Goal: Task Accomplishment & Management: Manage account settings

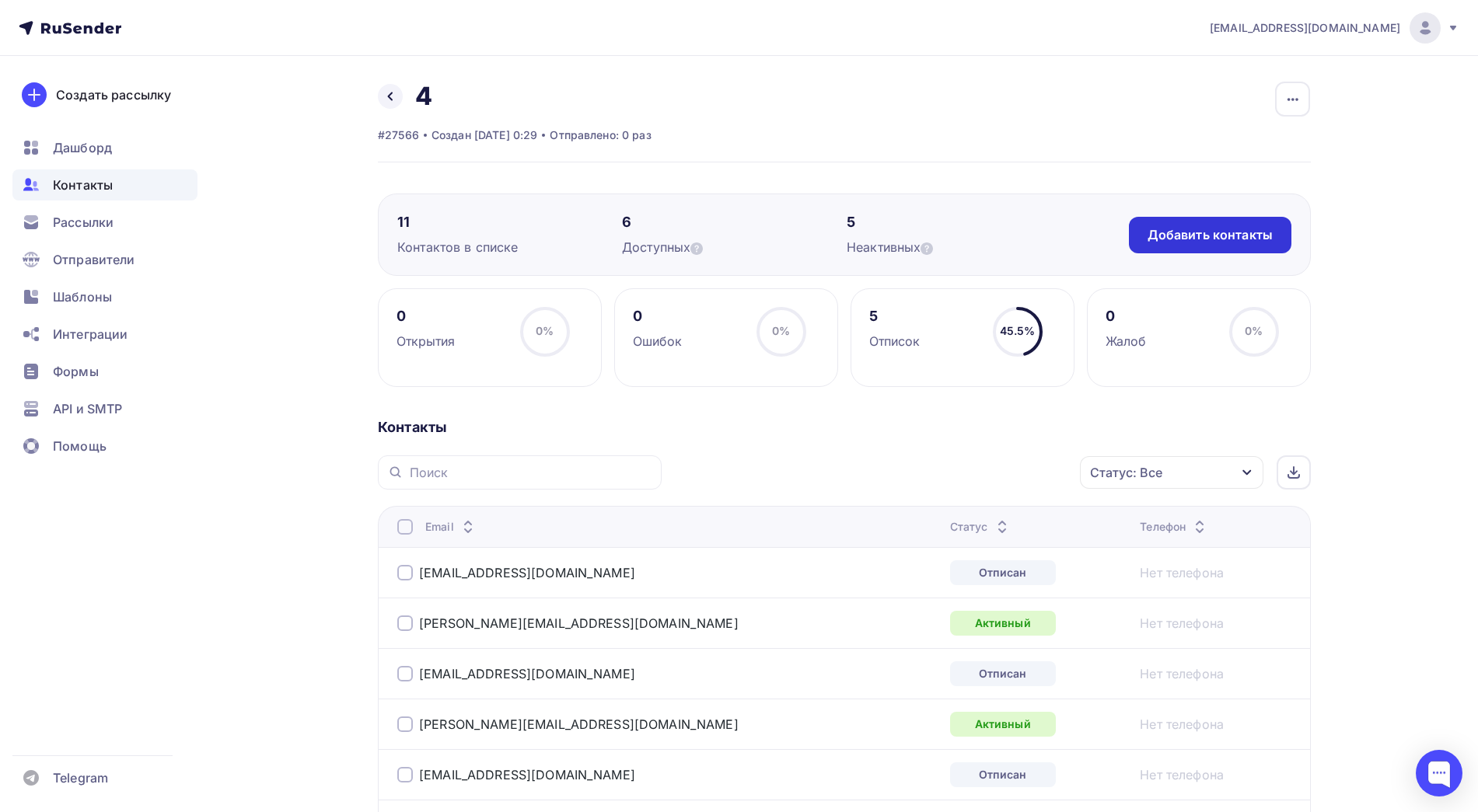
click at [1254, 243] on div "Добавить контакты" at bounding box center [1210, 235] width 126 height 18
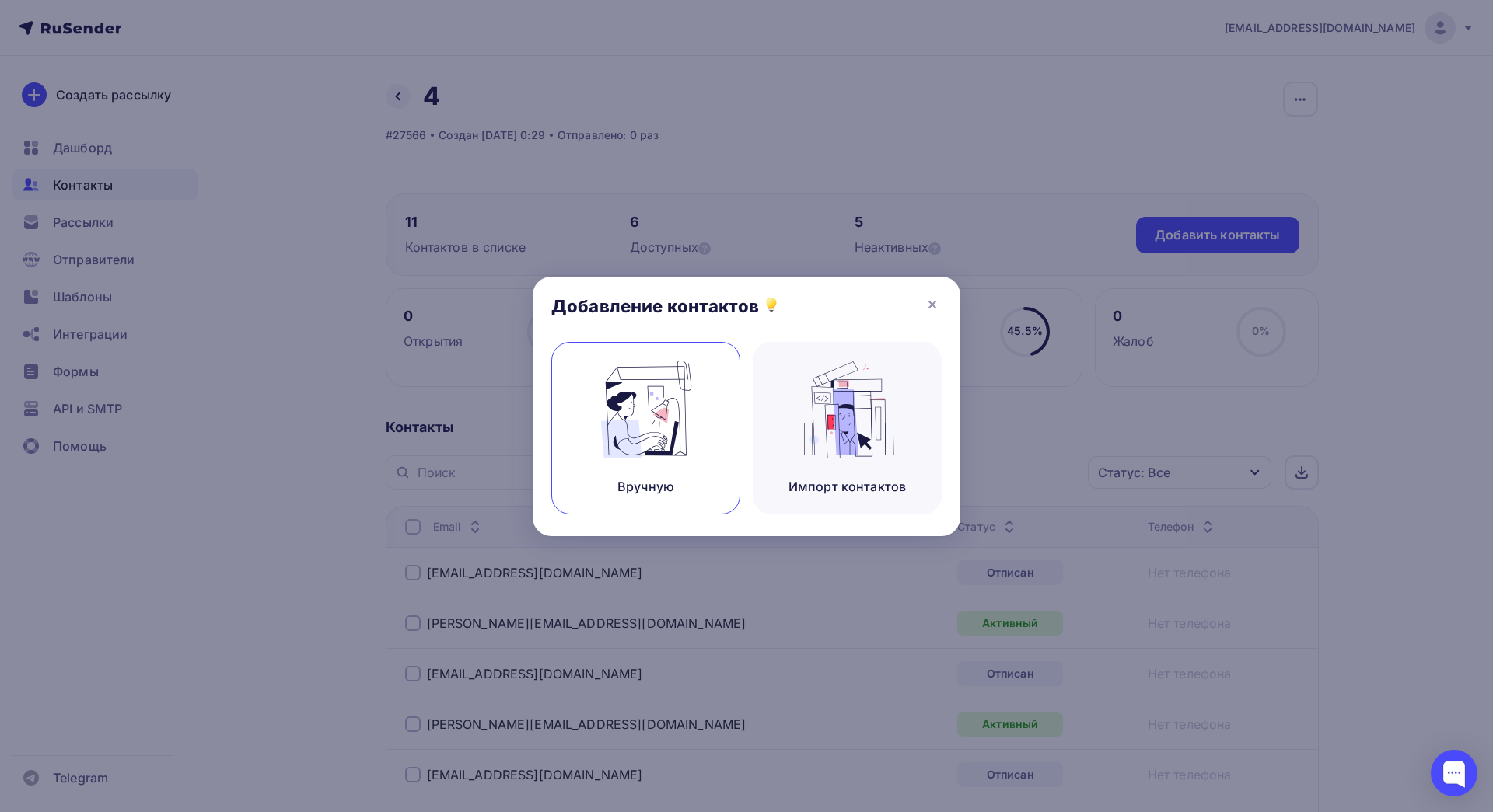
click at [647, 425] on img at bounding box center [647, 409] width 104 height 98
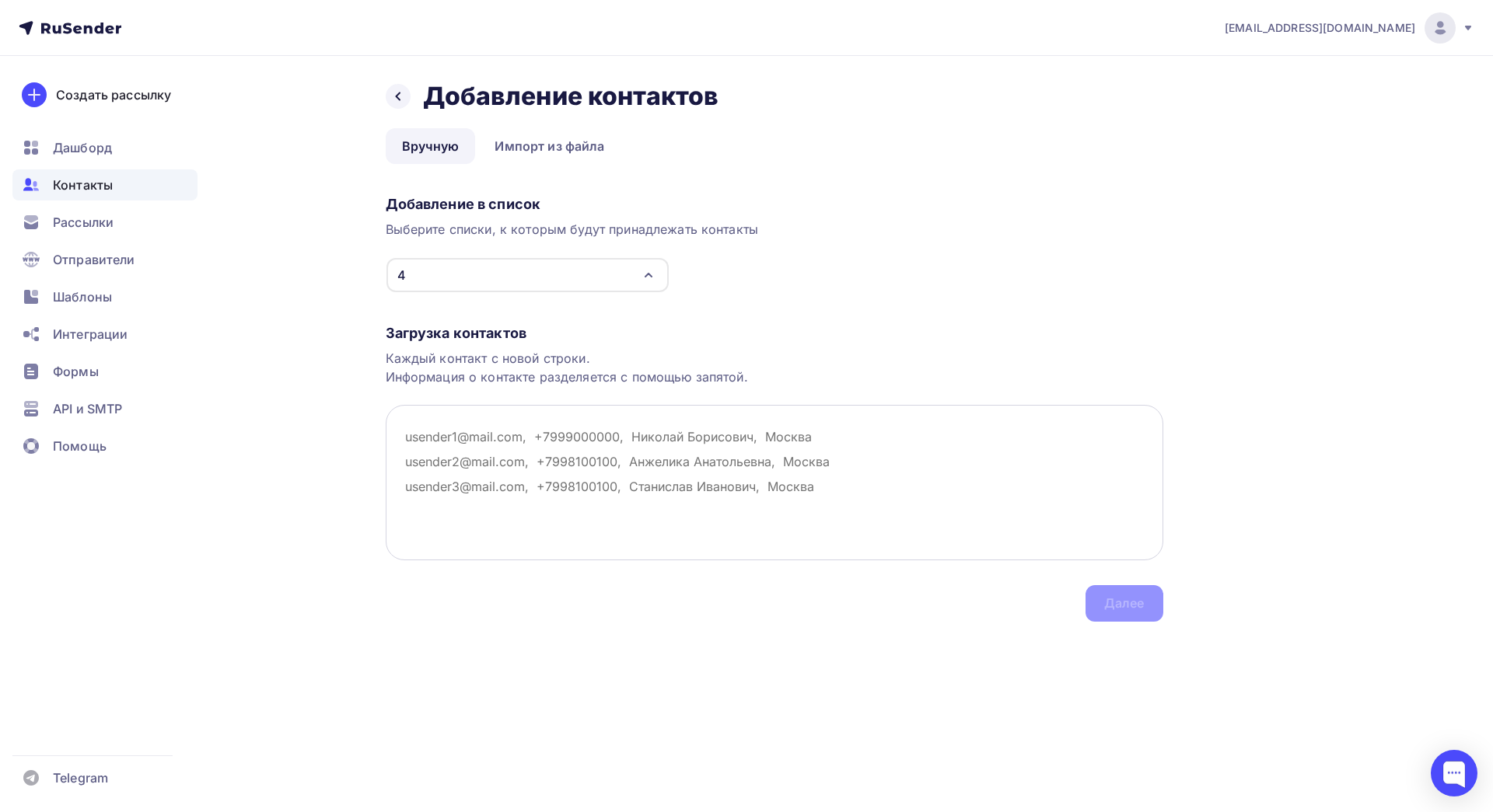
click at [462, 457] on textarea at bounding box center [775, 483] width 778 height 156
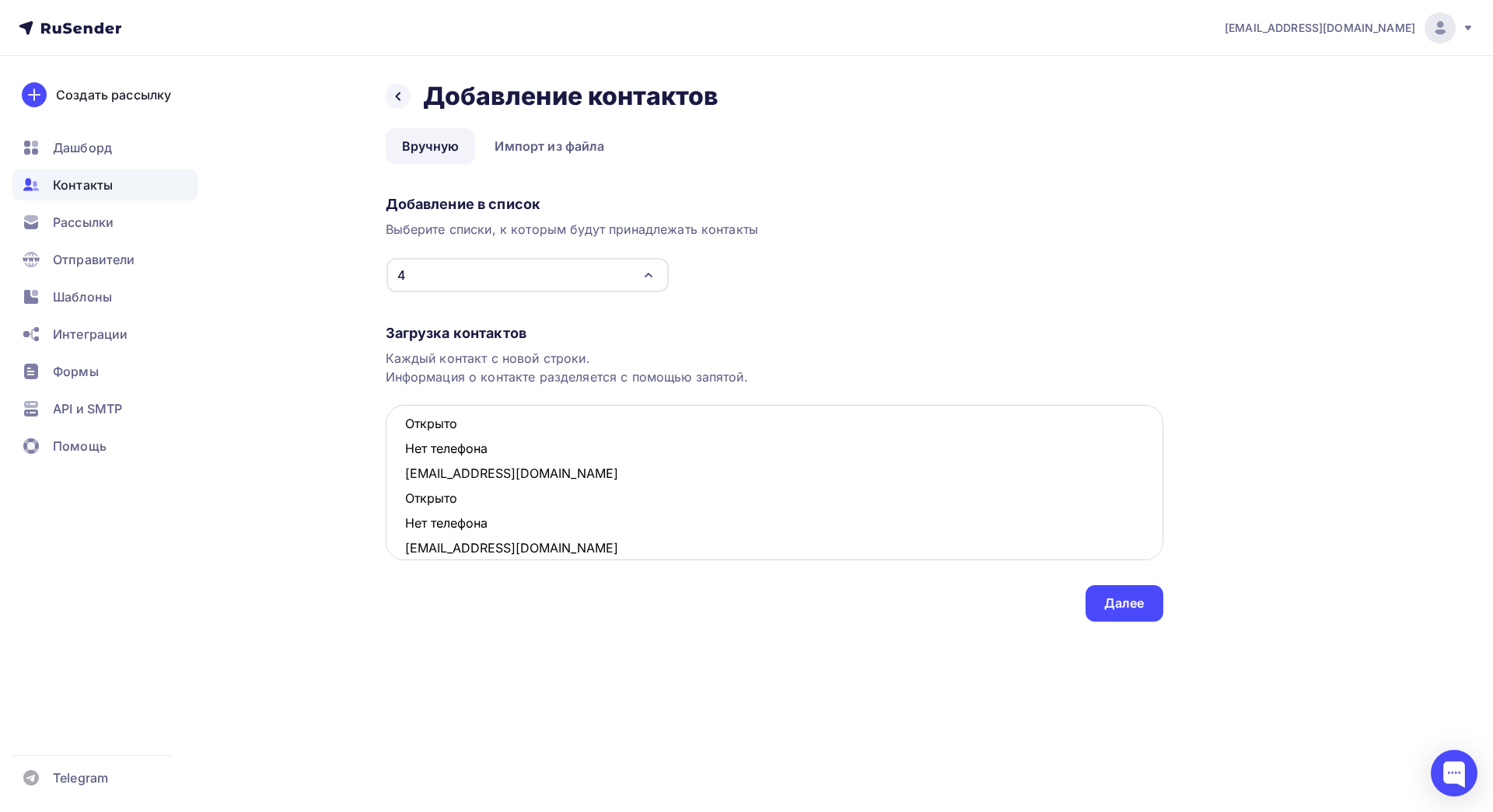
scroll to position [879, 0]
drag, startPoint x: 501, startPoint y: 501, endPoint x: 390, endPoint y: 479, distance: 113.2
click at [390, 479] on textarea "[EMAIL_ADDRESS][DOMAIN_NAME] Открыто Нет телефона [EMAIL_ADDRESS][DOMAIN_NAME] …" at bounding box center [775, 483] width 778 height 156
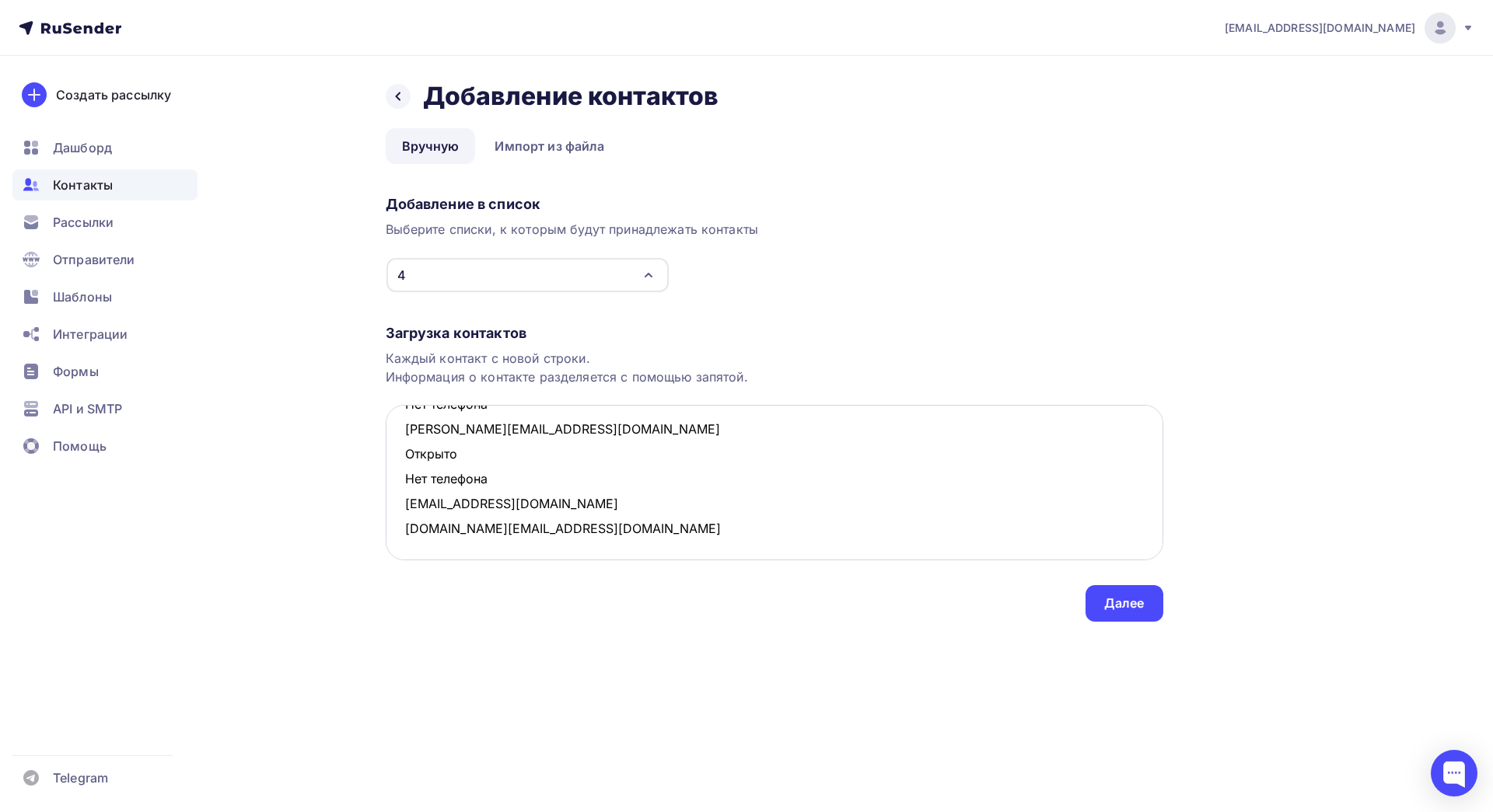
scroll to position [829, 0]
drag, startPoint x: 497, startPoint y: 486, endPoint x: 373, endPoint y: 453, distance: 128.3
click at [373, 453] on div "Назад Добавление контактов Добавление контактов Вручную Импорт из файла Вручную…" at bounding box center [746, 370] width 1274 height 628
drag, startPoint x: 498, startPoint y: 461, endPoint x: 394, endPoint y: 424, distance: 110.4
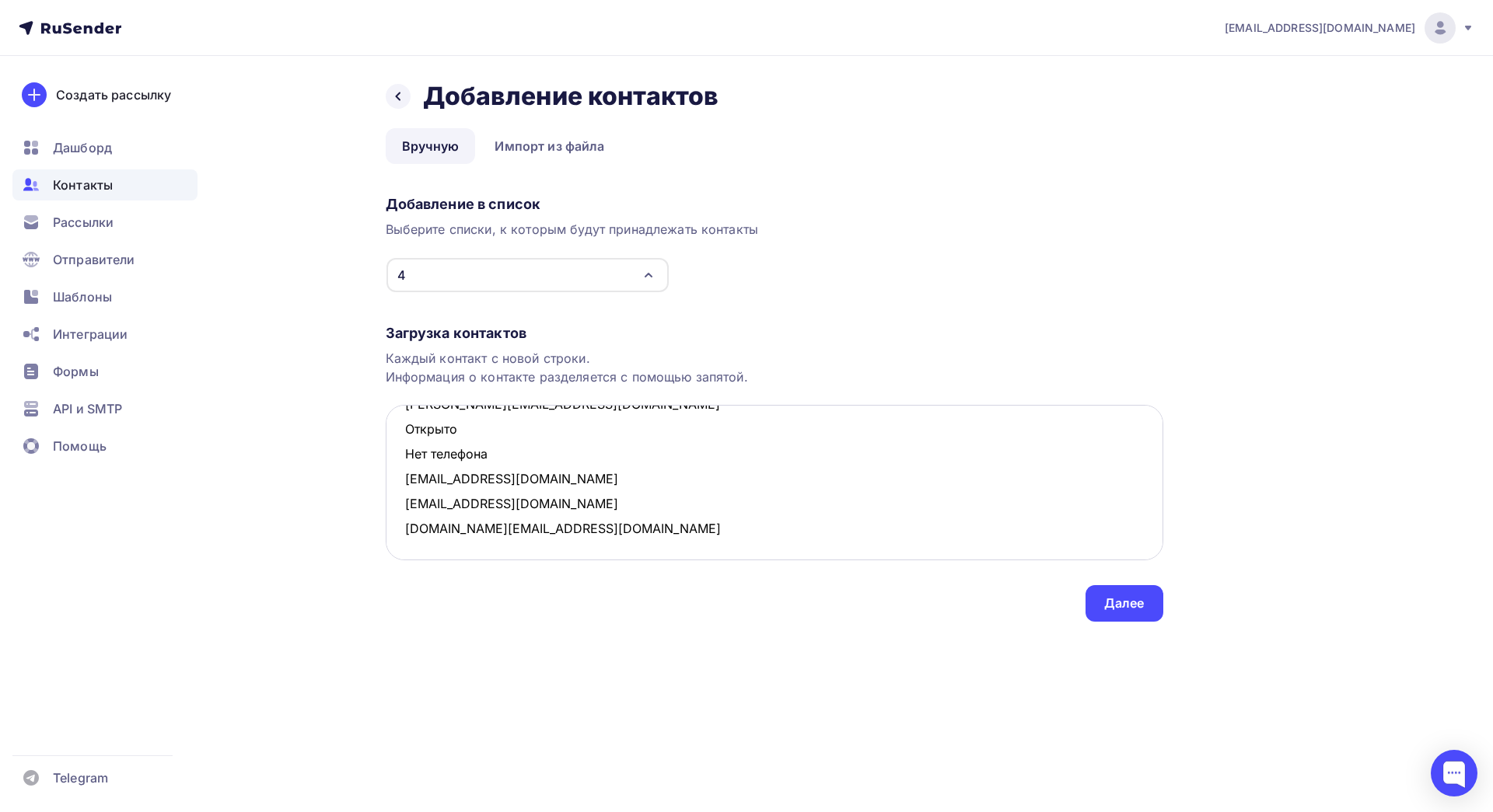
click at [394, 424] on textarea "[EMAIL_ADDRESS][DOMAIN_NAME] Открыто Нет телефона [EMAIL_ADDRESS][DOMAIN_NAME] …" at bounding box center [775, 483] width 778 height 156
drag, startPoint x: 500, startPoint y: 435, endPoint x: 395, endPoint y: 418, distance: 106.4
click at [395, 418] on textarea "[EMAIL_ADDRESS][DOMAIN_NAME] Открыто Нет телефона [EMAIL_ADDRESS][DOMAIN_NAME] …" at bounding box center [775, 483] width 778 height 156
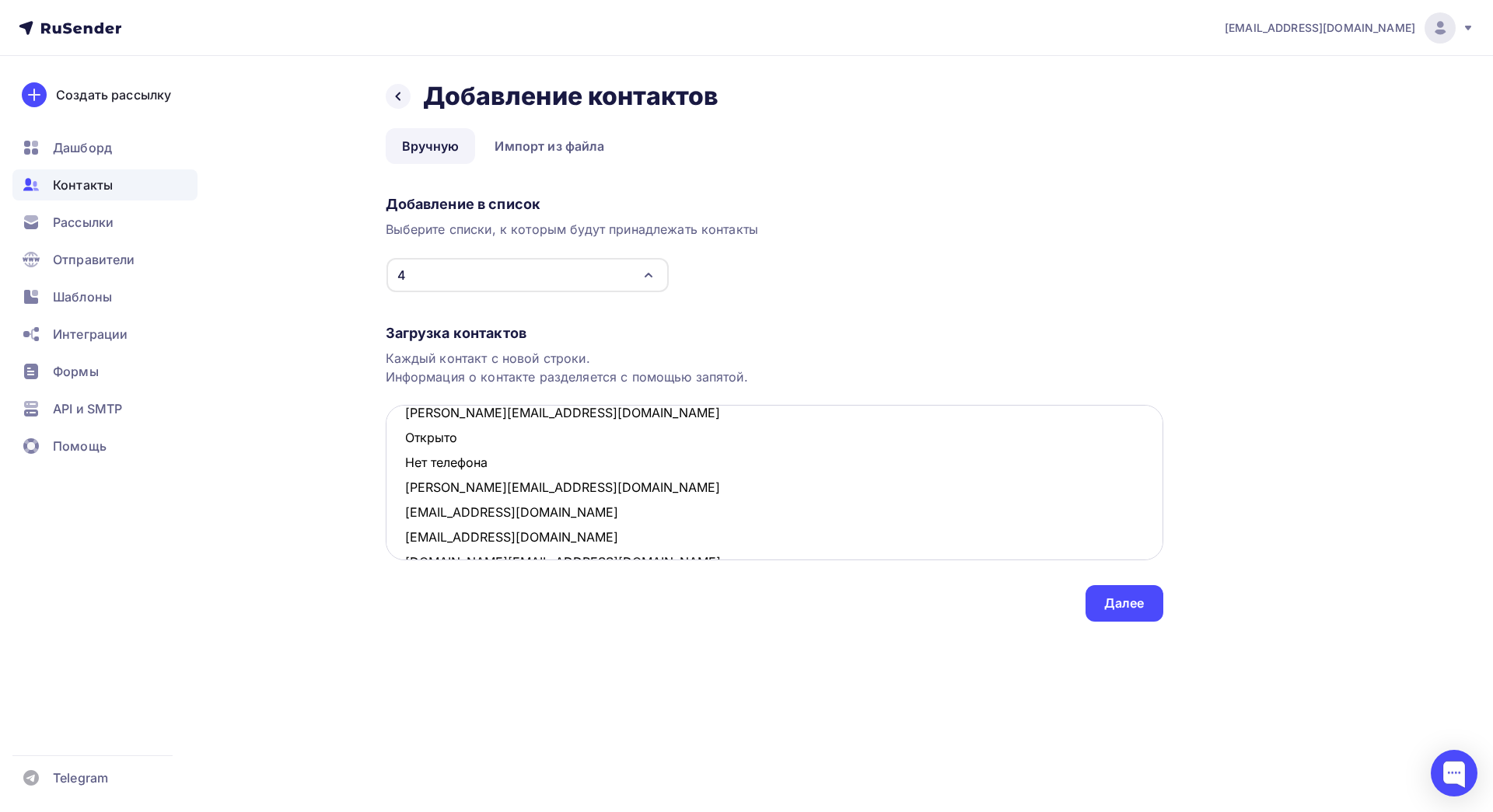
click at [532, 462] on textarea "[EMAIL_ADDRESS][DOMAIN_NAME] Открыто Нет телефона [EMAIL_ADDRESS][DOMAIN_NAME] …" at bounding box center [775, 483] width 778 height 156
drag, startPoint x: 507, startPoint y: 470, endPoint x: 400, endPoint y: 447, distance: 109.4
click at [400, 447] on textarea "[EMAIL_ADDRESS][DOMAIN_NAME] Открыто Нет телефона [EMAIL_ADDRESS][DOMAIN_NAME] …" at bounding box center [775, 483] width 778 height 156
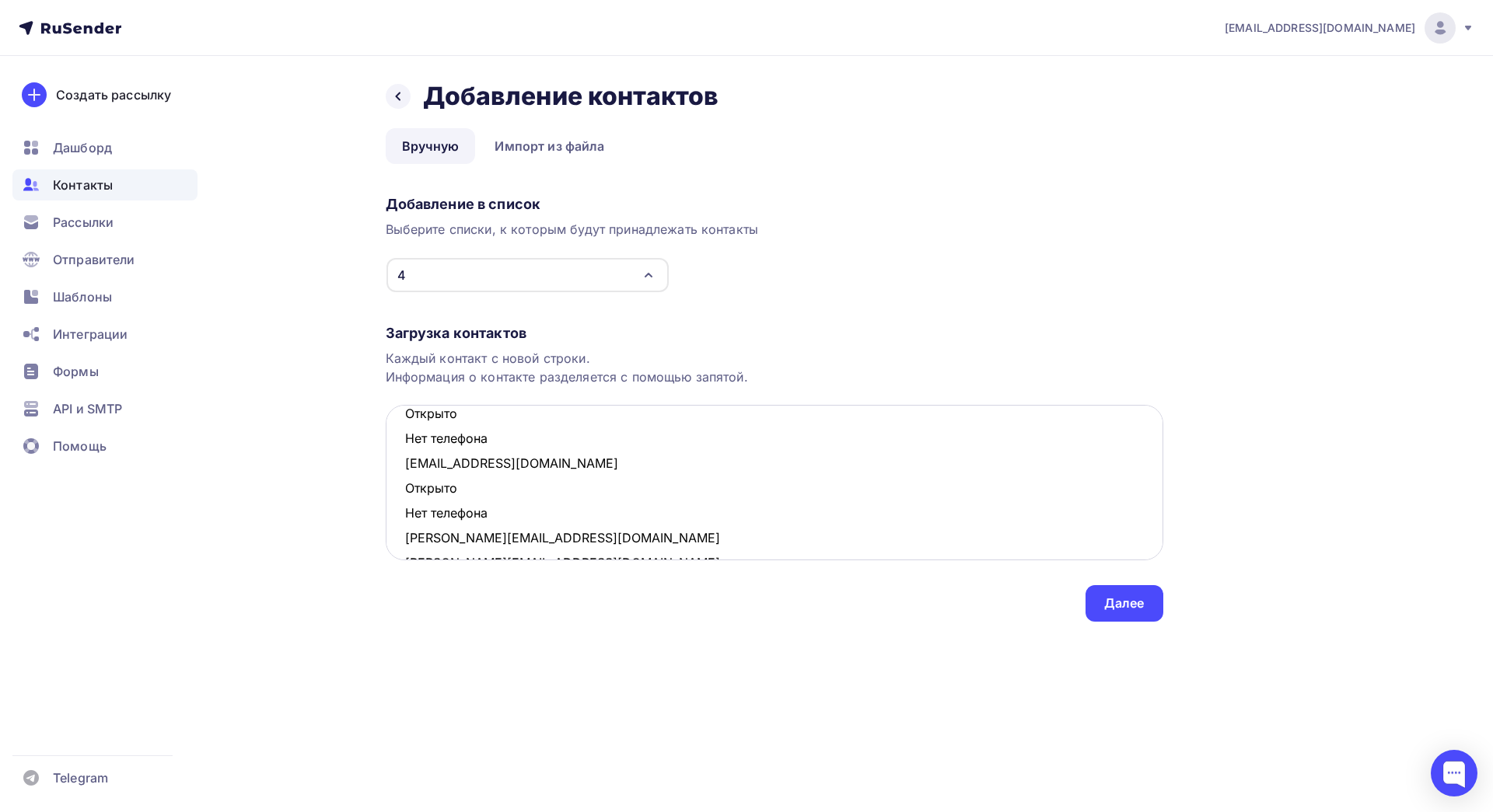
scroll to position [564, 0]
drag, startPoint x: 497, startPoint y: 521, endPoint x: 399, endPoint y: 494, distance: 101.7
click at [399, 494] on textarea "[EMAIL_ADDRESS][DOMAIN_NAME] Открыто Нет телефона [EMAIL_ADDRESS][DOMAIN_NAME] …" at bounding box center [775, 483] width 778 height 156
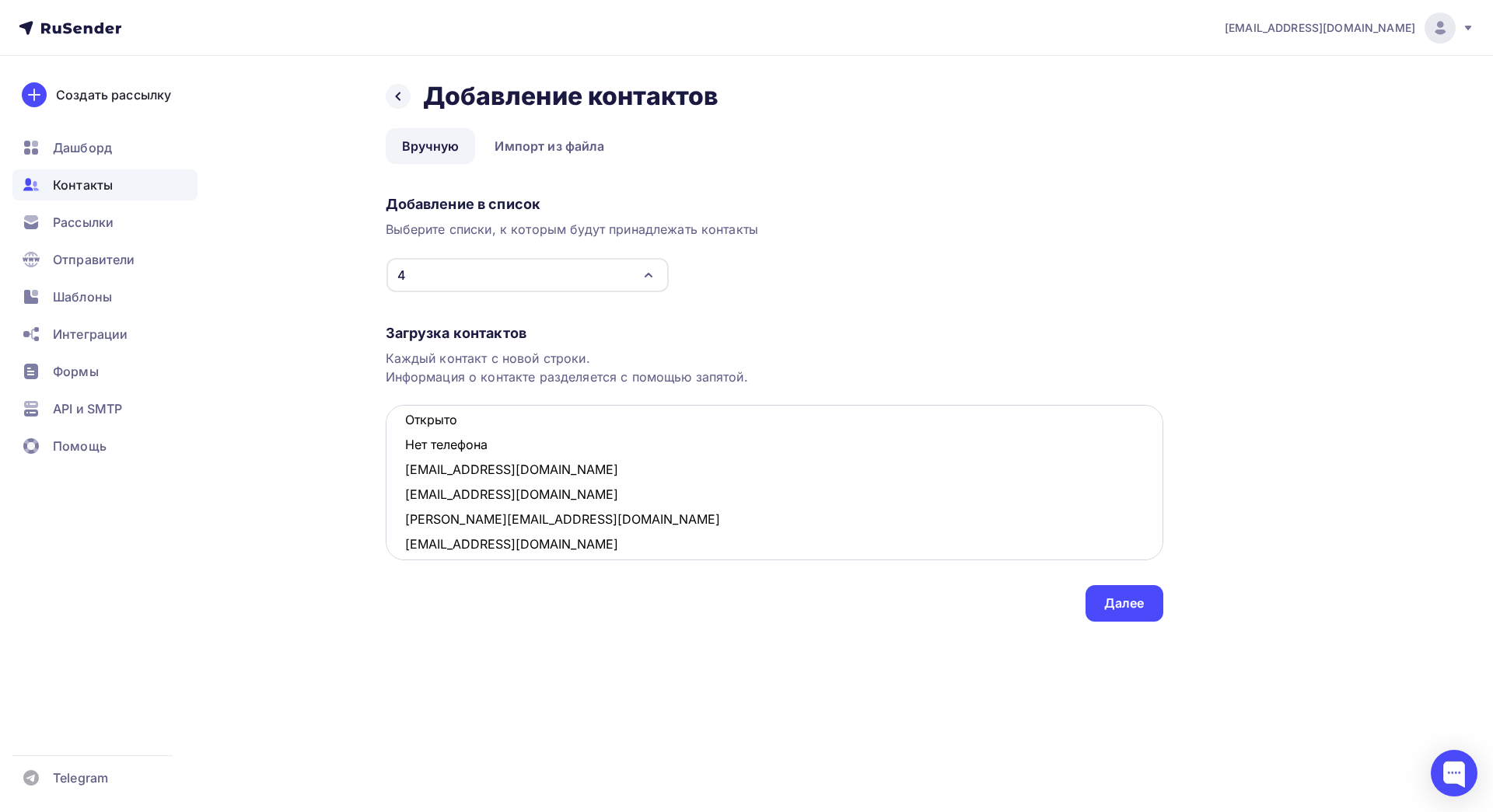
drag, startPoint x: 496, startPoint y: 444, endPoint x: 400, endPoint y: 421, distance: 98.7
click at [400, 421] on textarea "[EMAIL_ADDRESS][DOMAIN_NAME] Открыто Нет телефона [EMAIL_ADDRESS][DOMAIN_NAME] …" at bounding box center [775, 483] width 778 height 156
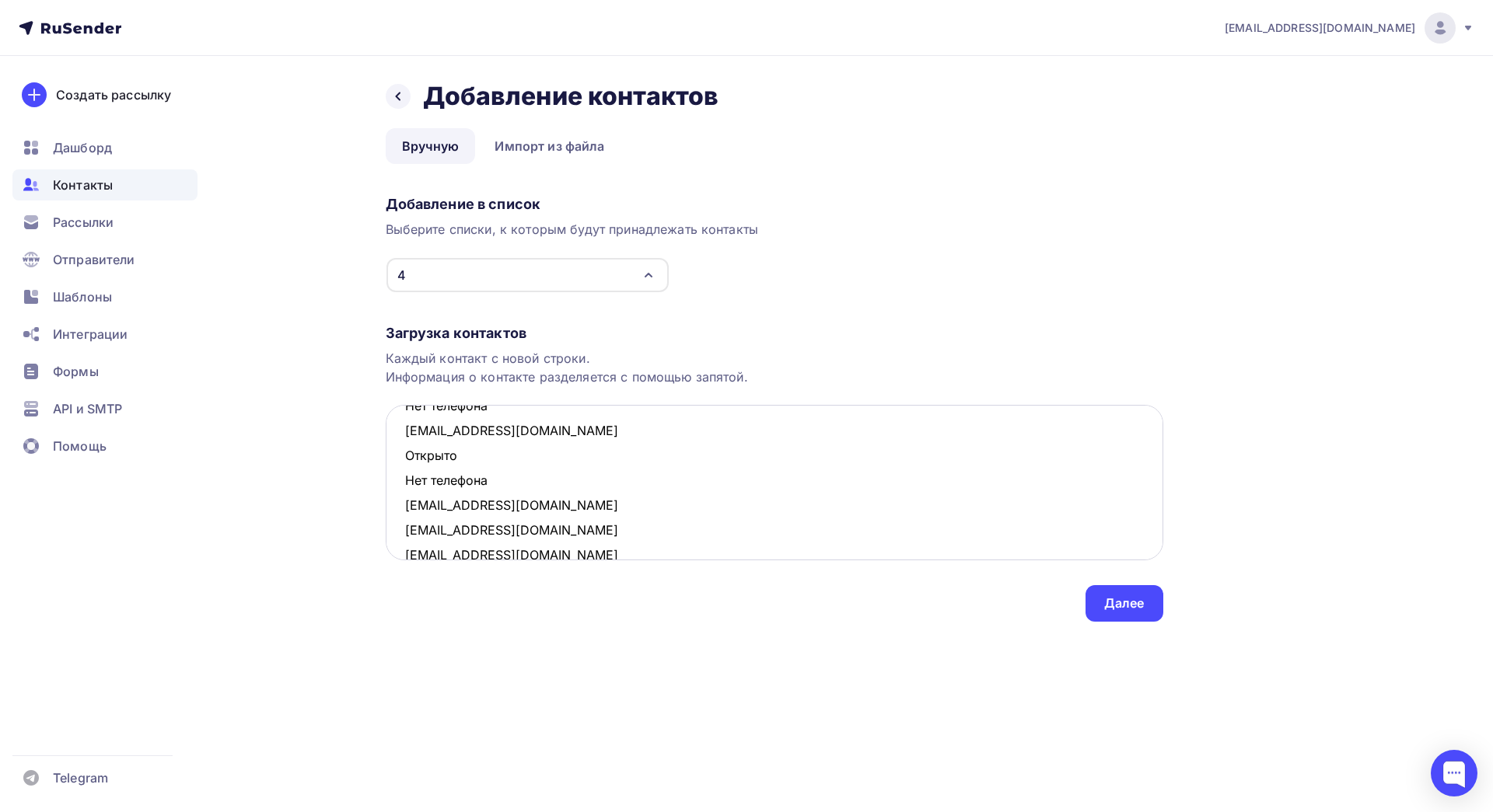
scroll to position [452, 0]
drag, startPoint x: 490, startPoint y: 485, endPoint x: 401, endPoint y: 461, distance: 92.2
click at [401, 461] on textarea "[EMAIL_ADDRESS][DOMAIN_NAME] Открыто Нет телефона [EMAIL_ADDRESS][DOMAIN_NAME] …" at bounding box center [775, 483] width 778 height 156
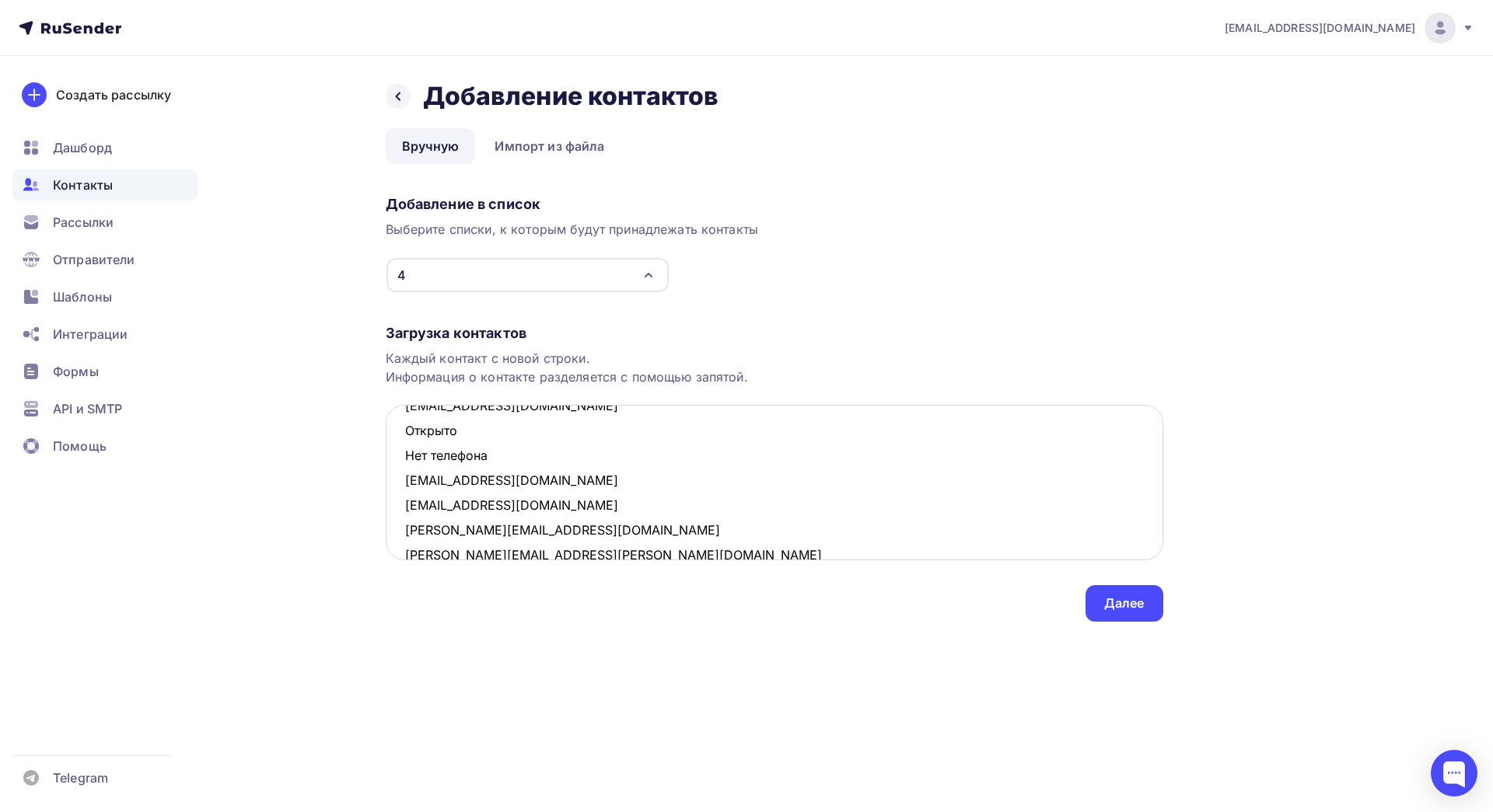
scroll to position [400, 0]
drag, startPoint x: 497, startPoint y: 461, endPoint x: 403, endPoint y: 439, distance: 96.5
click at [403, 439] on textarea "[EMAIL_ADDRESS][DOMAIN_NAME] Открыто Нет телефона [EMAIL_ADDRESS][DOMAIN_NAME] …" at bounding box center [775, 483] width 778 height 156
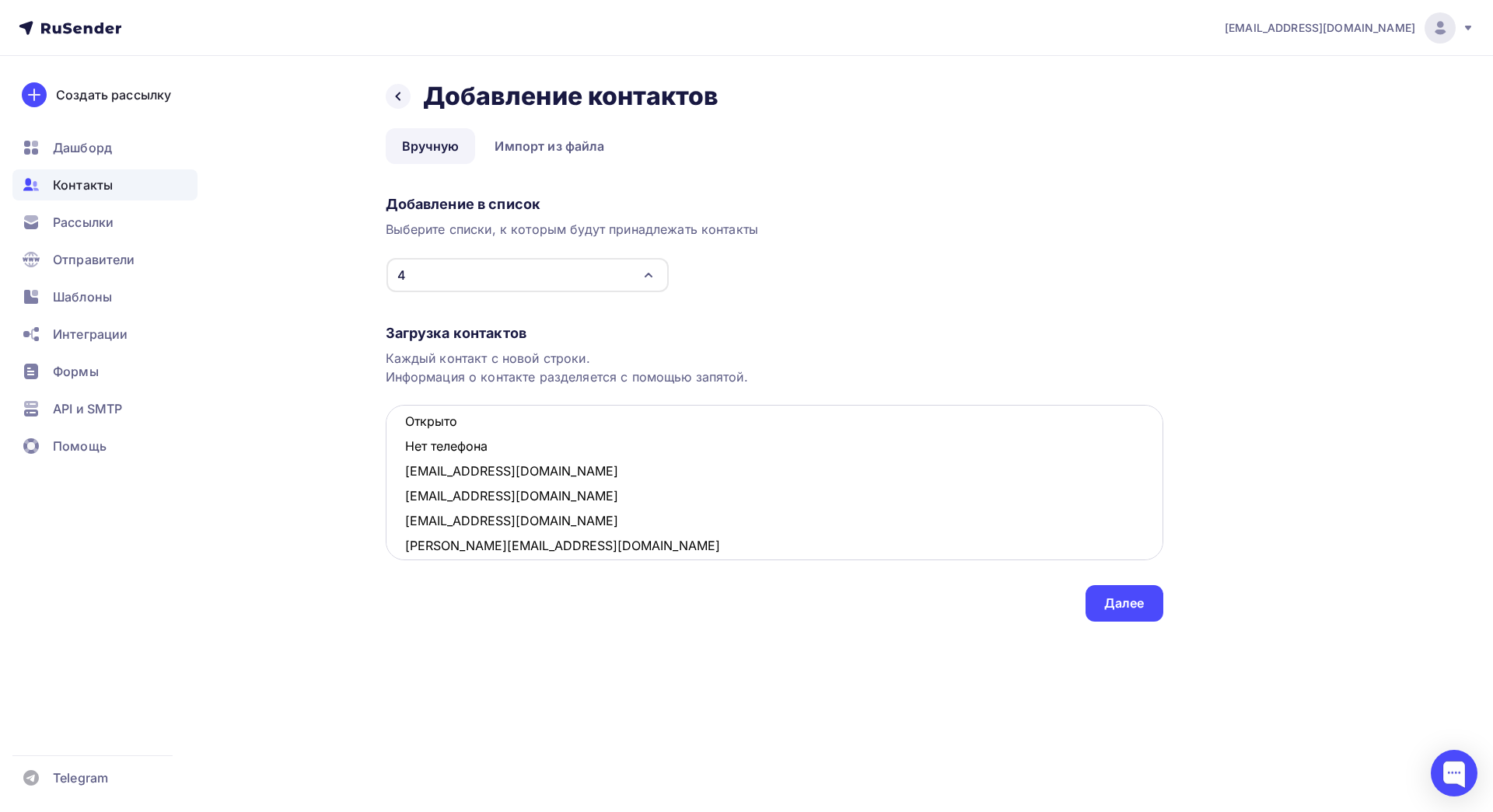
scroll to position [311, 0]
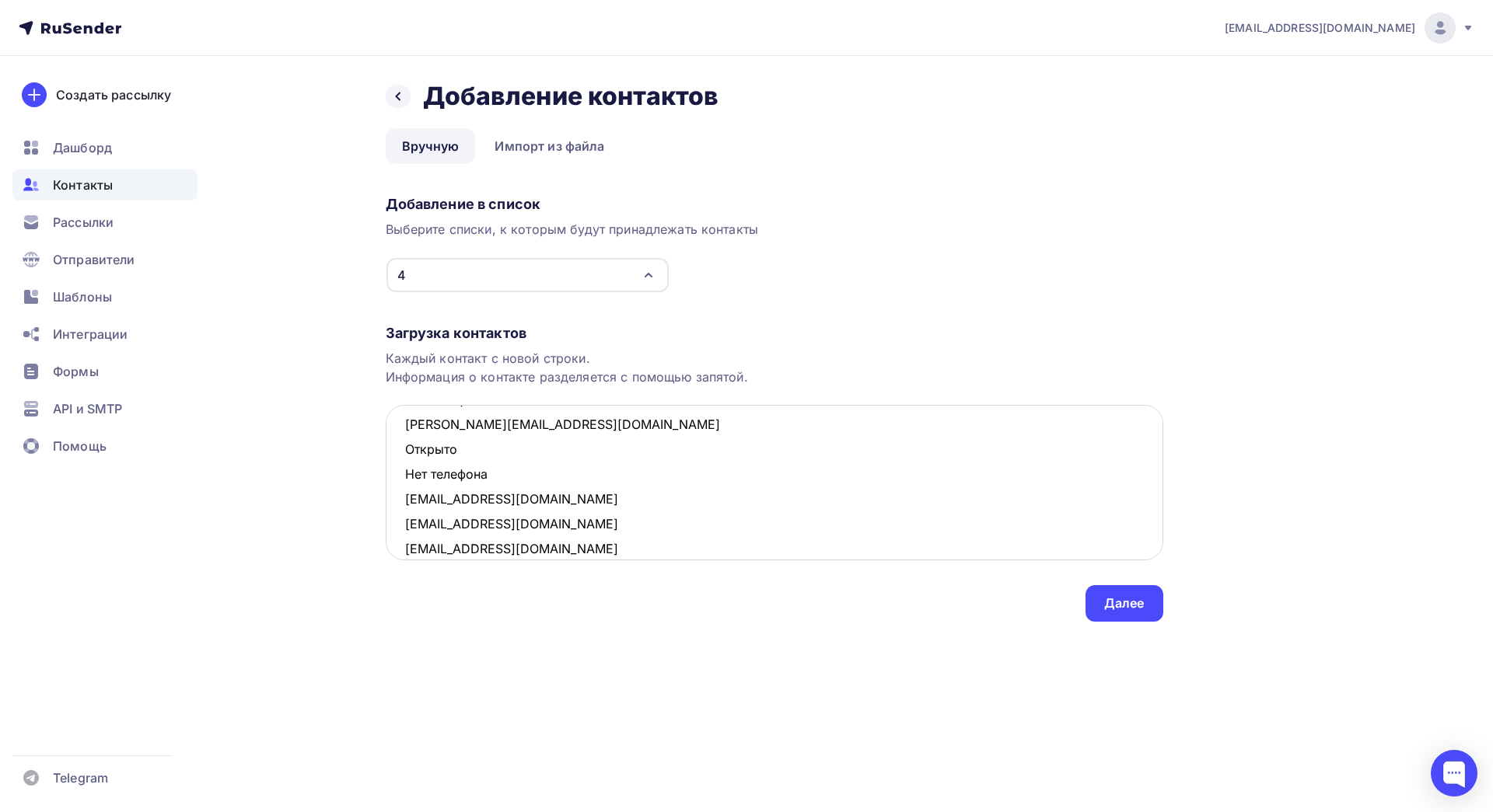
drag, startPoint x: 492, startPoint y: 474, endPoint x: 402, endPoint y: 452, distance: 92.6
click at [402, 452] on textarea "[EMAIL_ADDRESS][DOMAIN_NAME] Открыто Нет телефона [EMAIL_ADDRESS][DOMAIN_NAME] …" at bounding box center [775, 483] width 778 height 156
drag, startPoint x: 498, startPoint y: 474, endPoint x: 407, endPoint y: 452, distance: 93.6
click at [407, 452] on textarea "[EMAIL_ADDRESS][DOMAIN_NAME] Открыто Нет телефона [EMAIL_ADDRESS][DOMAIN_NAME] …" at bounding box center [775, 483] width 778 height 156
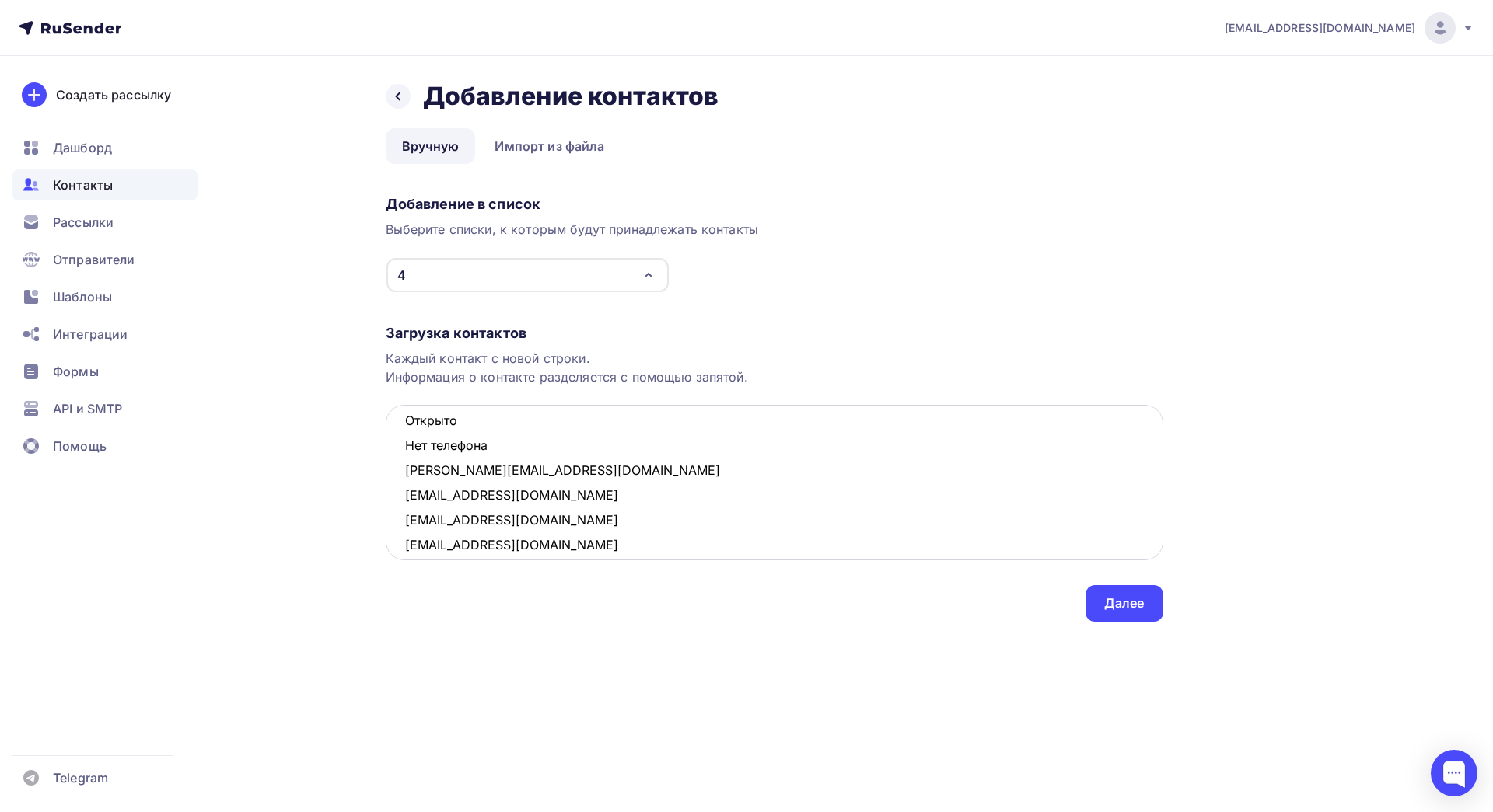
scroll to position [189, 0]
drag, startPoint x: 497, startPoint y: 449, endPoint x: 407, endPoint y: 428, distance: 92.4
click at [407, 428] on textarea "[EMAIL_ADDRESS][DOMAIN_NAME] Открыто Нет телефона [EMAIL_ADDRESS][DOMAIN_NAME] …" at bounding box center [775, 483] width 778 height 156
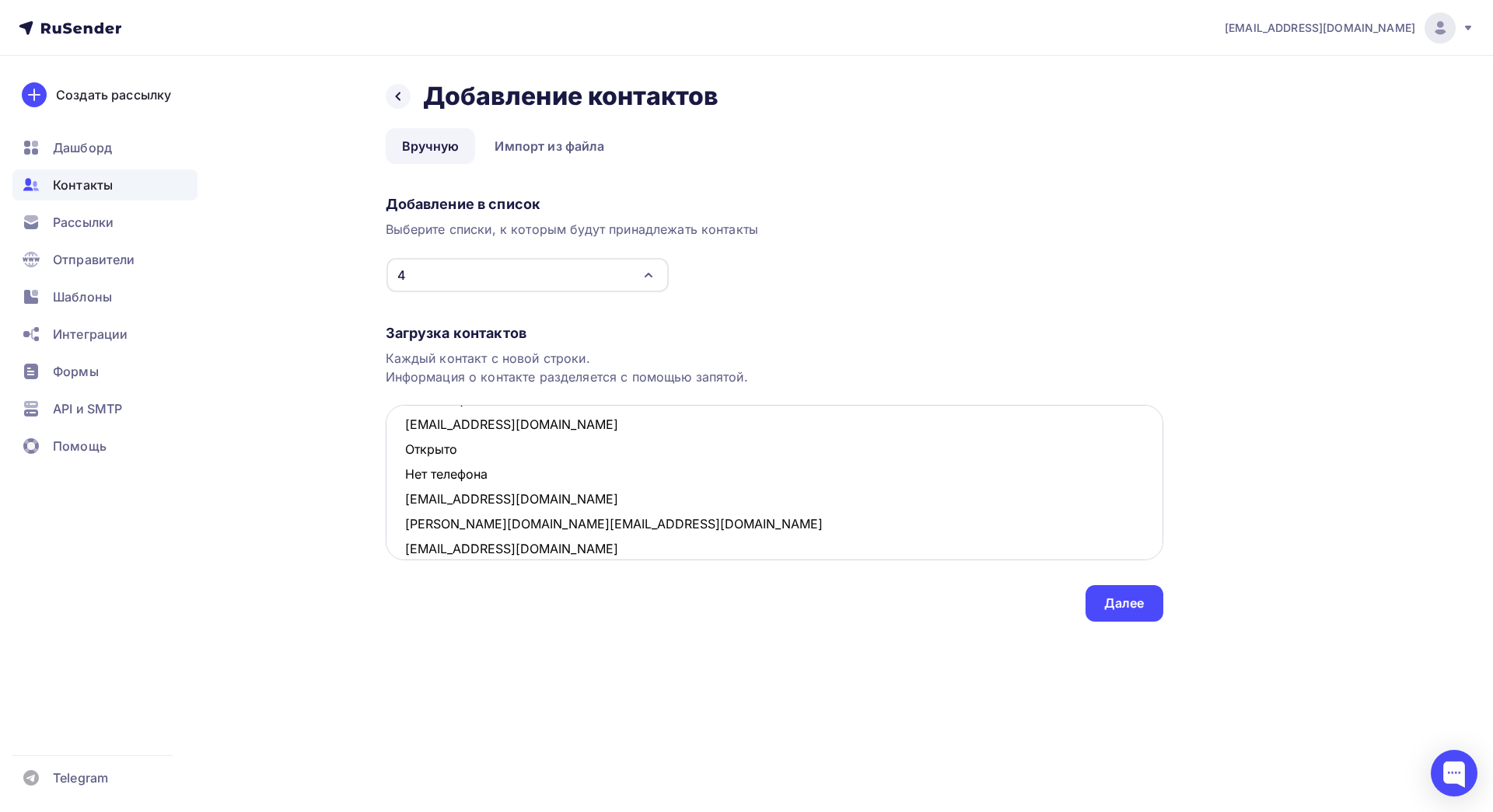
scroll to position [82, 0]
drag, startPoint x: 494, startPoint y: 484, endPoint x: 398, endPoint y: 461, distance: 98.7
click at [398, 461] on textarea "[EMAIL_ADDRESS][DOMAIN_NAME] Открыто Нет телефона [EMAIL_ADDRESS][DOMAIN_NAME] …" at bounding box center [775, 483] width 778 height 156
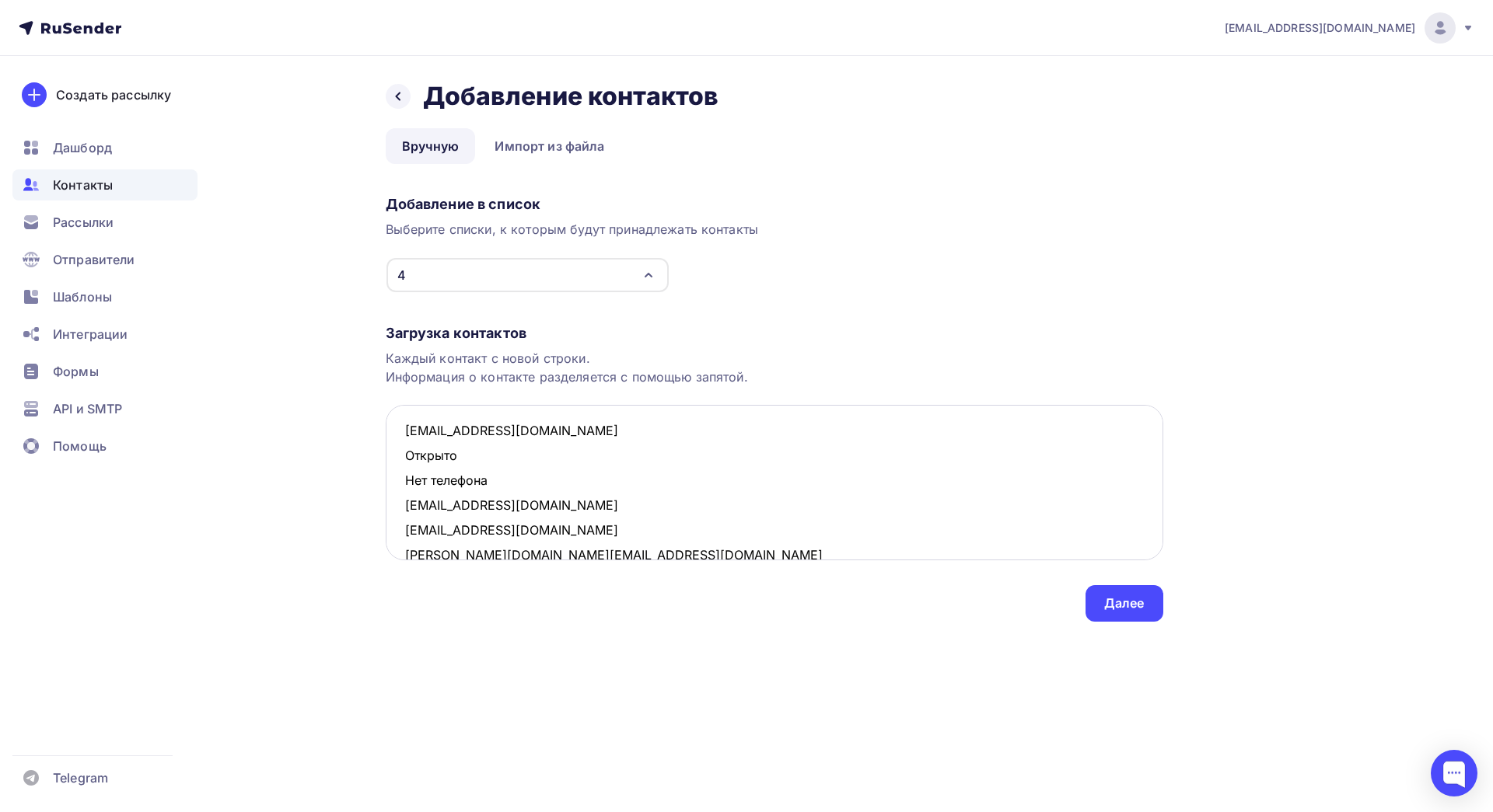
scroll to position [6, 0]
drag, startPoint x: 494, startPoint y: 482, endPoint x: 403, endPoint y: 461, distance: 93.4
click at [403, 461] on textarea "[EMAIL_ADDRESS][DOMAIN_NAME] Открыто Нет телефона [EMAIL_ADDRESS][DOMAIN_NAME] …" at bounding box center [775, 483] width 778 height 156
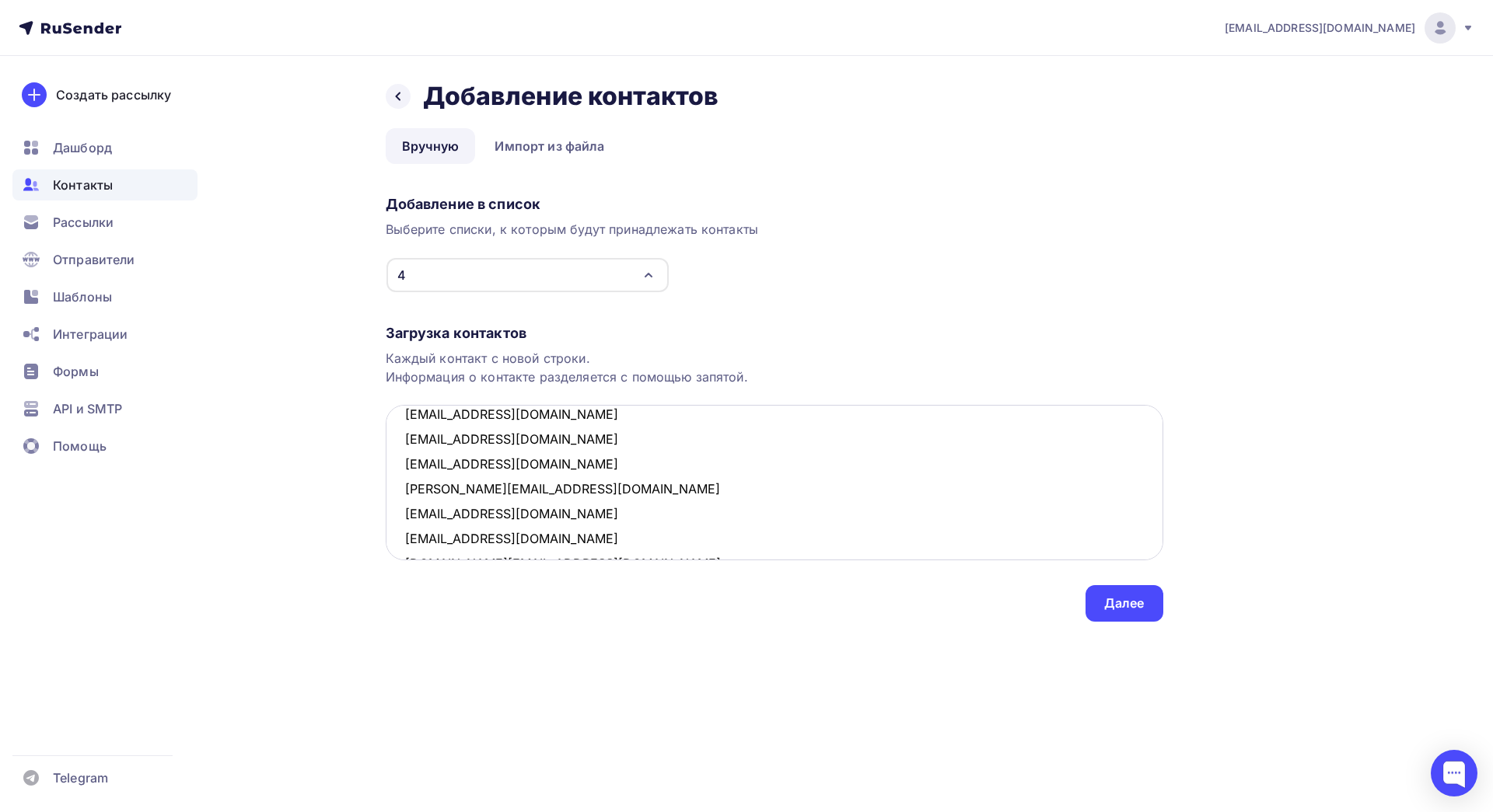
scroll to position [232, 0]
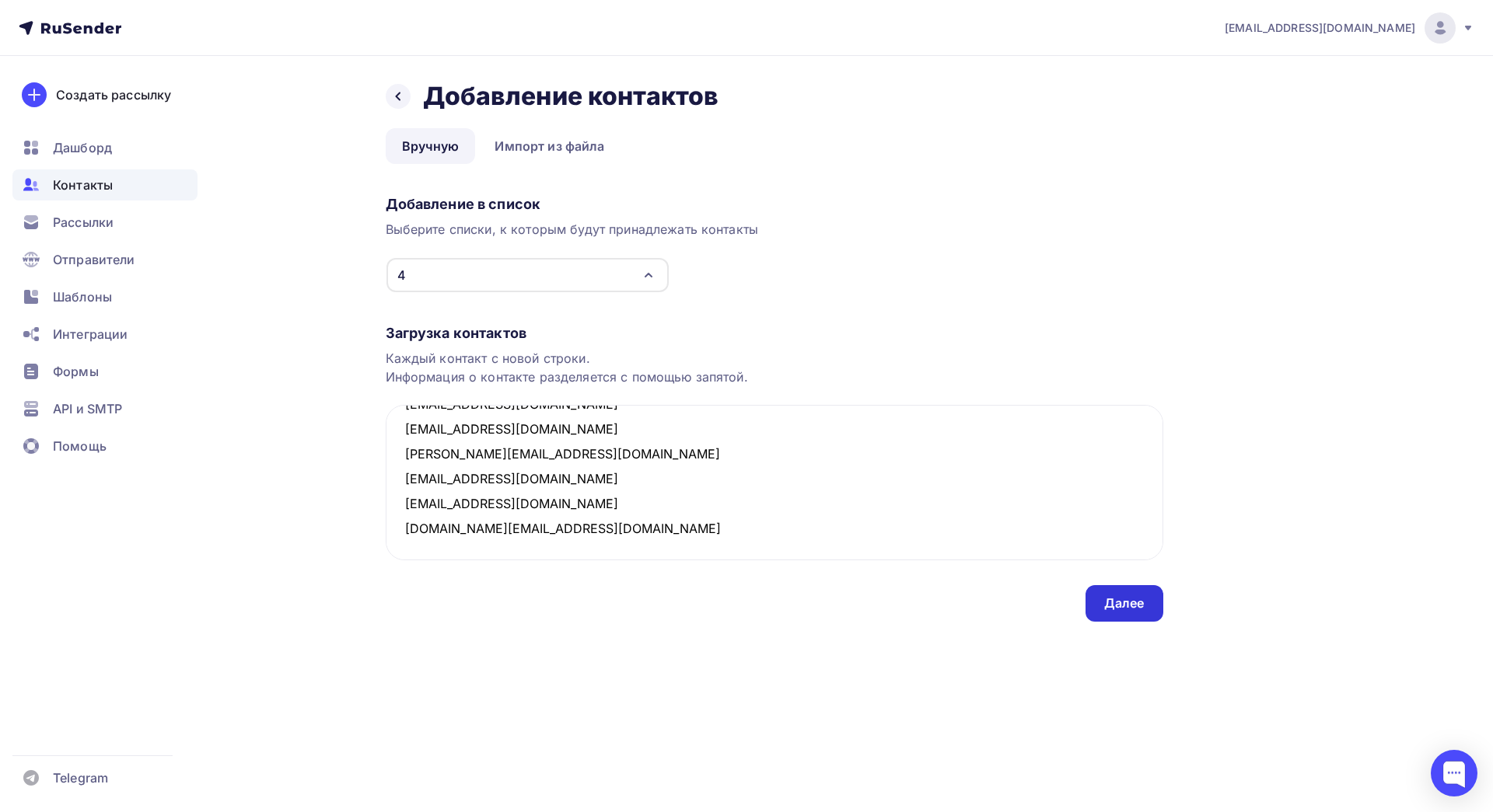
type textarea "[EMAIL_ADDRESS][DOMAIN_NAME] [EMAIL_ADDRESS][DOMAIN_NAME] [EMAIL_ADDRESS][DOMAI…"
click at [1138, 606] on div "Далее" at bounding box center [1124, 603] width 41 height 18
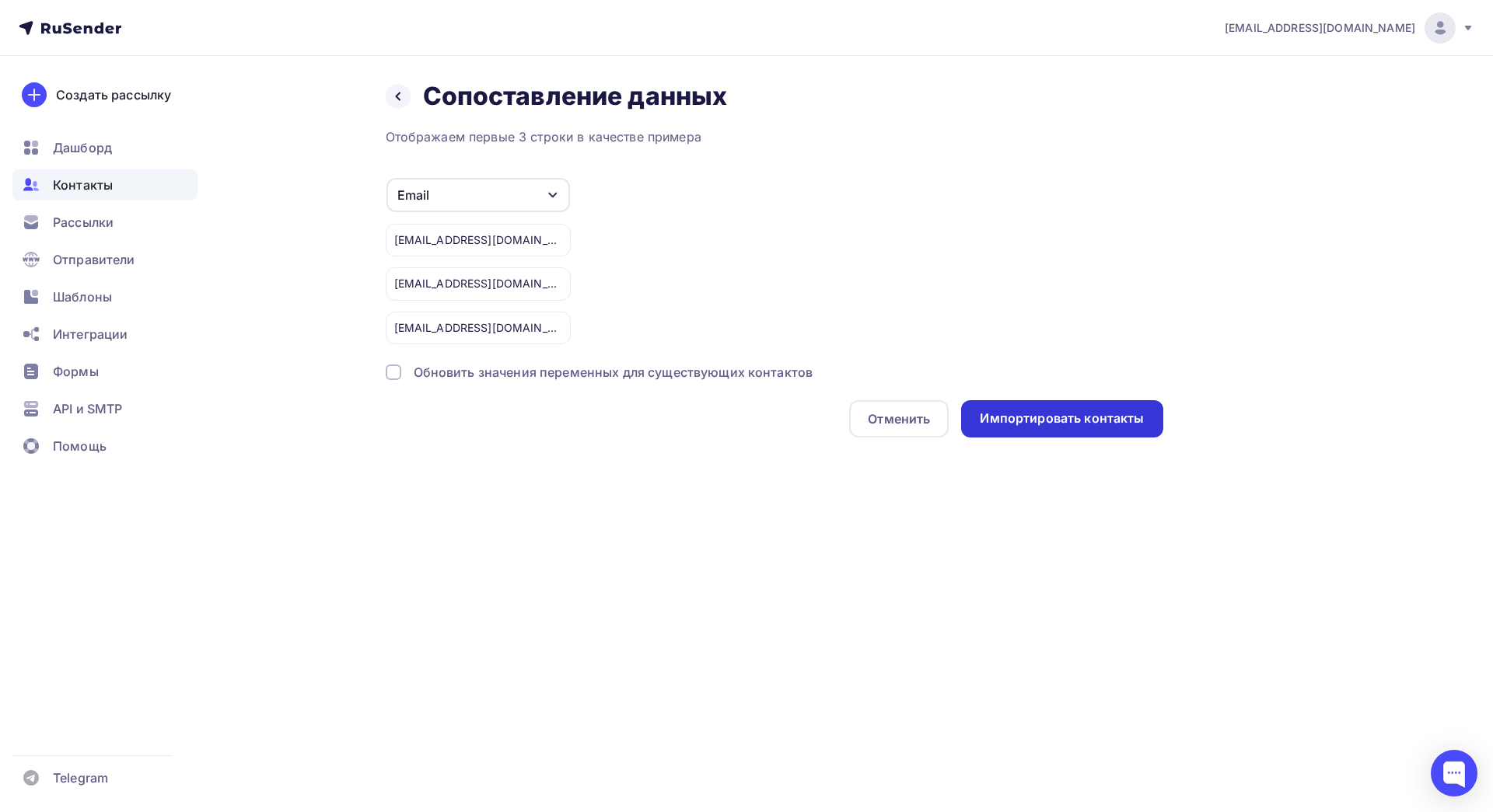
click at [992, 401] on div "Импортировать контакты" at bounding box center [1062, 419] width 201 height 38
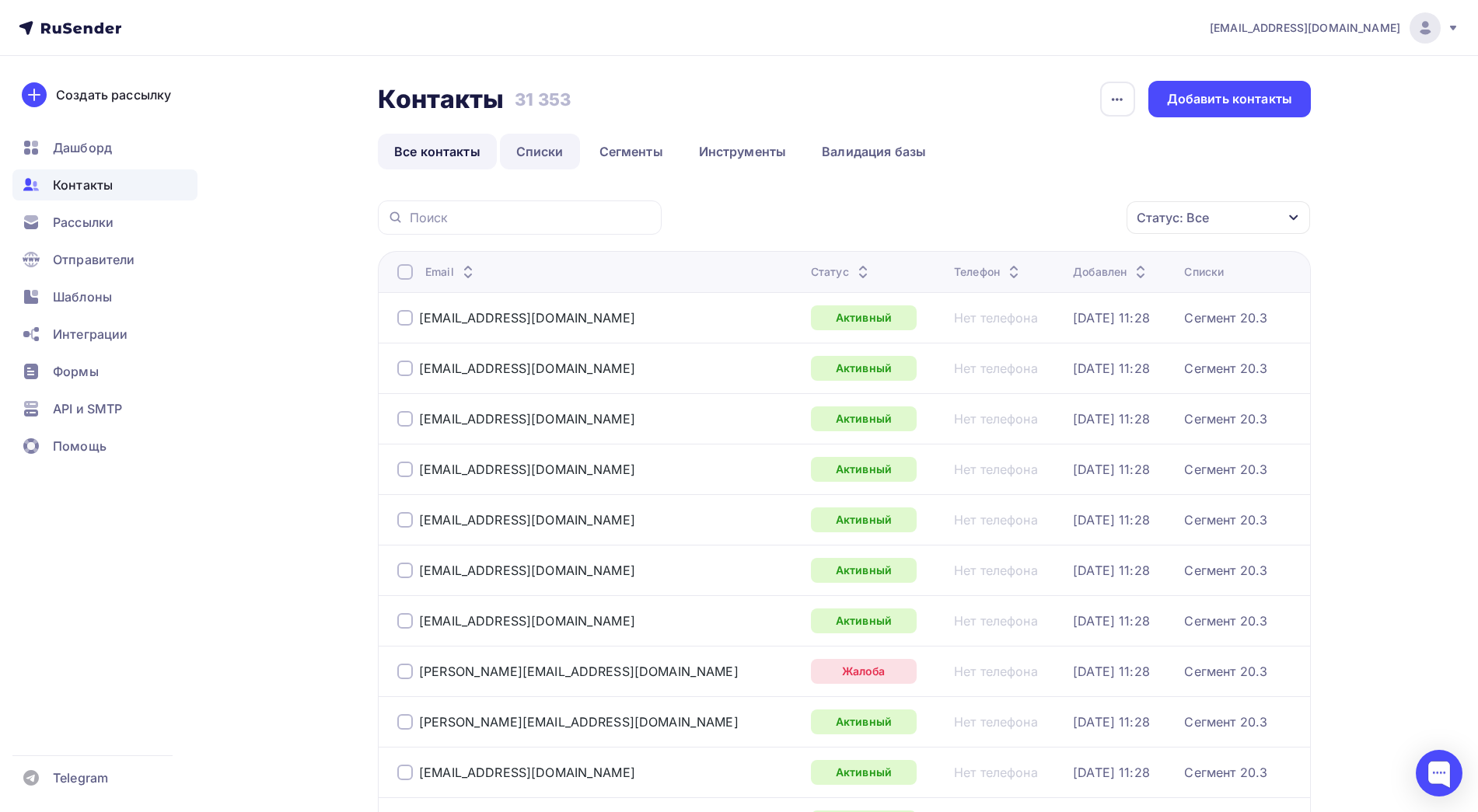
click at [517, 148] on link "Списки" at bounding box center [540, 152] width 80 height 36
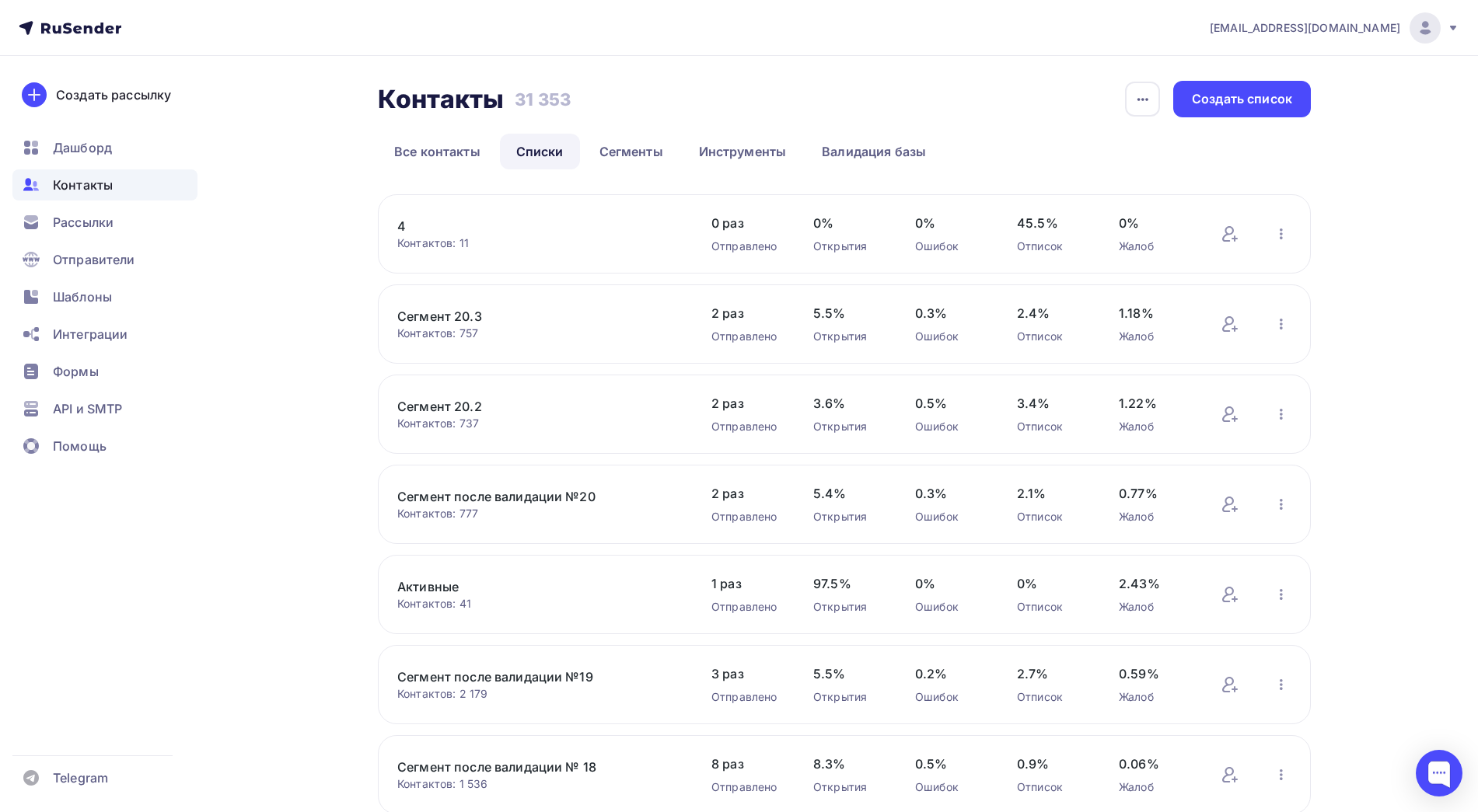
click at [395, 228] on div "4 Контактов: 11 Добавить контакты Переименовать список Скачать список Отписать …" at bounding box center [844, 233] width 933 height 79
click at [400, 227] on link "4" at bounding box center [529, 226] width 264 height 19
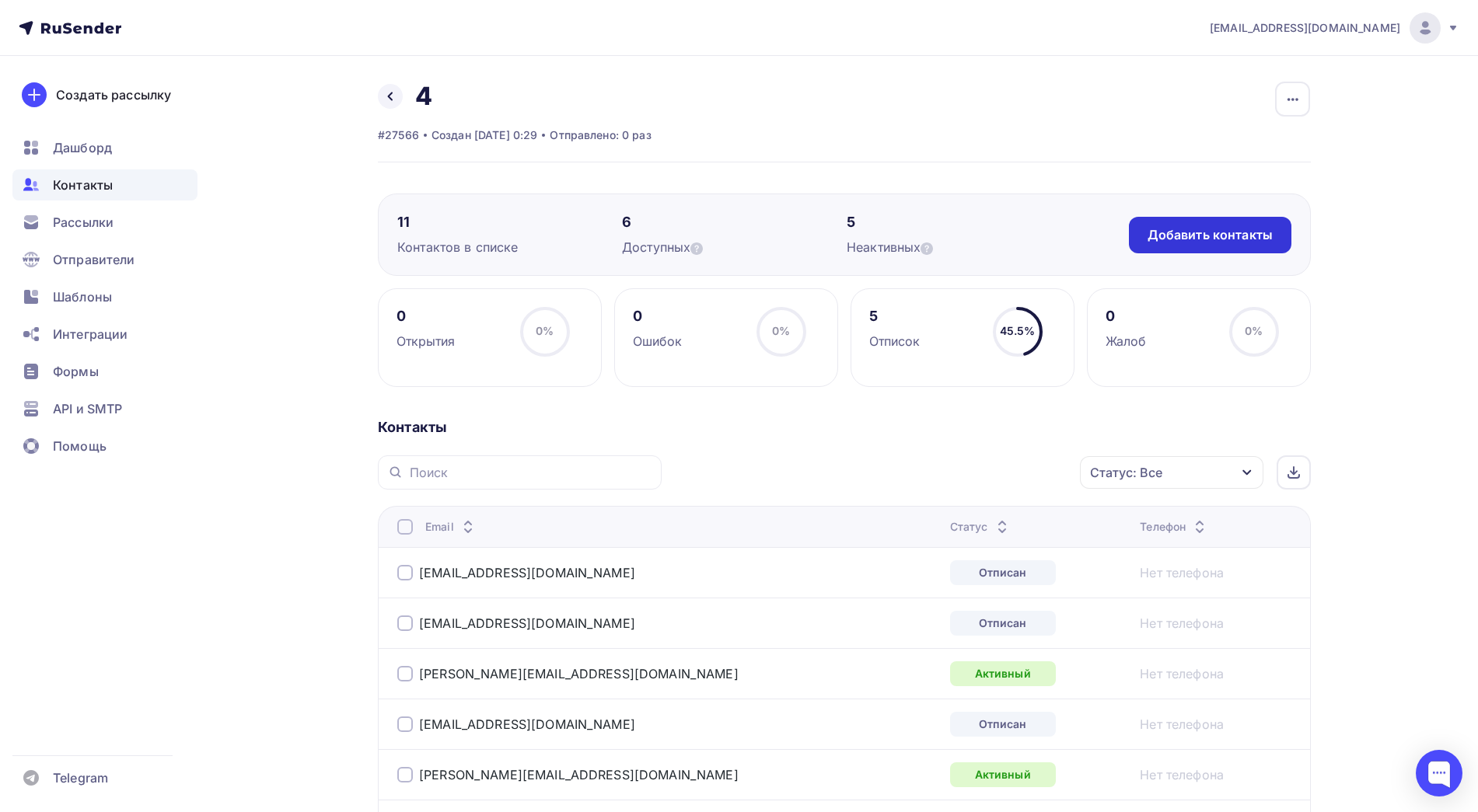
click at [1246, 241] on div "Добавить контакты" at bounding box center [1210, 235] width 126 height 18
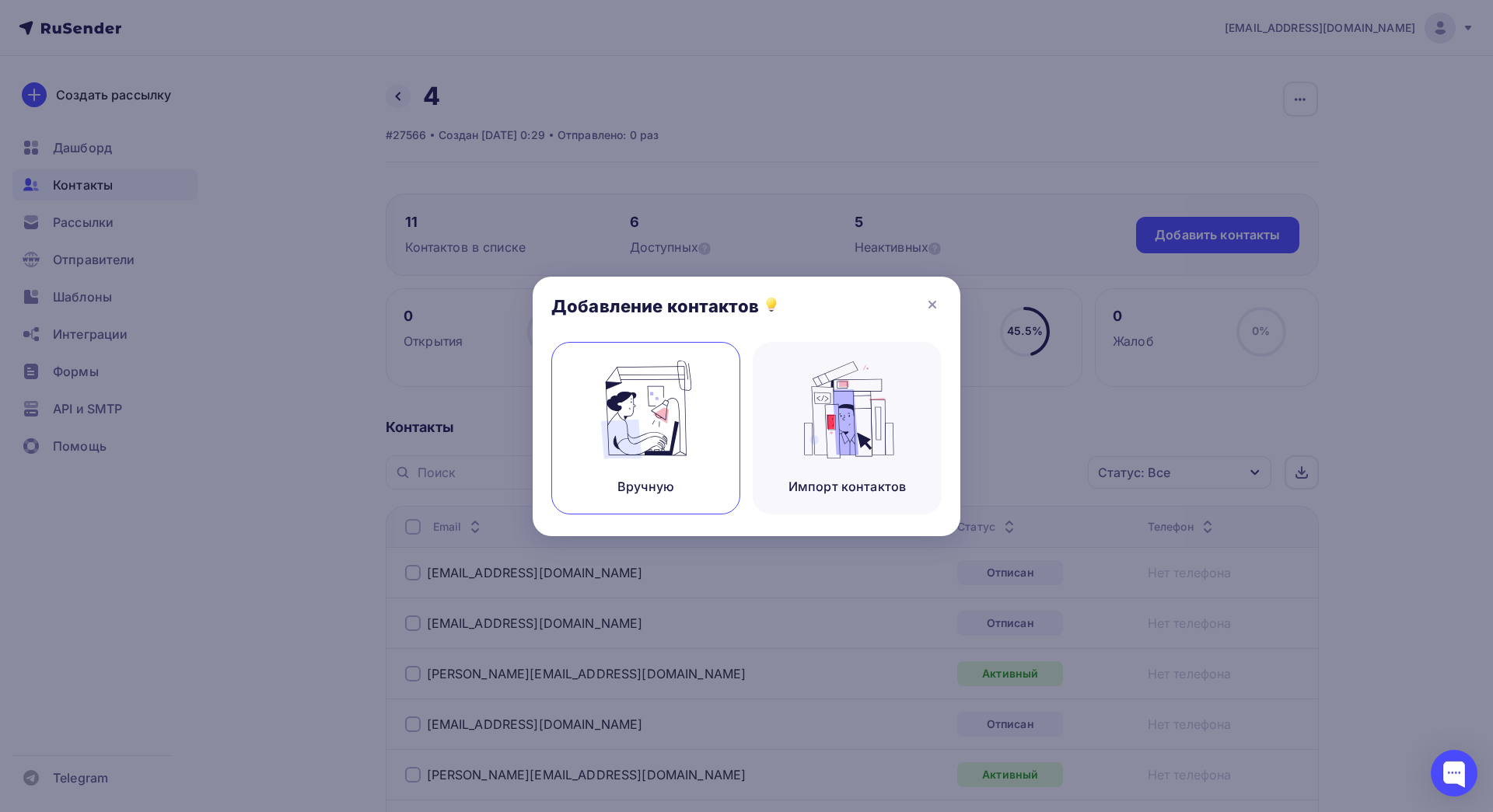
click at [698, 405] on div "Вручную" at bounding box center [646, 429] width 189 height 173
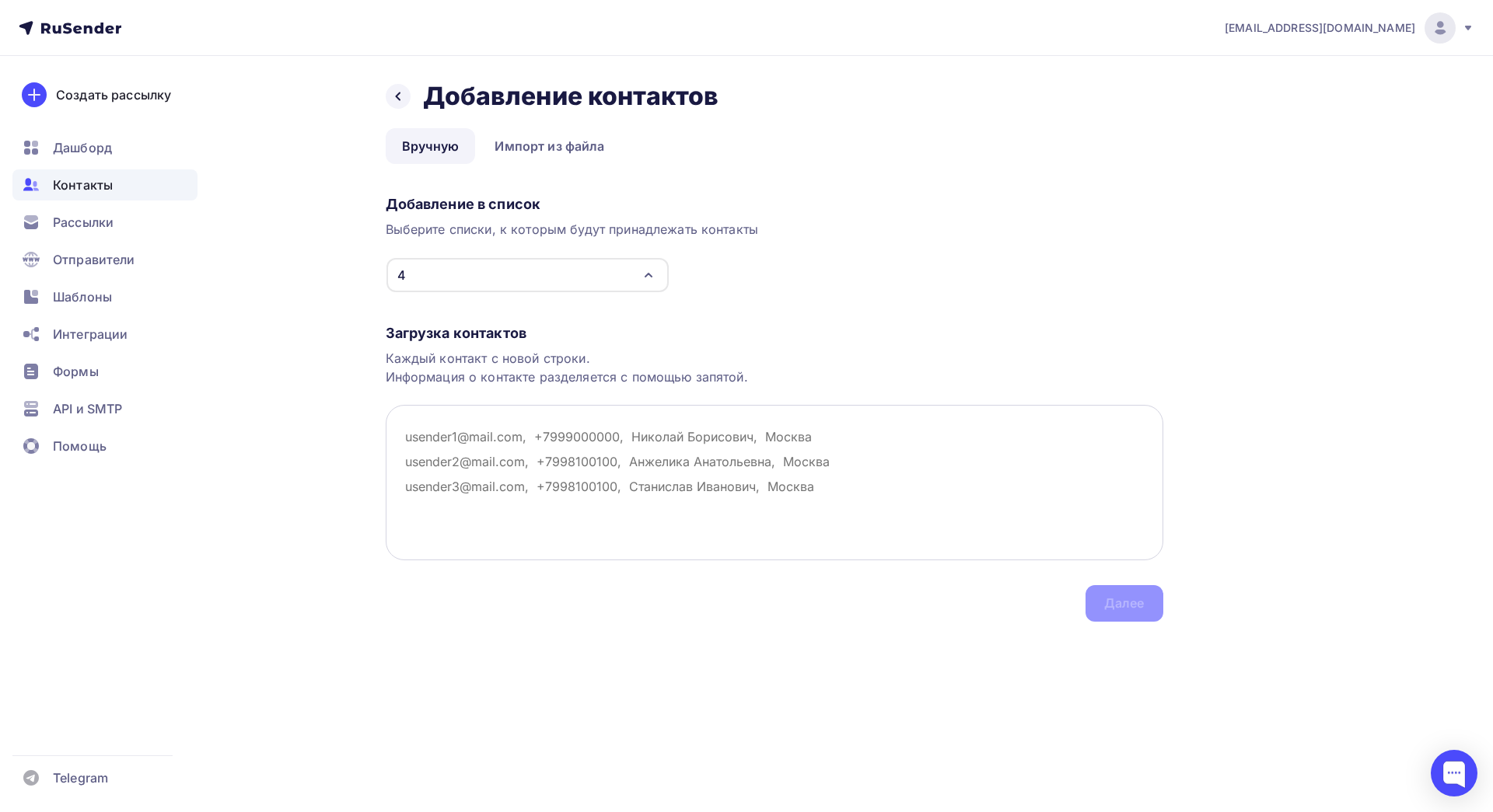
click at [455, 435] on textarea at bounding box center [775, 483] width 778 height 156
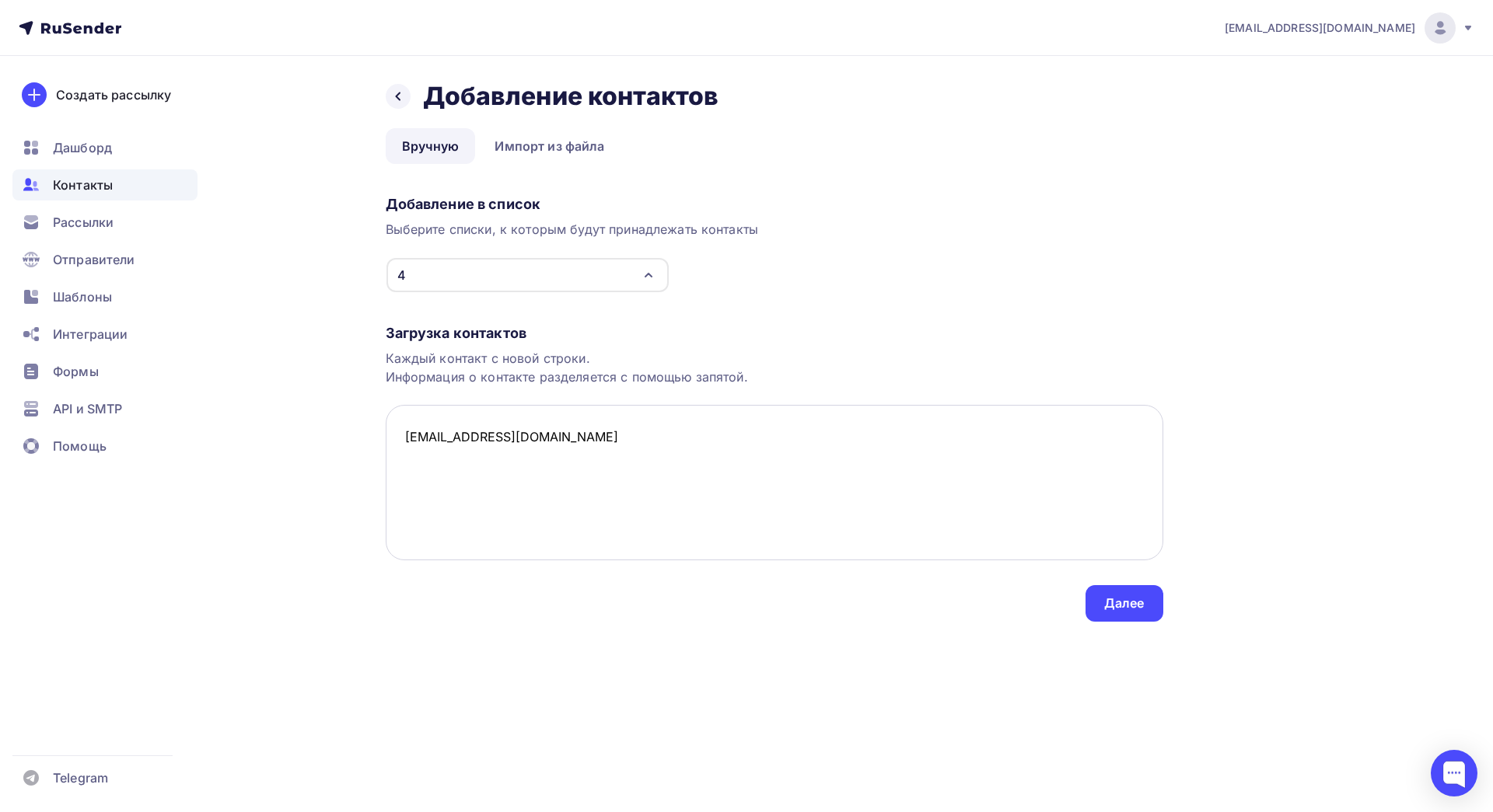
paste textarea "[EMAIL_ADDRESS][DOMAIN_NAME] Открыто Нет телефона [EMAIL_ADDRESS][DOMAIN_NAME] …"
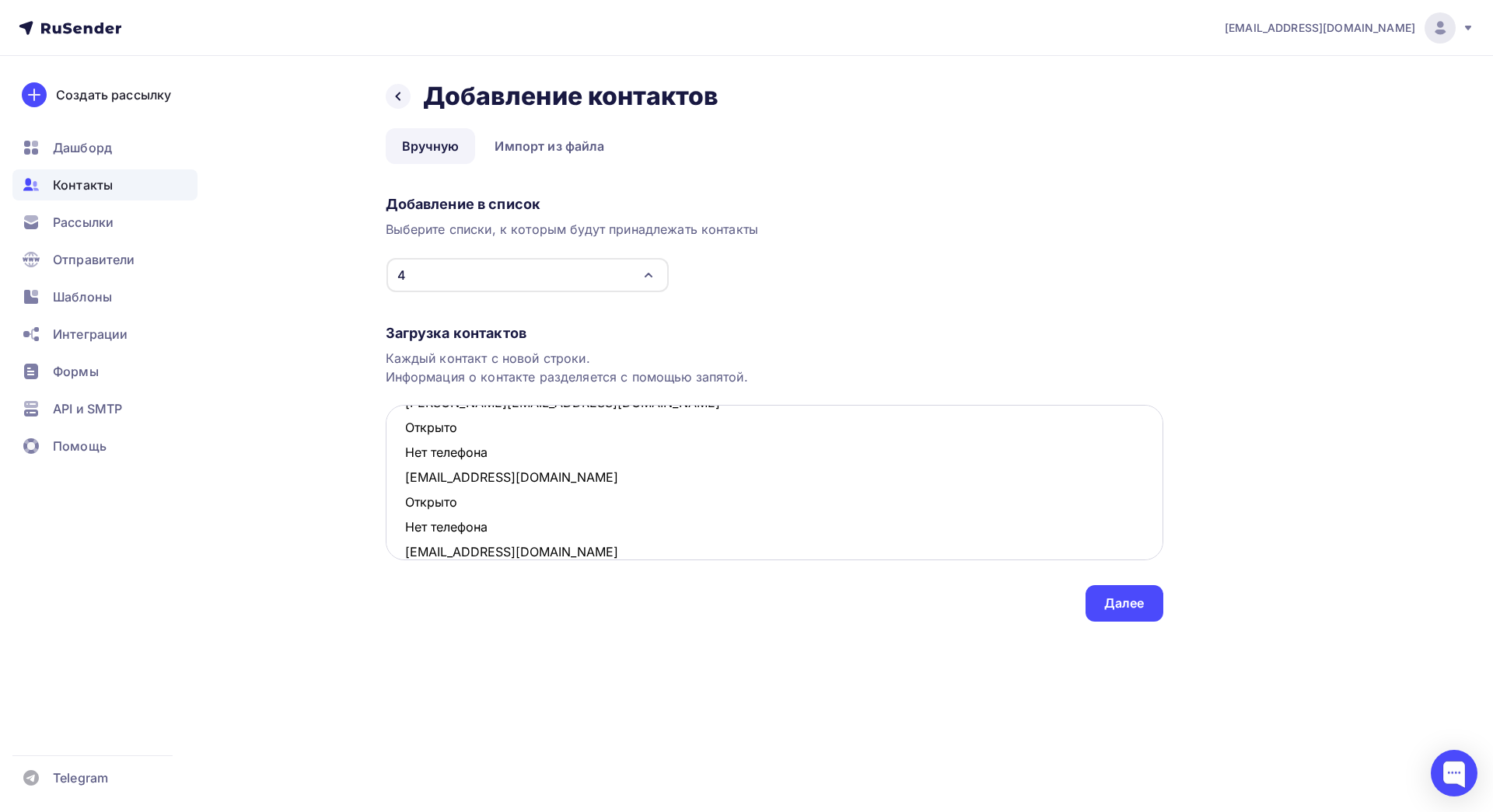
scroll to position [829, 0]
drag, startPoint x: 501, startPoint y: 507, endPoint x: 404, endPoint y: 485, distance: 99.5
click at [404, 485] on textarea "[EMAIL_ADDRESS][DOMAIN_NAME] [EMAIL_ADDRESS][DOMAIN_NAME] Открыто Нет телефона …" at bounding box center [775, 483] width 778 height 156
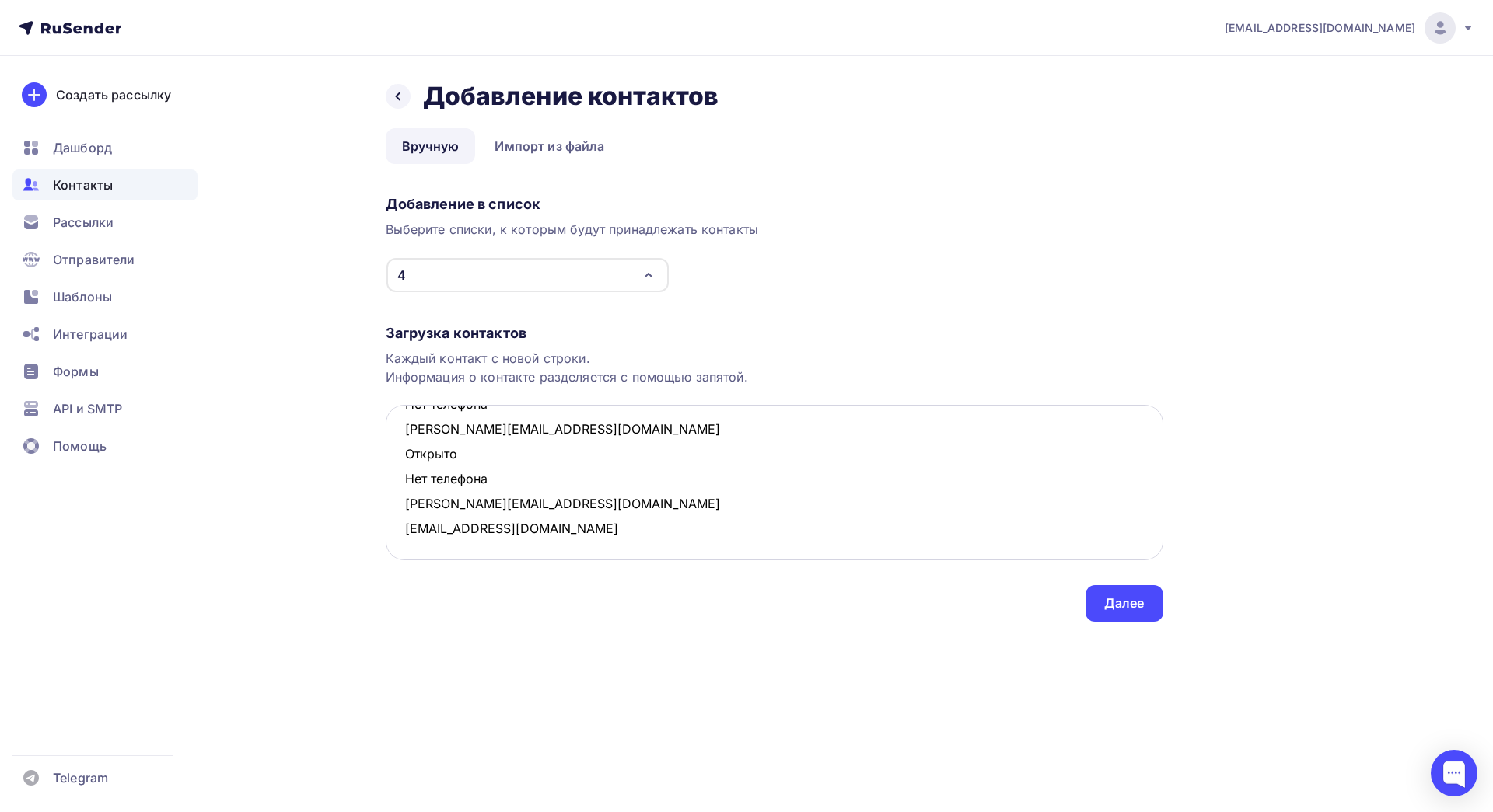
scroll to position [779, 0]
drag, startPoint x: 504, startPoint y: 482, endPoint x: 405, endPoint y: 449, distance: 104.4
click at [405, 449] on textarea "[EMAIL_ADDRESS][DOMAIN_NAME] [EMAIL_ADDRESS][DOMAIN_NAME] Открыто Нет телефона …" at bounding box center [775, 483] width 778 height 156
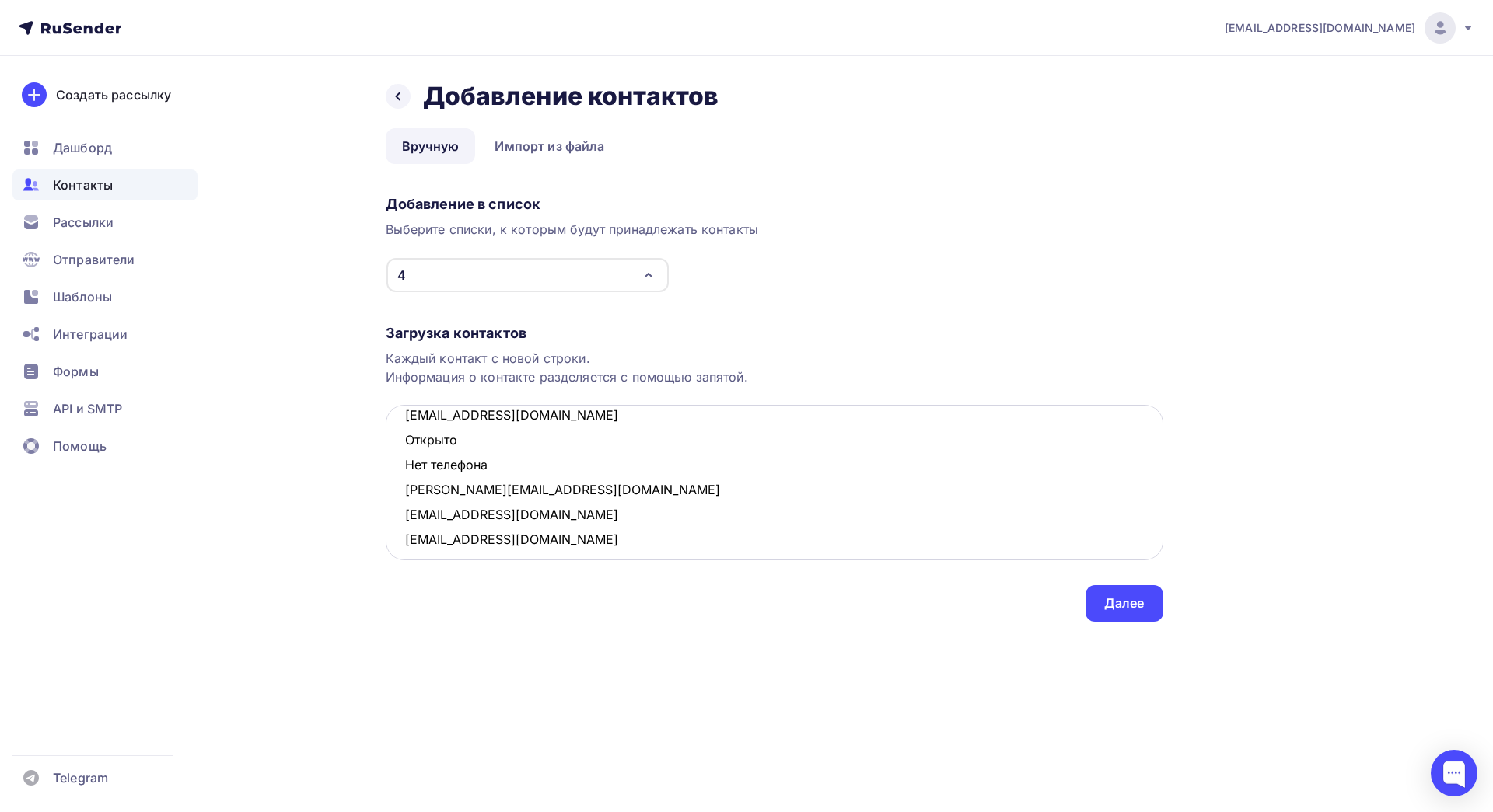
drag, startPoint x: 495, startPoint y: 470, endPoint x: 403, endPoint y: 439, distance: 97.1
click at [403, 439] on textarea "[EMAIL_ADDRESS][DOMAIN_NAME] [EMAIL_ADDRESS][DOMAIN_NAME] Открыто Нет телефона …" at bounding box center [775, 483] width 778 height 156
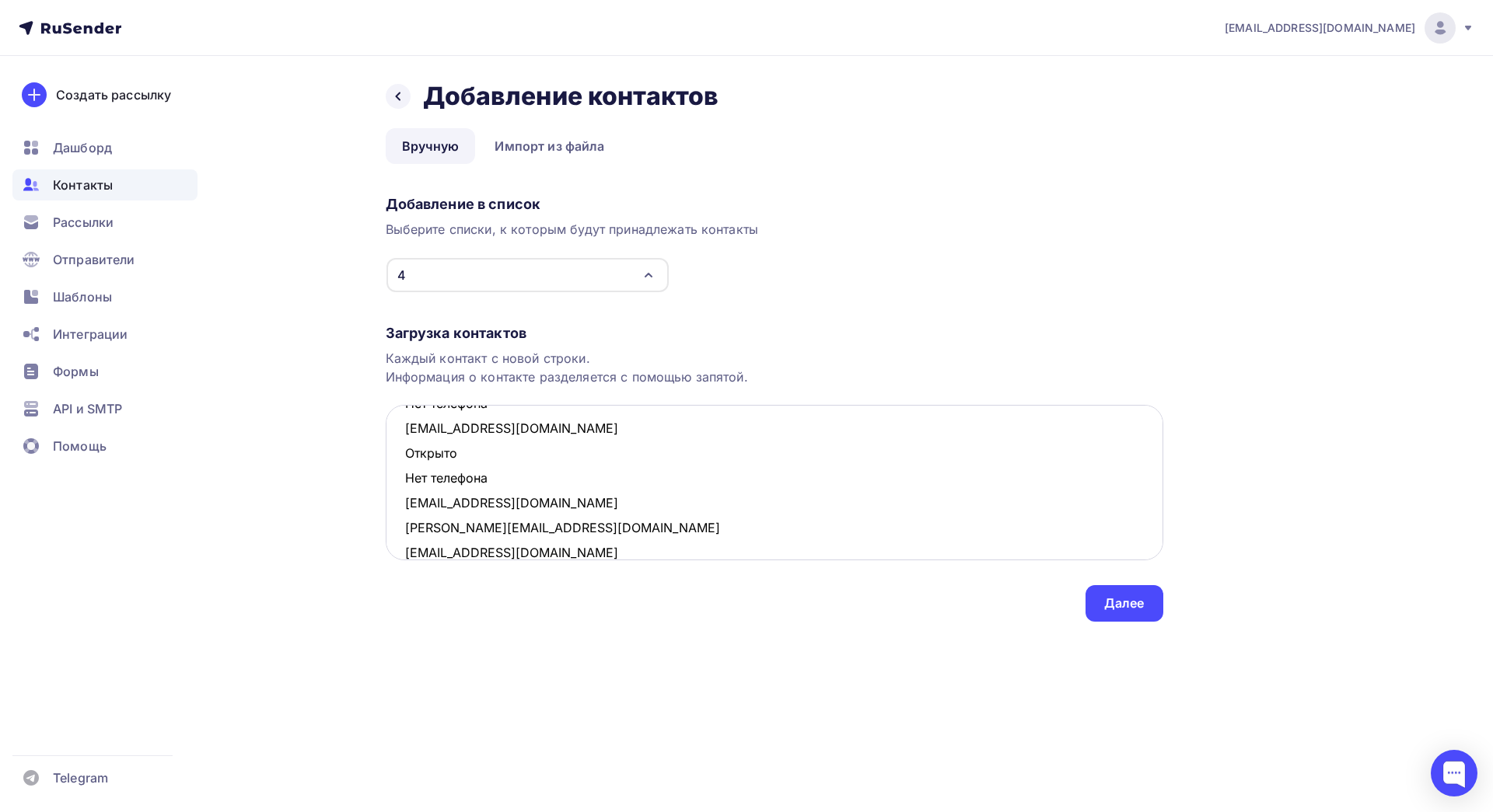
drag, startPoint x: 497, startPoint y: 477, endPoint x: 395, endPoint y: 455, distance: 104.3
click at [395, 455] on textarea "[EMAIL_ADDRESS][DOMAIN_NAME] [EMAIL_ADDRESS][DOMAIN_NAME] Открыто Нет телефона …" at bounding box center [775, 483] width 778 height 156
drag, startPoint x: 480, startPoint y: 456, endPoint x: 404, endPoint y: 433, distance: 79.4
click at [404, 433] on textarea "[EMAIL_ADDRESS][DOMAIN_NAME] [EMAIL_ADDRESS][DOMAIN_NAME] Открыто Нет телефона …" at bounding box center [775, 483] width 778 height 156
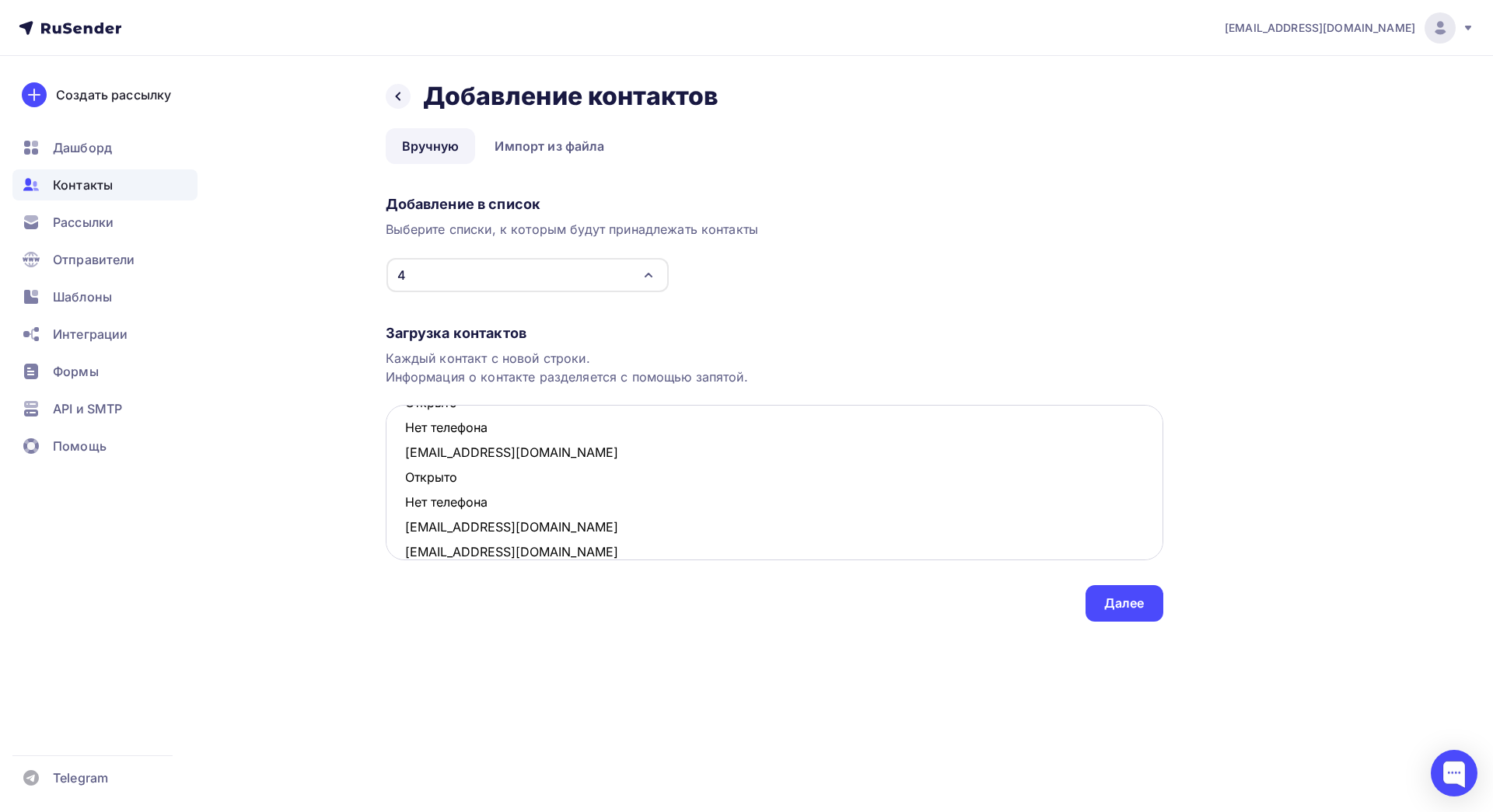
scroll to position [457, 0]
drag, startPoint x: 466, startPoint y: 499, endPoint x: 394, endPoint y: 480, distance: 74.5
click at [394, 480] on textarea "[EMAIL_ADDRESS][DOMAIN_NAME] [EMAIL_ADDRESS][DOMAIN_NAME] Открыто Нет телефона …" at bounding box center [775, 483] width 778 height 156
drag, startPoint x: 493, startPoint y: 481, endPoint x: 388, endPoint y: 460, distance: 107.1
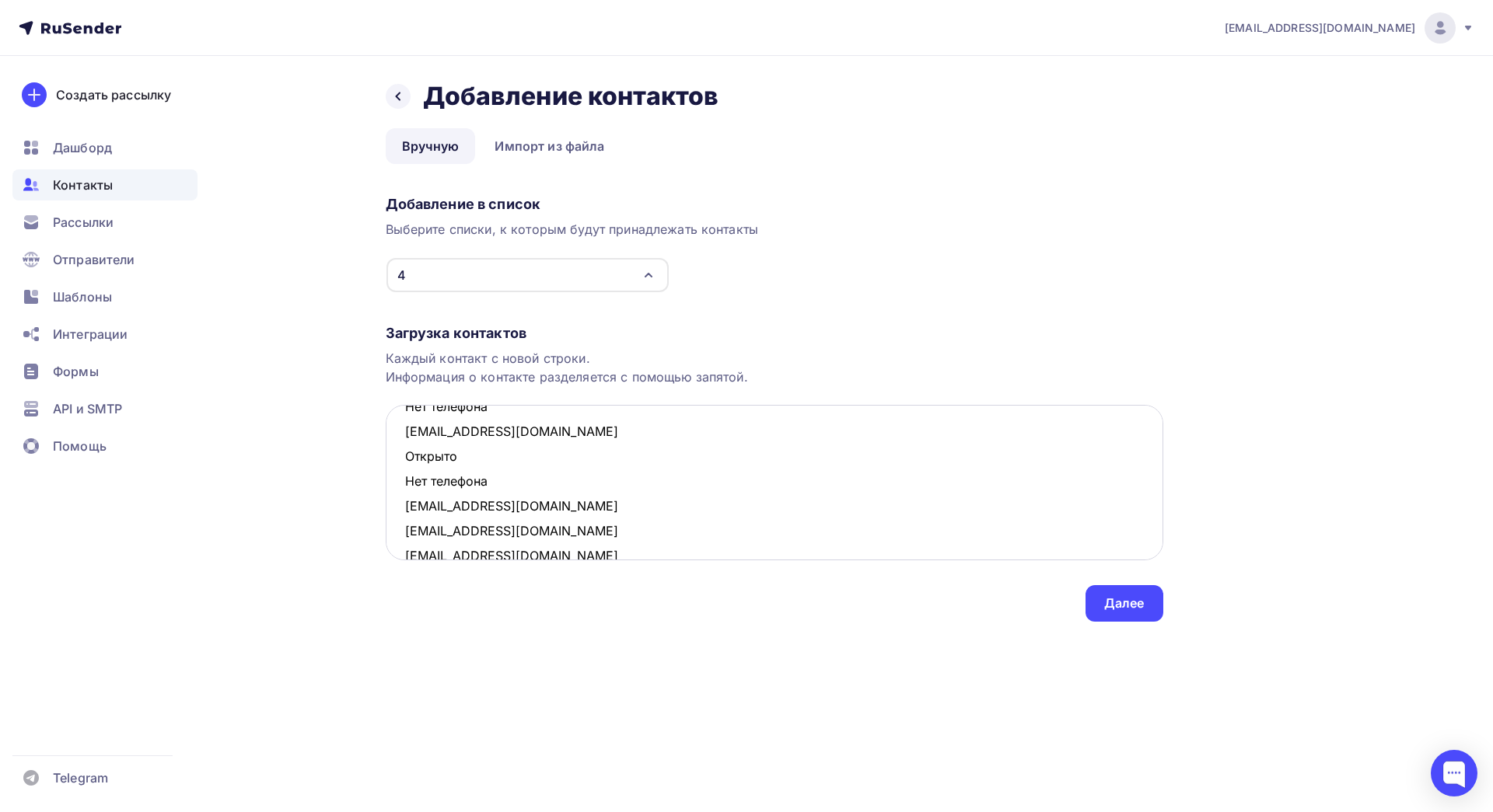
click at [388, 460] on textarea "[EMAIL_ADDRESS][DOMAIN_NAME] [EMAIL_ADDRESS][DOMAIN_NAME] Открыто Нет телефона …" at bounding box center [775, 483] width 778 height 156
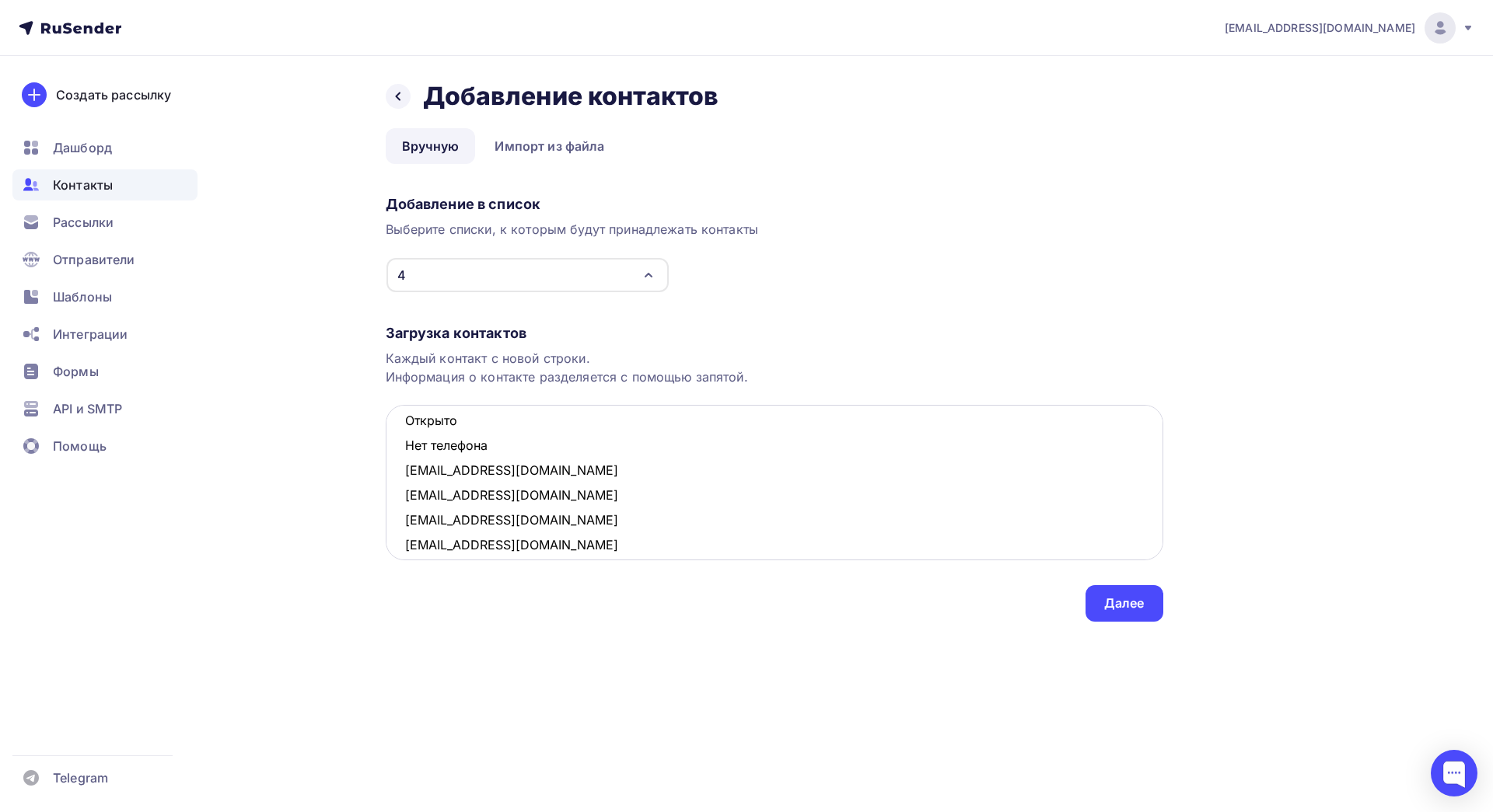
scroll to position [331, 0]
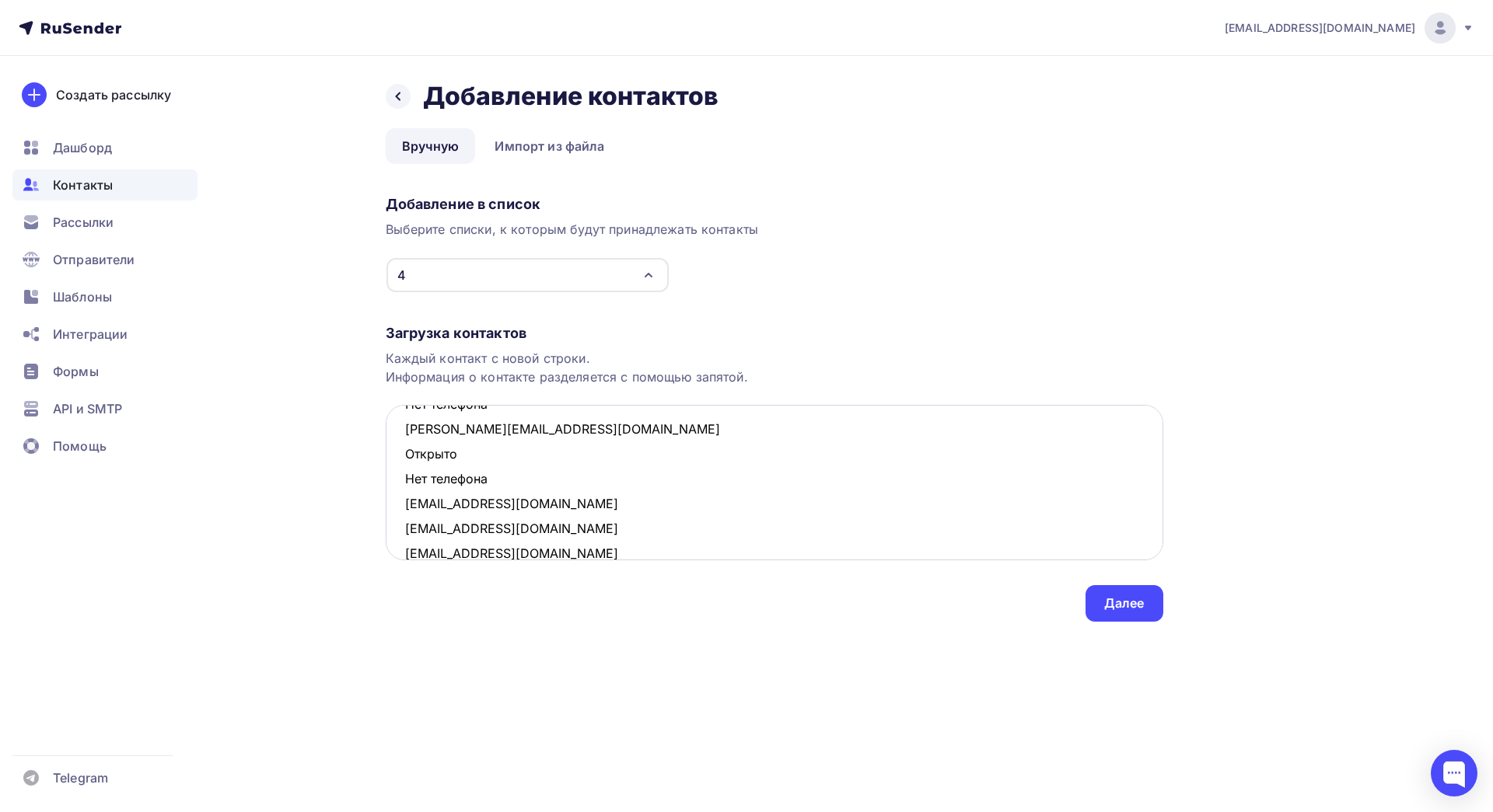
drag, startPoint x: 497, startPoint y: 474, endPoint x: 405, endPoint y: 452, distance: 94.6
click at [405, 452] on textarea "[EMAIL_ADDRESS][DOMAIN_NAME] [EMAIL_ADDRESS][DOMAIN_NAME] Открыто Нет телефона …" at bounding box center [775, 483] width 778 height 156
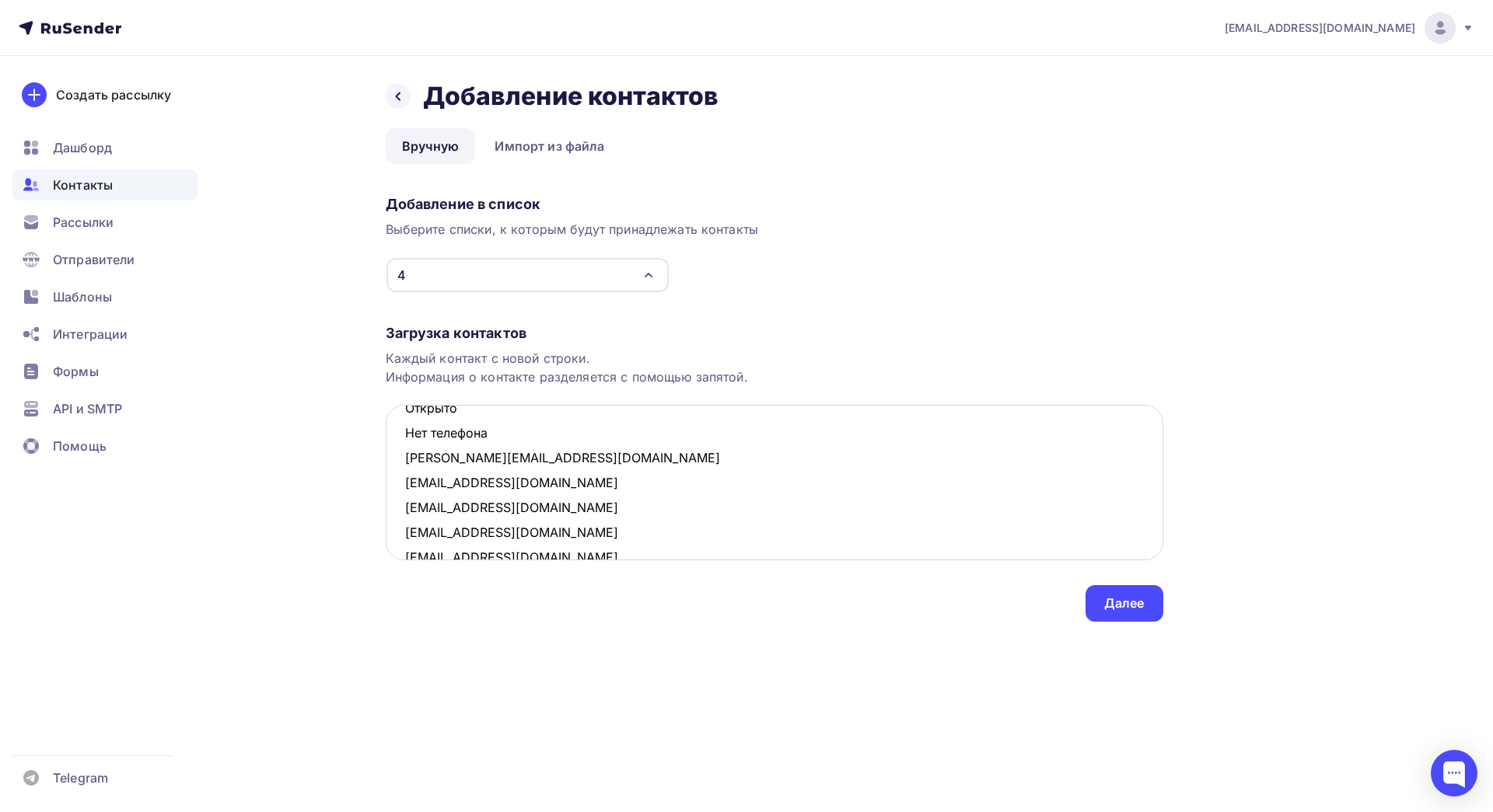
scroll to position [245, 0]
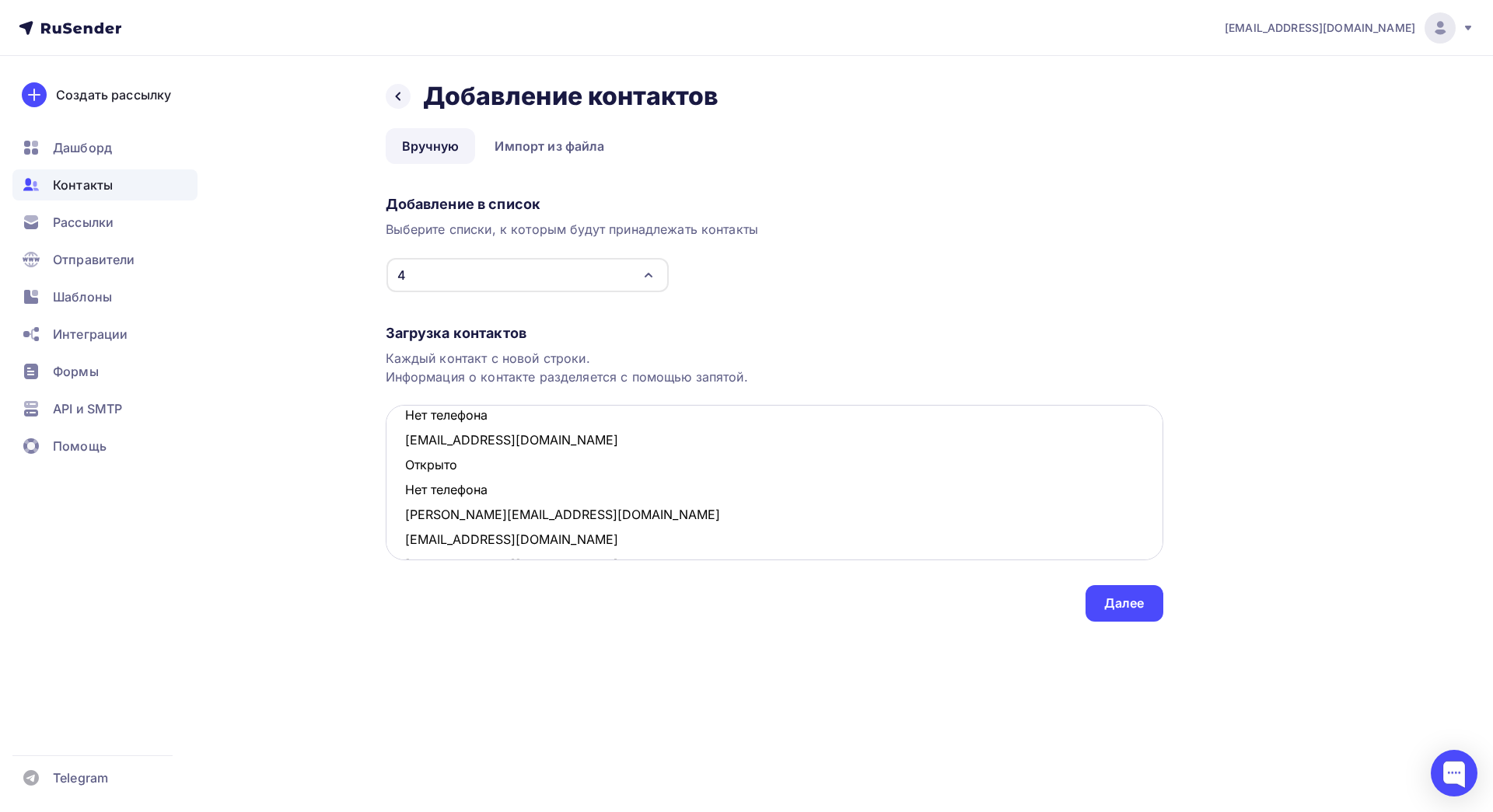
drag, startPoint x: 497, startPoint y: 493, endPoint x: 395, endPoint y: 469, distance: 104.8
click at [395, 469] on textarea "[EMAIL_ADDRESS][DOMAIN_NAME] [EMAIL_ADDRESS][DOMAIN_NAME] Открыто Нет телефона …" at bounding box center [775, 483] width 778 height 156
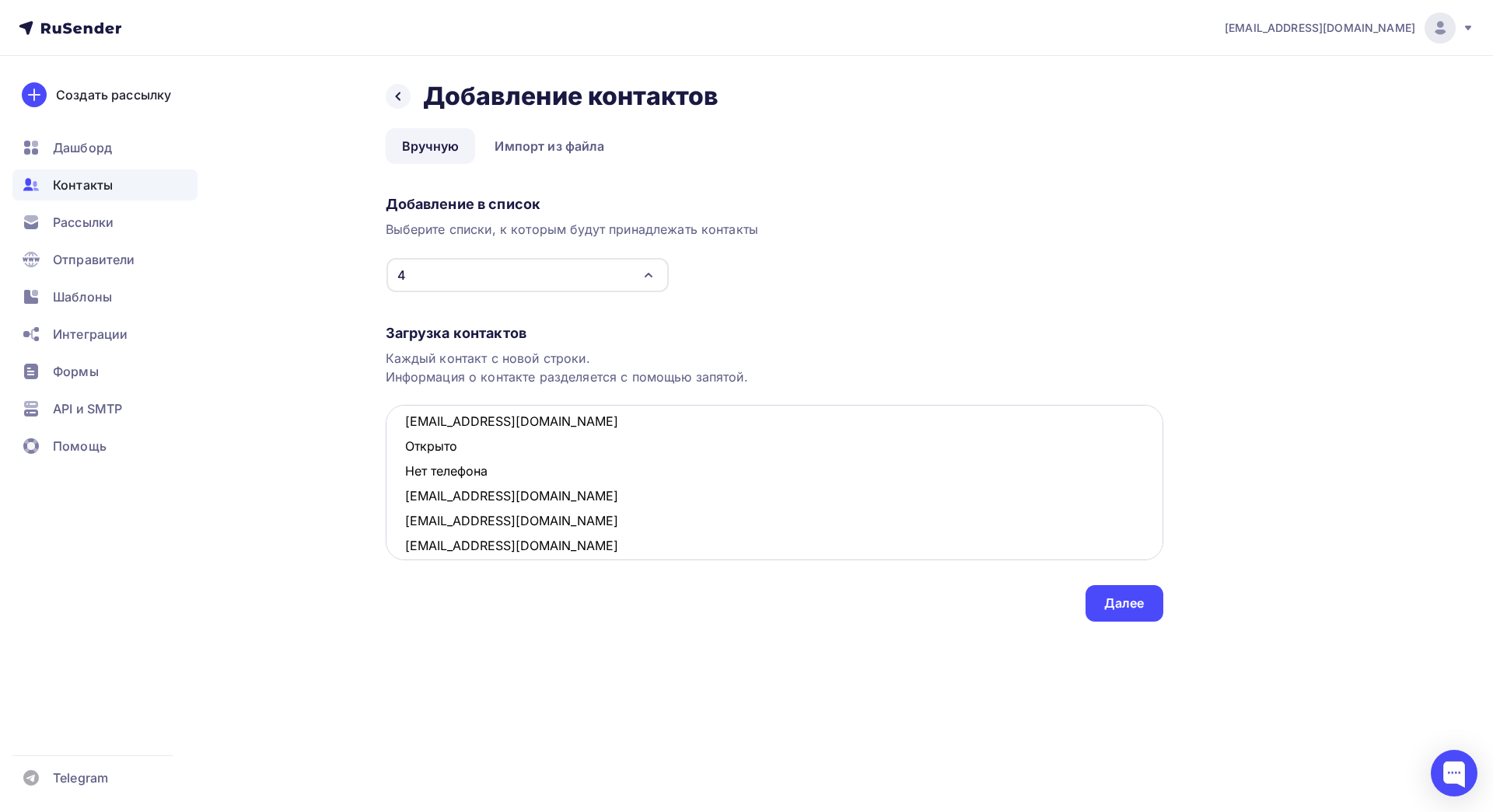
scroll to position [189, 0]
drag, startPoint x: 500, startPoint y: 473, endPoint x: 404, endPoint y: 440, distance: 101.5
click at [404, 440] on textarea "[EMAIL_ADDRESS][DOMAIN_NAME] [EMAIL_ADDRESS][DOMAIN_NAME] Открыто Нет телефона …" at bounding box center [775, 483] width 778 height 156
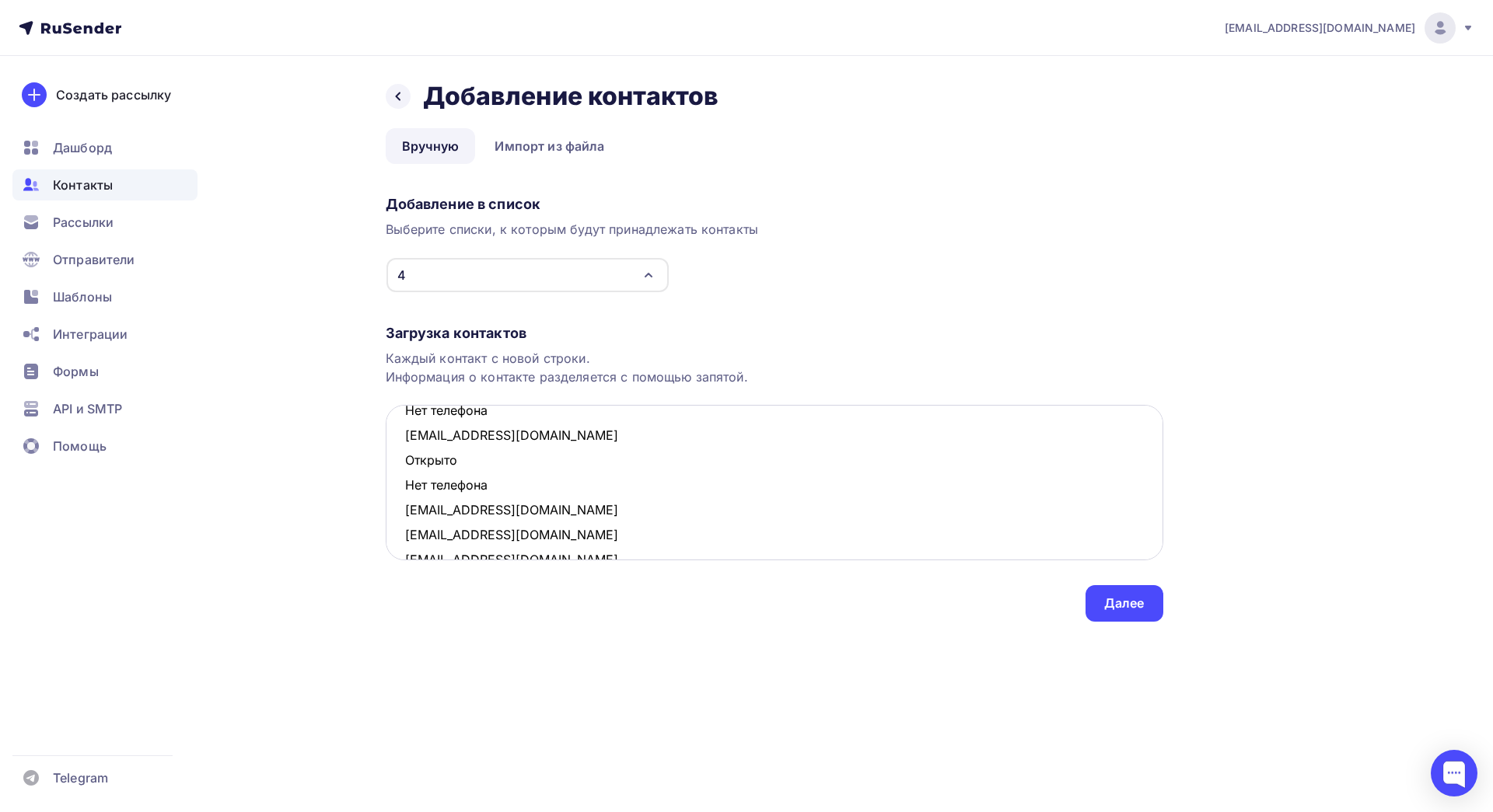
scroll to position [83, 0]
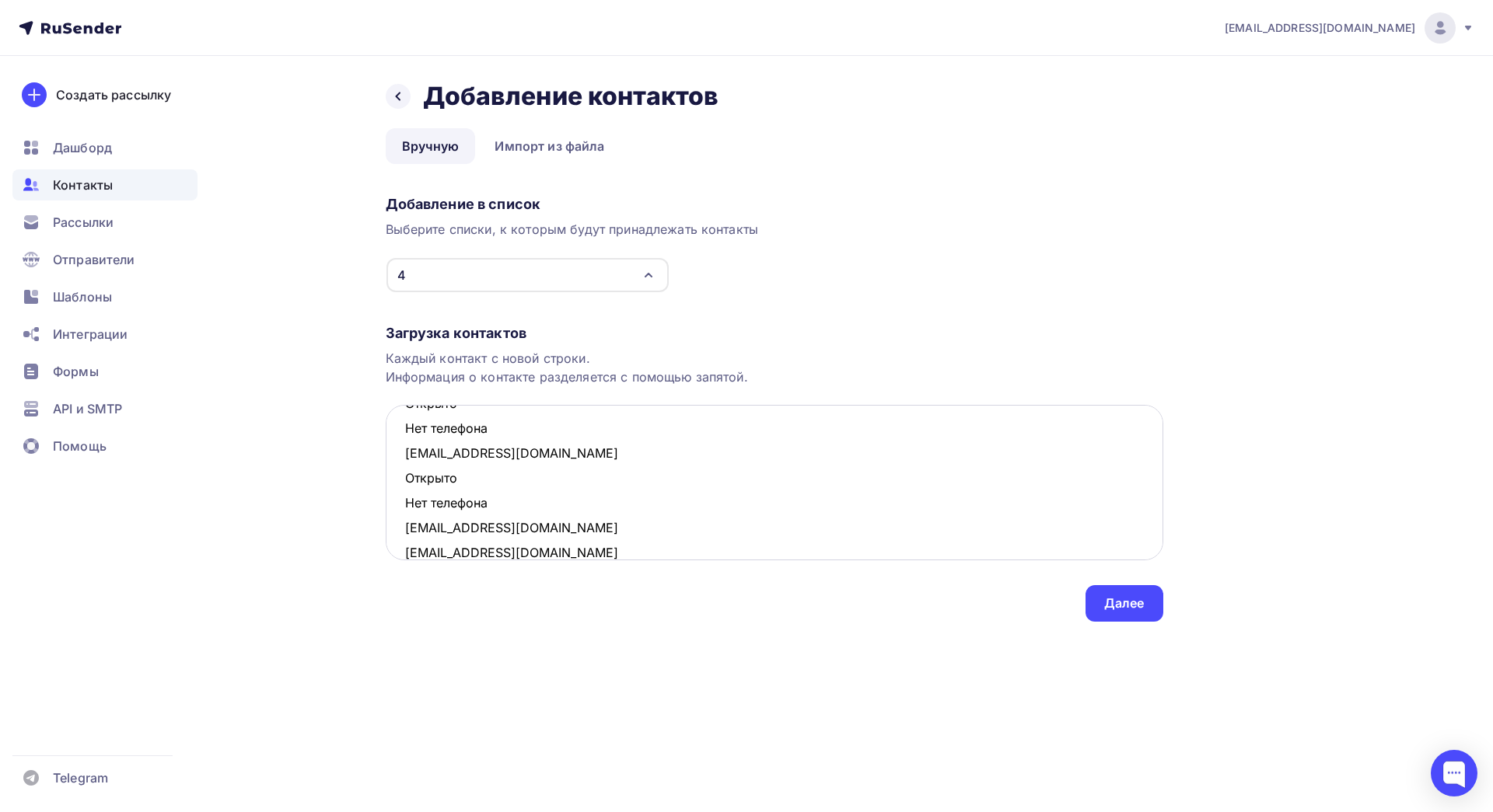
drag, startPoint x: 494, startPoint y: 505, endPoint x: 404, endPoint y: 480, distance: 93.4
click at [404, 480] on textarea "[EMAIL_ADDRESS][DOMAIN_NAME] [EMAIL_ADDRESS][DOMAIN_NAME] Открыто Нет телефона …" at bounding box center [775, 483] width 778 height 156
drag, startPoint x: 498, startPoint y: 513, endPoint x: 397, endPoint y: 488, distance: 104.0
click at [397, 488] on textarea "[EMAIL_ADDRESS][DOMAIN_NAME] [EMAIL_ADDRESS][DOMAIN_NAME] Открыто Нет телефона …" at bounding box center [775, 483] width 778 height 156
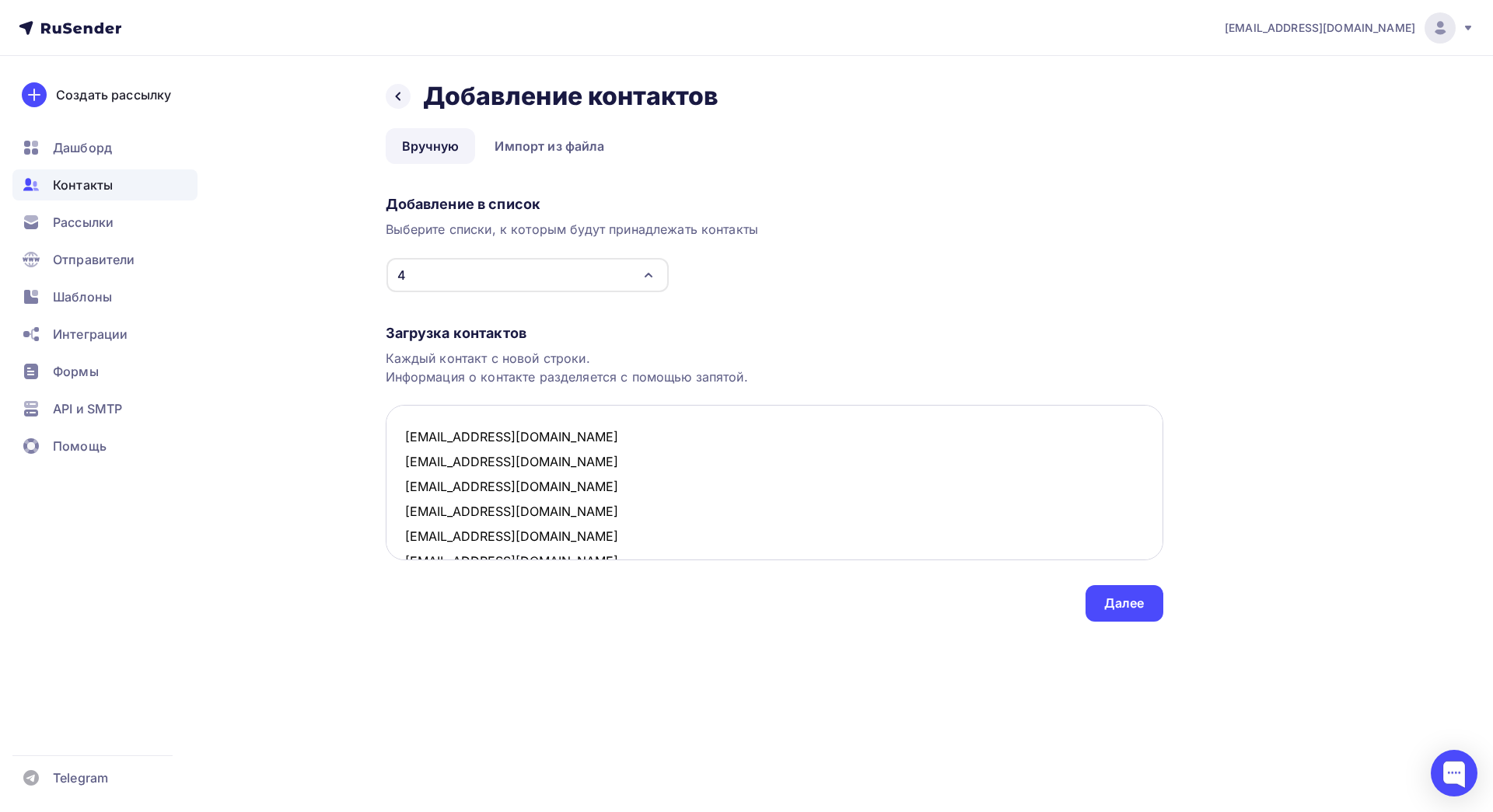
scroll to position [232, 0]
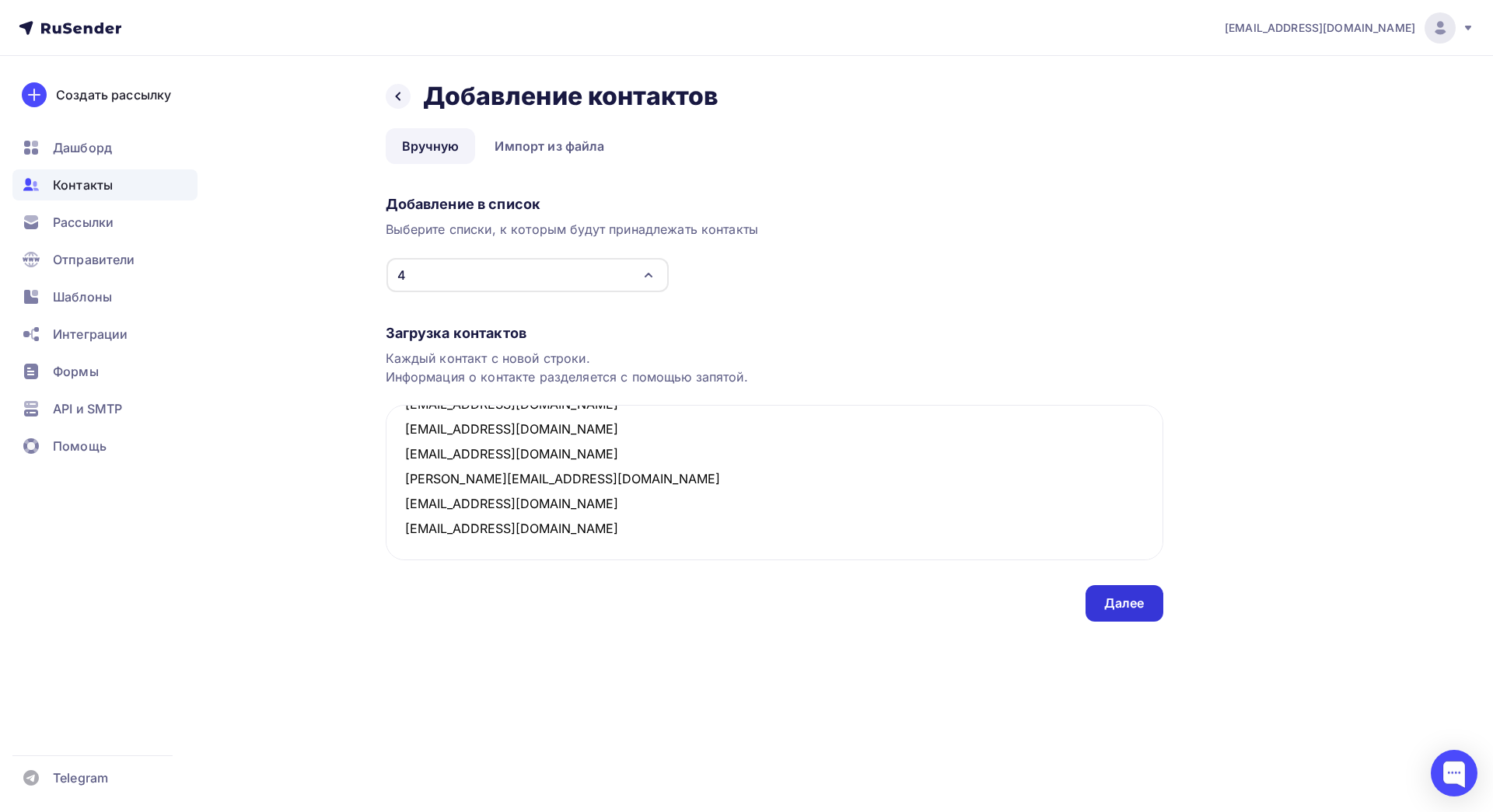
type textarea "[EMAIL_ADDRESS][DOMAIN_NAME] [EMAIL_ADDRESS][DOMAIN_NAME] [EMAIL_ADDRESS][DOMAI…"
click at [1124, 602] on div "Далее" at bounding box center [1124, 603] width 41 height 18
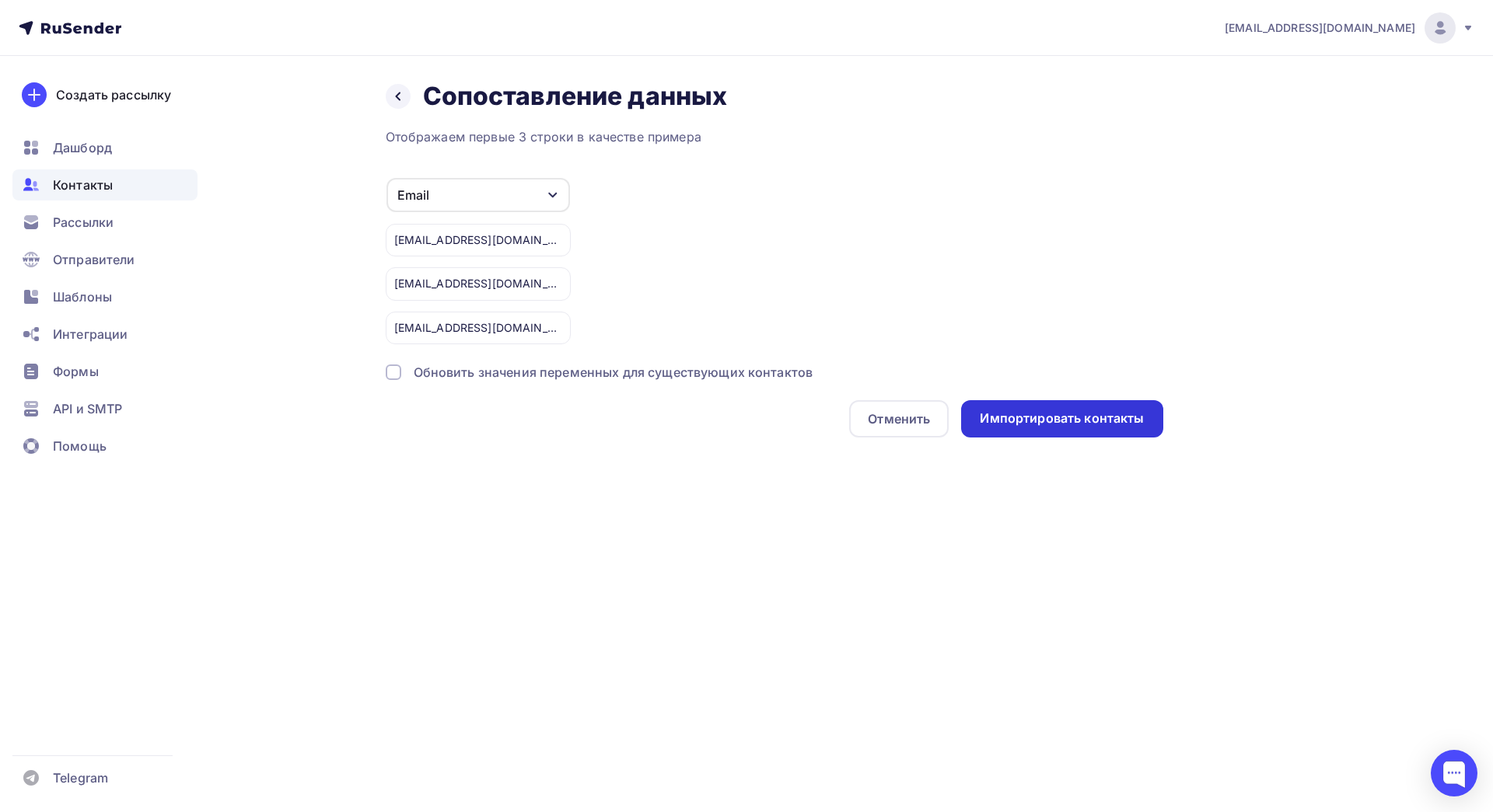
click at [1031, 425] on div "Импортировать контакты" at bounding box center [1062, 419] width 164 height 18
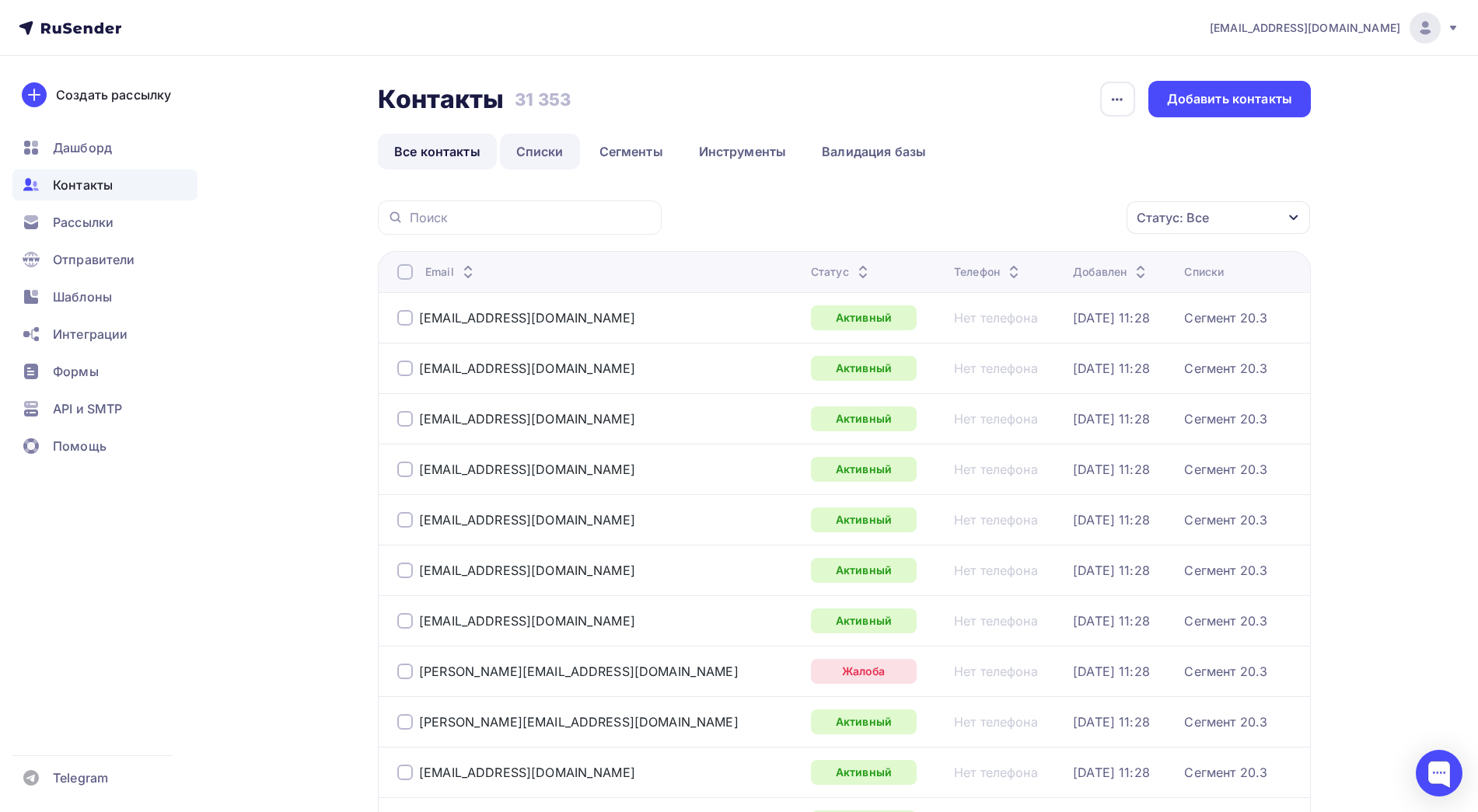
click at [545, 156] on link "Списки" at bounding box center [540, 152] width 80 height 36
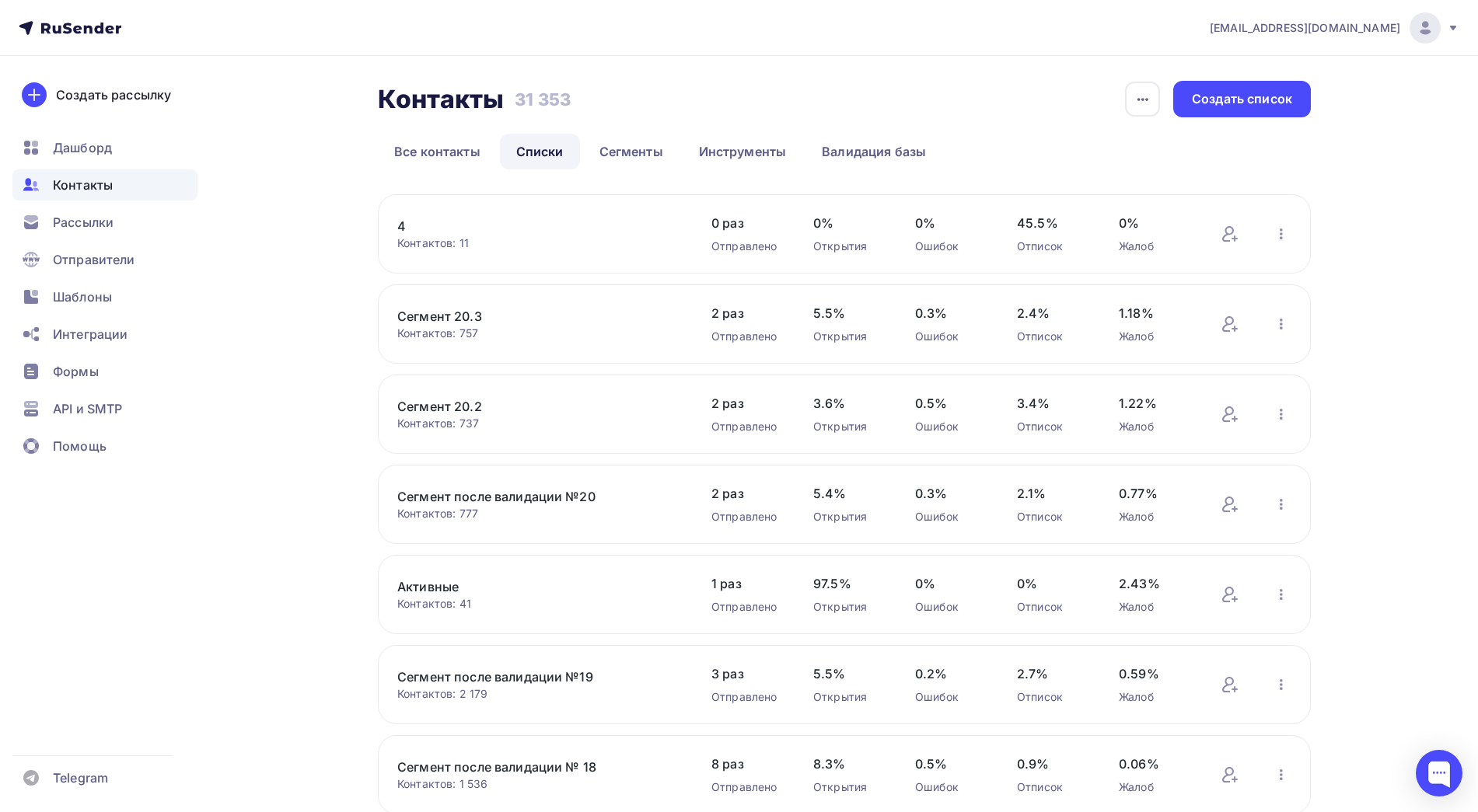
click at [404, 227] on link "4" at bounding box center [529, 226] width 264 height 19
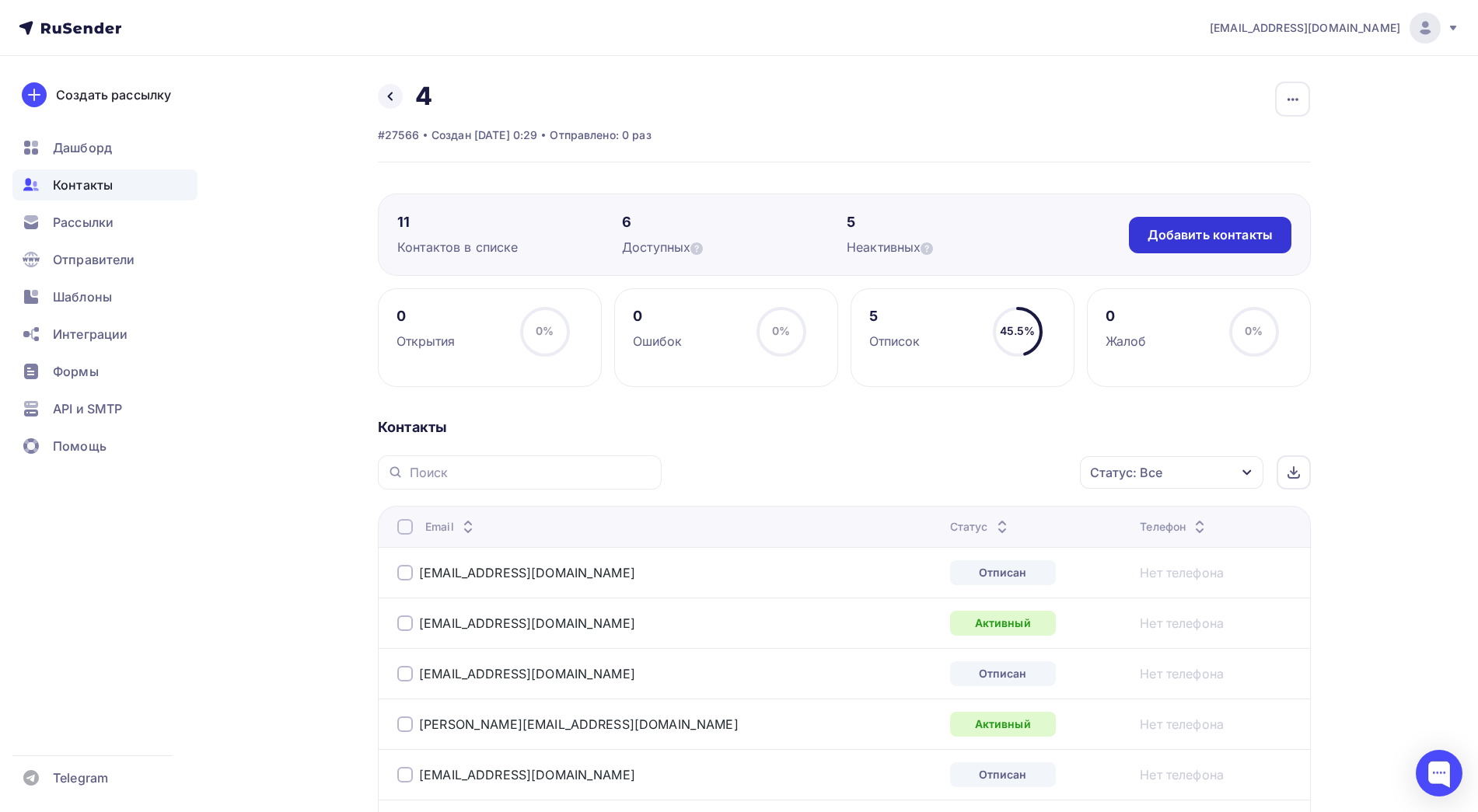
click at [1226, 233] on div "Добавить контакты" at bounding box center [1210, 235] width 126 height 18
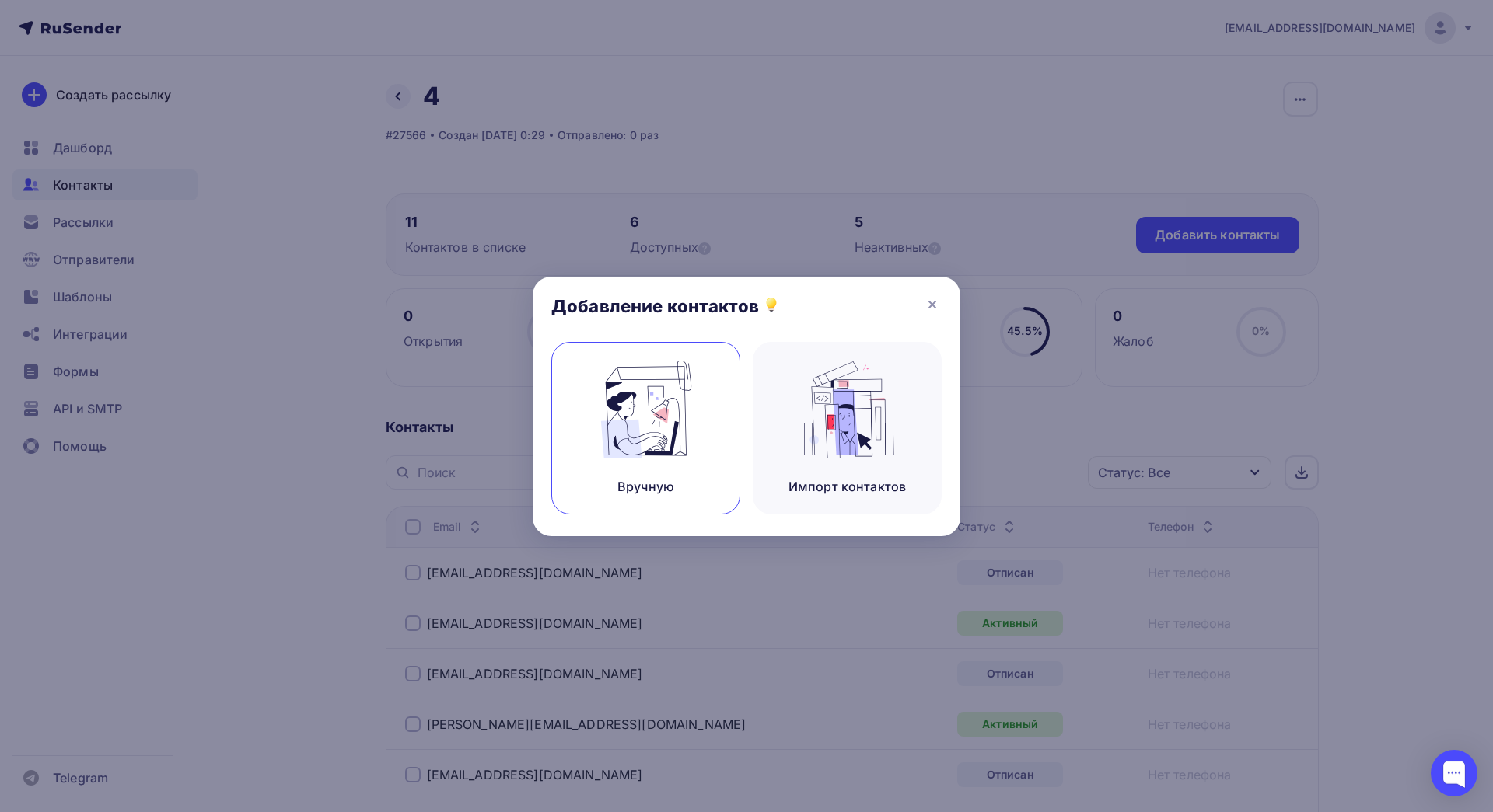
click at [668, 413] on img at bounding box center [647, 409] width 104 height 98
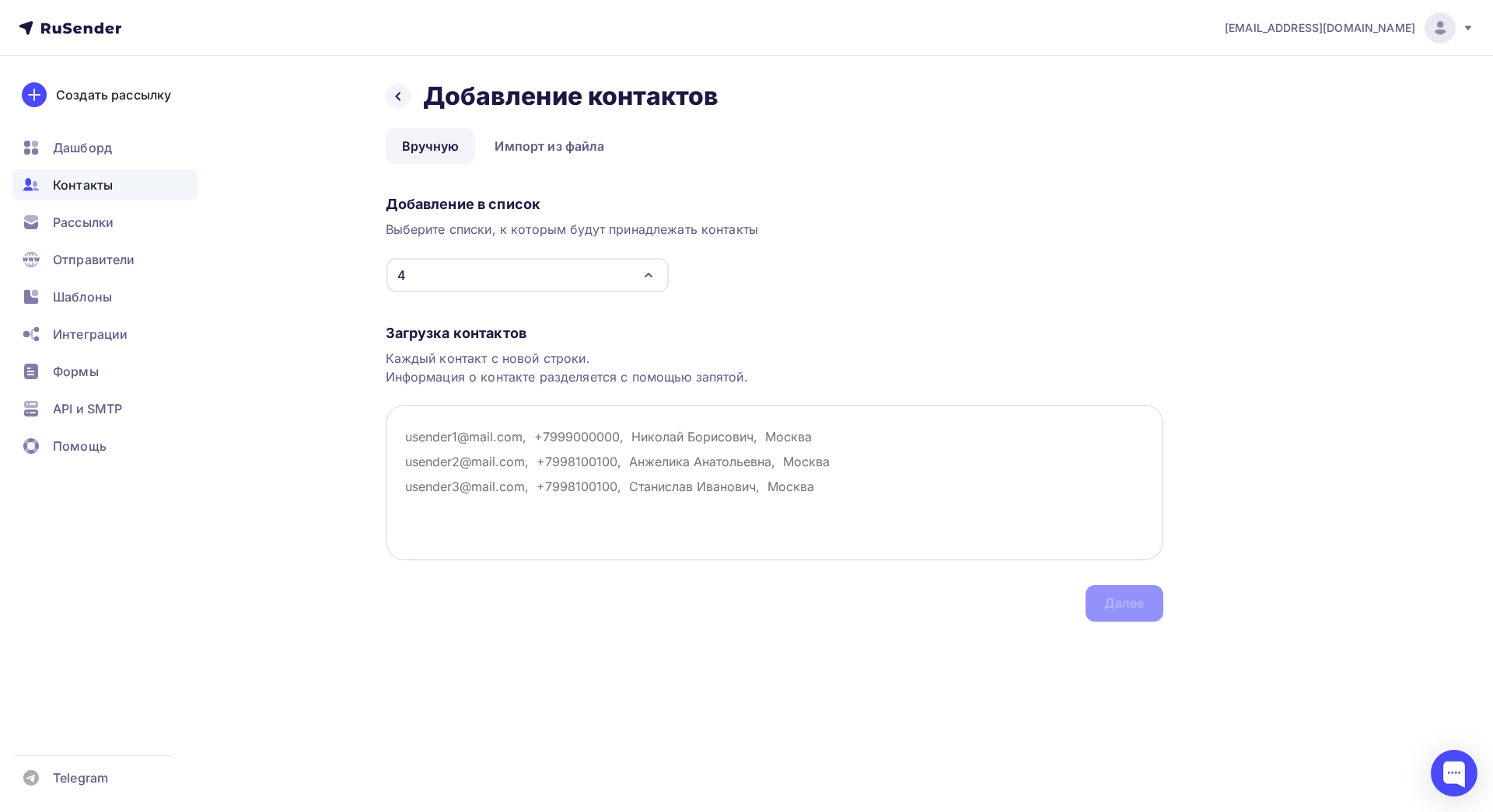
click at [512, 442] on textarea at bounding box center [775, 483] width 778 height 156
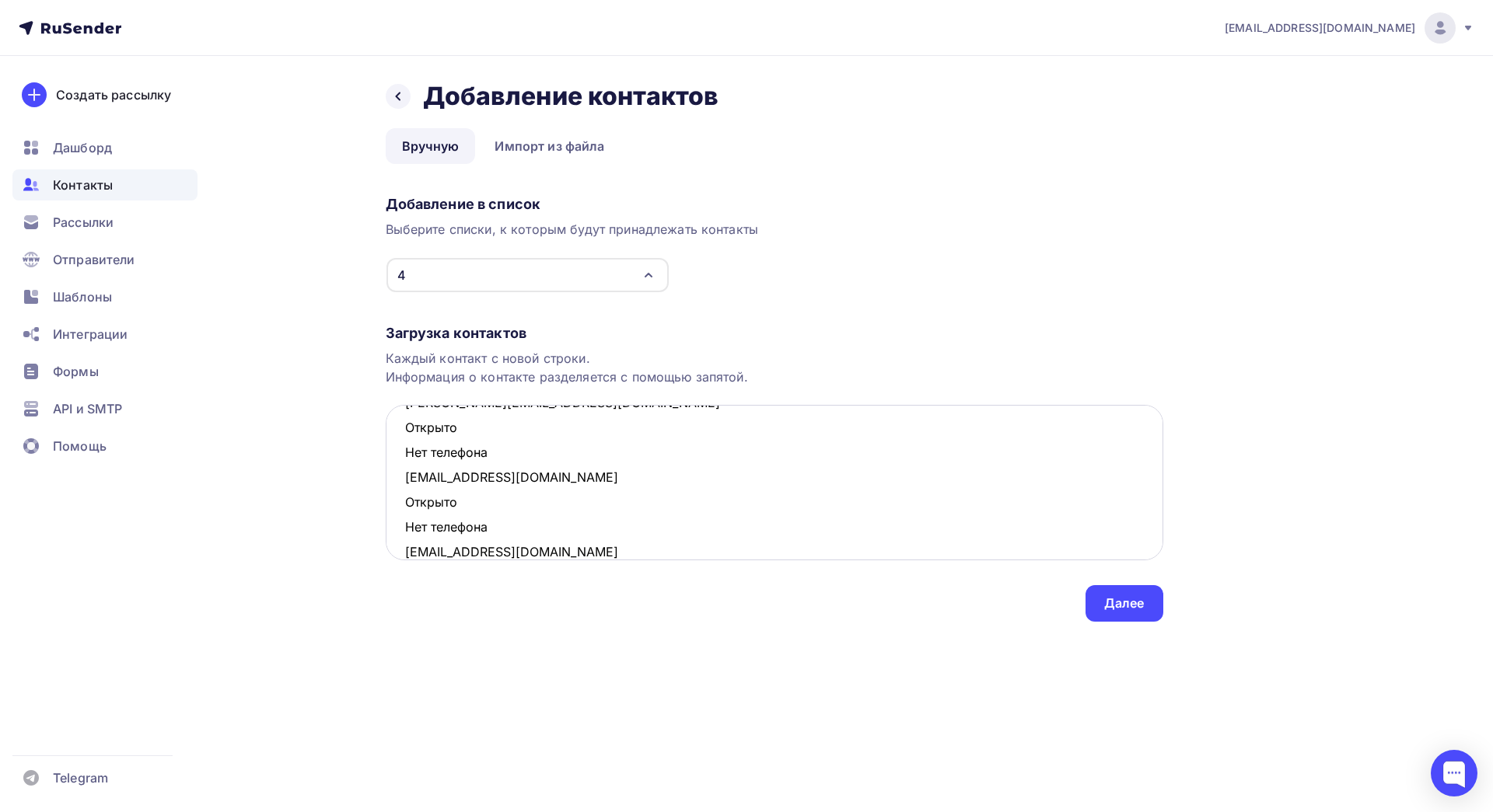
scroll to position [729, 0]
drag, startPoint x: 502, startPoint y: 509, endPoint x: 404, endPoint y: 479, distance: 102.5
click at [404, 479] on textarea "[EMAIL_ADDRESS][DOMAIN_NAME] Открыто Нет телефона [EMAIL_ADDRESS][DOMAIN_NAME] …" at bounding box center [775, 483] width 778 height 156
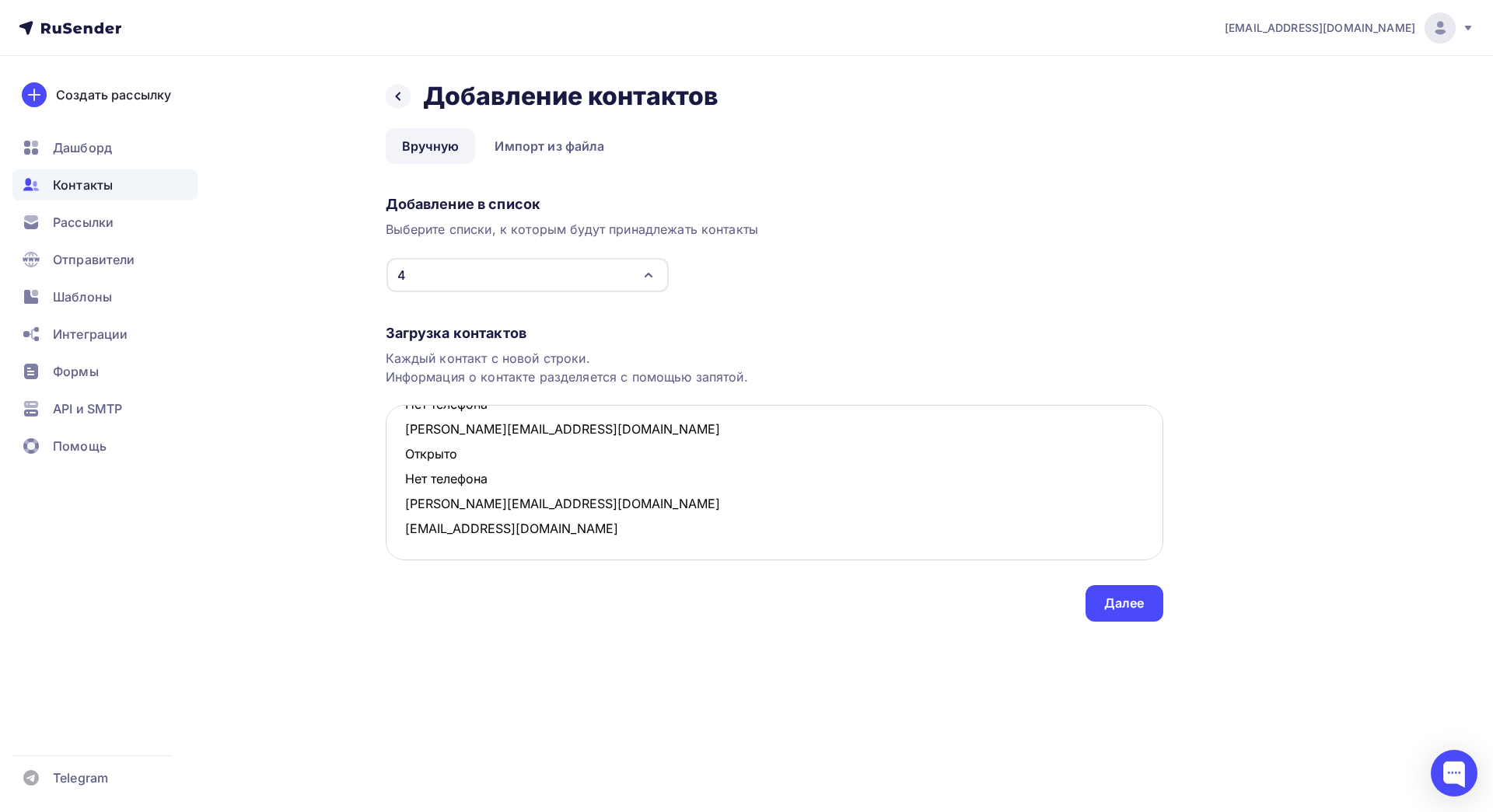
scroll to position [679, 0]
drag, startPoint x: 503, startPoint y: 479, endPoint x: 404, endPoint y: 451, distance: 102.9
click at [404, 451] on textarea "[EMAIL_ADDRESS][DOMAIN_NAME] Открыто Нет телефона [EMAIL_ADDRESS][DOMAIN_NAME] …" at bounding box center [775, 483] width 778 height 156
drag, startPoint x: 494, startPoint y: 457, endPoint x: 409, endPoint y: 428, distance: 89.8
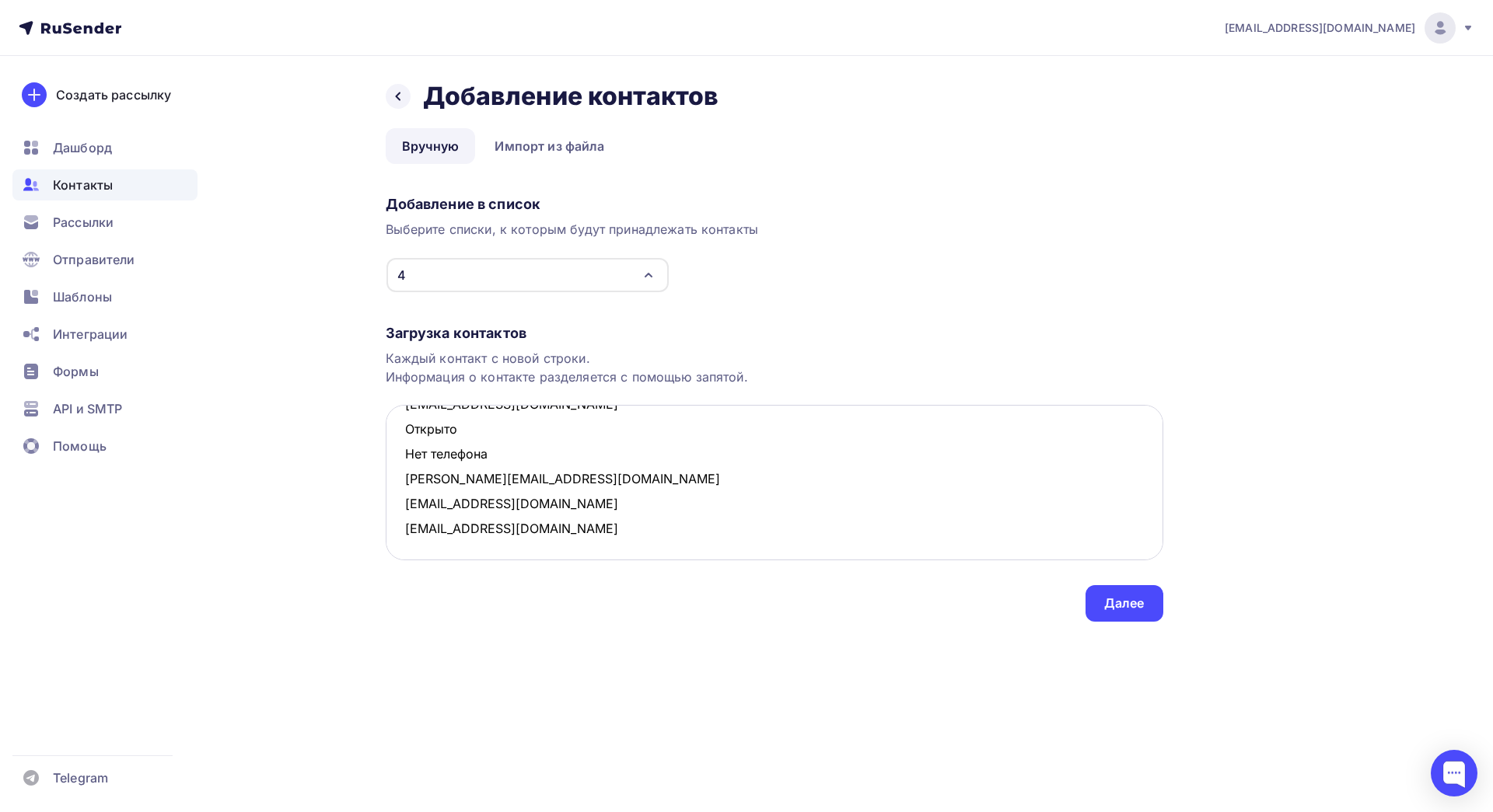
click at [409, 428] on textarea "[EMAIL_ADDRESS][DOMAIN_NAME] Открыто Нет телефона [EMAIL_ADDRESS][DOMAIN_NAME] …" at bounding box center [775, 483] width 778 height 156
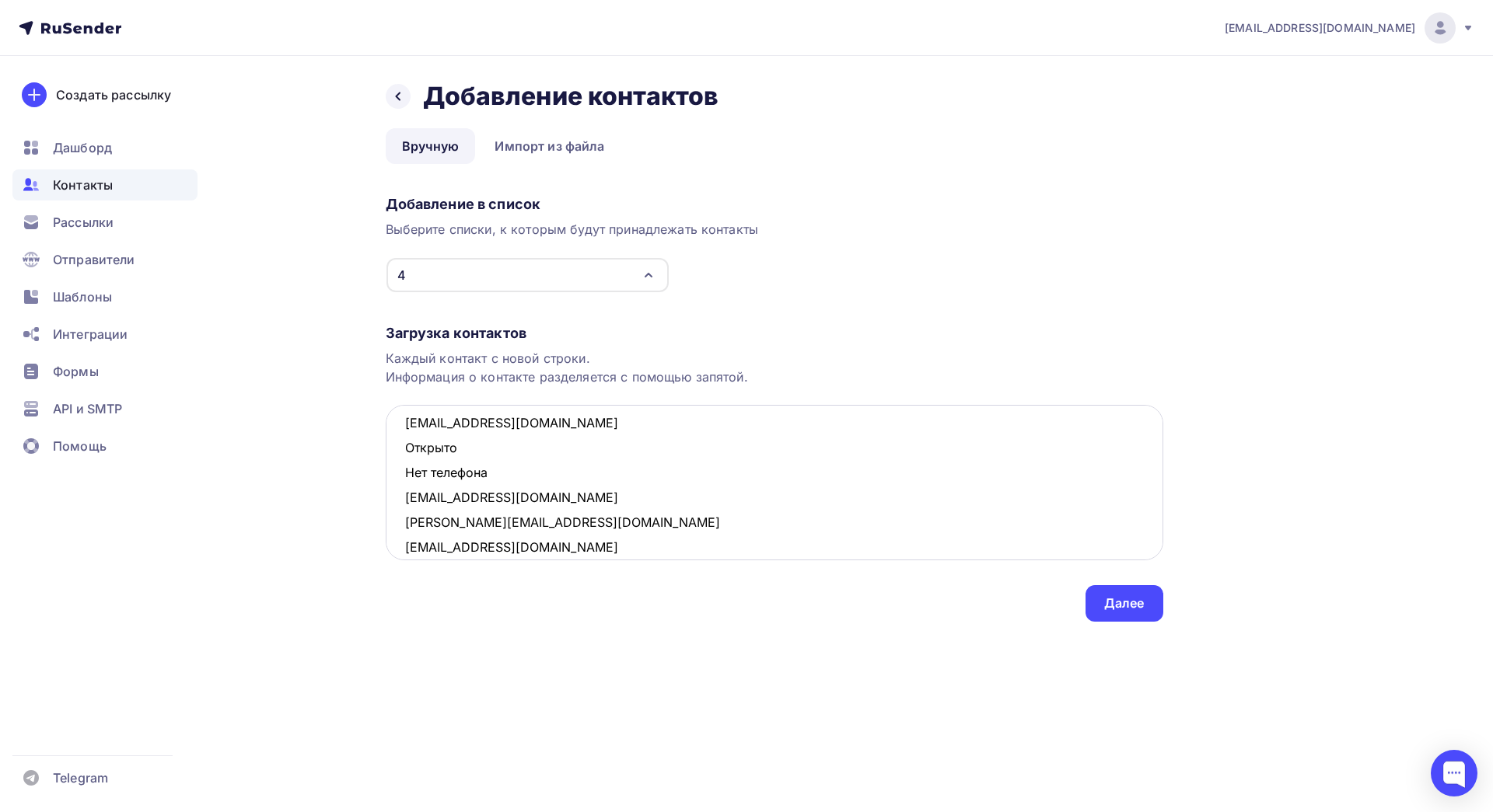
scroll to position [530, 0]
drag, startPoint x: 490, startPoint y: 478, endPoint x: 395, endPoint y: 446, distance: 100.2
click at [395, 446] on textarea "[EMAIL_ADDRESS][DOMAIN_NAME] Открыто Нет телефона [EMAIL_ADDRESS][DOMAIN_NAME] …" at bounding box center [775, 483] width 778 height 156
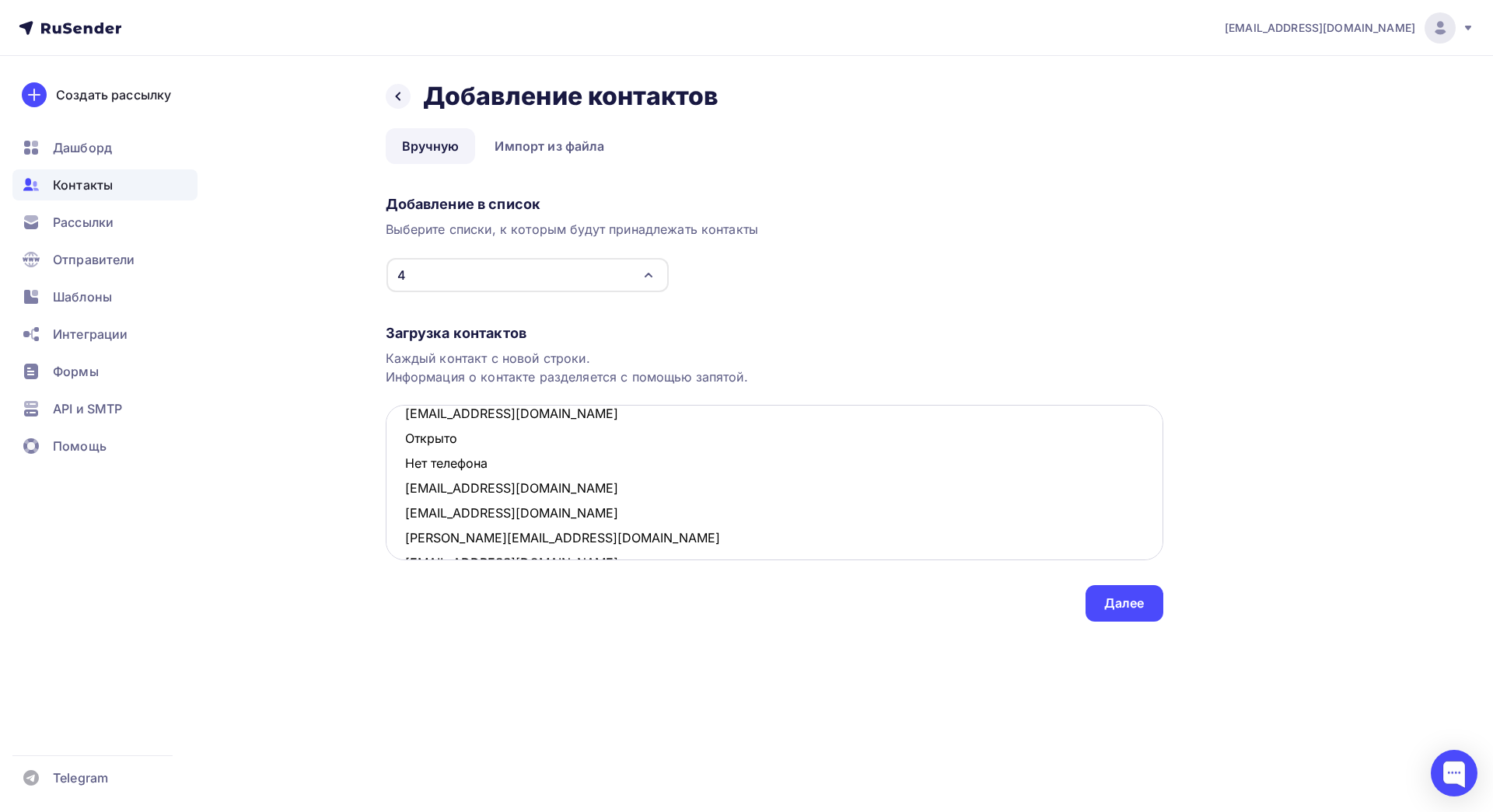
scroll to position [464, 0]
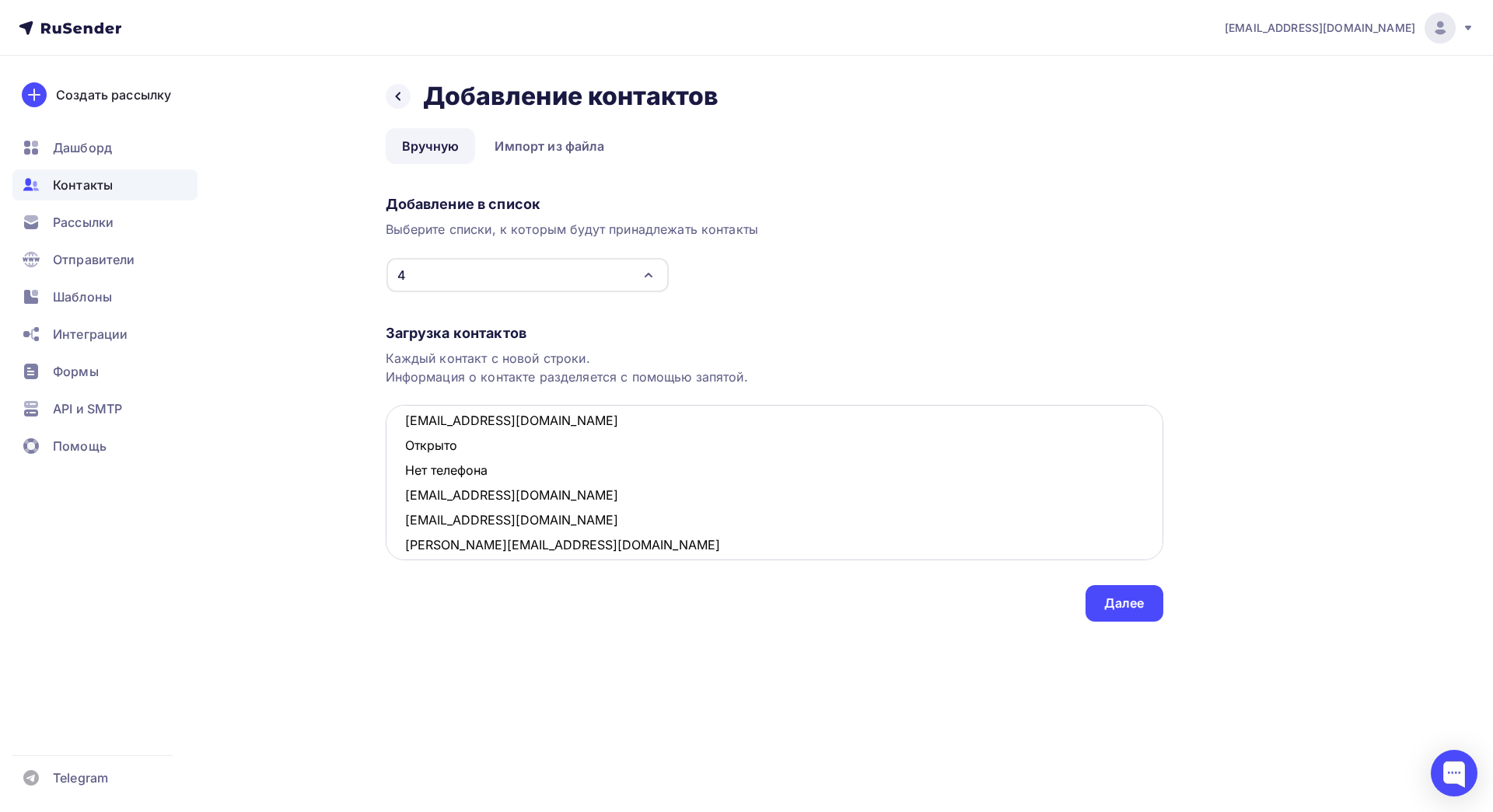
drag, startPoint x: 492, startPoint y: 474, endPoint x: 408, endPoint y: 449, distance: 87.6
click at [408, 449] on textarea "[EMAIL_ADDRESS][DOMAIN_NAME] Открыто Нет телефона [EMAIL_ADDRESS][DOMAIN_NAME] …" at bounding box center [775, 483] width 778 height 156
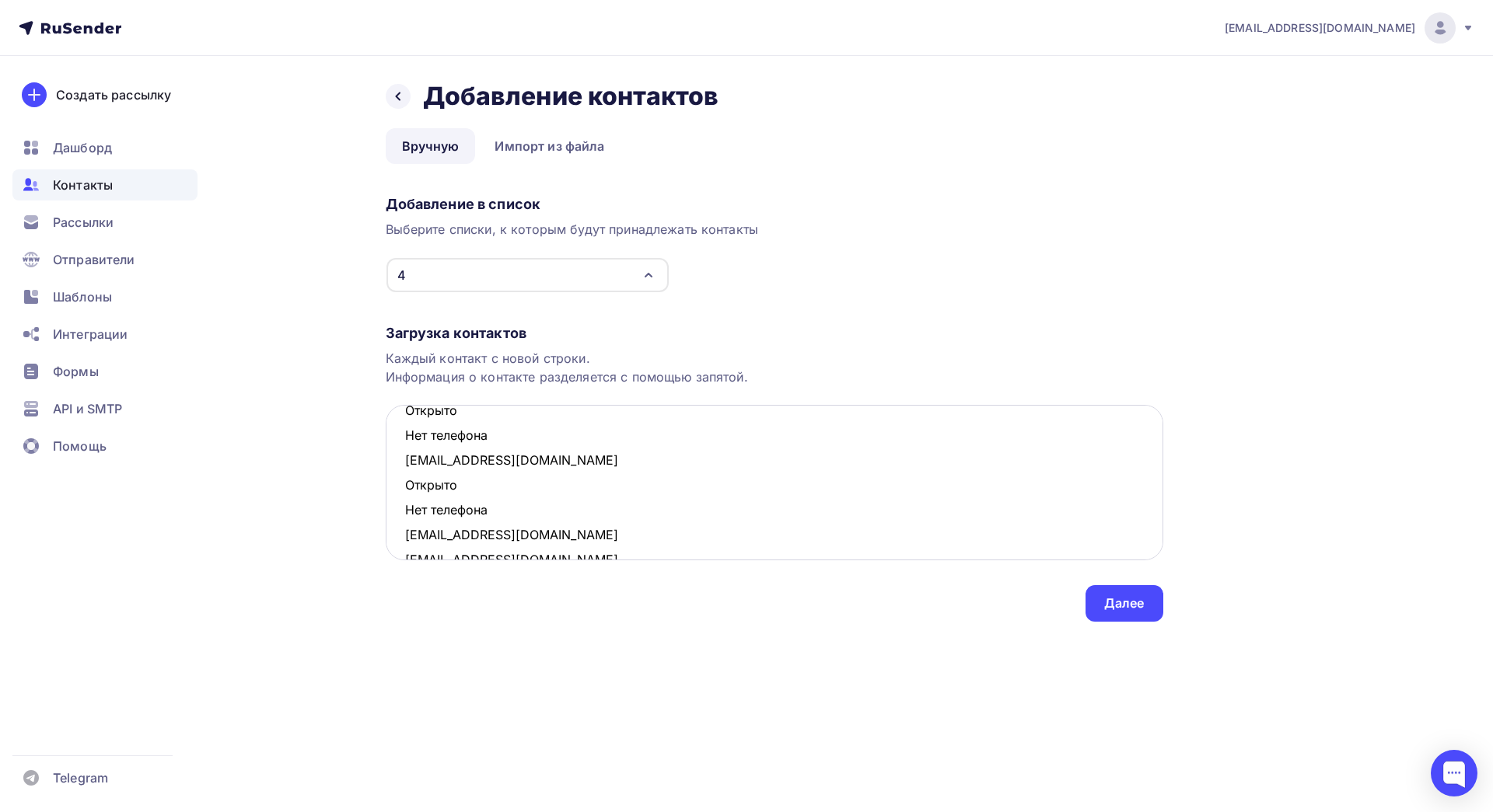
scroll to position [349, 0]
drag, startPoint x: 499, startPoint y: 517, endPoint x: 404, endPoint y: 490, distance: 98.8
click at [404, 490] on textarea "[EMAIL_ADDRESS][DOMAIN_NAME] Открыто Нет телефона [EMAIL_ADDRESS][DOMAIN_NAME] …" at bounding box center [775, 483] width 778 height 156
drag, startPoint x: 462, startPoint y: 431, endPoint x: 413, endPoint y: 455, distance: 54.6
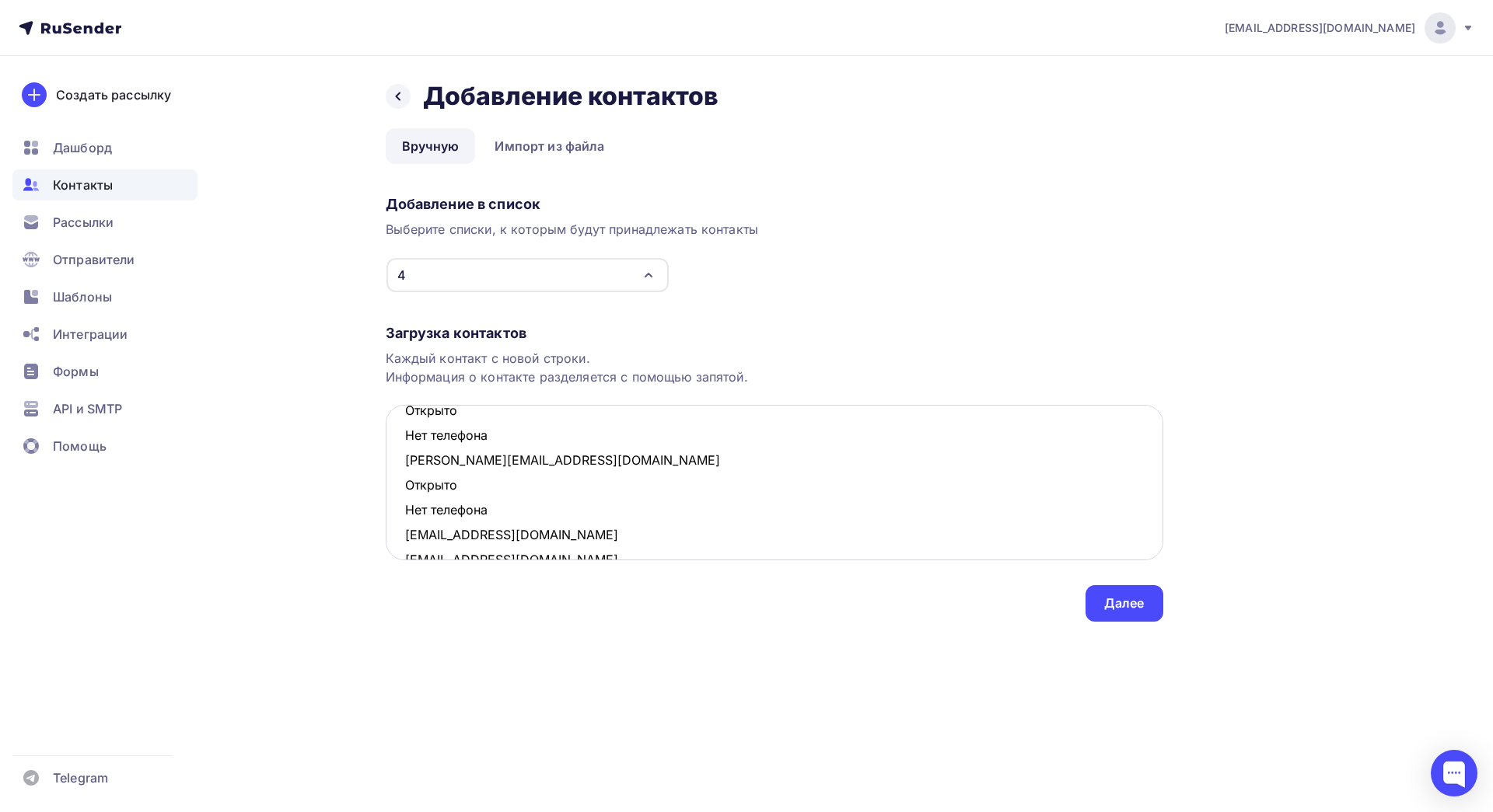
click at [413, 455] on textarea "[EMAIL_ADDRESS][DOMAIN_NAME] Открыто Нет телефона [EMAIL_ADDRESS][DOMAIN_NAME] …" at bounding box center [775, 483] width 778 height 156
click at [493, 494] on textarea "[EMAIL_ADDRESS][DOMAIN_NAME] Открыто Нет телефона [EMAIL_ADDRESS][DOMAIN_NAME] …" at bounding box center [775, 483] width 778 height 156
drag, startPoint x: 501, startPoint y: 510, endPoint x: 404, endPoint y: 492, distance: 98.7
click at [404, 492] on textarea "[EMAIL_ADDRESS][DOMAIN_NAME] Открыто Нет телефона [EMAIL_ADDRESS][DOMAIN_NAME] …" at bounding box center [775, 483] width 778 height 156
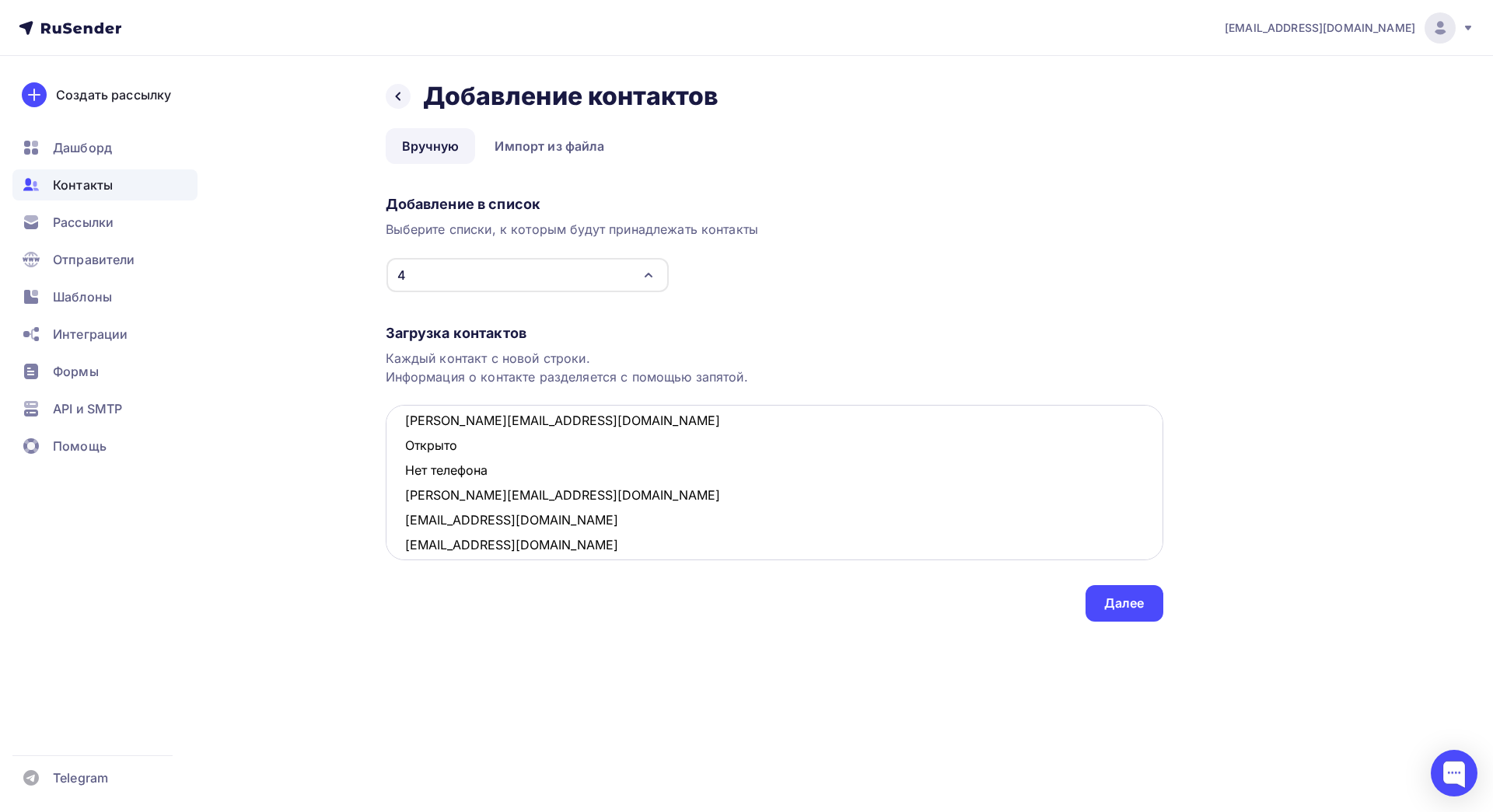
scroll to position [219, 0]
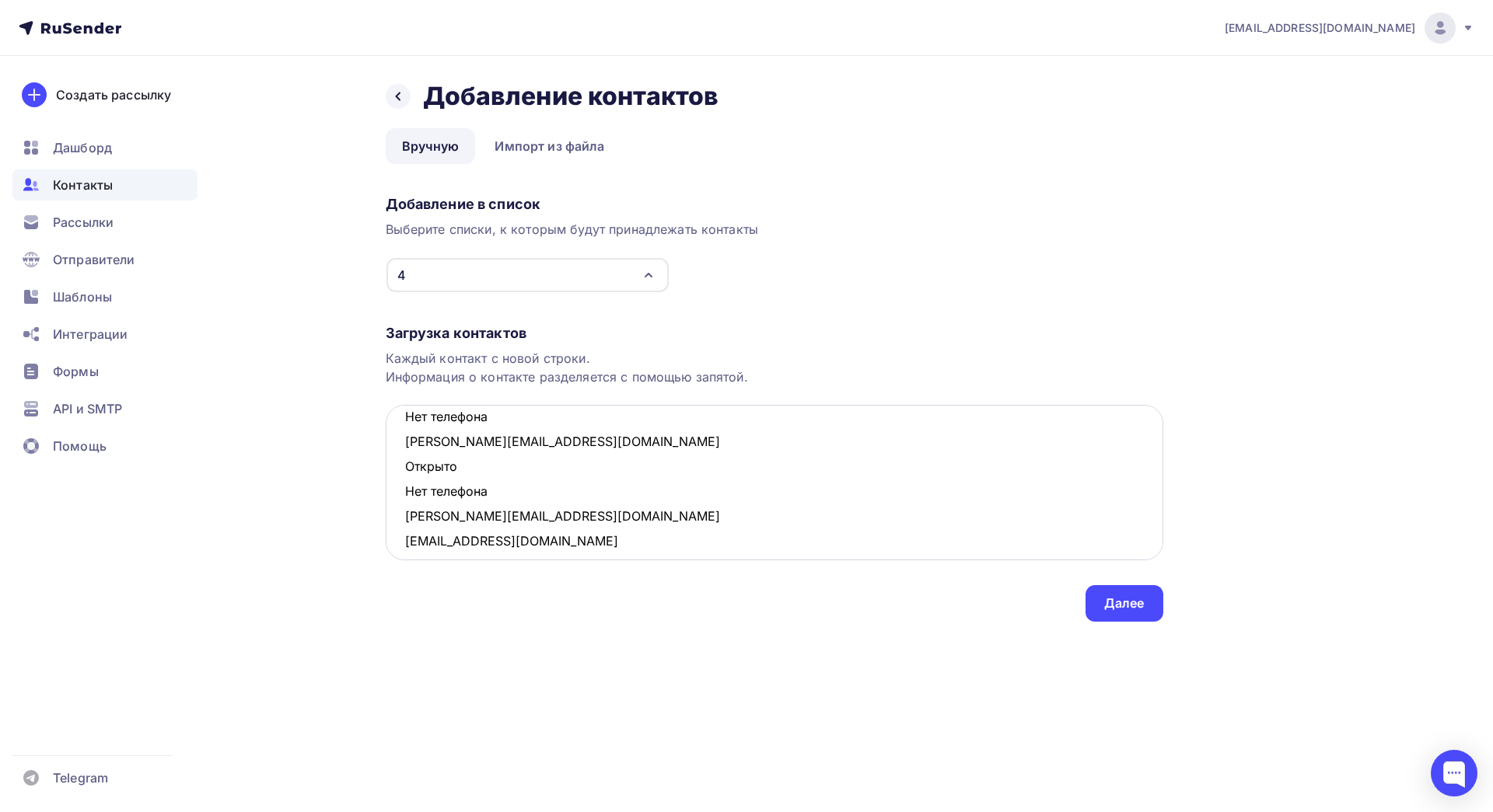
drag, startPoint x: 497, startPoint y: 486, endPoint x: 392, endPoint y: 474, distance: 105.7
click at [392, 474] on textarea "[EMAIL_ADDRESS][DOMAIN_NAME] Открыто Нет телефона [EMAIL_ADDRESS][DOMAIN_NAME] …" at bounding box center [775, 483] width 778 height 156
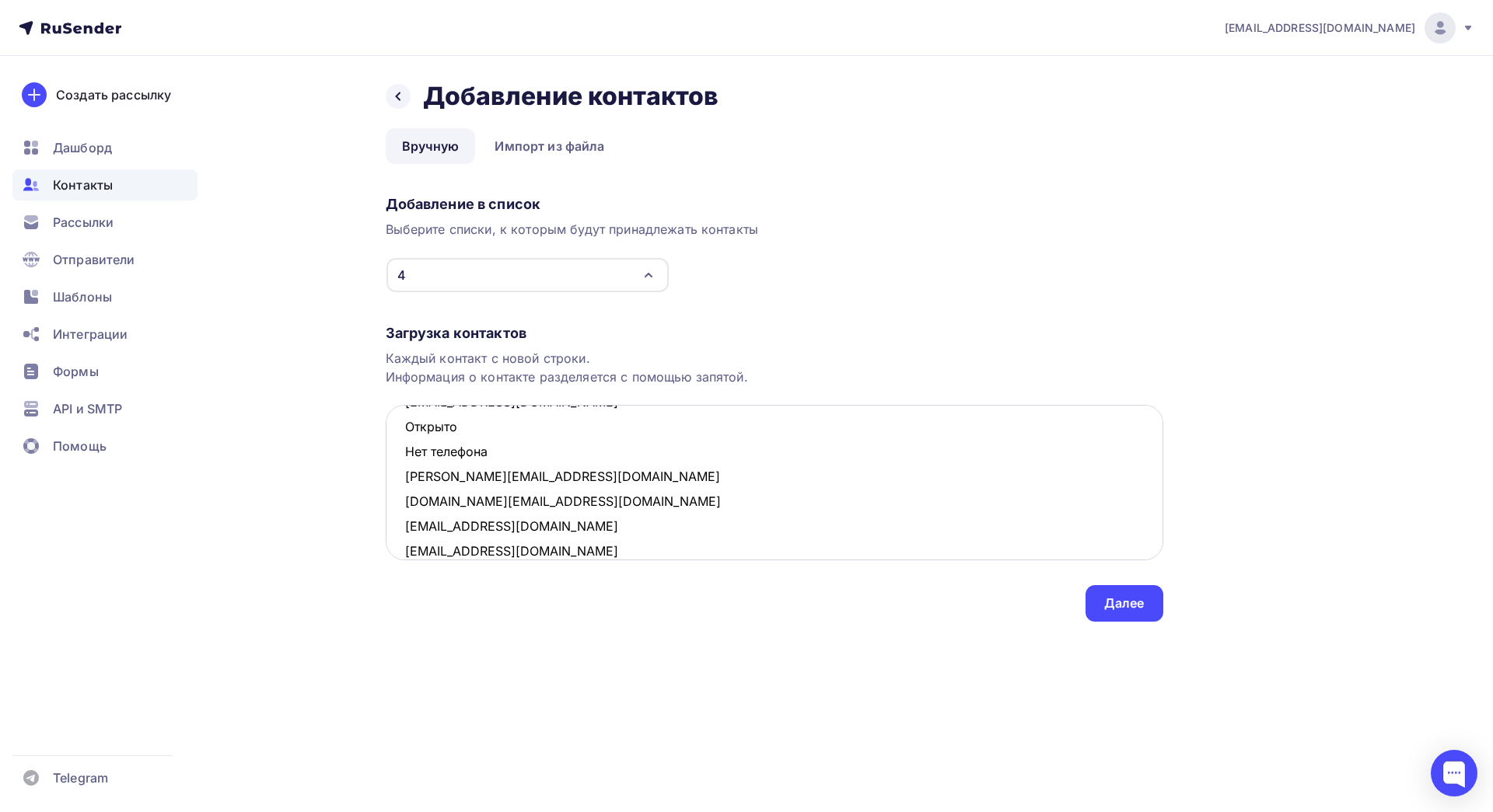
scroll to position [154, 0]
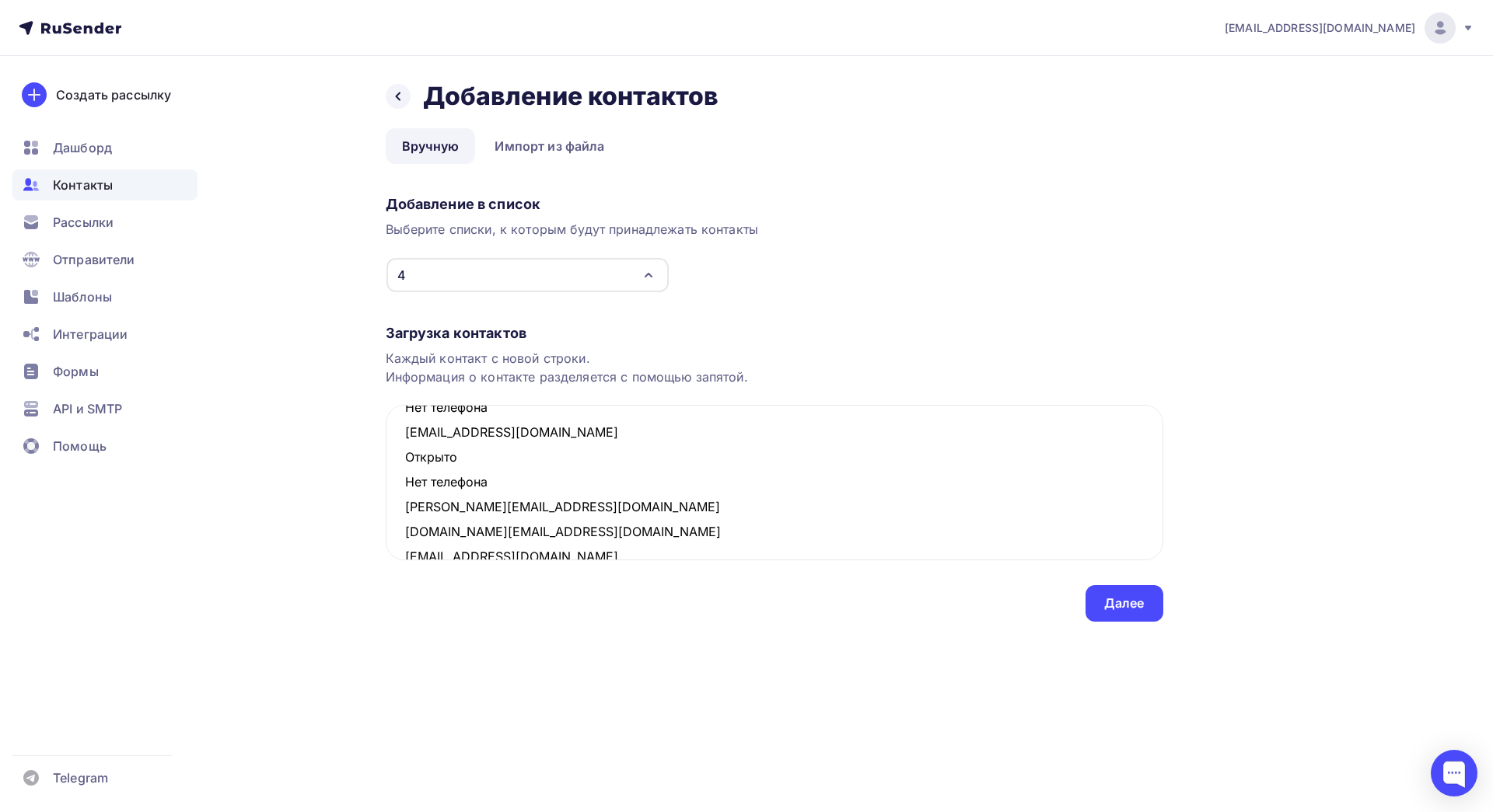
drag, startPoint x: 495, startPoint y: 480, endPoint x: 378, endPoint y: 464, distance: 118.1
click at [378, 464] on div "Назад Добавление контактов Добавление контактов Вручную Импорт из файла Вручную…" at bounding box center [746, 370] width 1274 height 628
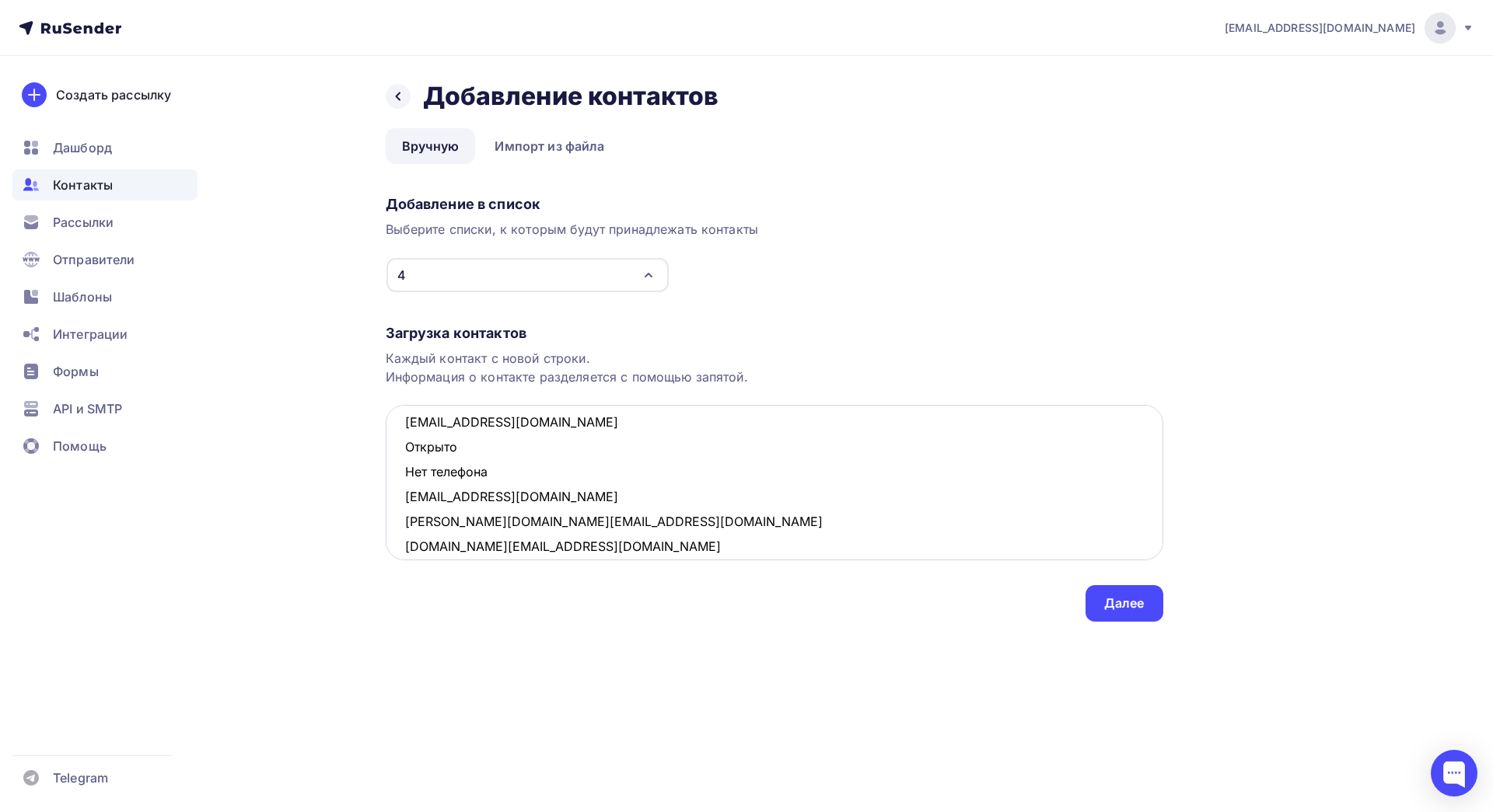
scroll to position [80, 0]
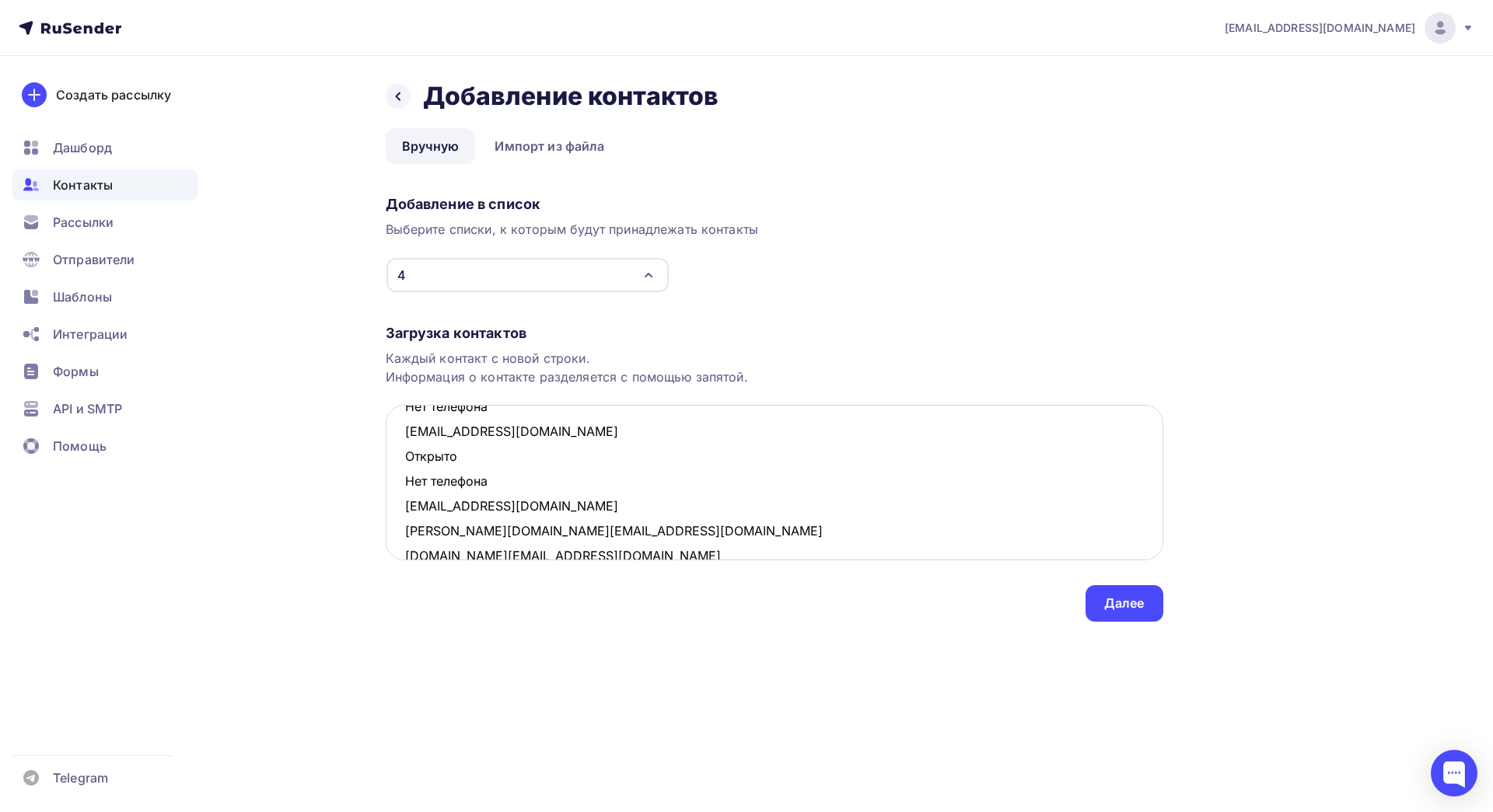
drag, startPoint x: 506, startPoint y: 484, endPoint x: 404, endPoint y: 461, distance: 104.6
click at [404, 461] on textarea "[EMAIL_ADDRESS][DOMAIN_NAME] Открыто Нет телефона [EMAIL_ADDRESS][DOMAIN_NAME] …" at bounding box center [775, 483] width 778 height 156
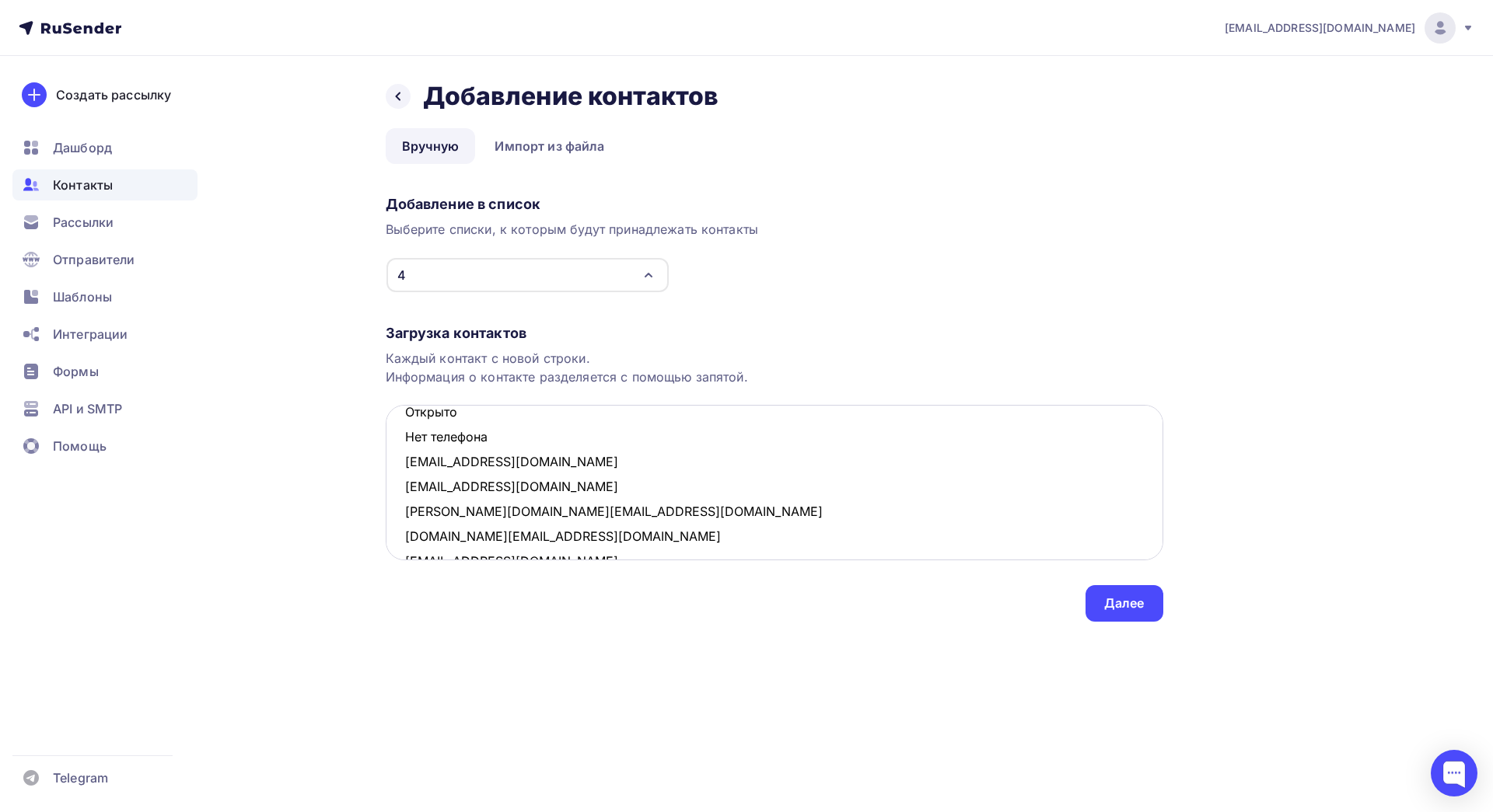
scroll to position [19, 0]
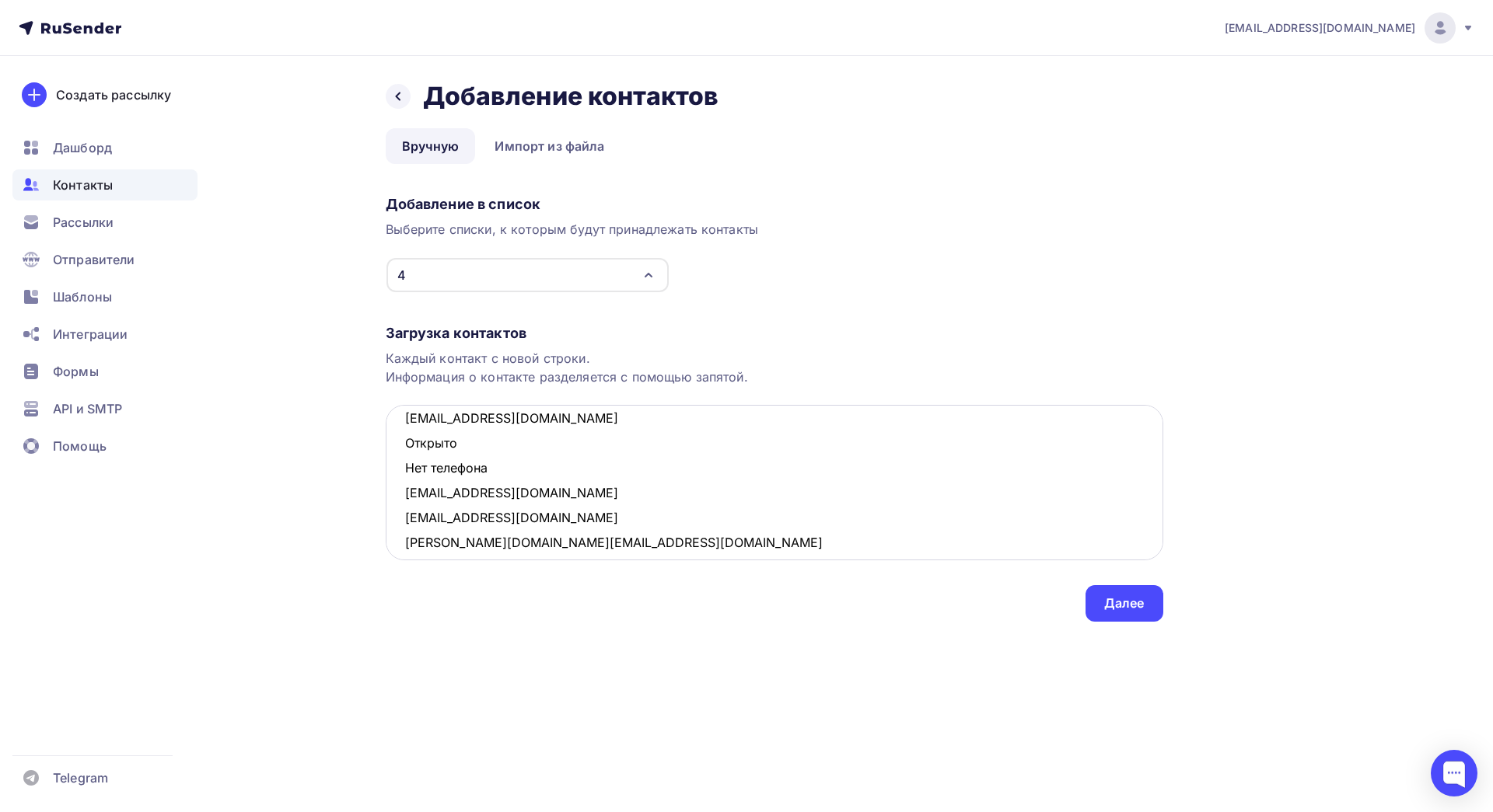
drag, startPoint x: 499, startPoint y: 466, endPoint x: 404, endPoint y: 448, distance: 96.7
click at [404, 448] on textarea "[EMAIL_ADDRESS][DOMAIN_NAME] Открыто Нет телефона [EMAIL_ADDRESS][DOMAIN_NAME] …" at bounding box center [775, 483] width 778 height 156
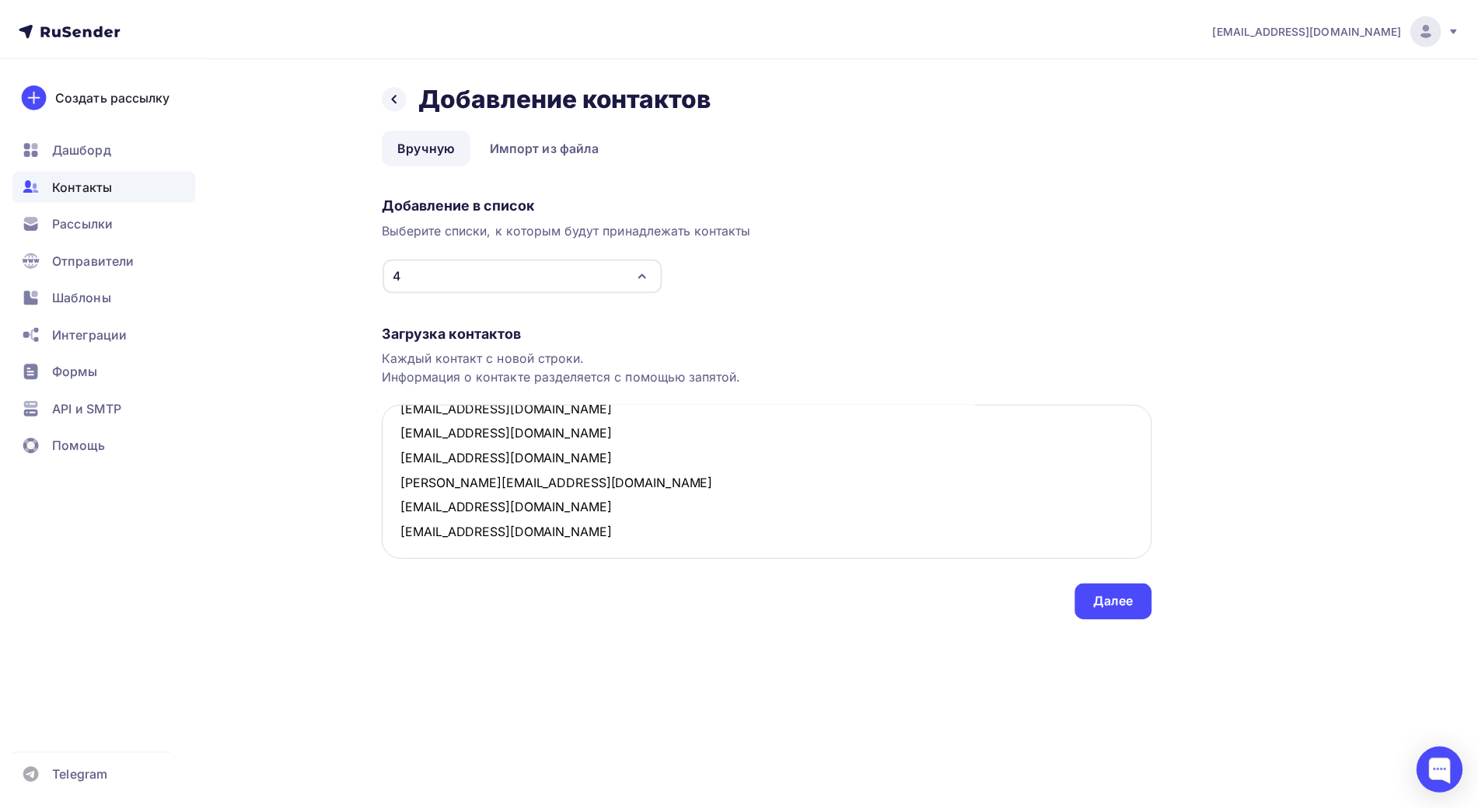
scroll to position [182, 0]
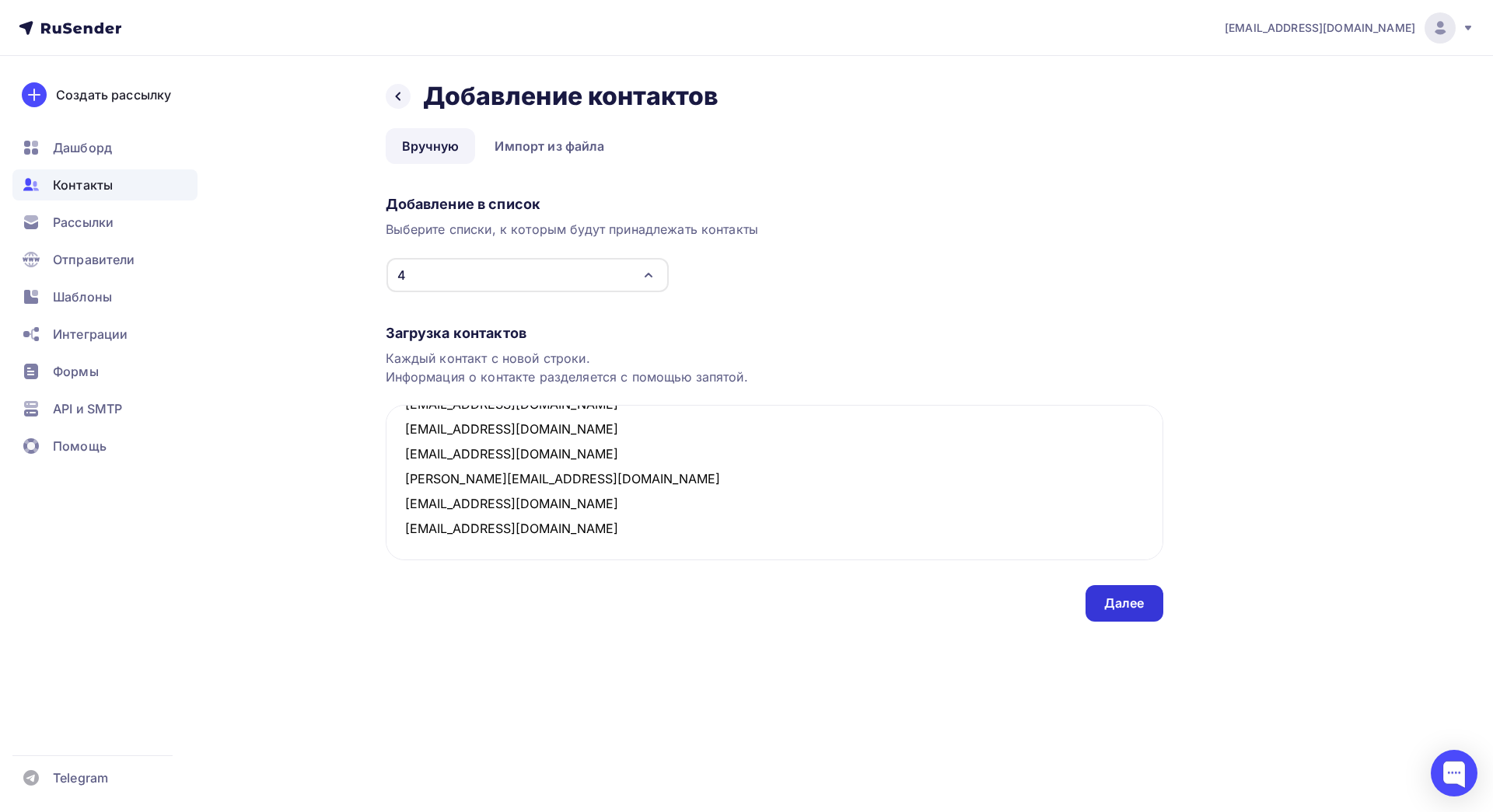
type textarea "[EMAIL_ADDRESS][DOMAIN_NAME] [EMAIL_ADDRESS][DOMAIN_NAME] [EMAIL_ADDRESS][DOMAI…"
click at [1100, 594] on div "Далее" at bounding box center [1124, 603] width 77 height 37
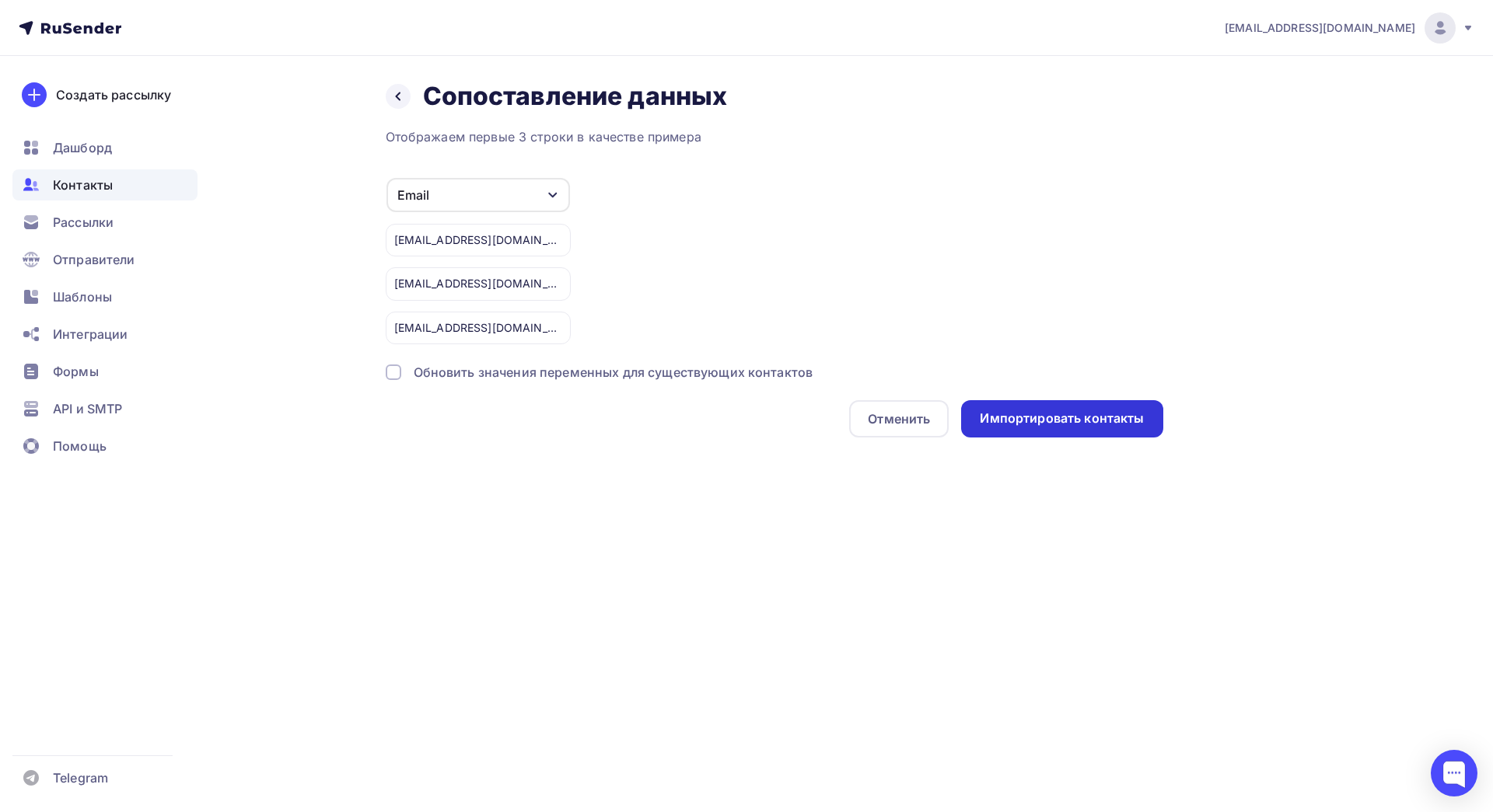
click at [1022, 424] on div "Импортировать контакты" at bounding box center [1062, 419] width 164 height 18
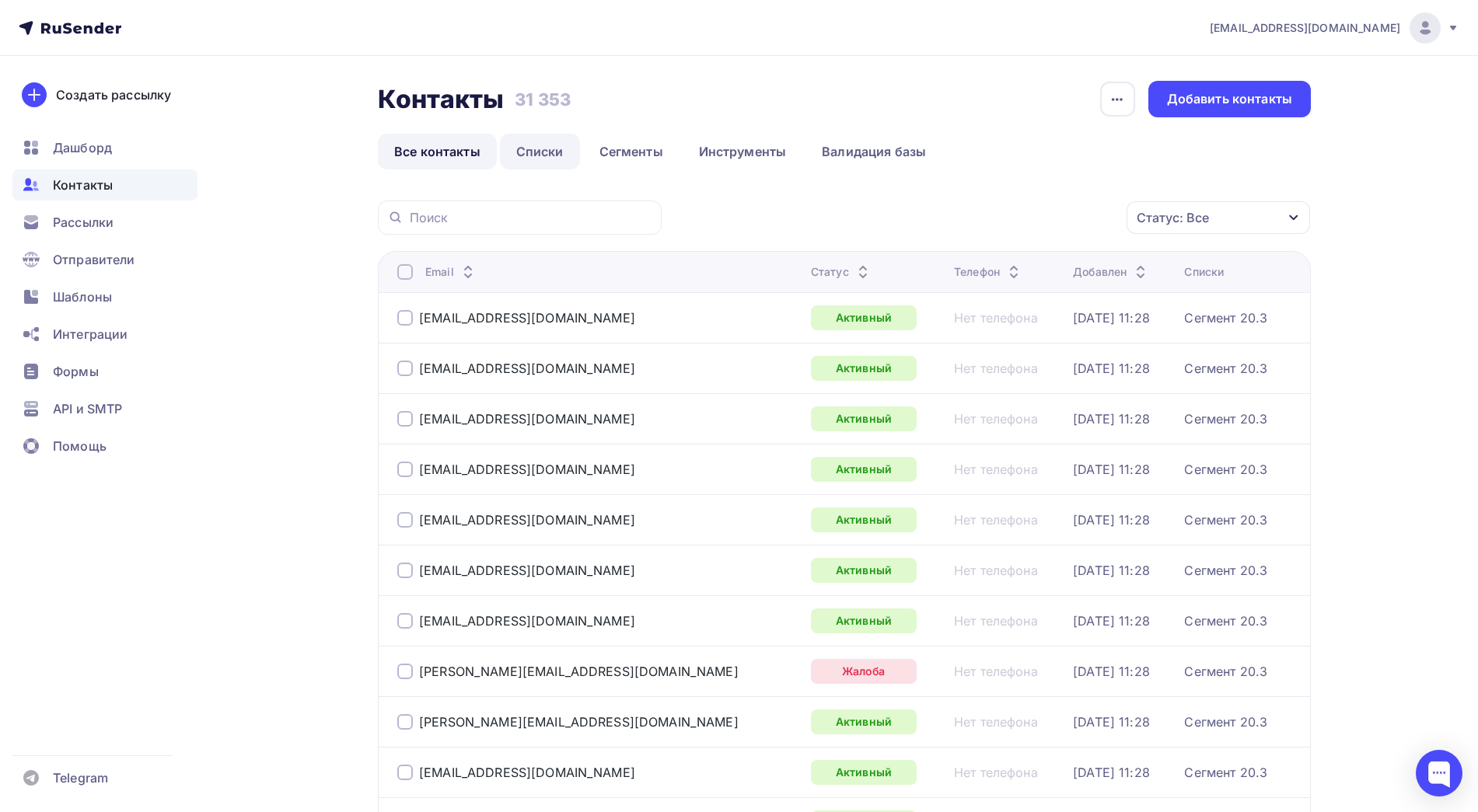
click at [529, 139] on link "Списки" at bounding box center [540, 152] width 80 height 36
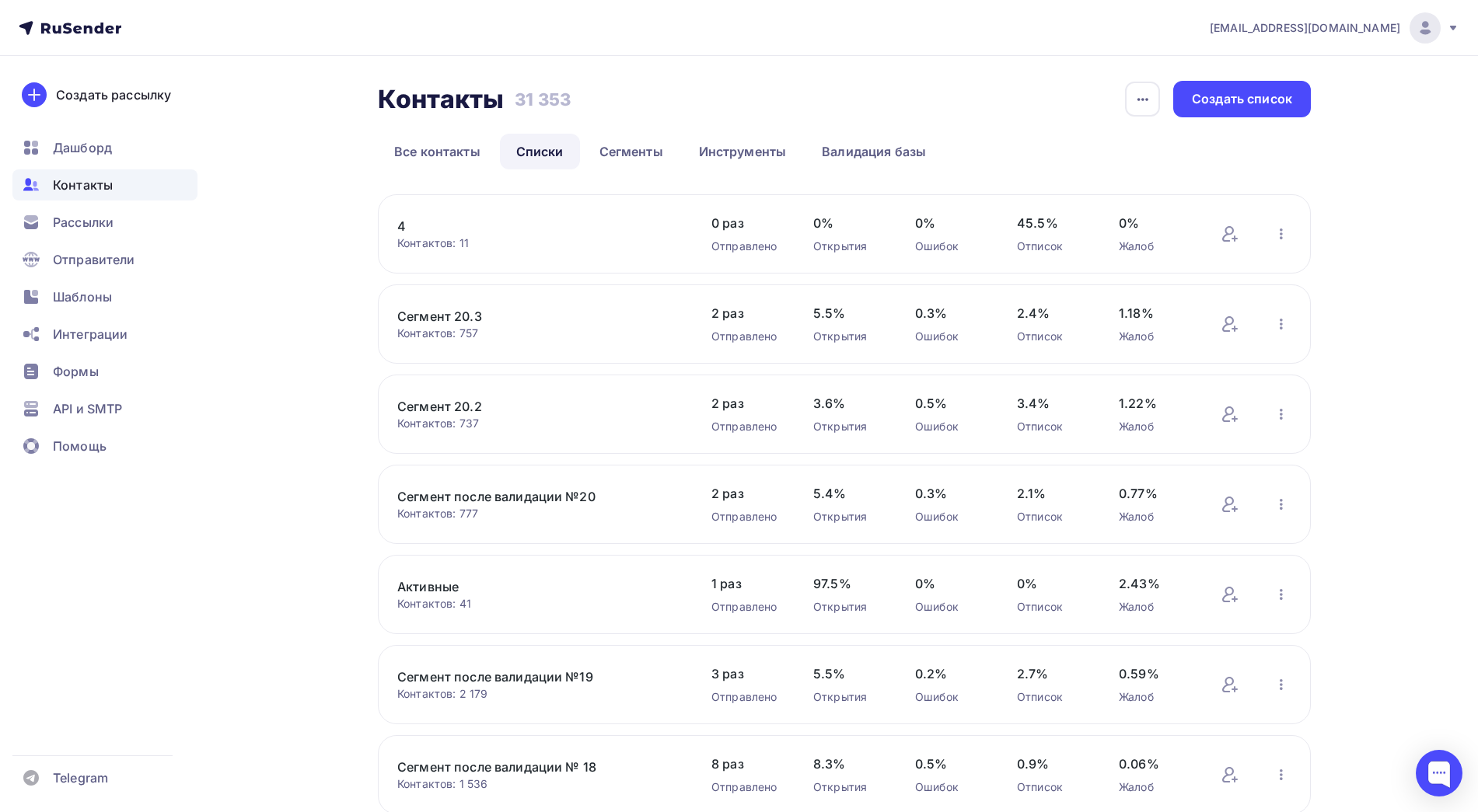
click at [402, 229] on link "4" at bounding box center [529, 226] width 264 height 19
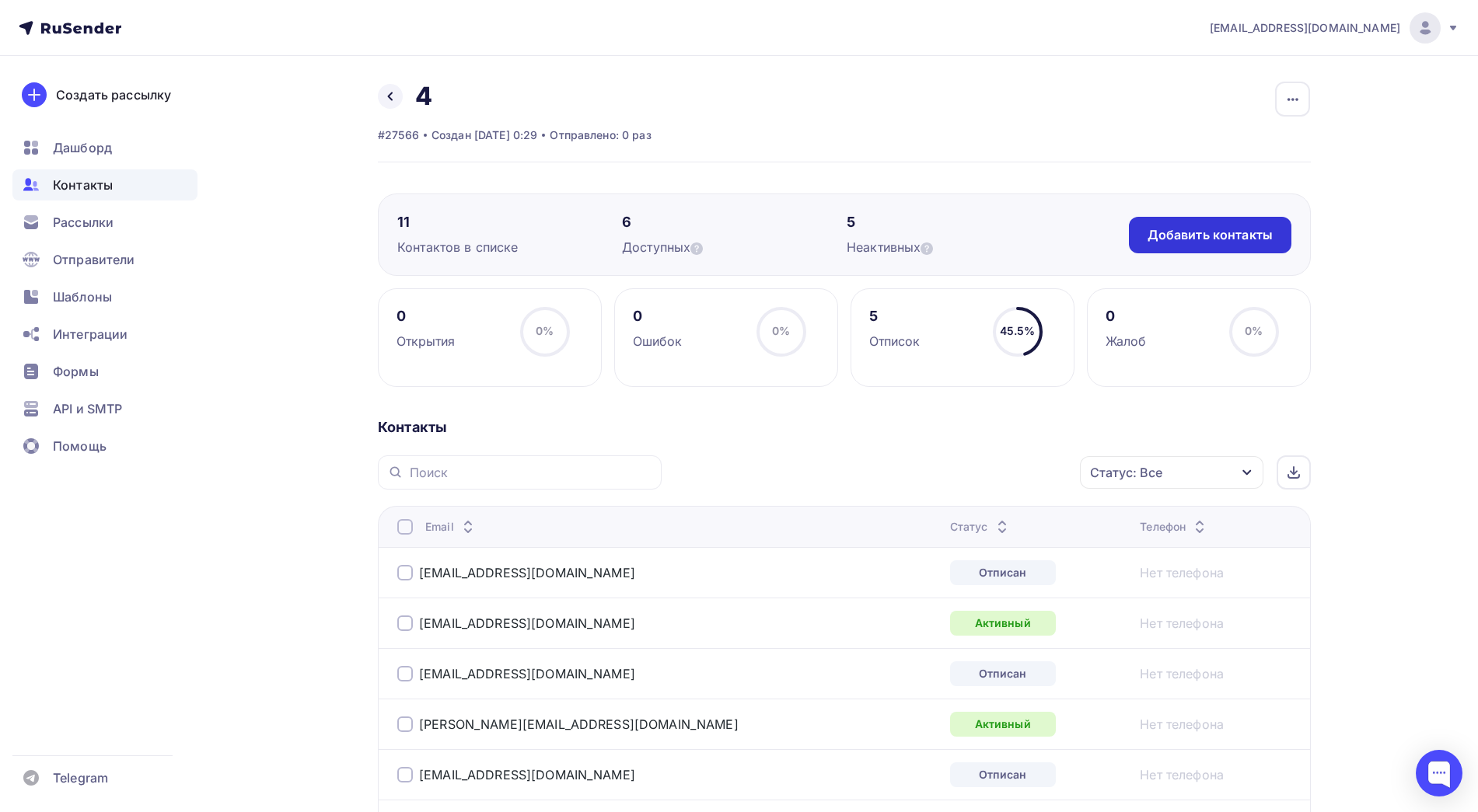
click at [1235, 239] on div "Добавить контакты" at bounding box center [1210, 235] width 126 height 18
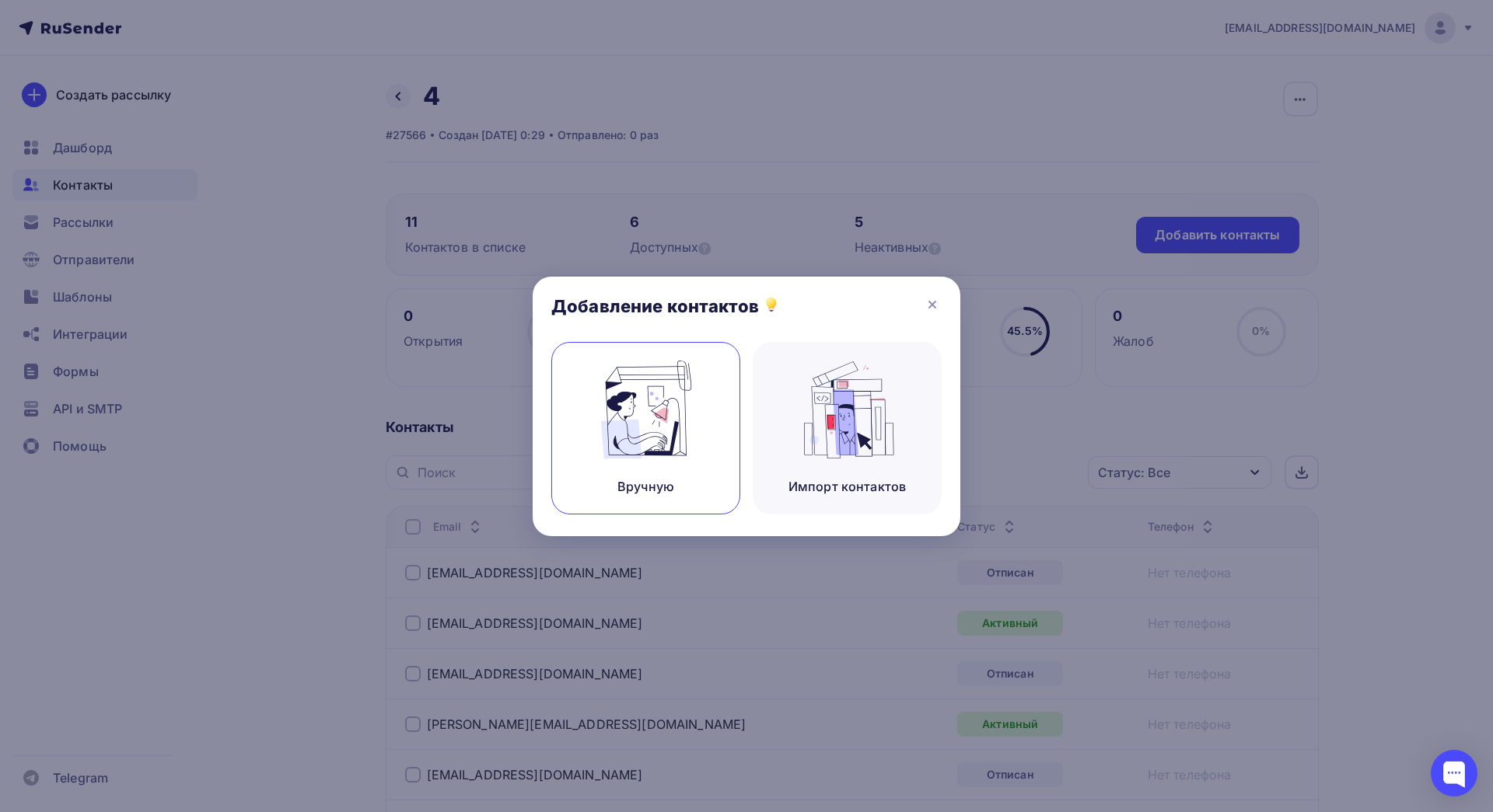
click at [657, 438] on img at bounding box center [647, 409] width 104 height 98
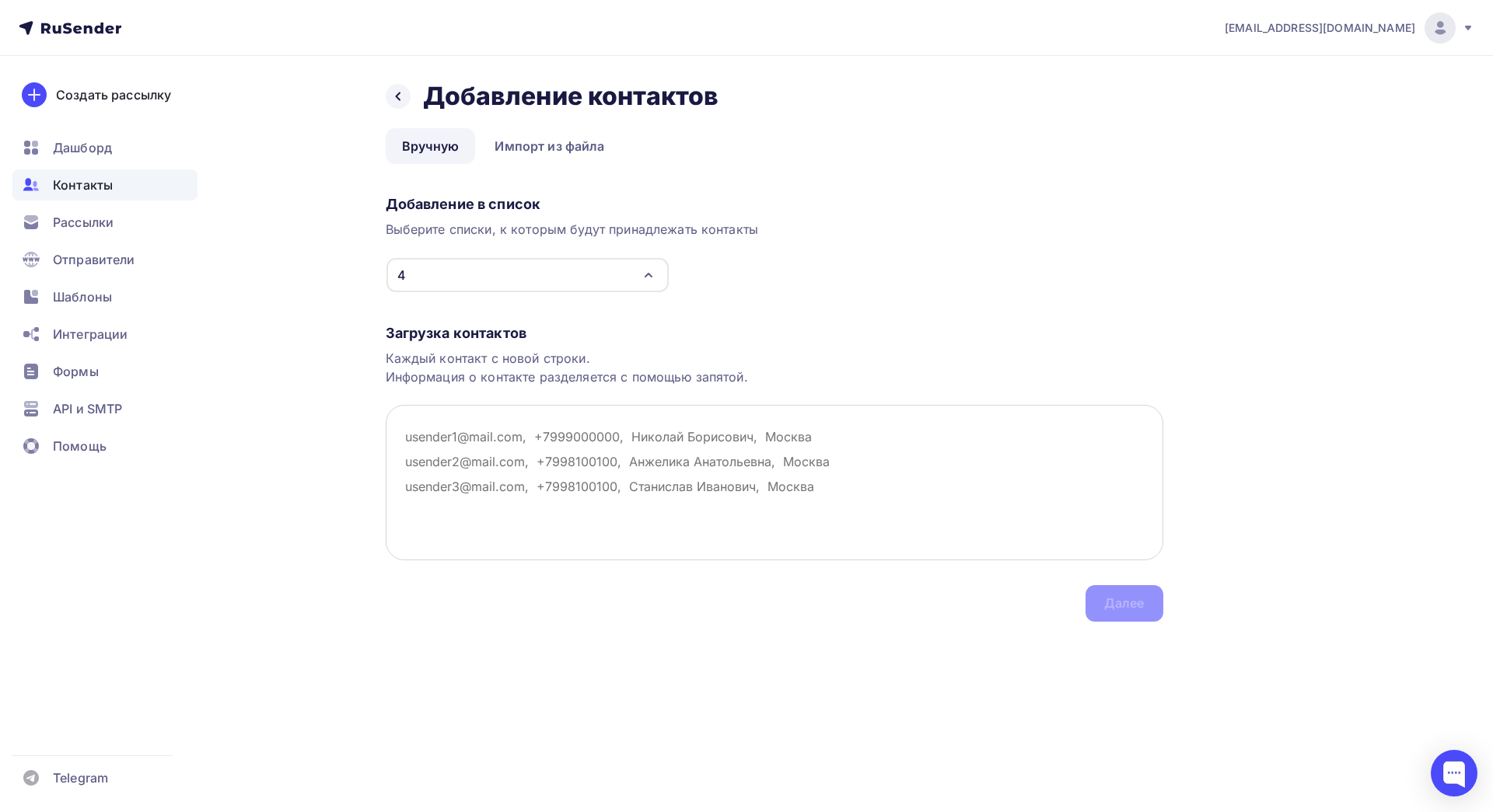
click at [546, 464] on textarea at bounding box center [775, 483] width 778 height 156
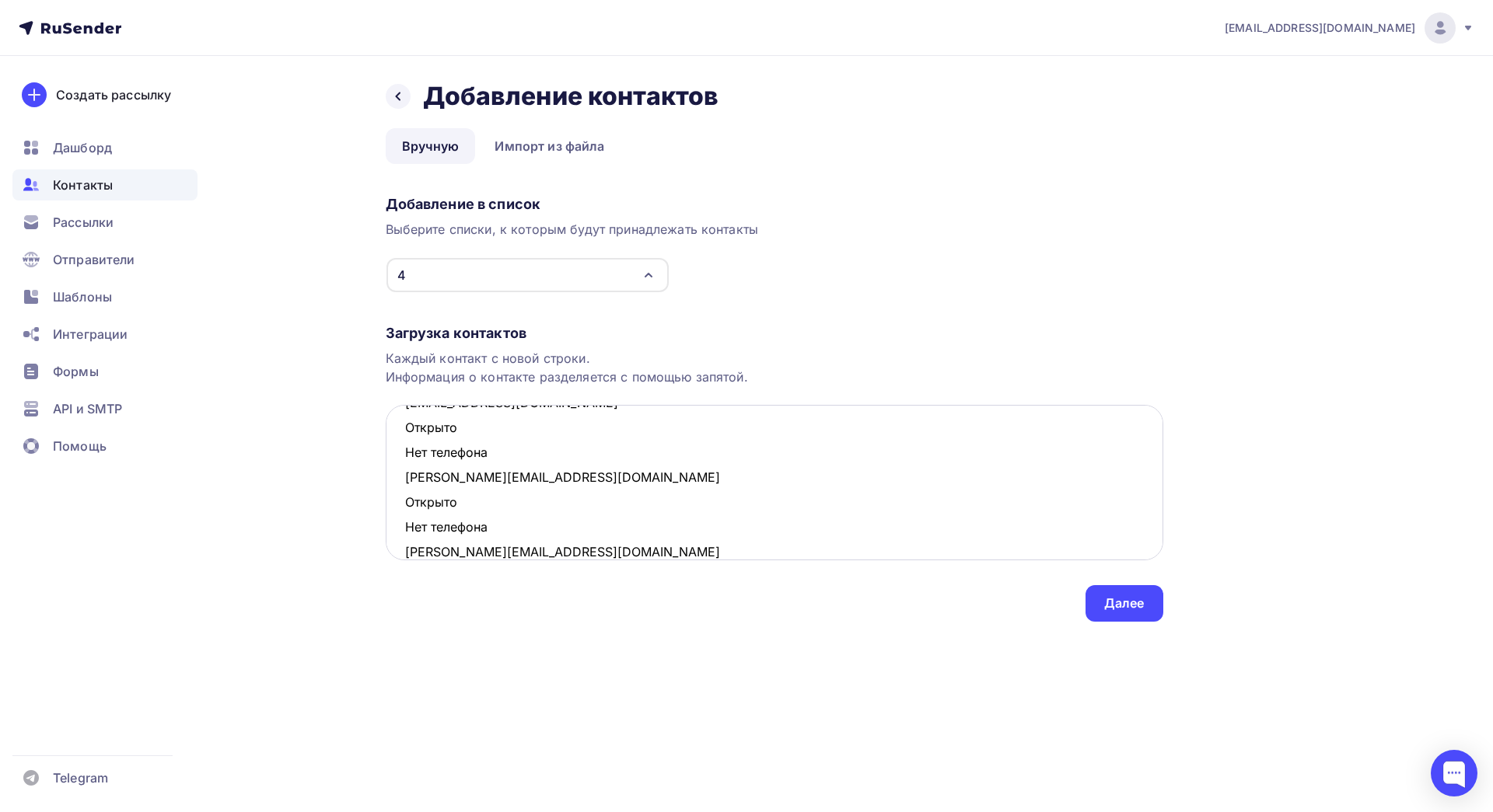
scroll to position [207, 0]
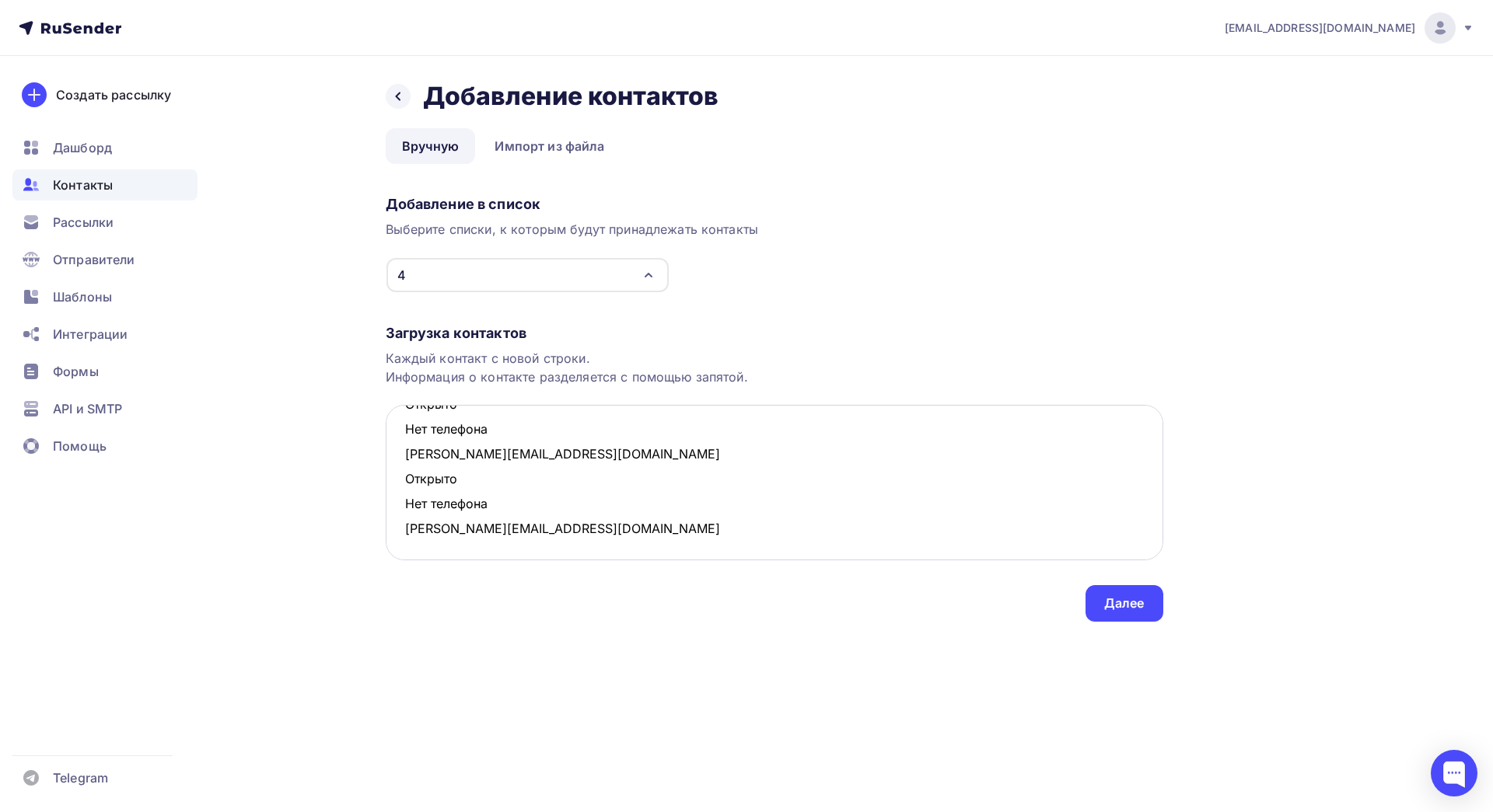
click at [495, 458] on textarea "[EMAIL_ADDRESS][DOMAIN_NAME] Открыто Нет телефона [EMAIL_ADDRESS][DOMAIN_NAME] …" at bounding box center [775, 483] width 778 height 156
drag, startPoint x: 508, startPoint y: 511, endPoint x: 388, endPoint y: 479, distance: 124.2
click at [388, 479] on textarea "[EMAIL_ADDRESS][DOMAIN_NAME] Открыто Нет телефона [EMAIL_ADDRESS][DOMAIN_NAME] …" at bounding box center [775, 483] width 778 height 156
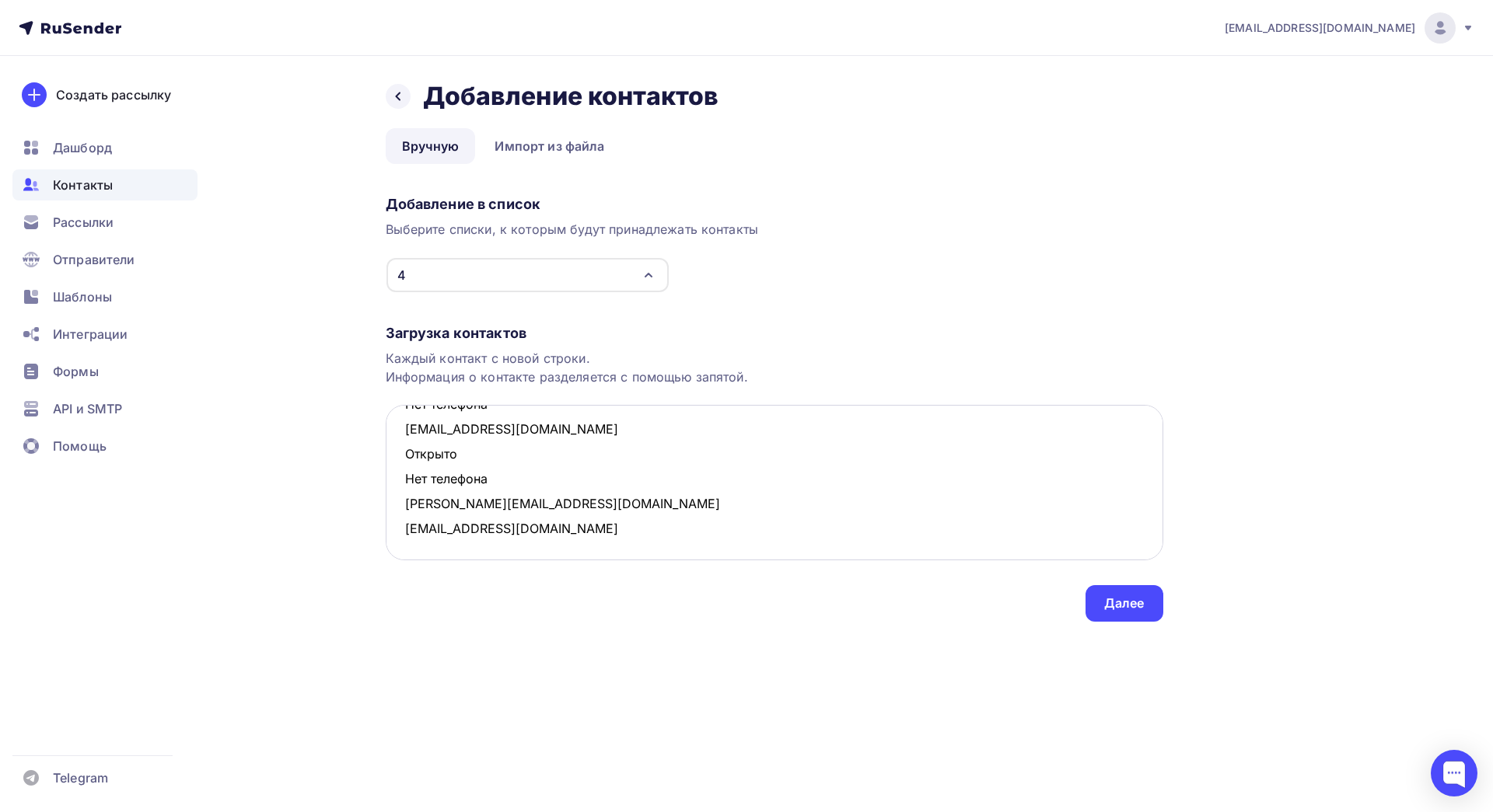
scroll to position [157, 0]
drag, startPoint x: 517, startPoint y: 478, endPoint x: 389, endPoint y: 450, distance: 131.0
click at [389, 450] on textarea "[EMAIL_ADDRESS][DOMAIN_NAME] Открыто Нет телефона [EMAIL_ADDRESS][DOMAIN_NAME] …" at bounding box center [775, 483] width 778 height 156
drag, startPoint x: 489, startPoint y: 458, endPoint x: 390, endPoint y: 430, distance: 102.9
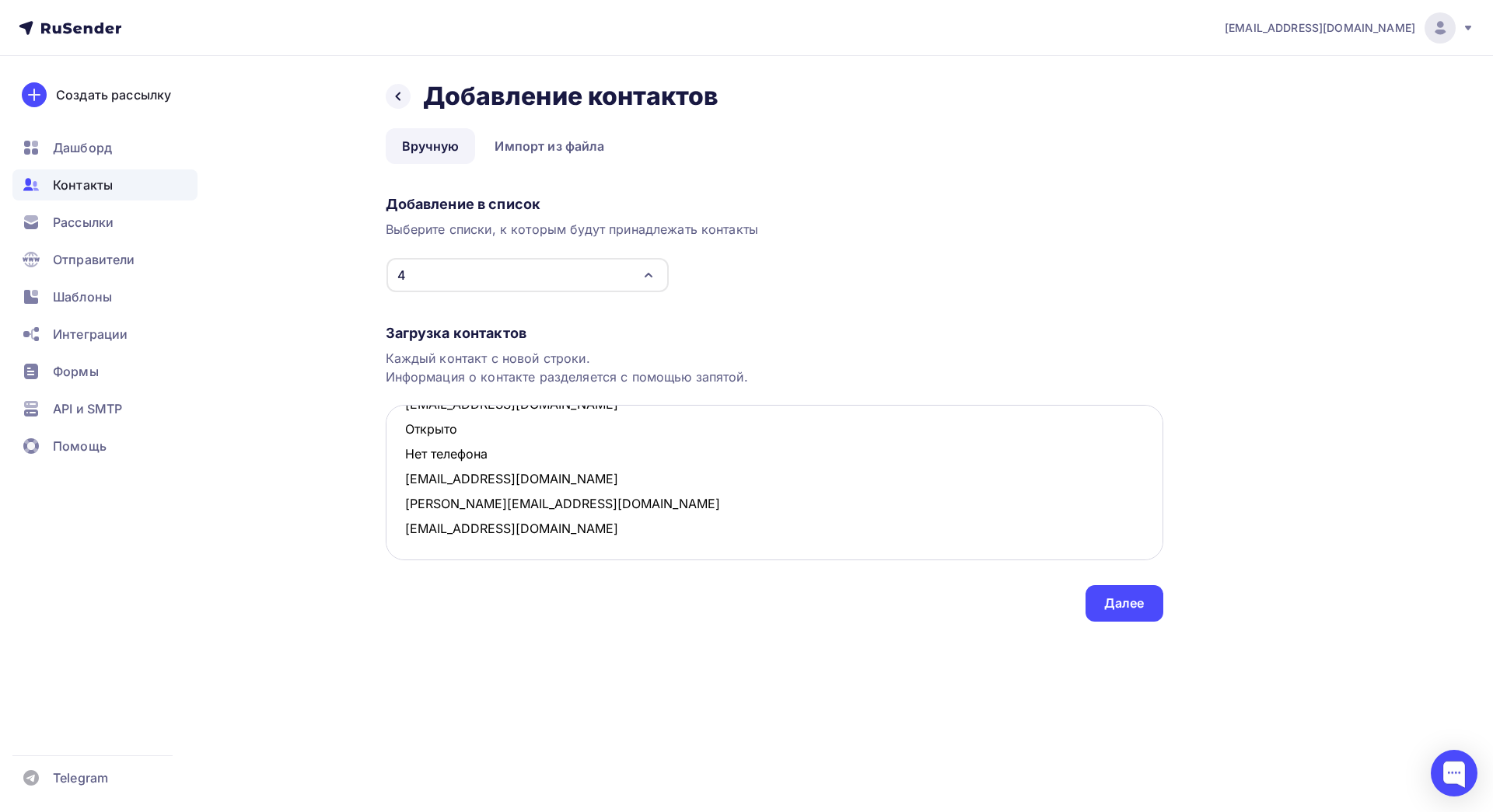
click at [390, 430] on textarea "[EMAIL_ADDRESS][DOMAIN_NAME] Открыто Нет телефона [EMAIL_ADDRESS][DOMAIN_NAME] …" at bounding box center [775, 483] width 778 height 156
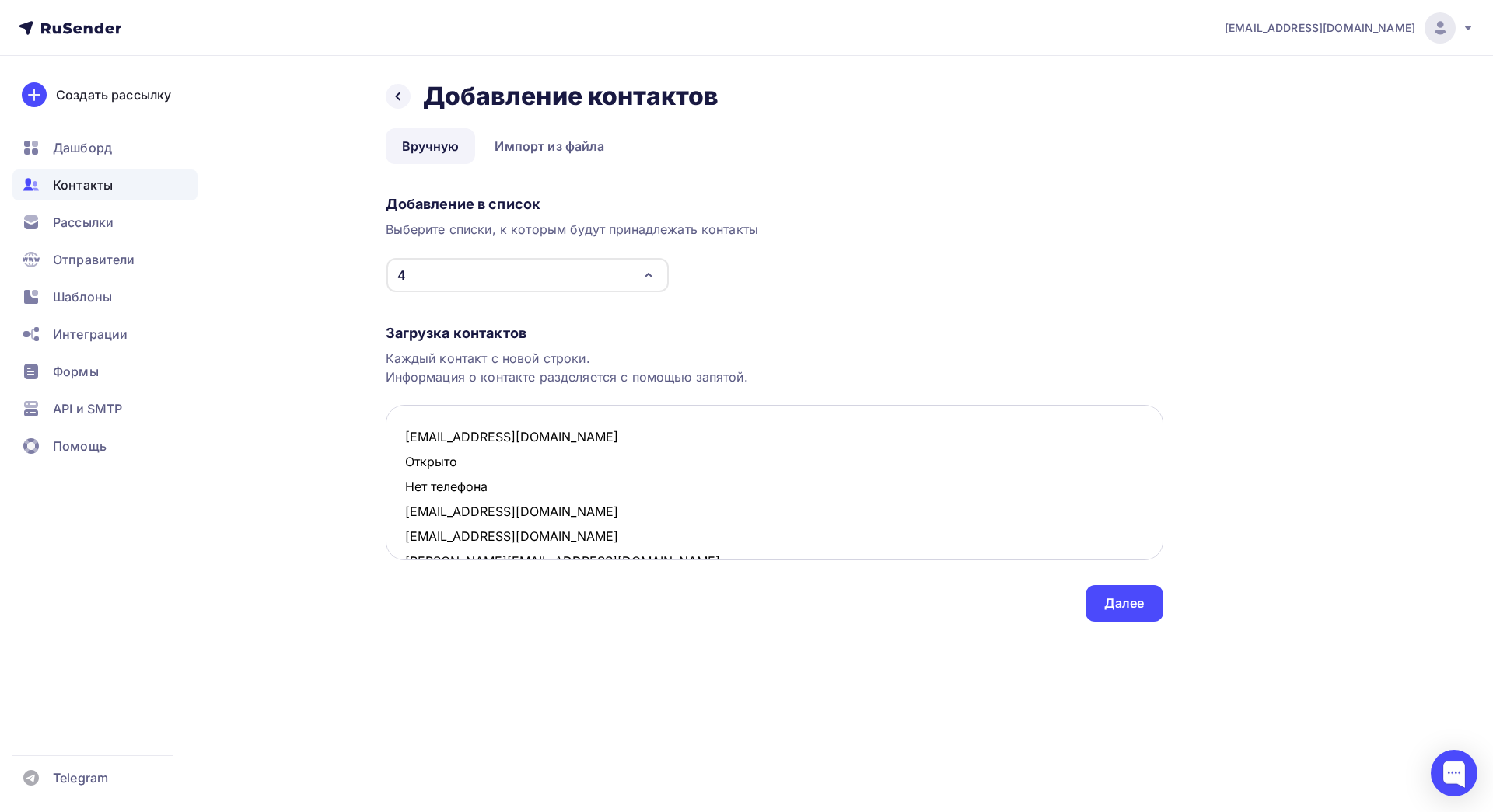
drag, startPoint x: 500, startPoint y: 483, endPoint x: 399, endPoint y: 465, distance: 102.6
click at [399, 465] on textarea "[EMAIL_ADDRESS][DOMAIN_NAME] Открыто Нет телефона [EMAIL_ADDRESS][DOMAIN_NAME] …" at bounding box center [775, 483] width 778 height 156
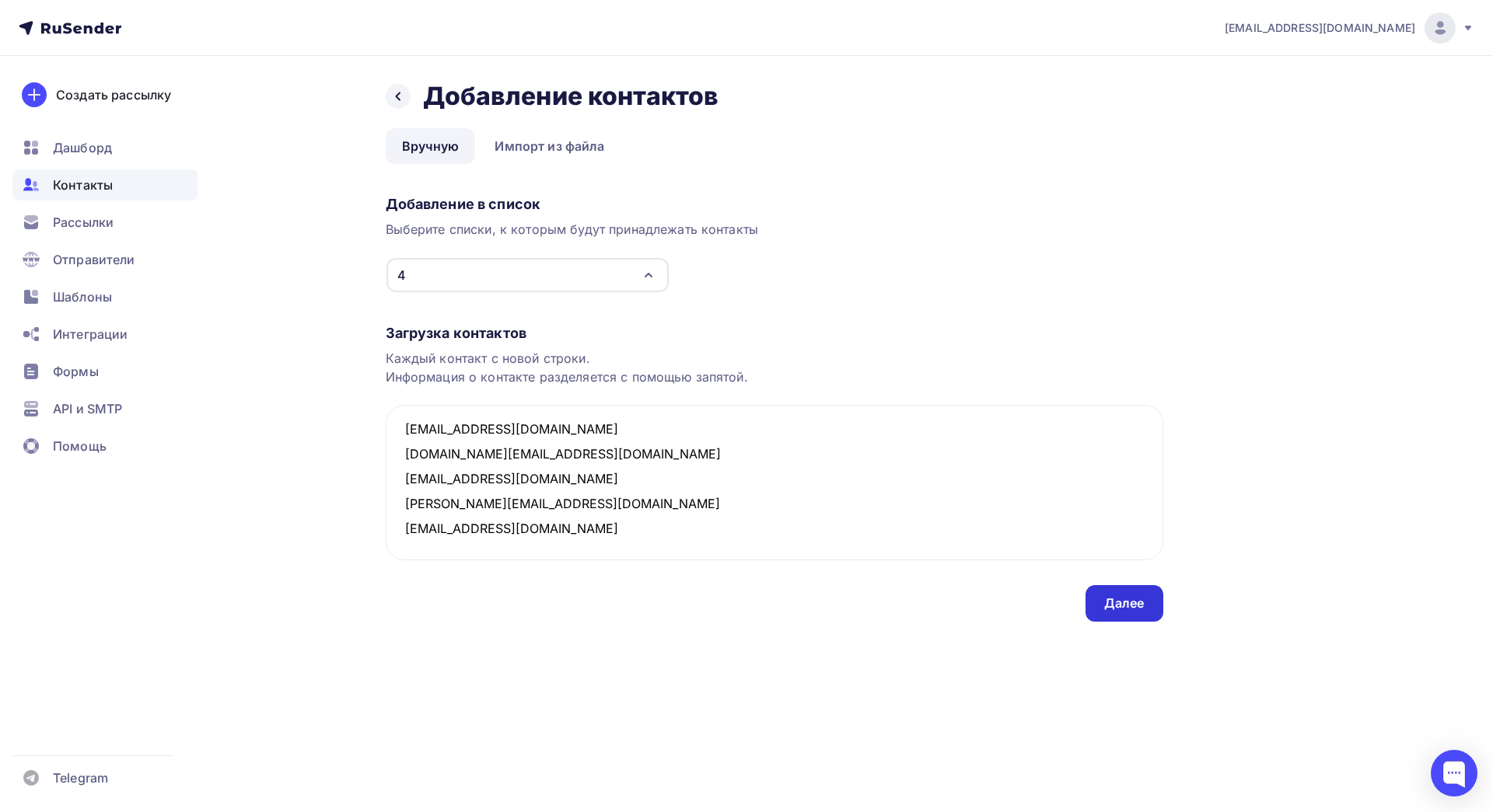
type textarea "[EMAIL_ADDRESS][DOMAIN_NAME] [DOMAIN_NAME][EMAIL_ADDRESS][DOMAIN_NAME] [EMAIL_A…"
click at [1088, 589] on div "Далее" at bounding box center [1124, 603] width 77 height 37
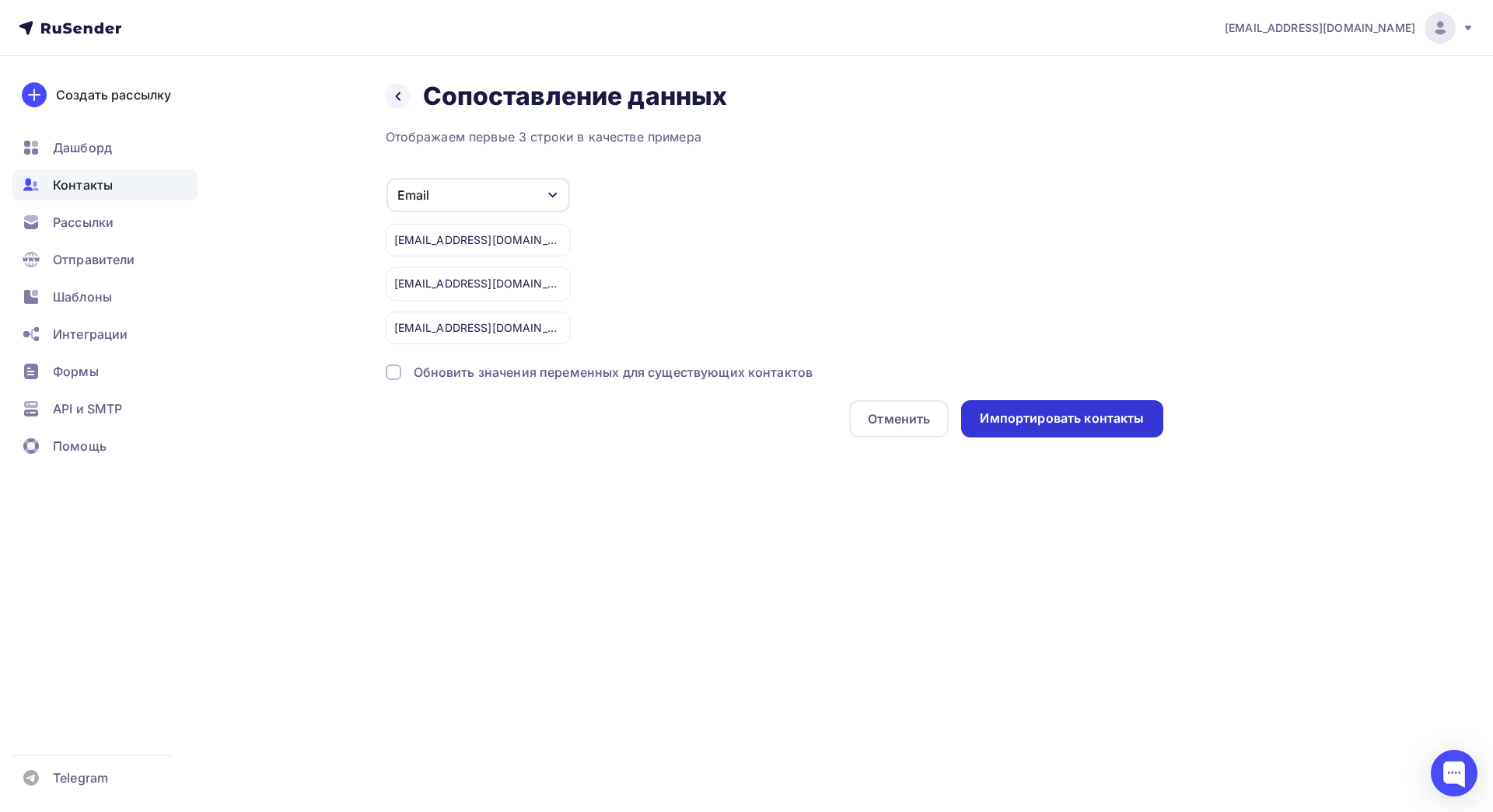
click at [1063, 420] on div "Импортировать контакты" at bounding box center [1062, 419] width 164 height 18
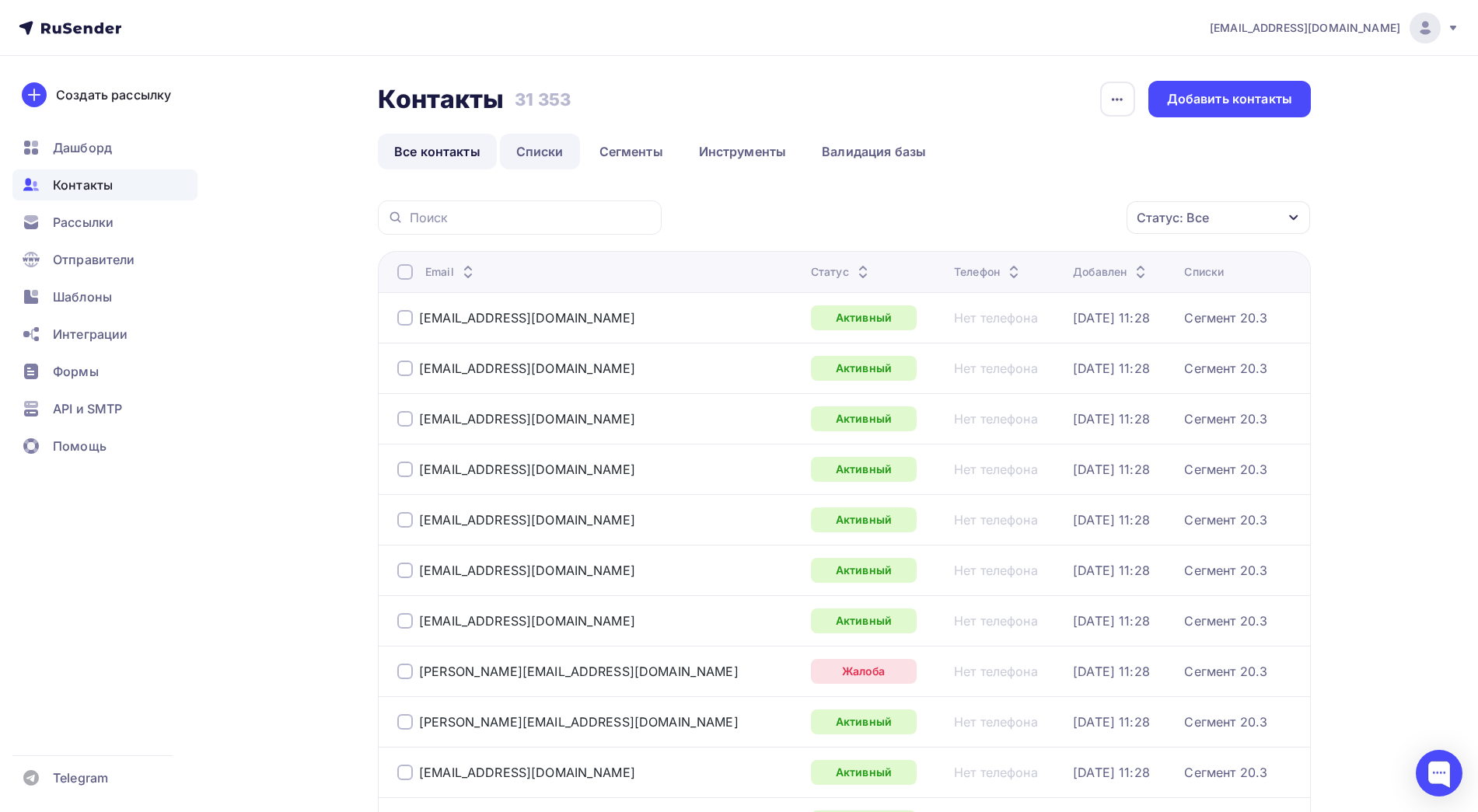
click at [545, 158] on link "Списки" at bounding box center [540, 152] width 80 height 36
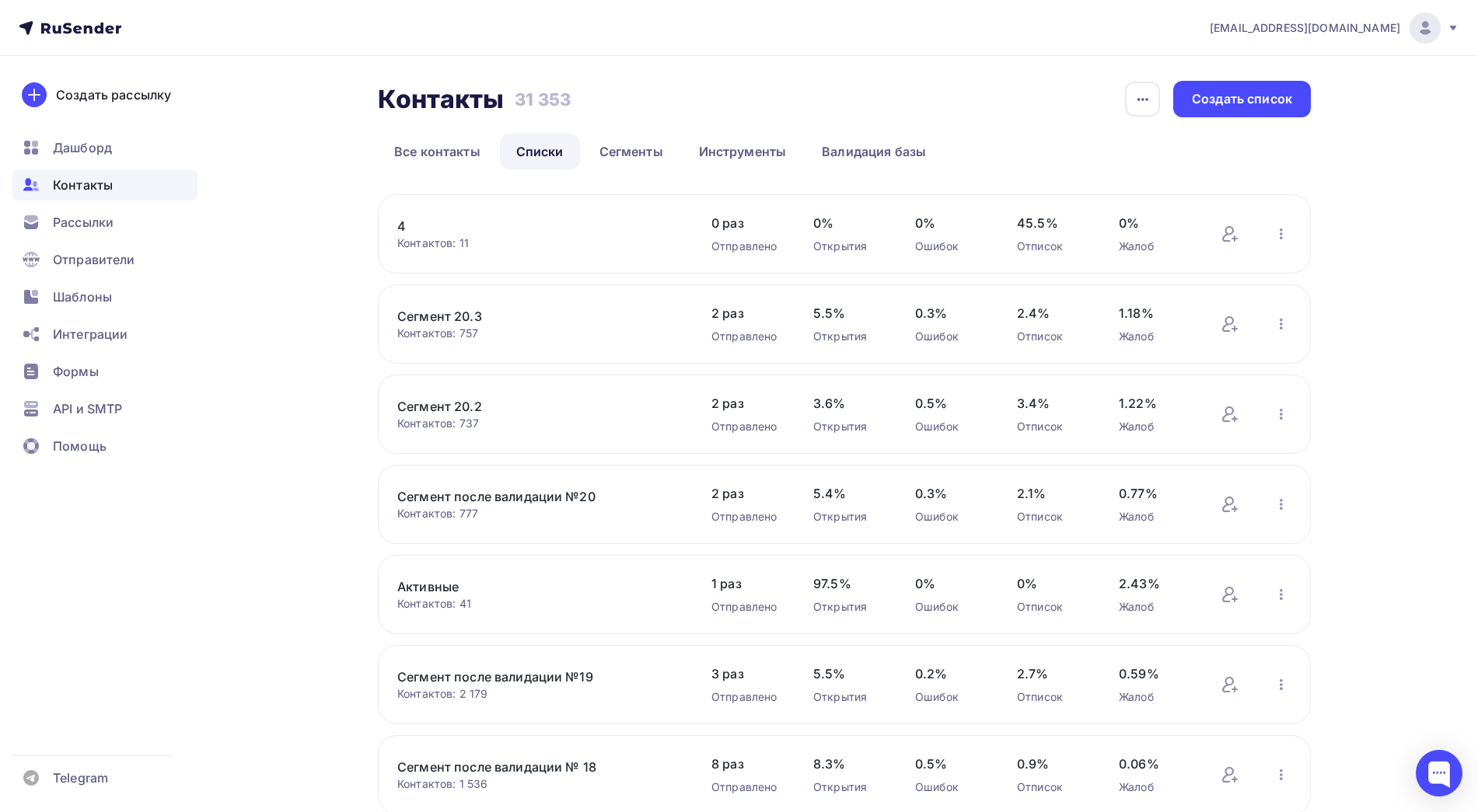
click at [404, 226] on link "4" at bounding box center [529, 226] width 264 height 19
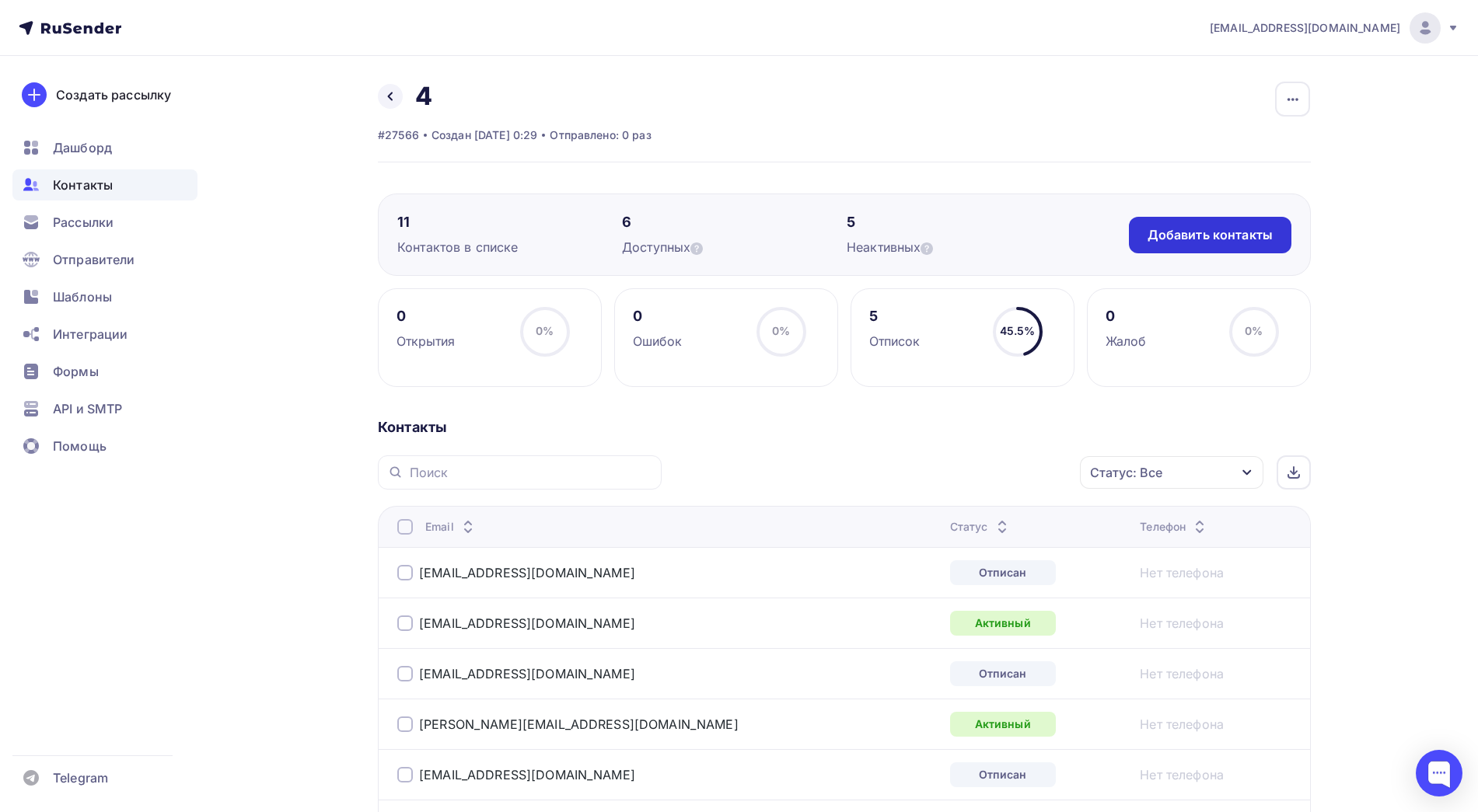
click at [1206, 233] on div "Добавить контакты" at bounding box center [1210, 235] width 126 height 18
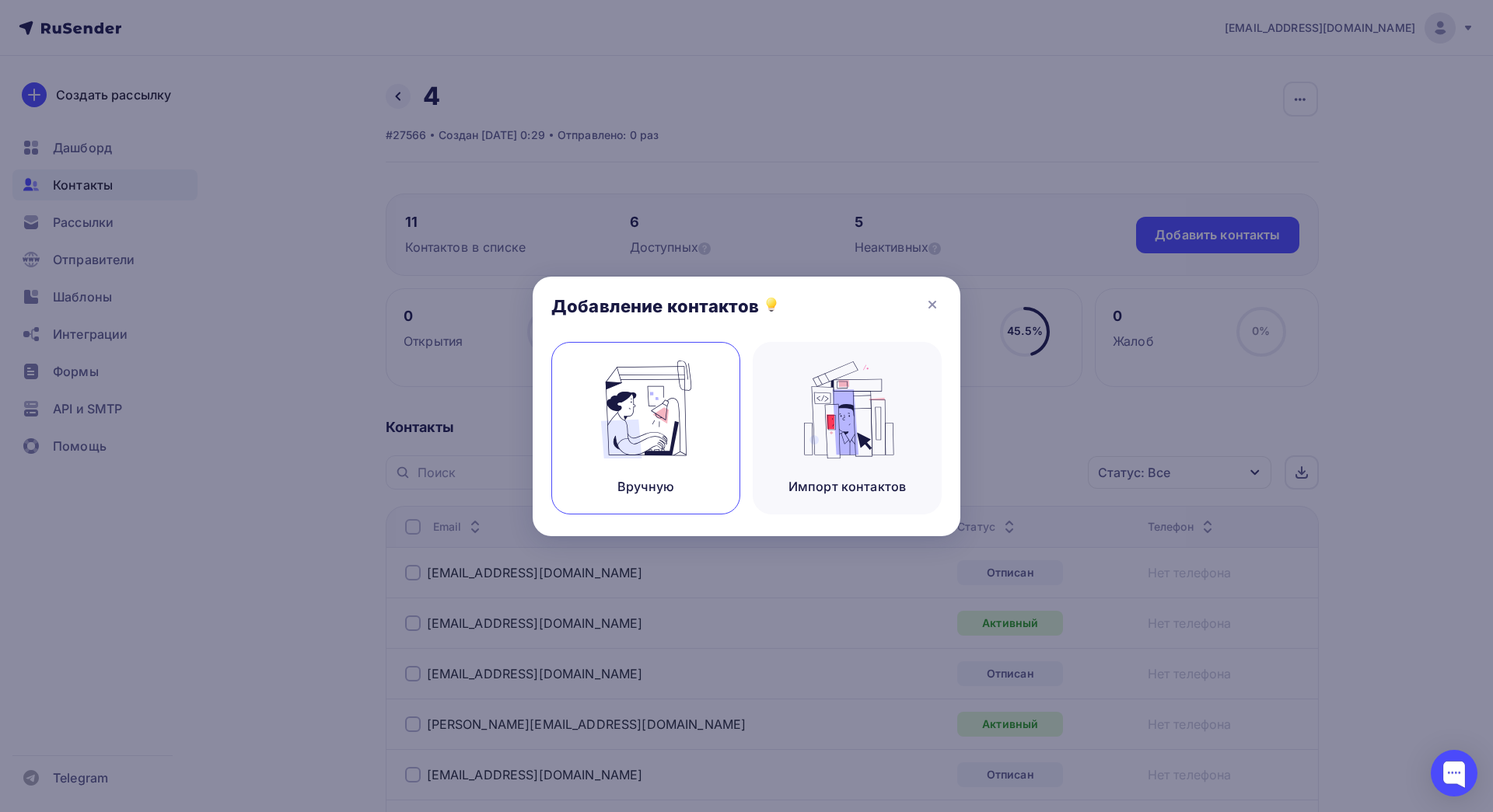
click at [661, 405] on img at bounding box center [647, 409] width 104 height 98
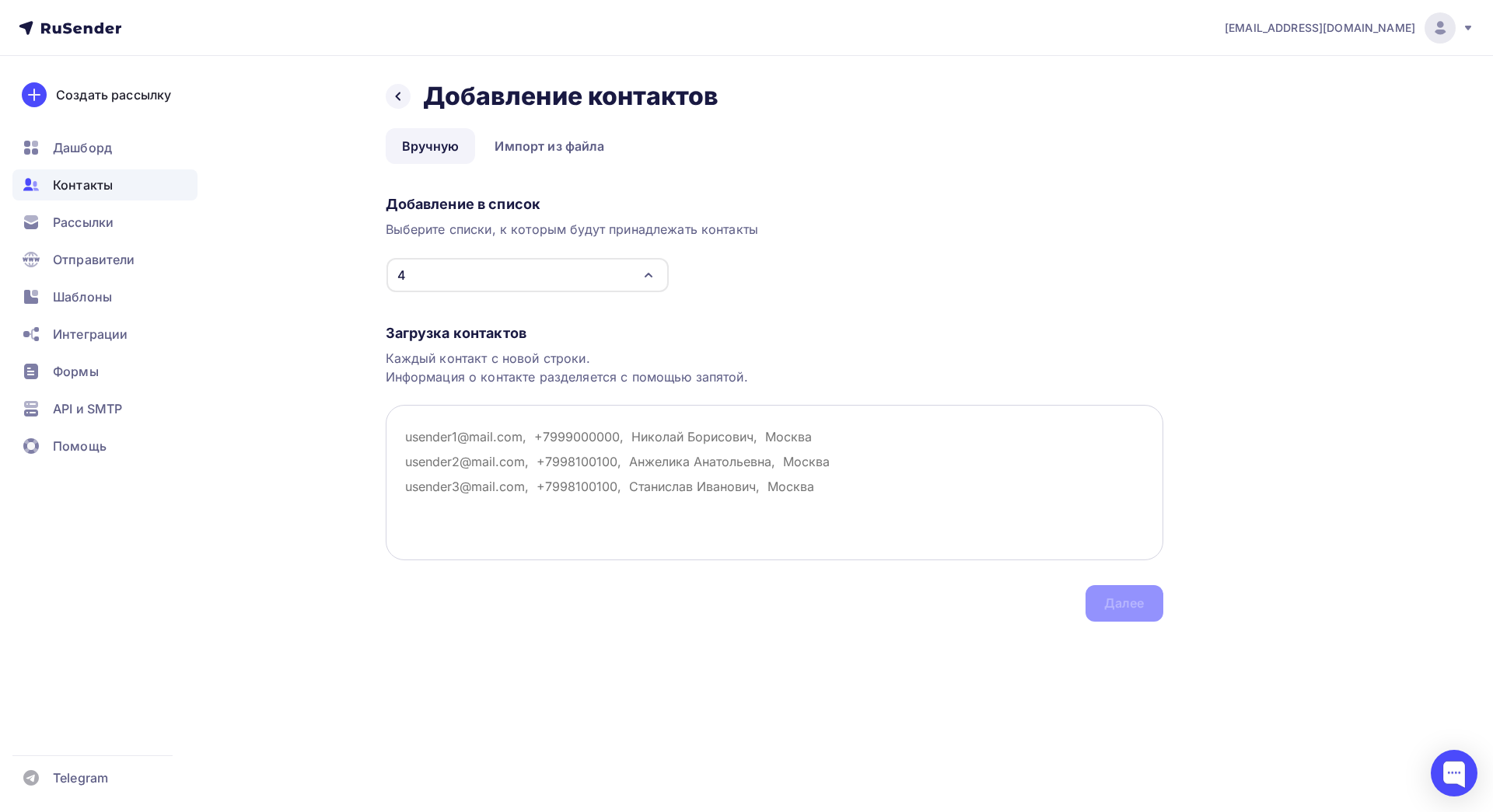
click at [466, 421] on textarea at bounding box center [775, 483] width 778 height 156
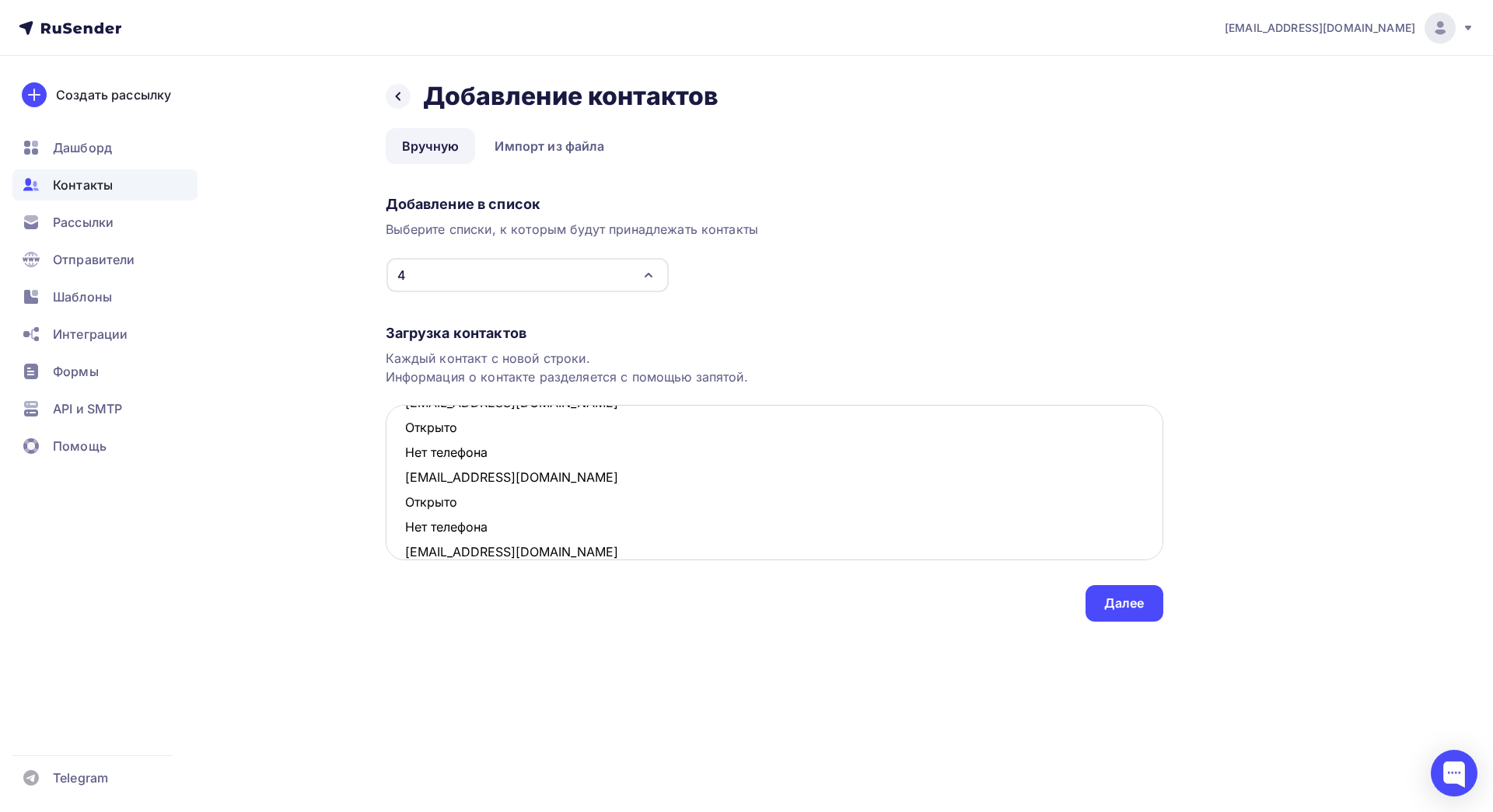
scroll to position [281, 0]
drag, startPoint x: 453, startPoint y: 499, endPoint x: 398, endPoint y: 486, distance: 56.5
click at [398, 486] on textarea "[EMAIL_ADDRESS][DOMAIN_NAME] Открыто Нет телефона [EMAIL_ADDRESS][DOMAIN_NAME] …" at bounding box center [775, 483] width 778 height 156
click at [497, 496] on textarea "[EMAIL_ADDRESS][DOMAIN_NAME] Открыто Нет телефона [EMAIL_ADDRESS][DOMAIN_NAME] …" at bounding box center [775, 483] width 778 height 156
drag, startPoint x: 494, startPoint y: 499, endPoint x: 397, endPoint y: 482, distance: 98.5
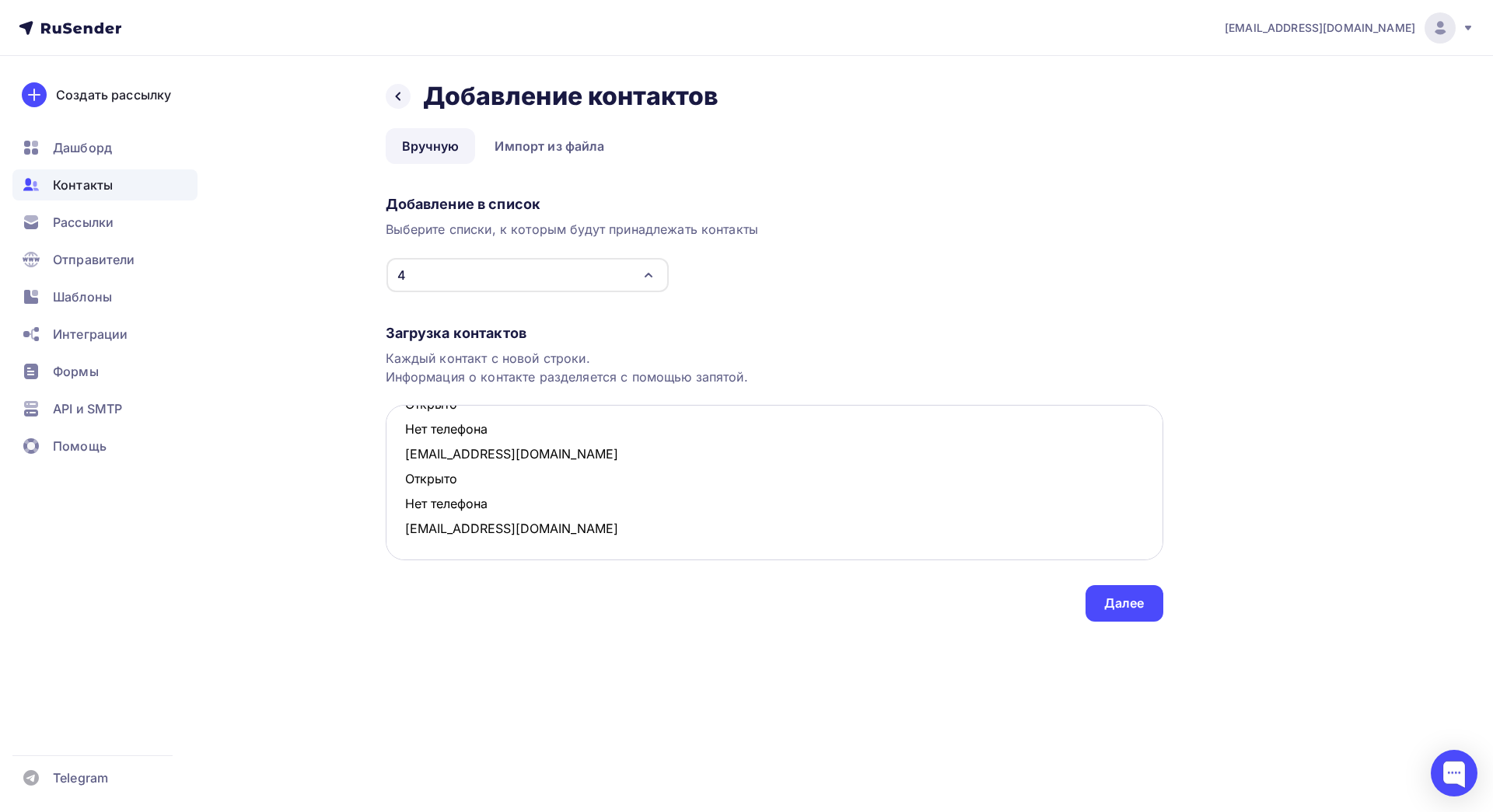
click at [397, 482] on textarea "[EMAIL_ADDRESS][DOMAIN_NAME] Открыто Нет телефона [EMAIL_ADDRESS][DOMAIN_NAME] …" at bounding box center [775, 483] width 778 height 156
drag, startPoint x: 508, startPoint y: 477, endPoint x: 400, endPoint y: 444, distance: 112.9
click at [400, 444] on textarea "[EMAIL_ADDRESS][DOMAIN_NAME] Открыто Нет телефона [EMAIL_ADDRESS][DOMAIN_NAME] …" at bounding box center [775, 483] width 778 height 156
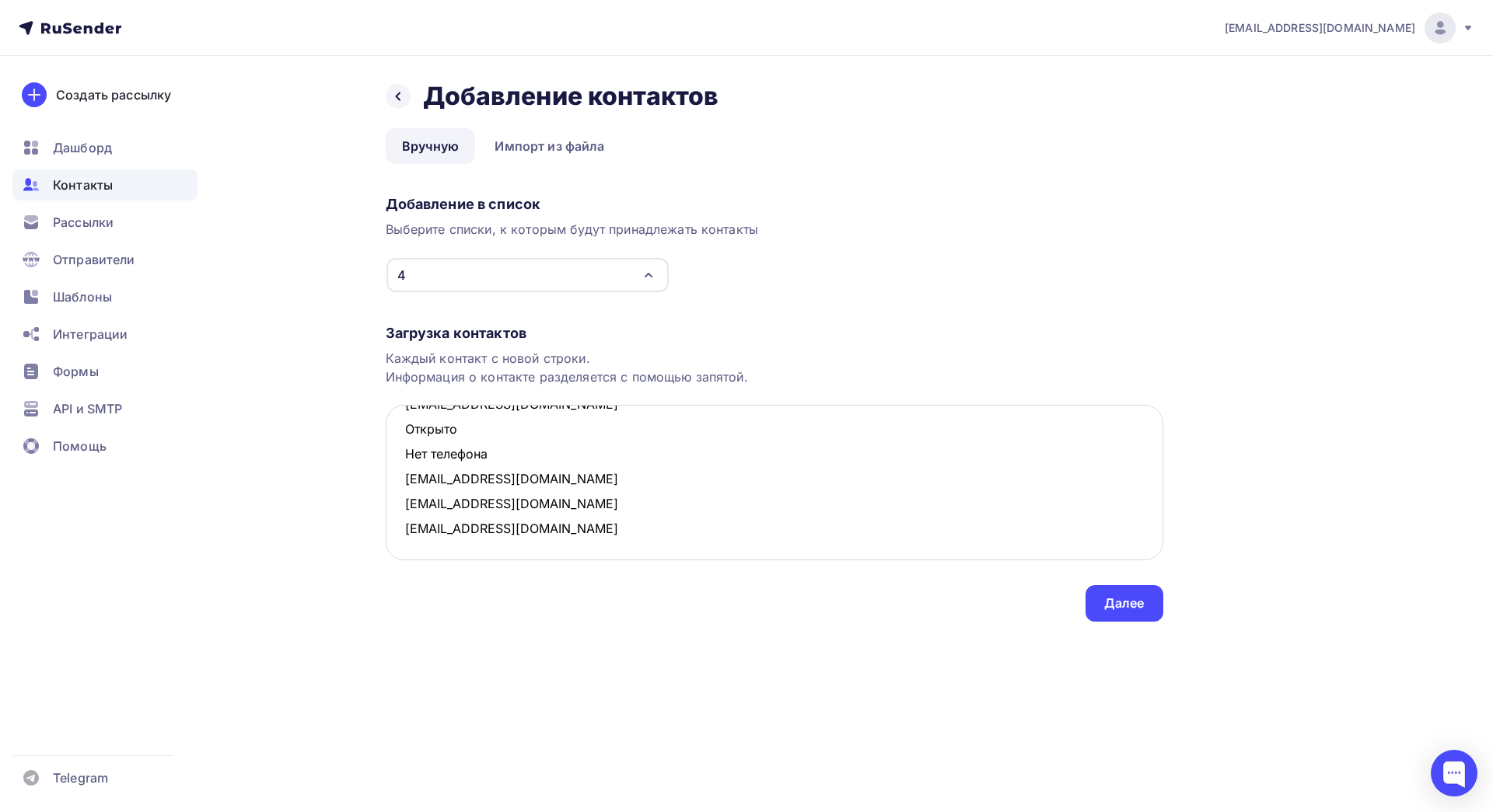
drag, startPoint x: 497, startPoint y: 456, endPoint x: 399, endPoint y: 436, distance: 100.0
click at [399, 436] on textarea "[EMAIL_ADDRESS][DOMAIN_NAME] Открыто Нет телефона [EMAIL_ADDRESS][DOMAIN_NAME] …" at bounding box center [775, 483] width 778 height 156
drag, startPoint x: 492, startPoint y: 466, endPoint x: 405, endPoint y: 447, distance: 89.1
click at [405, 447] on textarea "[EMAIL_ADDRESS][DOMAIN_NAME] Открыто Нет телефона [EMAIL_ADDRESS][DOMAIN_NAME] …" at bounding box center [775, 483] width 778 height 156
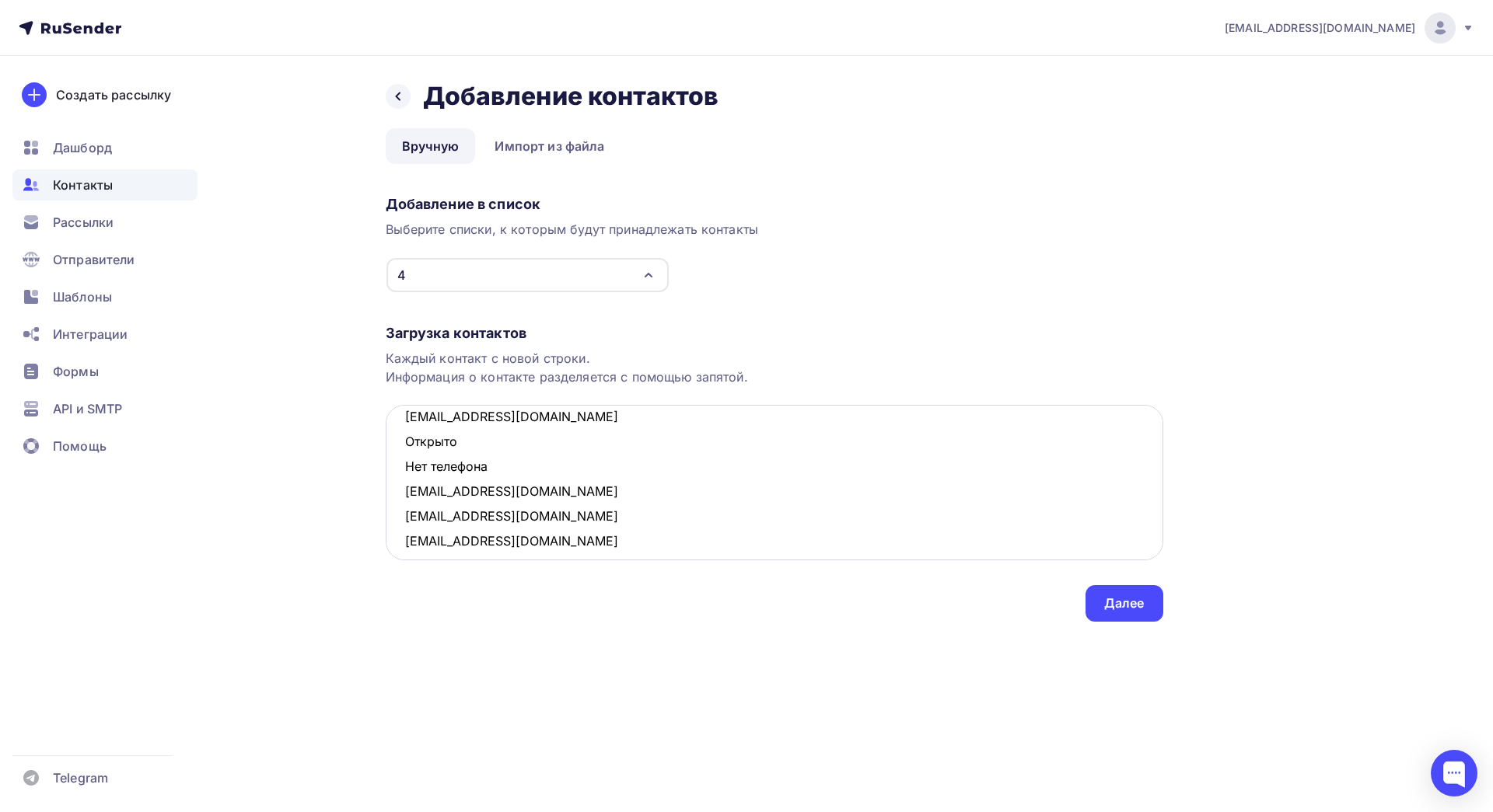
scroll to position [18, 0]
drag, startPoint x: 502, startPoint y: 468, endPoint x: 401, endPoint y: 448, distance: 103.0
click at [401, 448] on textarea "[EMAIL_ADDRESS][DOMAIN_NAME] Открыто Нет телефона [EMAIL_ADDRESS][DOMAIN_NAME] …" at bounding box center [775, 483] width 778 height 156
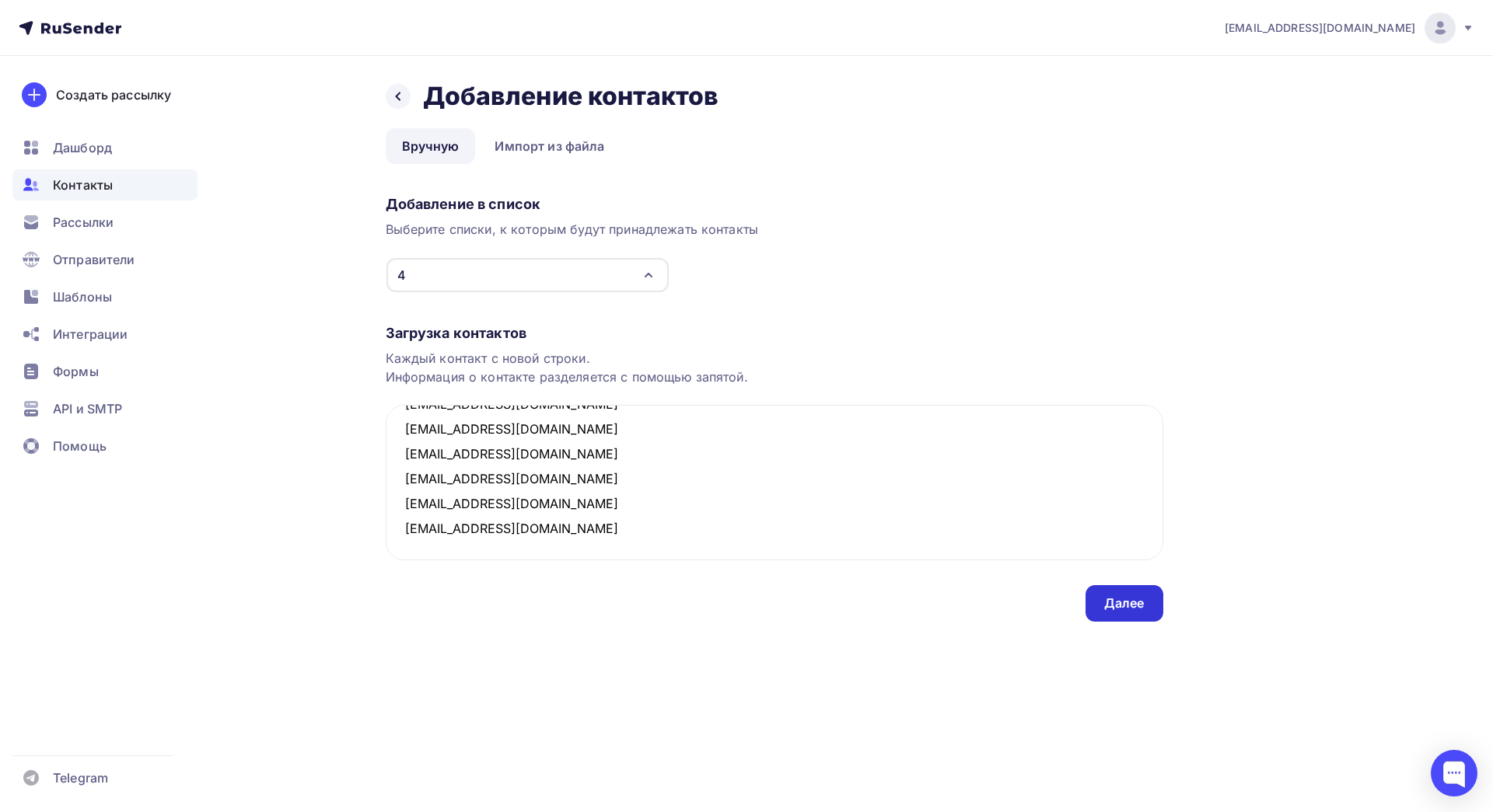
type textarea "[EMAIL_ADDRESS][DOMAIN_NAME] [EMAIL_ADDRESS][DOMAIN_NAME] [EMAIL_ADDRESS][DOMAI…"
click at [1108, 613] on div "Далее" at bounding box center [1124, 603] width 77 height 37
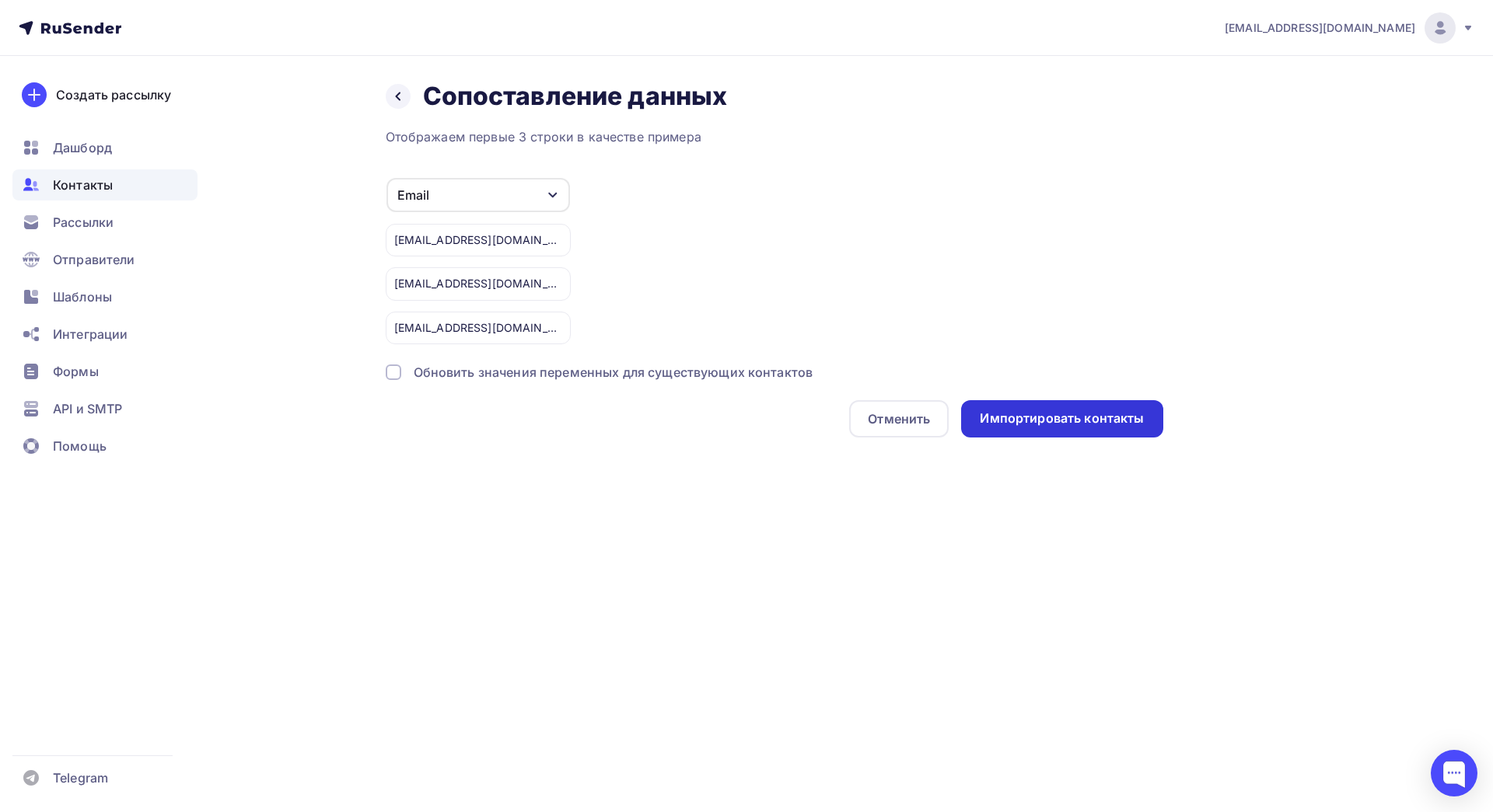
click at [1084, 433] on div "Импортировать контакты" at bounding box center [1062, 419] width 201 height 38
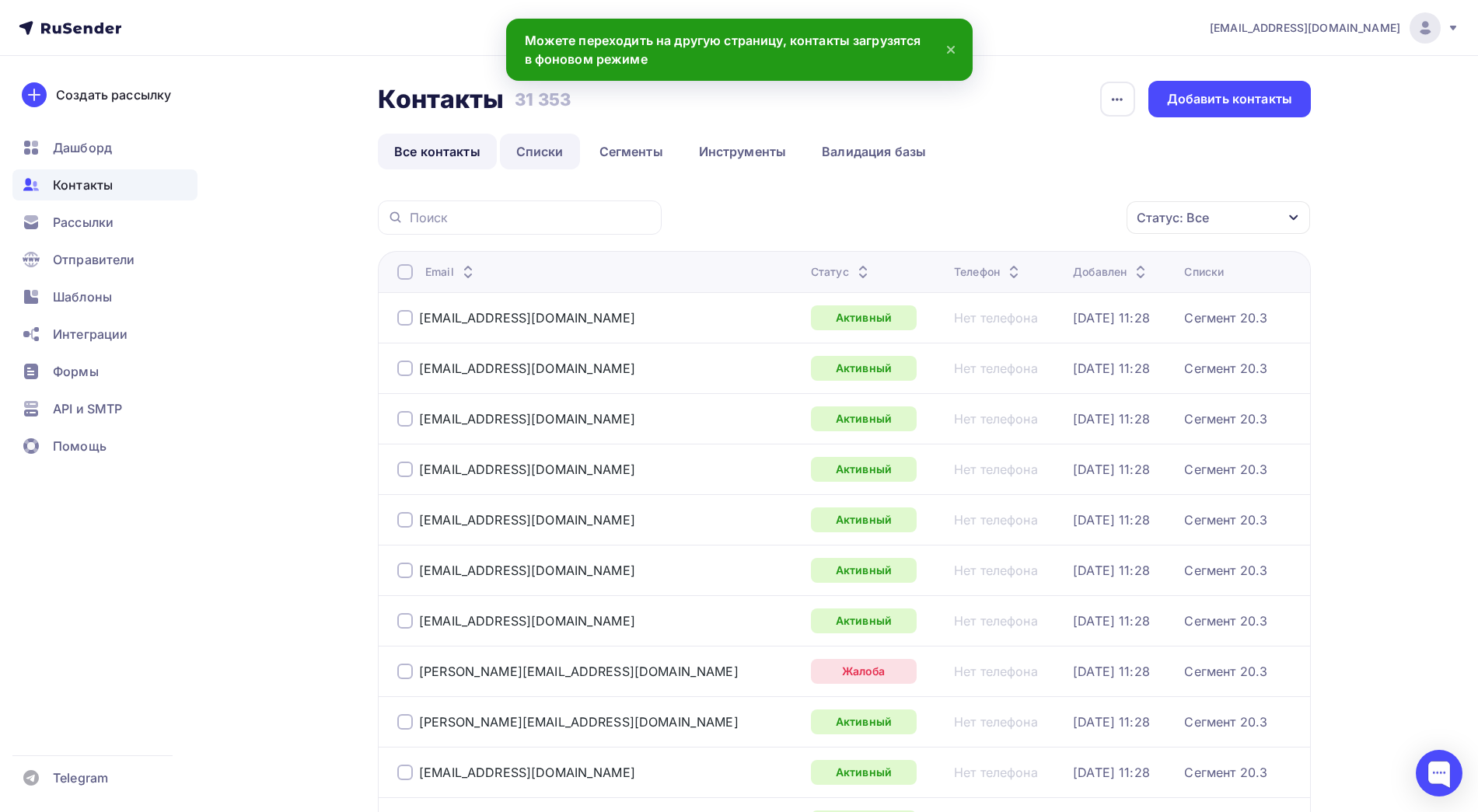
click at [545, 152] on link "Списки" at bounding box center [540, 152] width 80 height 36
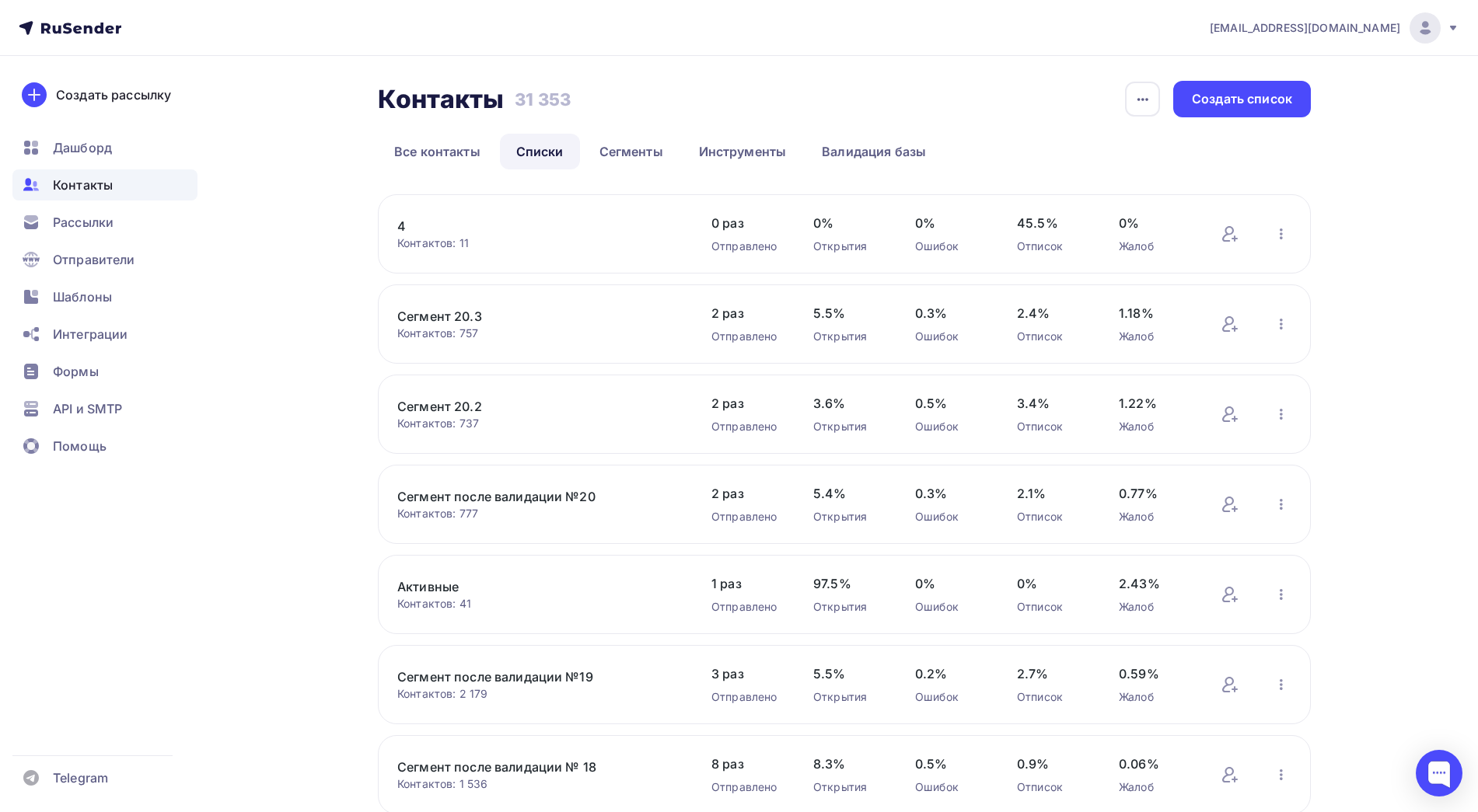
click at [398, 227] on link "4" at bounding box center [529, 226] width 264 height 19
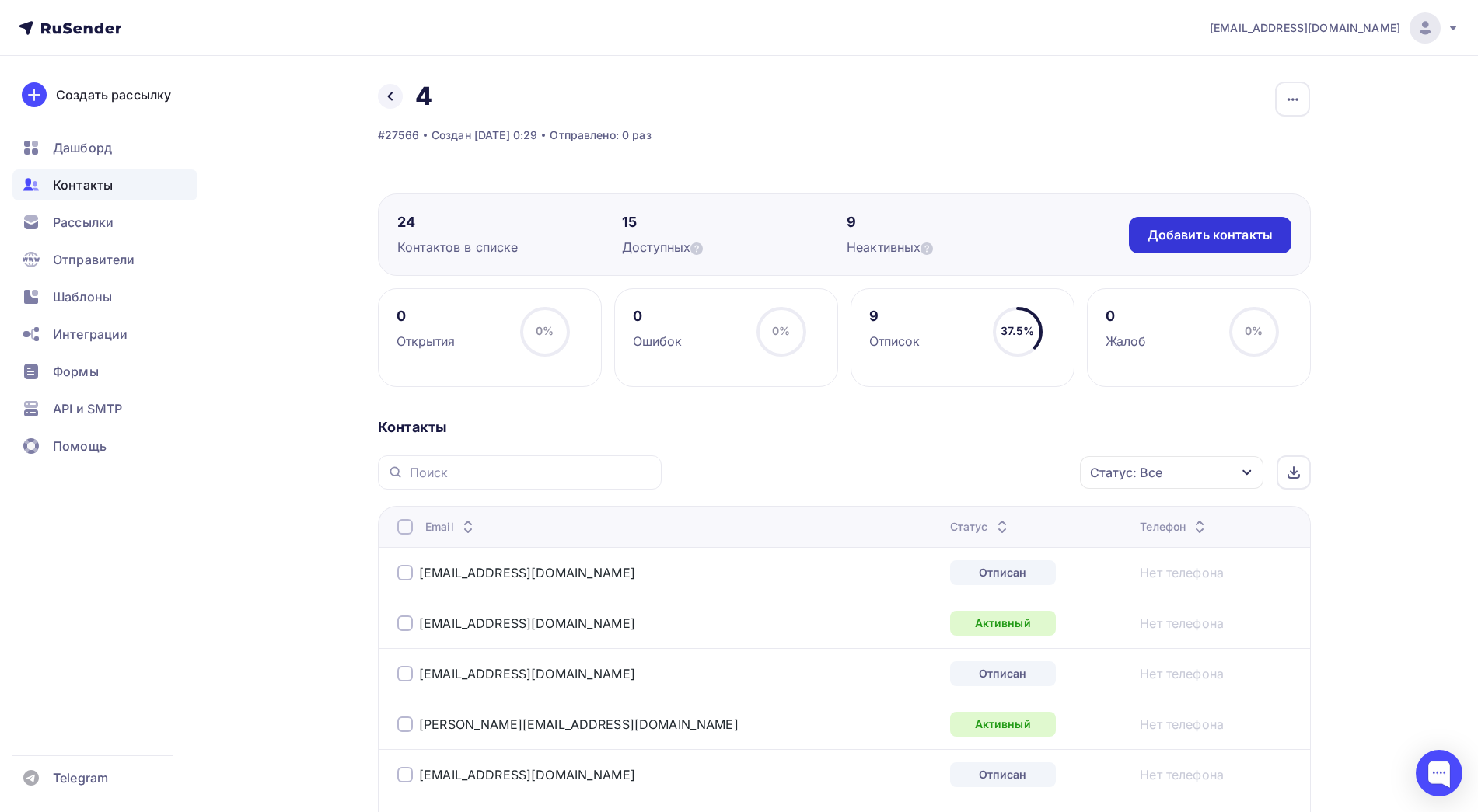
click at [1192, 232] on div "Добавить контакты" at bounding box center [1210, 235] width 126 height 18
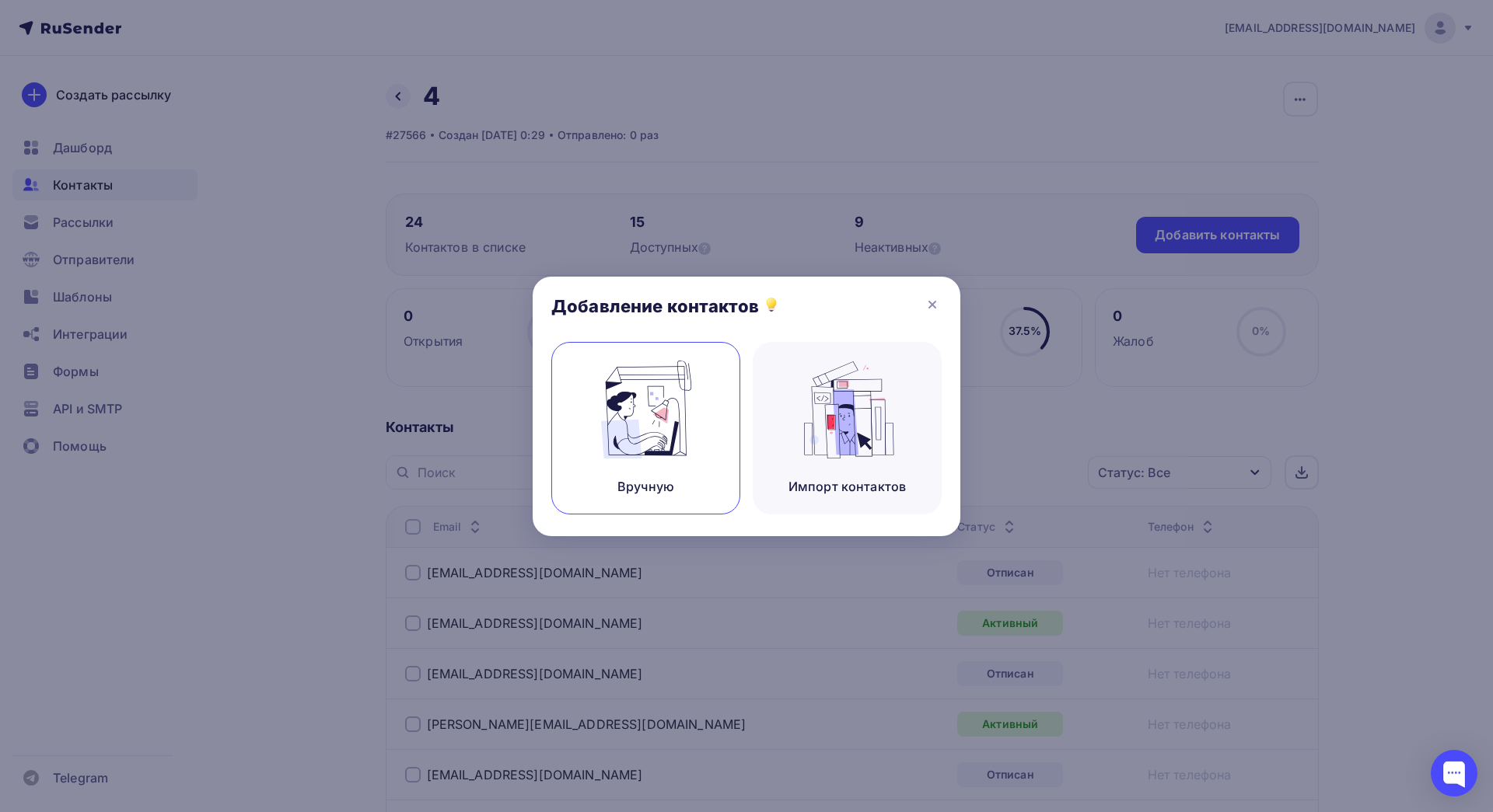
click at [701, 424] on div "Вручную" at bounding box center [646, 429] width 189 height 173
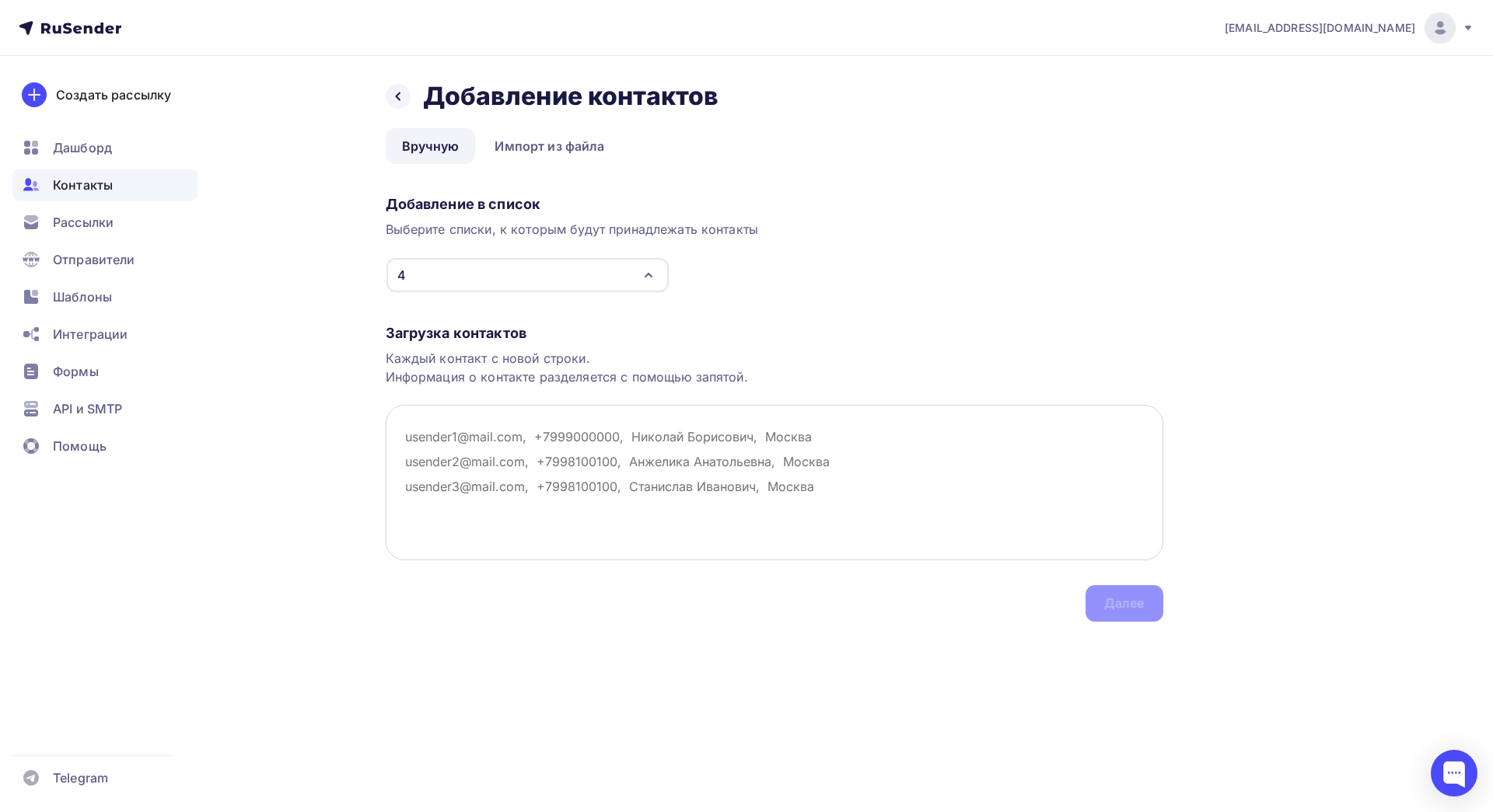
click at [412, 418] on textarea at bounding box center [775, 483] width 778 height 156
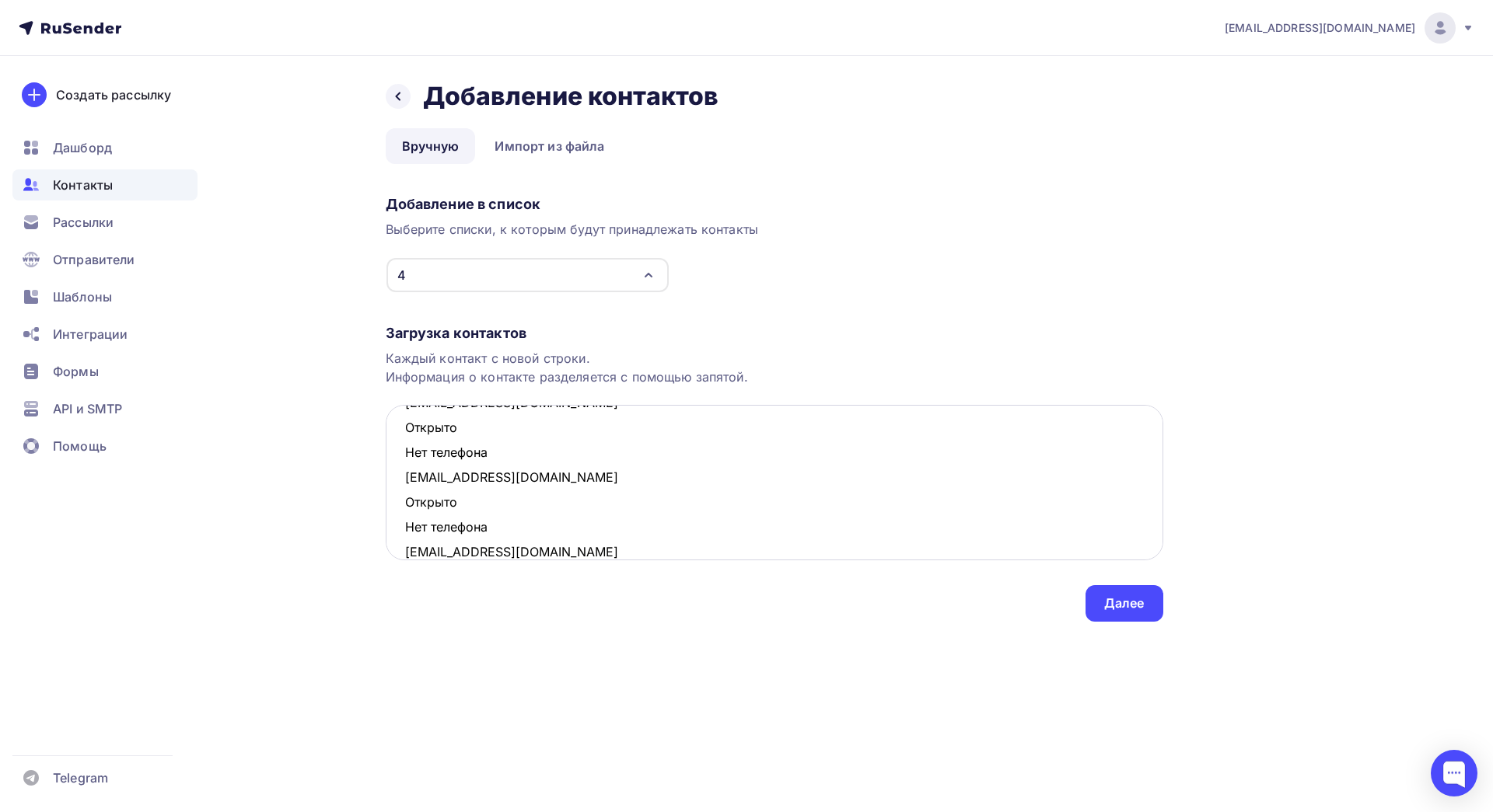
scroll to position [655, 0]
drag, startPoint x: 501, startPoint y: 505, endPoint x: 404, endPoint y: 480, distance: 100.2
click at [404, 480] on textarea "[EMAIL_ADDRESS][DOMAIN_NAME] Открыто Нет телефона [EMAIL_ADDRESS][DOMAIN_NAME] …" at bounding box center [775, 483] width 778 height 156
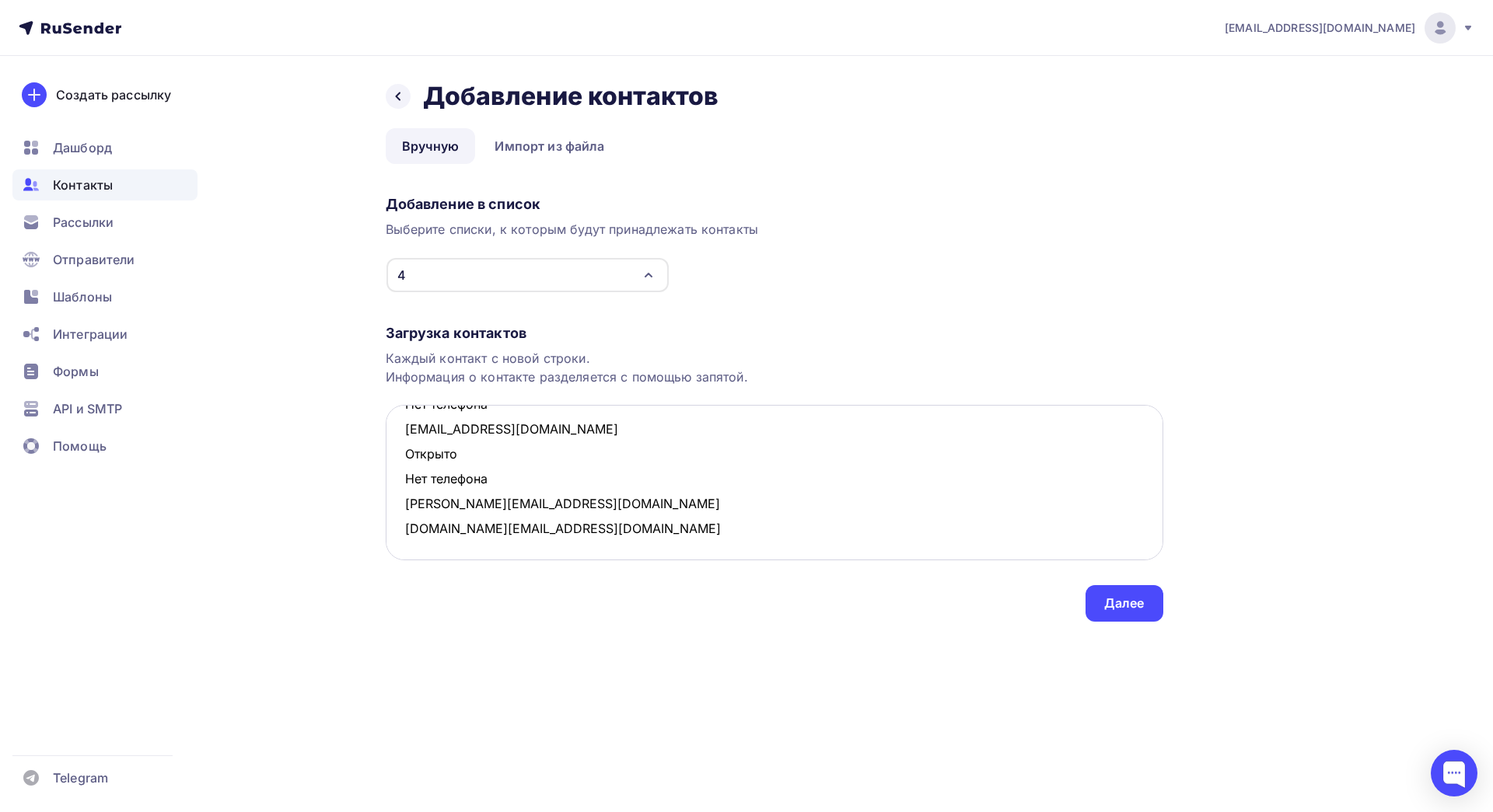
scroll to position [605, 0]
drag, startPoint x: 478, startPoint y: 474, endPoint x: 384, endPoint y: 461, distance: 94.9
click at [384, 461] on div "Назад Добавление контактов Добавление контактов Вручную Импорт из файла Вручную…" at bounding box center [746, 370] width 1274 height 628
drag, startPoint x: 500, startPoint y: 458, endPoint x: 405, endPoint y: 437, distance: 97.3
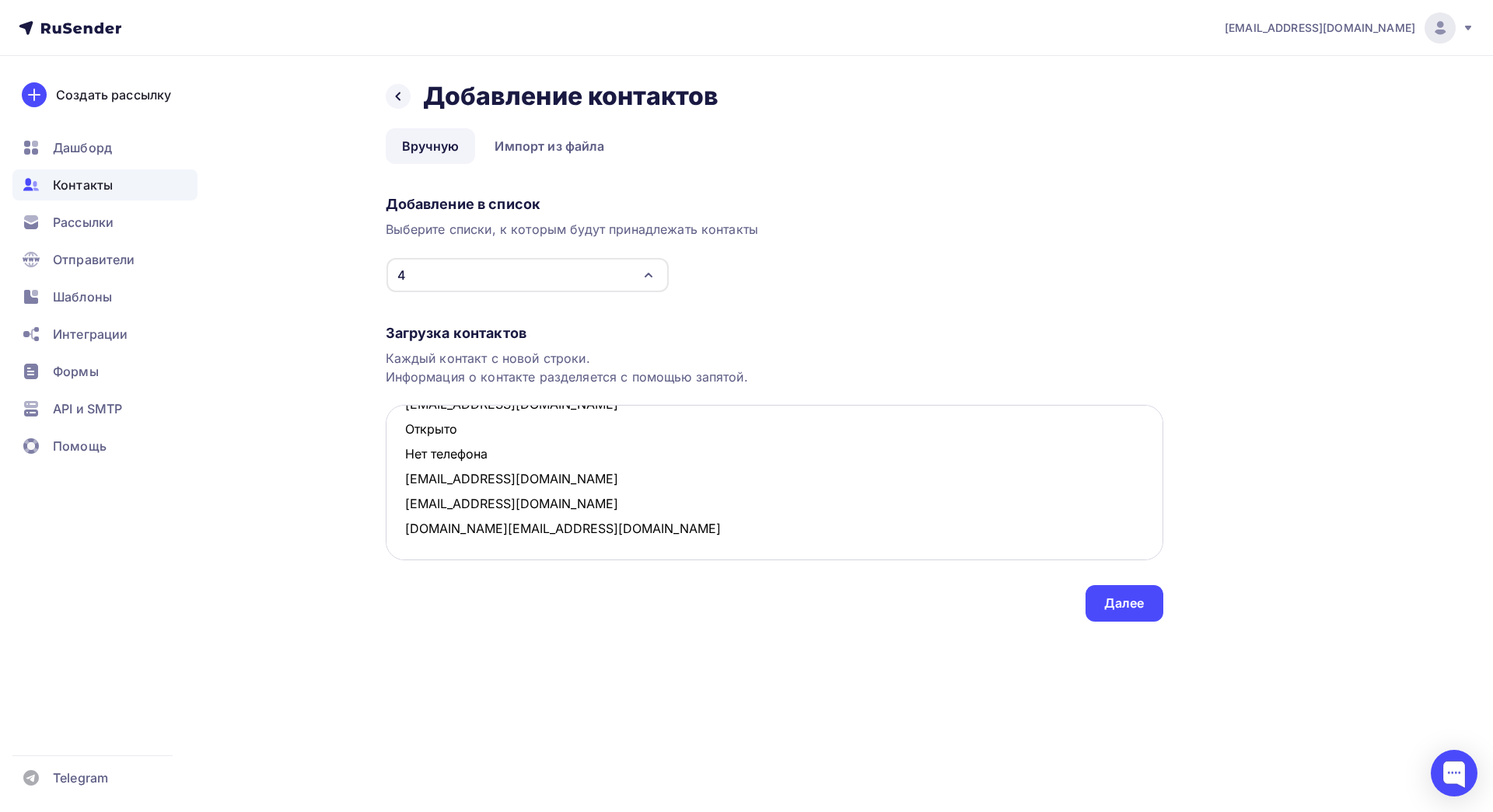
click at [405, 437] on textarea "[EMAIL_ADDRESS][DOMAIN_NAME] Открыто Нет телефона [EMAIL_ADDRESS][DOMAIN_NAME] …" at bounding box center [775, 483] width 778 height 156
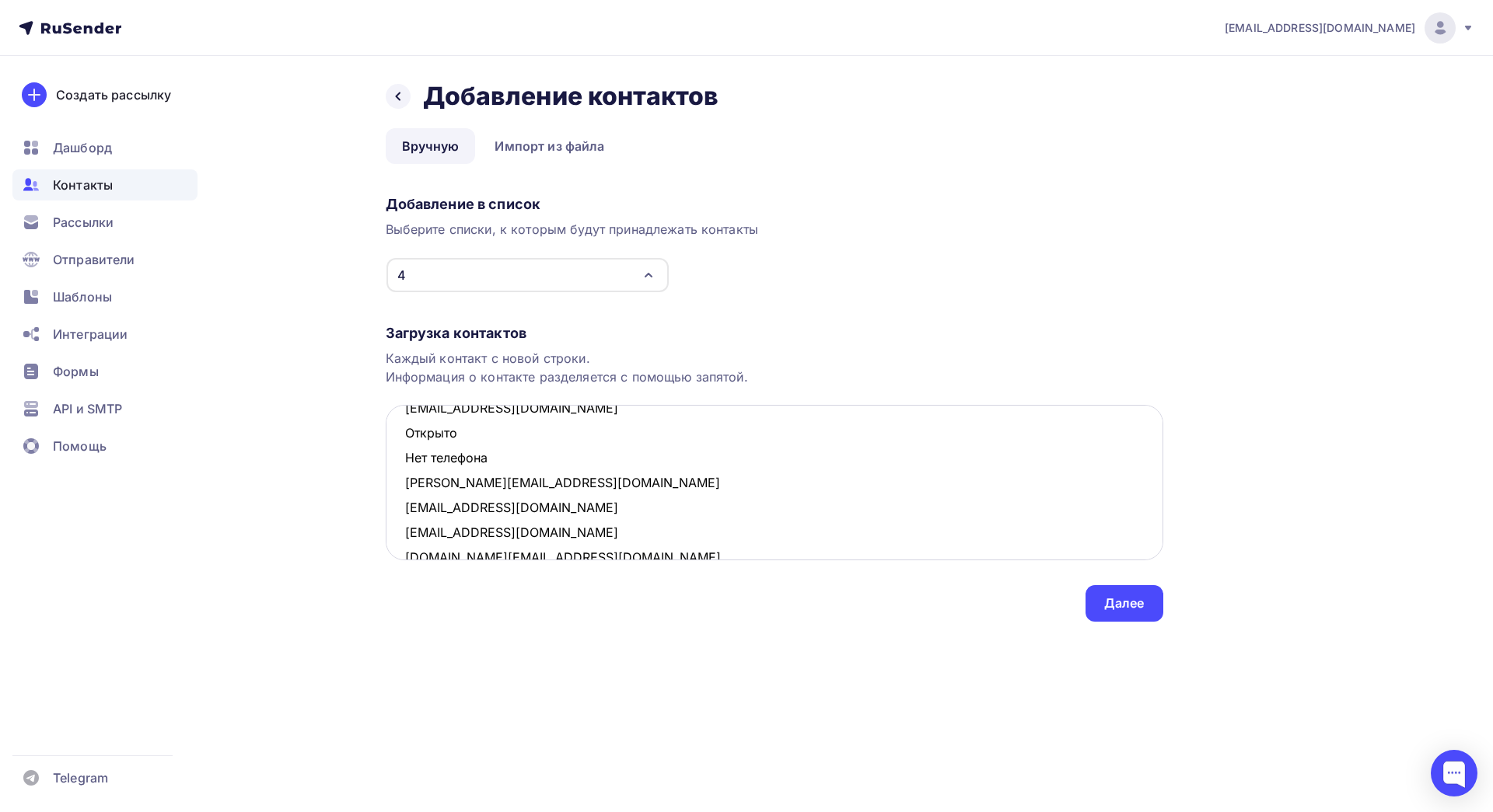
scroll to position [474, 0]
drag, startPoint x: 482, startPoint y: 457, endPoint x: 409, endPoint y: 442, distance: 74.5
click at [409, 442] on textarea "[EMAIL_ADDRESS][DOMAIN_NAME] Открыто Нет телефона [EMAIL_ADDRESS][DOMAIN_NAME] …" at bounding box center [775, 483] width 778 height 156
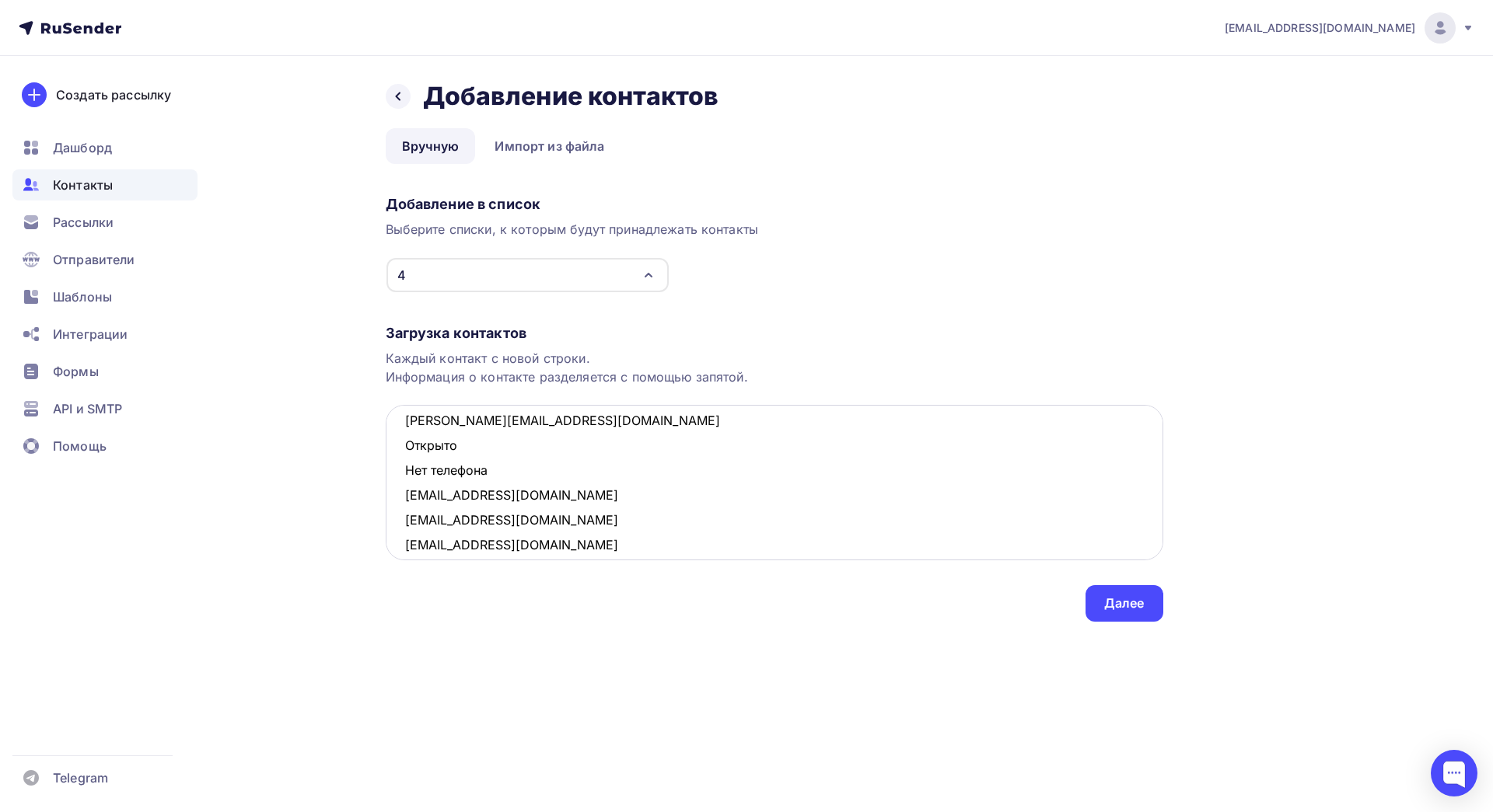
drag, startPoint x: 498, startPoint y: 471, endPoint x: 396, endPoint y: 453, distance: 103.6
click at [396, 453] on textarea "[EMAIL_ADDRESS][DOMAIN_NAME] Открыто Нет телефона [EMAIL_ADDRESS][DOMAIN_NAME] …" at bounding box center [775, 483] width 778 height 156
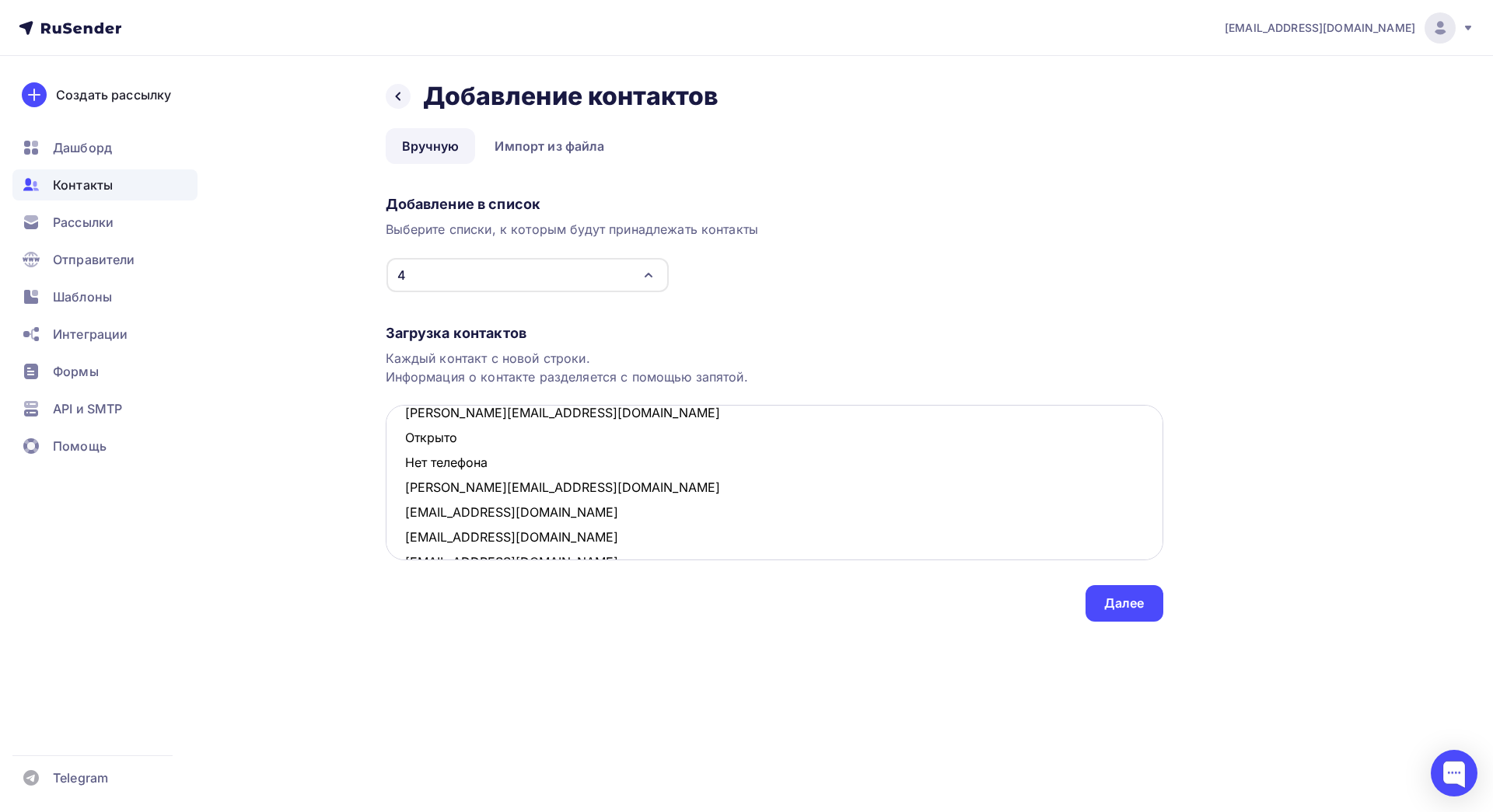
scroll to position [322, 0]
drag, startPoint x: 492, startPoint y: 467, endPoint x: 393, endPoint y: 444, distance: 101.6
click at [393, 444] on textarea "[EMAIL_ADDRESS][DOMAIN_NAME] Открыто Нет телефона [EMAIL_ADDRESS][DOMAIN_NAME] …" at bounding box center [775, 483] width 778 height 156
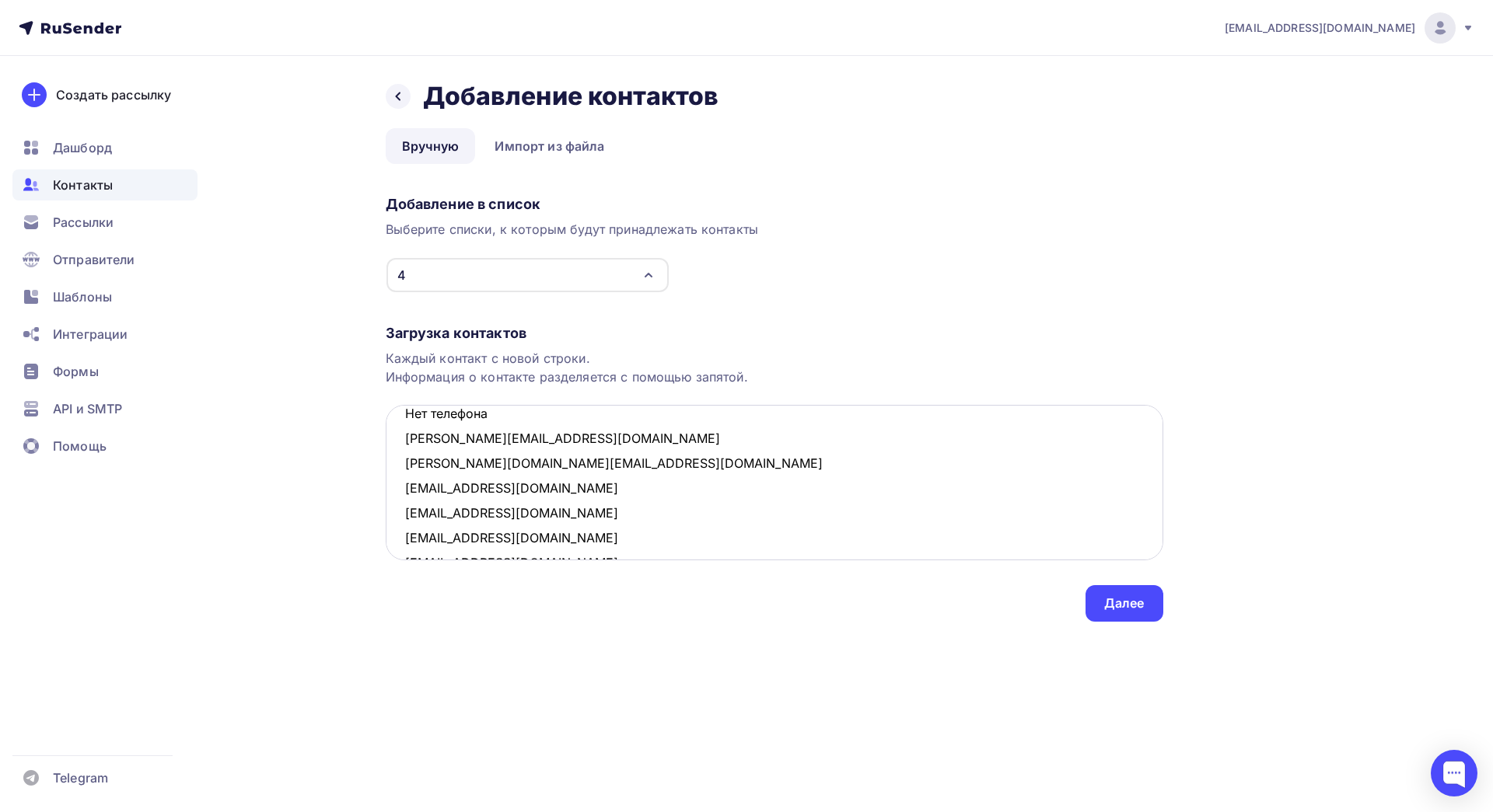
scroll to position [268, 0]
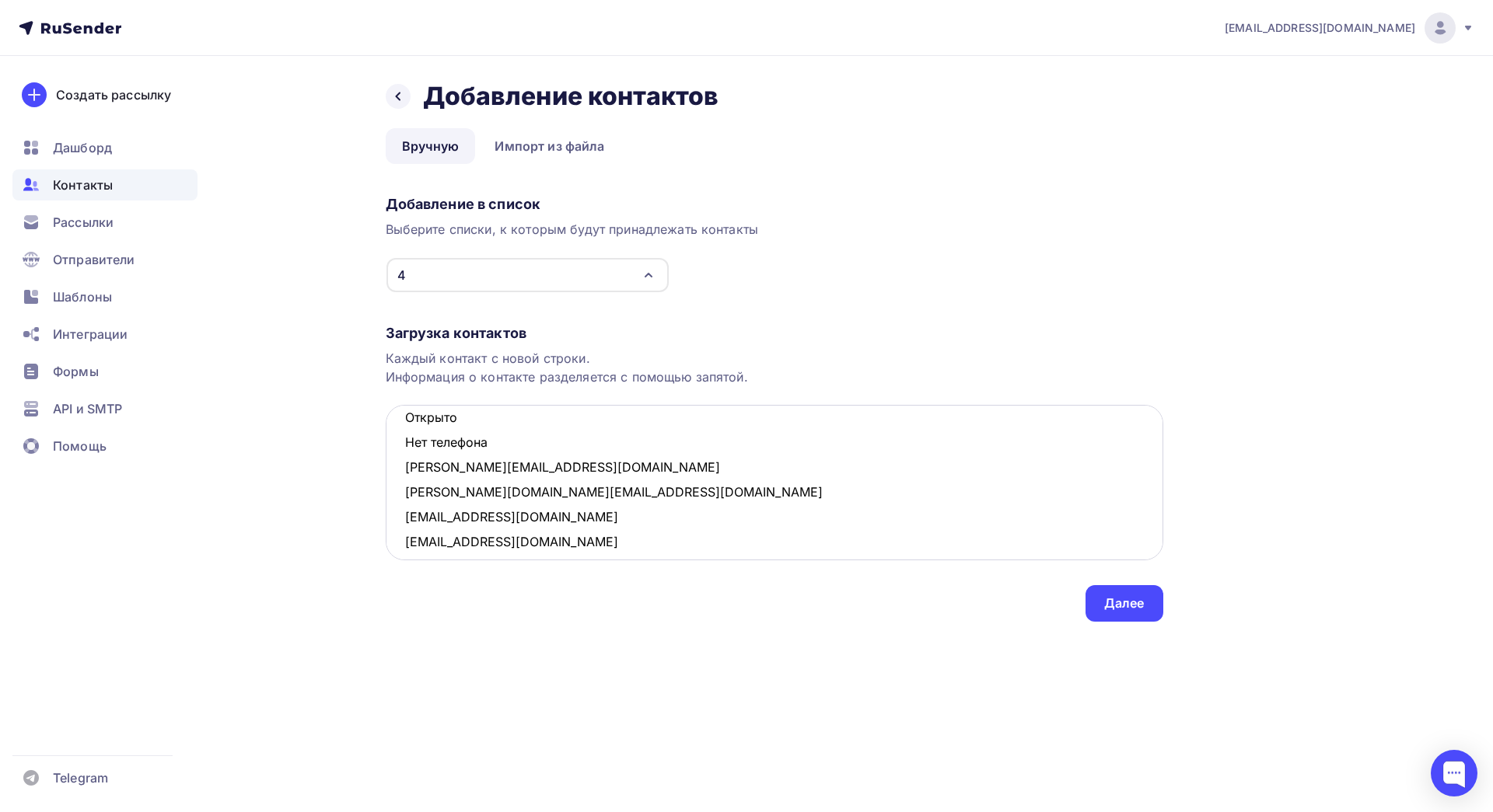
drag, startPoint x: 506, startPoint y: 440, endPoint x: 407, endPoint y: 422, distance: 100.6
click at [407, 422] on textarea "[EMAIL_ADDRESS][DOMAIN_NAME] Открыто Нет телефона [EMAIL_ADDRESS][DOMAIN_NAME] …" at bounding box center [775, 483] width 778 height 156
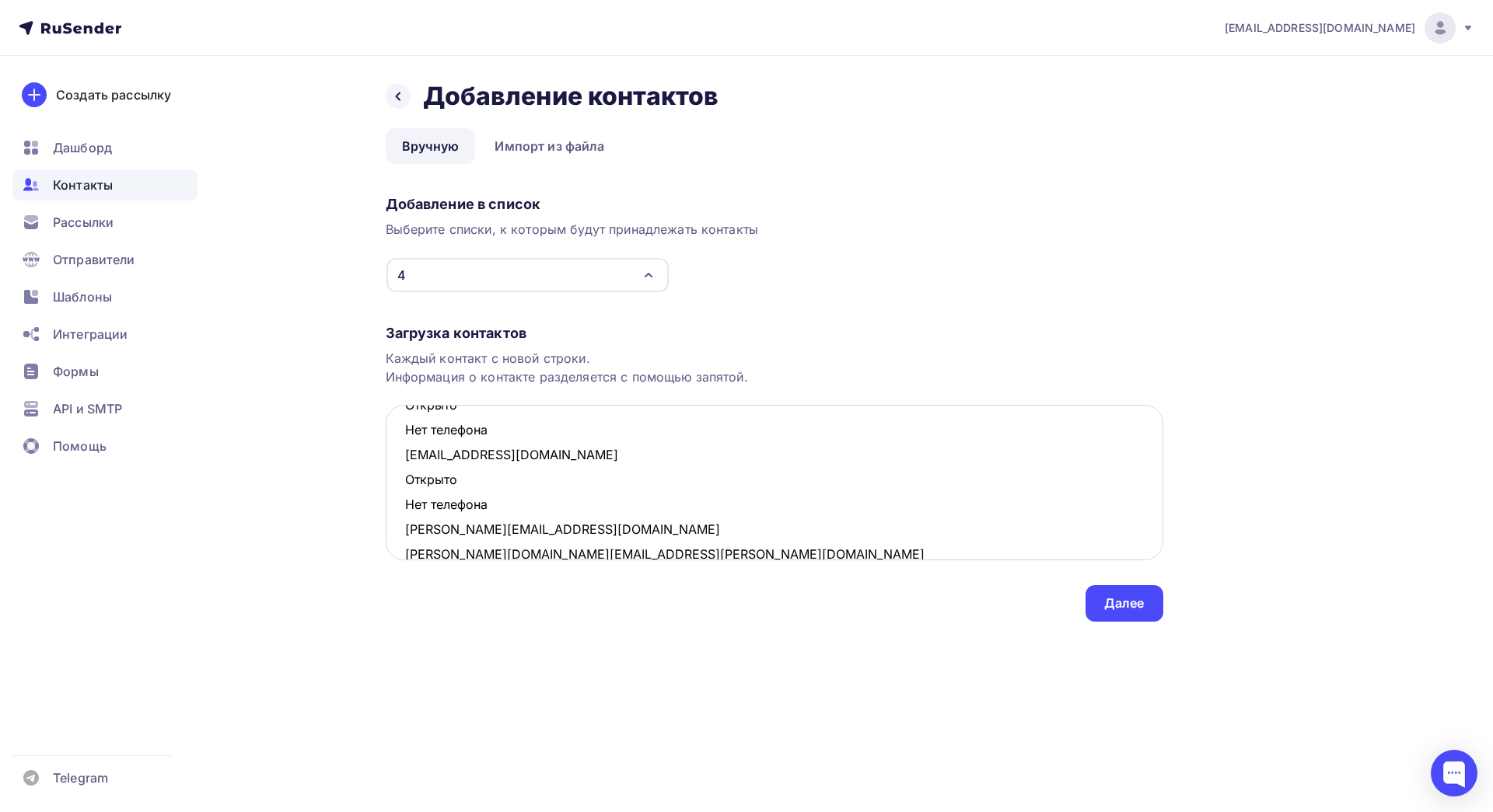
scroll to position [121, 0]
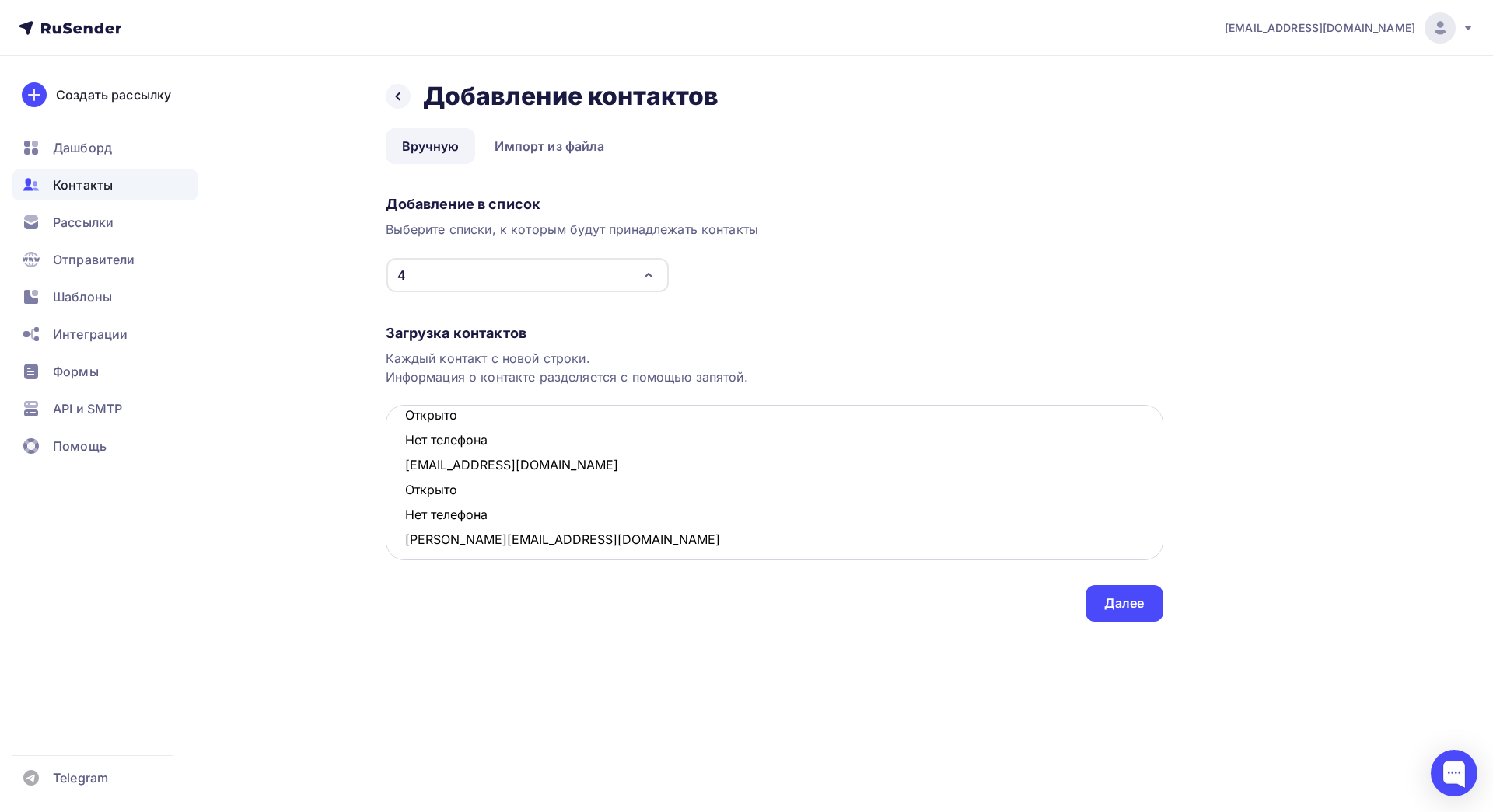
drag, startPoint x: 493, startPoint y: 516, endPoint x: 408, endPoint y: 492, distance: 88.3
click at [408, 492] on textarea "[EMAIL_ADDRESS][DOMAIN_NAME] Открыто Нет телефона [EMAIL_ADDRESS][DOMAIN_NAME] …" at bounding box center [775, 483] width 778 height 156
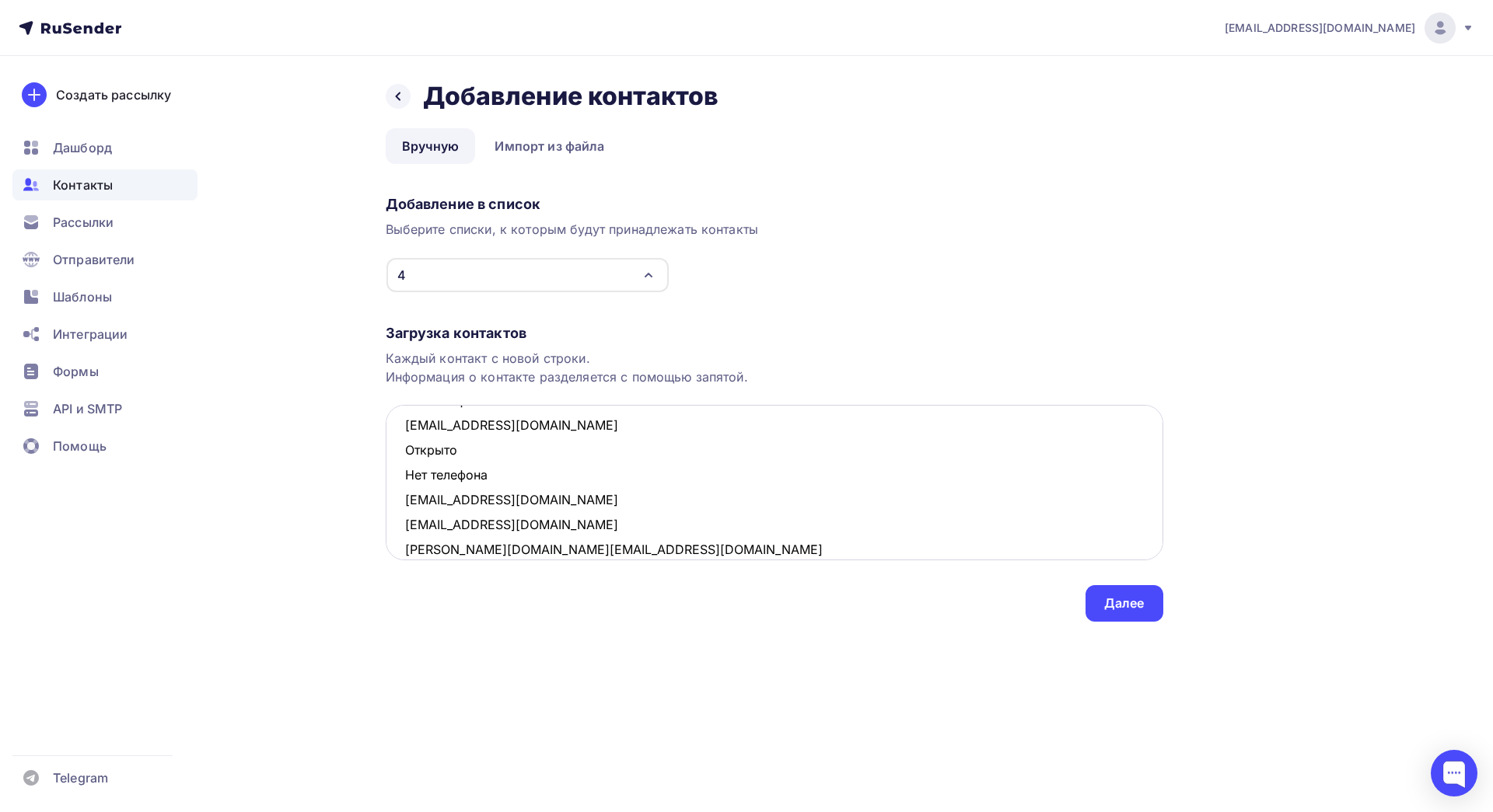
drag, startPoint x: 501, startPoint y: 476, endPoint x: 398, endPoint y: 455, distance: 105.1
click at [398, 455] on textarea "[EMAIL_ADDRESS][DOMAIN_NAME] Открыто Нет телефона [EMAIL_ADDRESS][DOMAIN_NAME] …" at bounding box center [775, 483] width 778 height 156
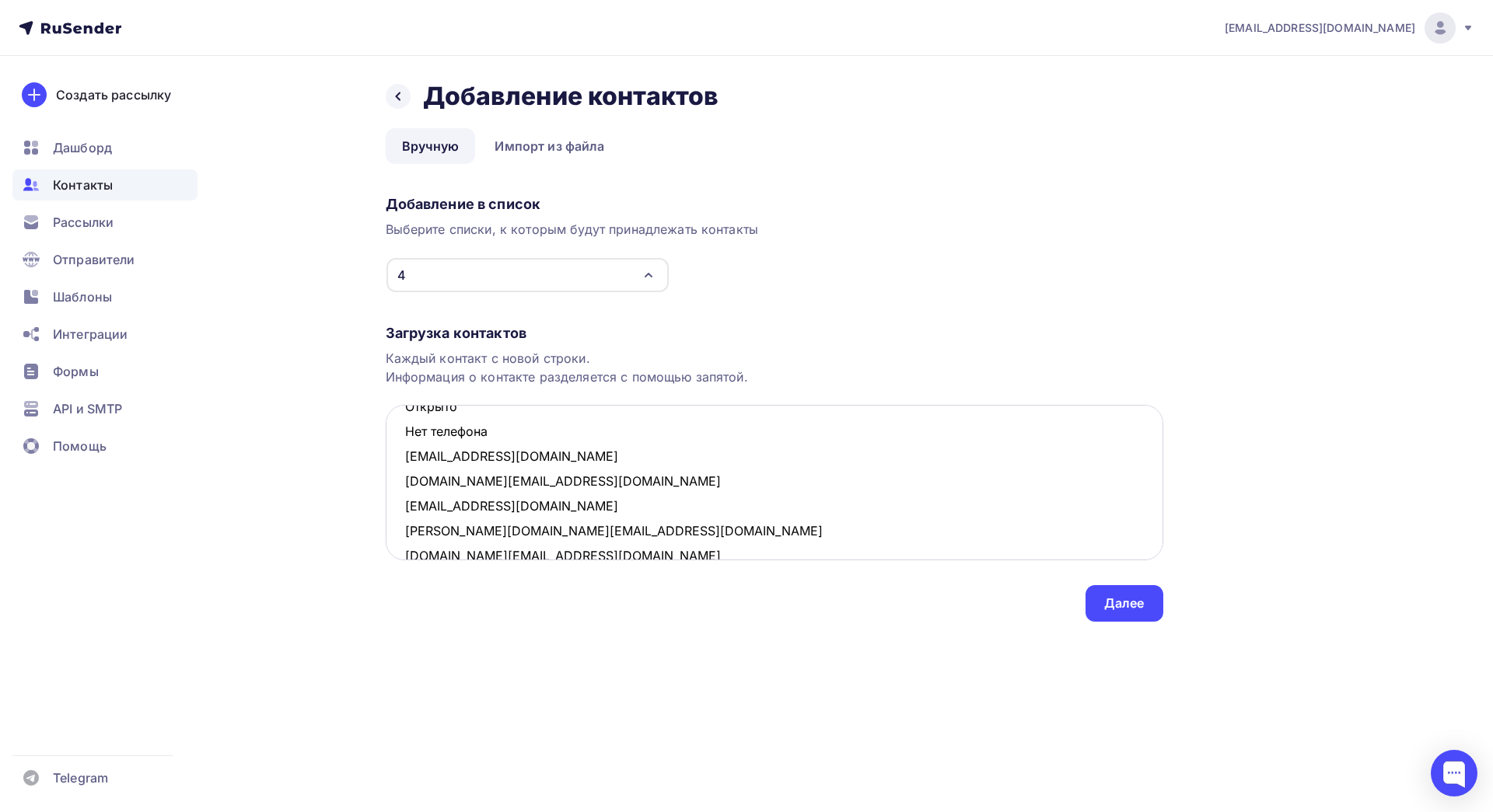
scroll to position [33, 0]
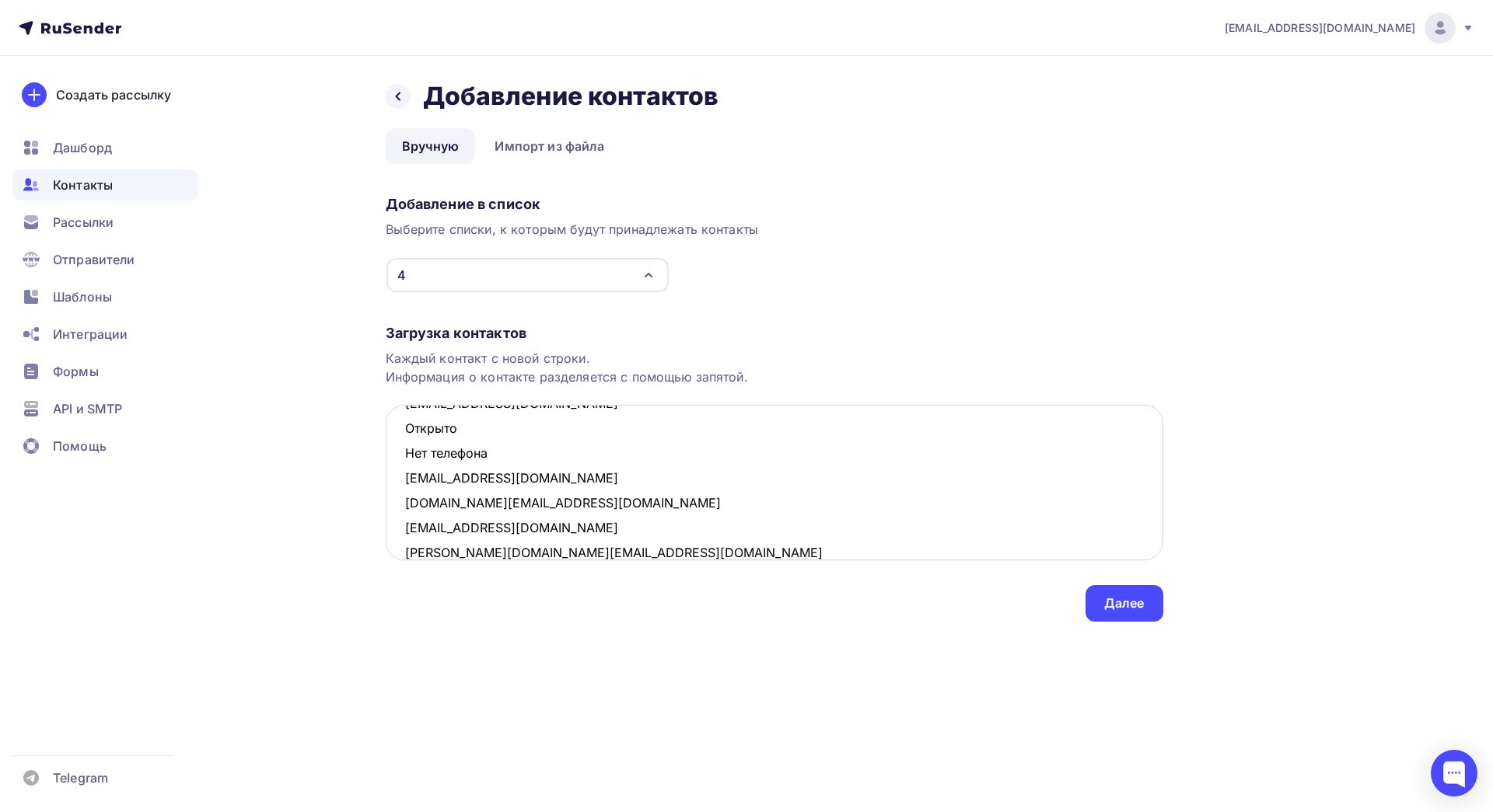
drag, startPoint x: 496, startPoint y: 455, endPoint x: 407, endPoint y: 430, distance: 92.4
click at [407, 430] on textarea "[EMAIL_ADDRESS][DOMAIN_NAME] Открыто Нет телефона [EMAIL_ADDRESS][DOMAIN_NAME] …" at bounding box center [775, 483] width 778 height 156
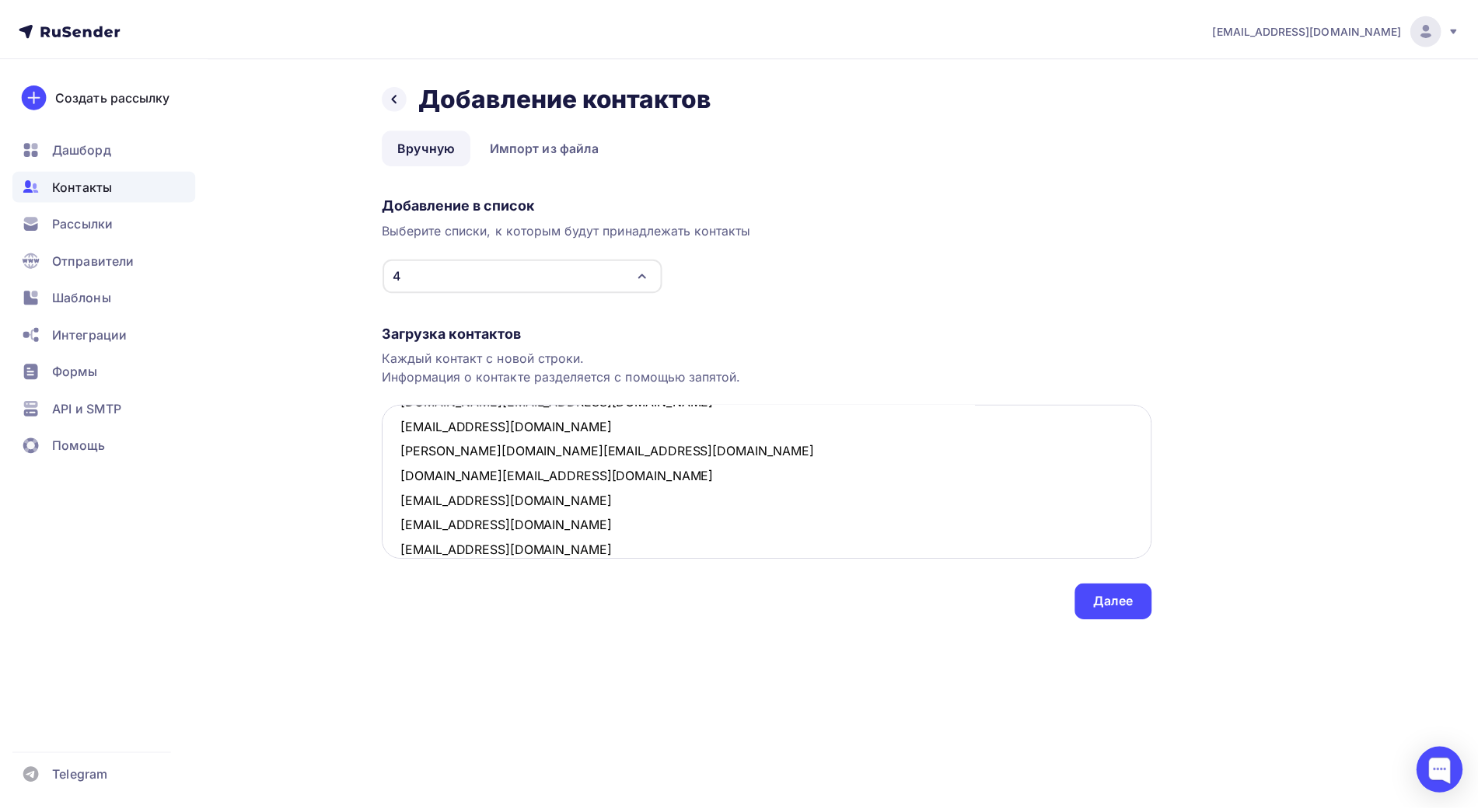
scroll to position [157, 0]
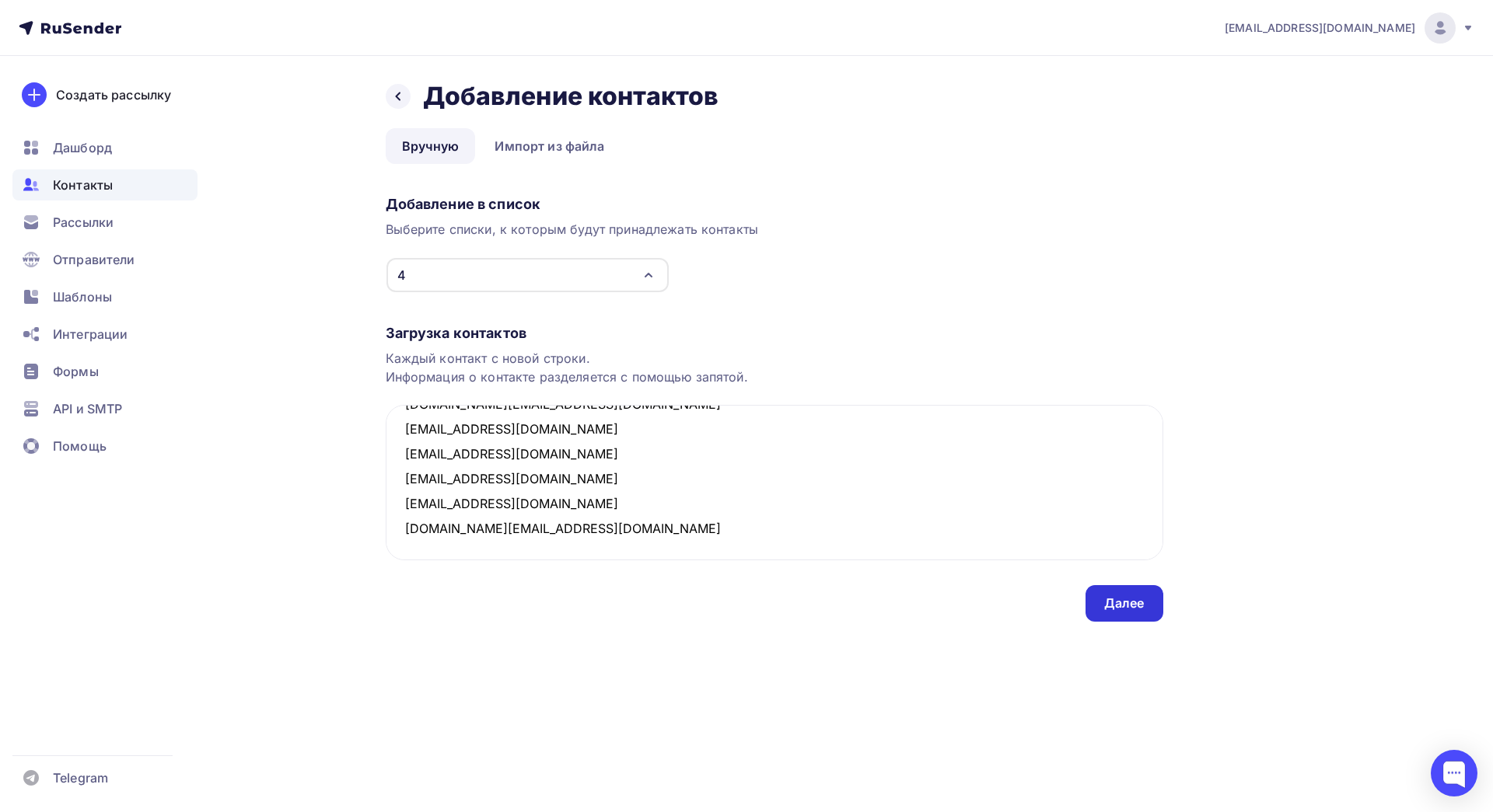
type textarea "[EMAIL_ADDRESS][DOMAIN_NAME] [EMAIL_ADDRESS][DOMAIN_NAME] [DOMAIN_NAME][EMAIL_A…"
click at [1114, 602] on div "Далее" at bounding box center [1124, 603] width 41 height 18
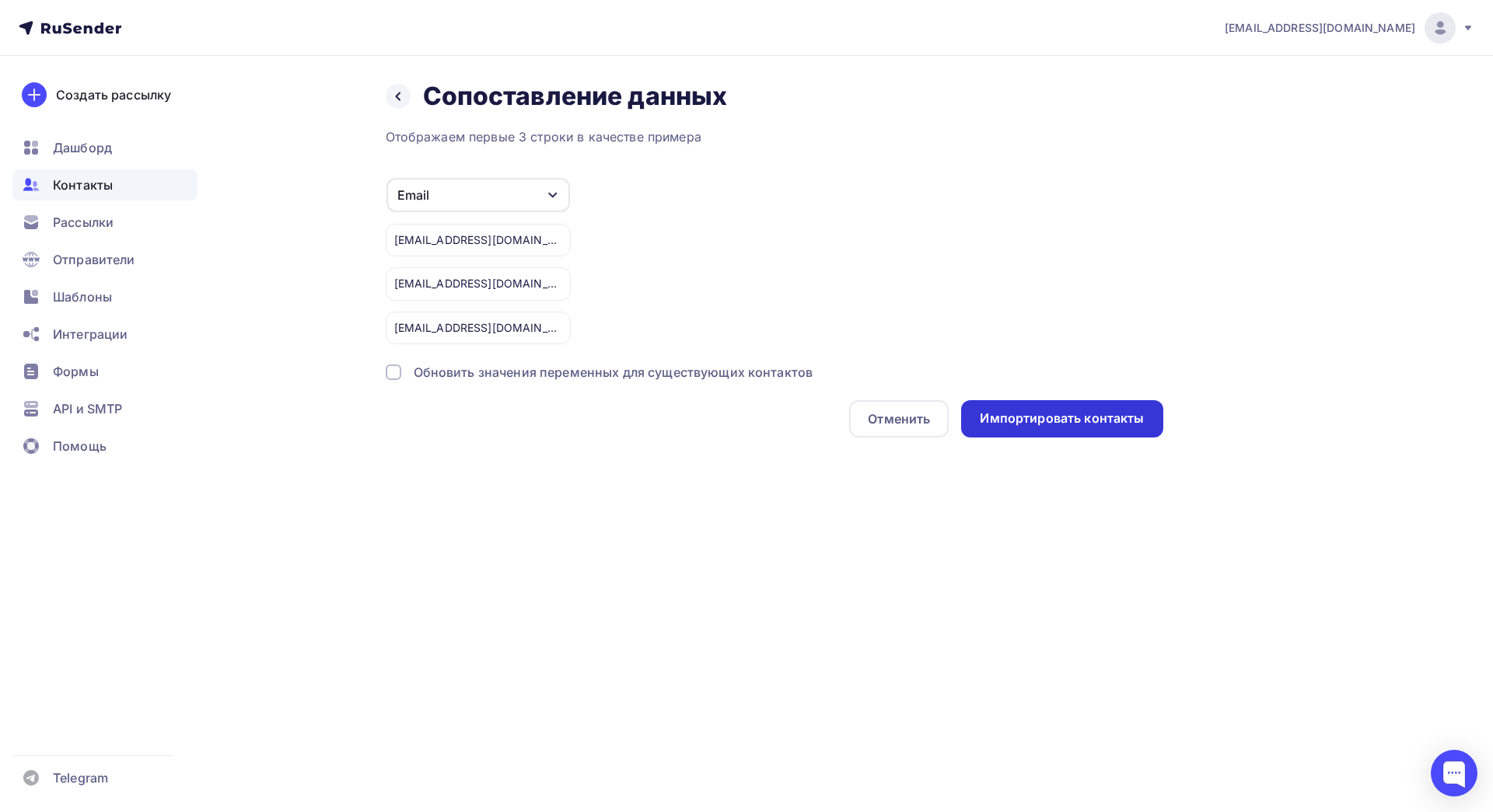
click at [1129, 422] on div "Импортировать контакты" at bounding box center [1062, 419] width 164 height 18
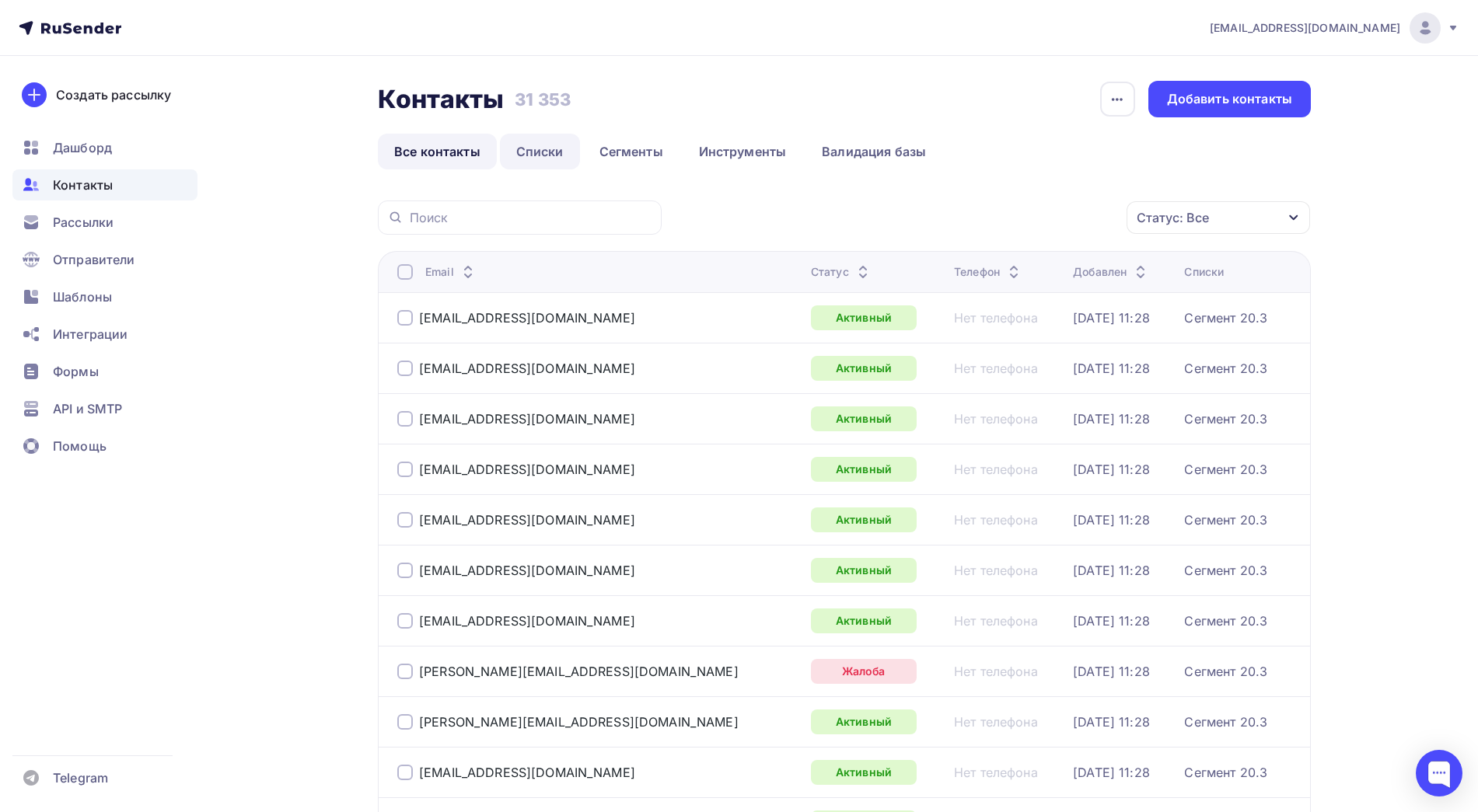
drag, startPoint x: 541, startPoint y: 174, endPoint x: 545, endPoint y: 149, distance: 25.3
click at [526, 158] on link "Списки" at bounding box center [540, 152] width 80 height 36
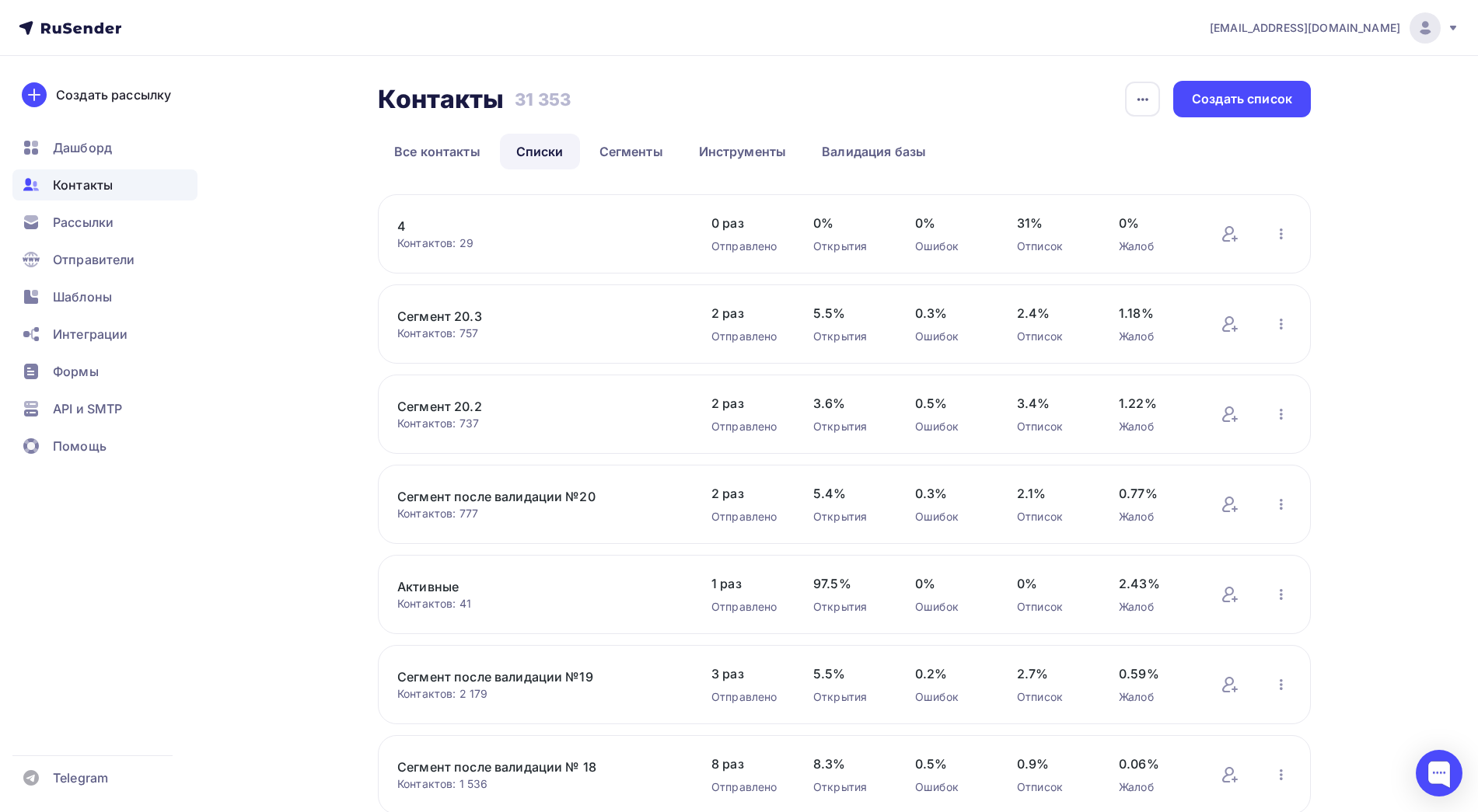
click at [399, 230] on link "4" at bounding box center [529, 226] width 264 height 19
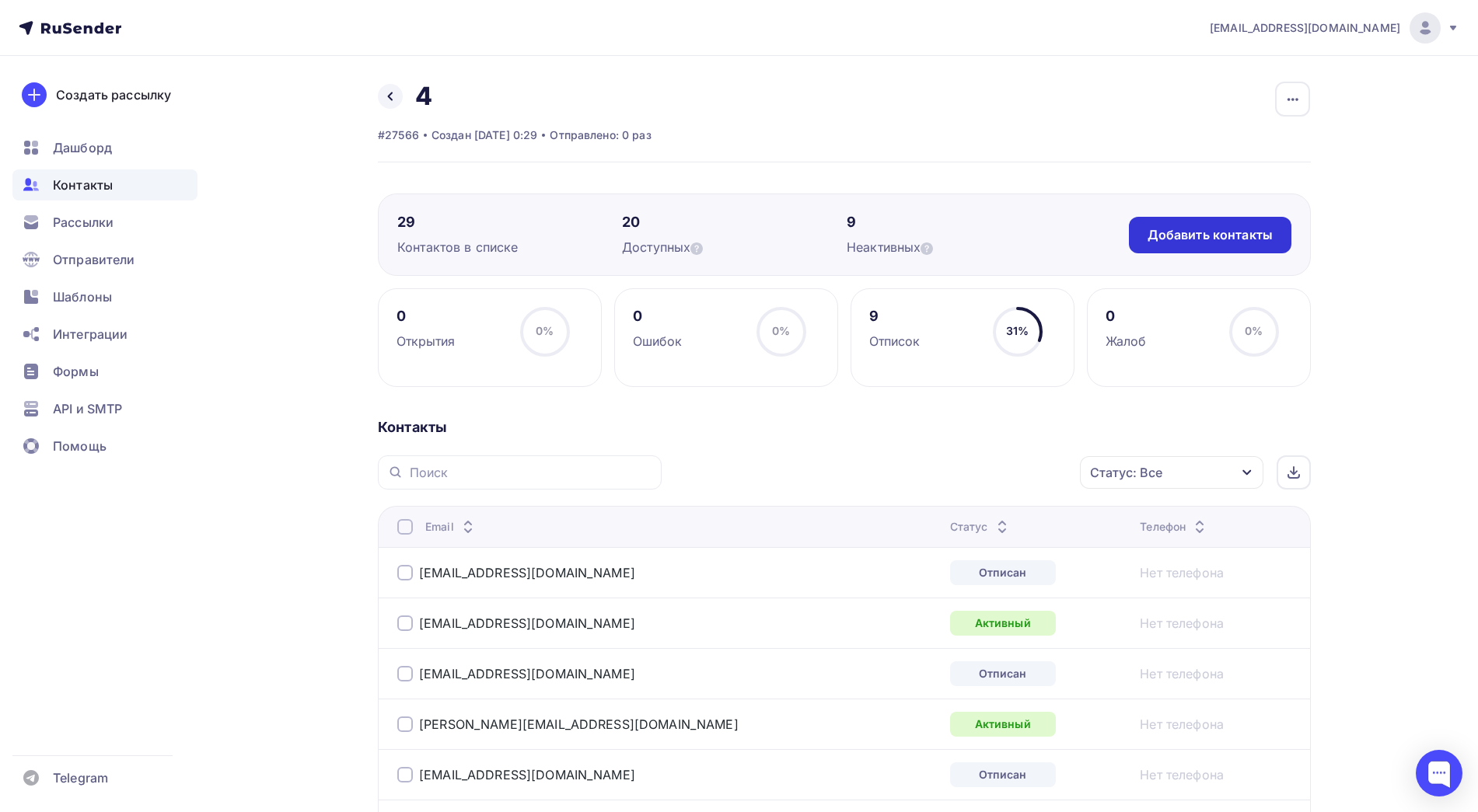
click at [1223, 226] on div "Добавить контакты" at bounding box center [1210, 235] width 126 height 18
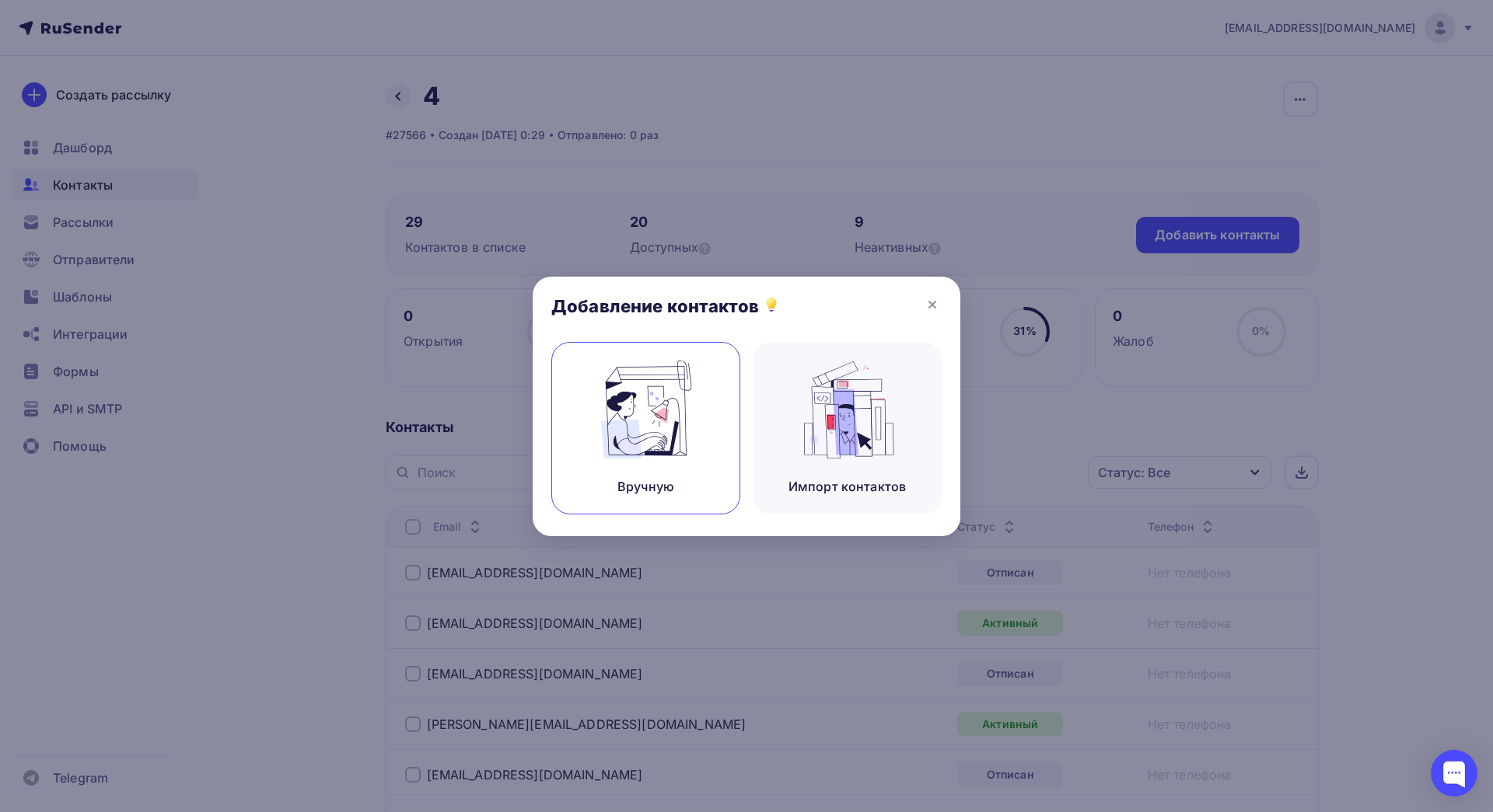
click at [633, 427] on img at bounding box center [647, 409] width 104 height 98
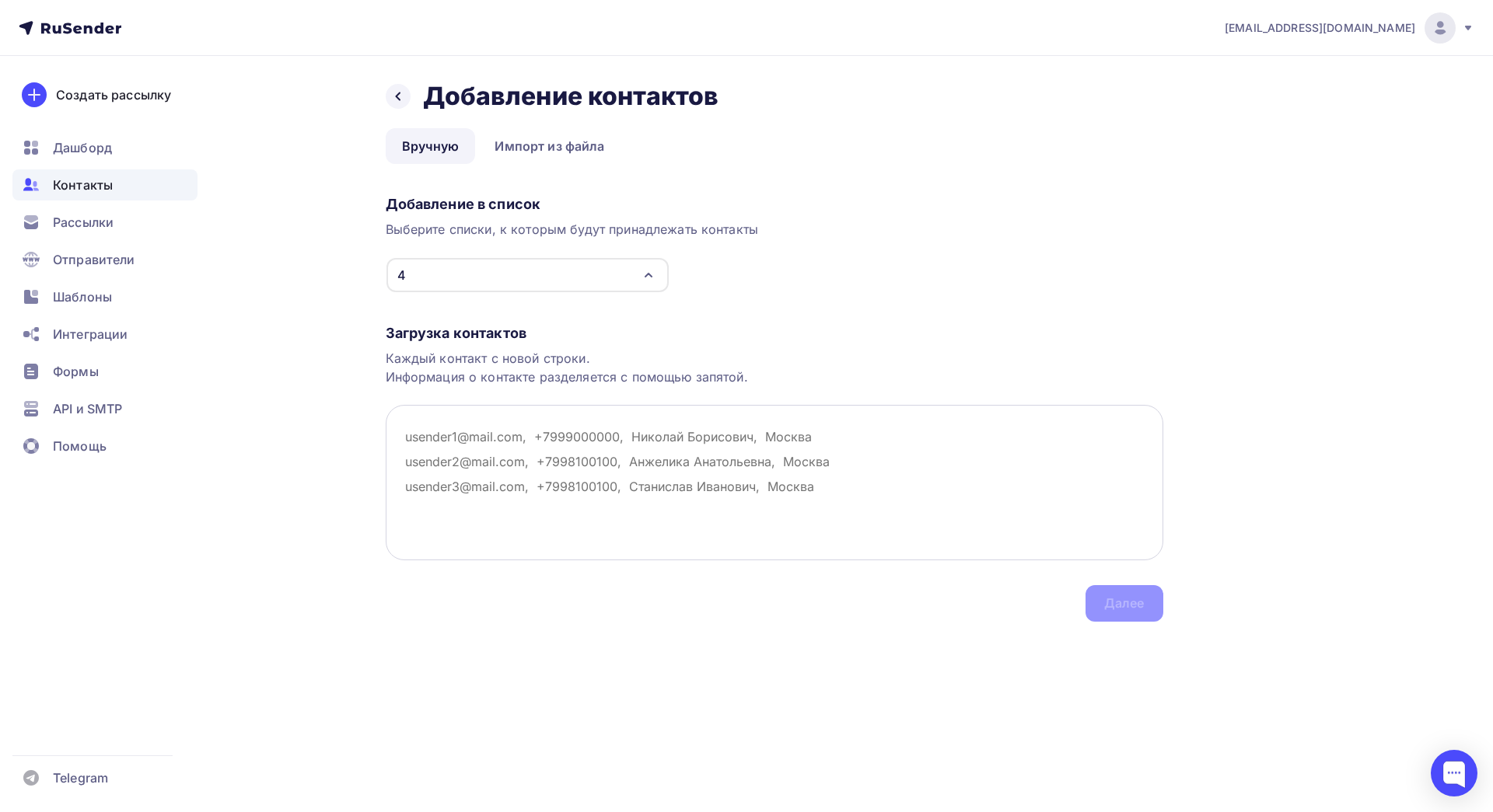
click at [519, 460] on textarea at bounding box center [775, 483] width 778 height 156
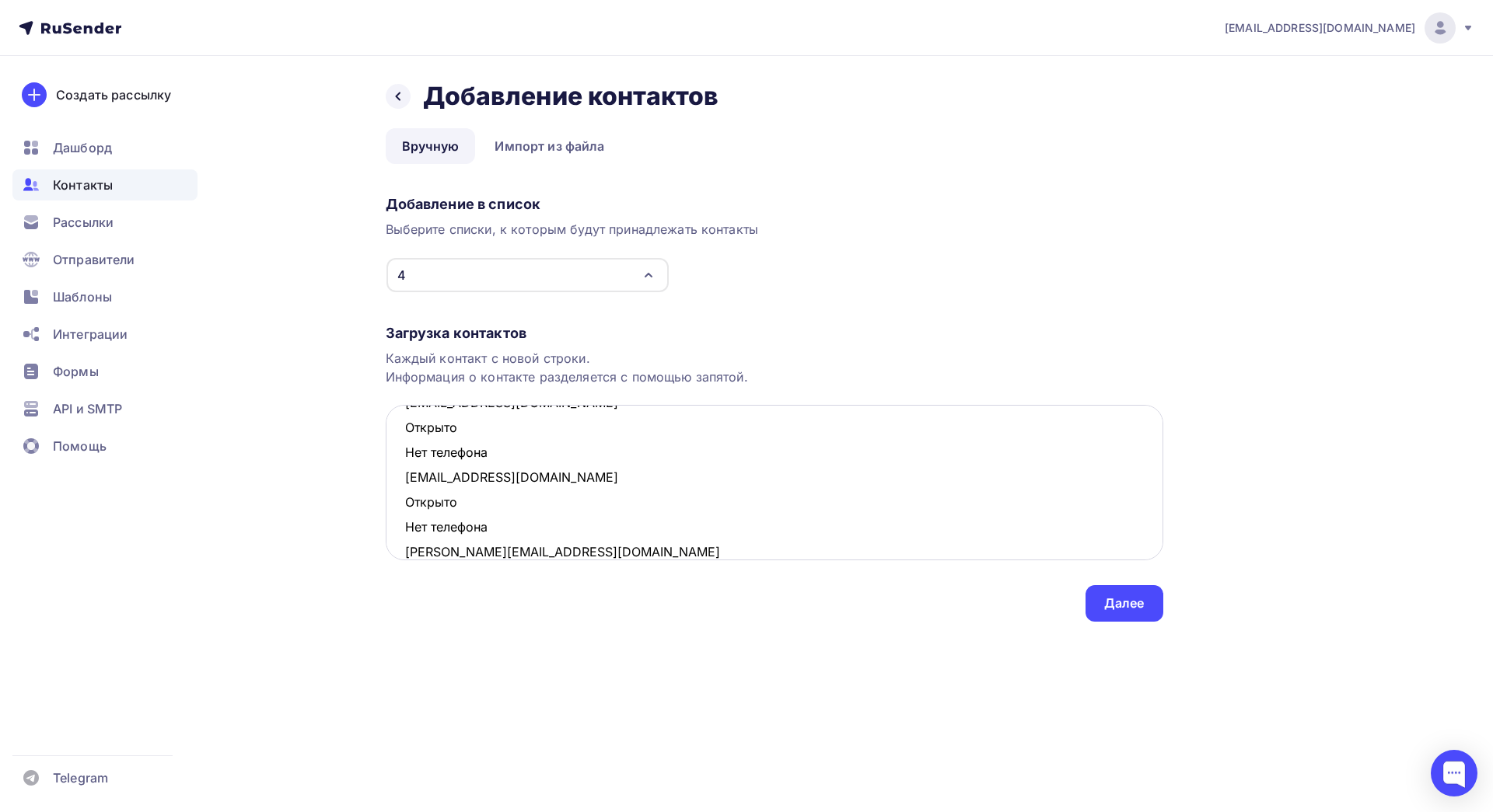
scroll to position [281, 0]
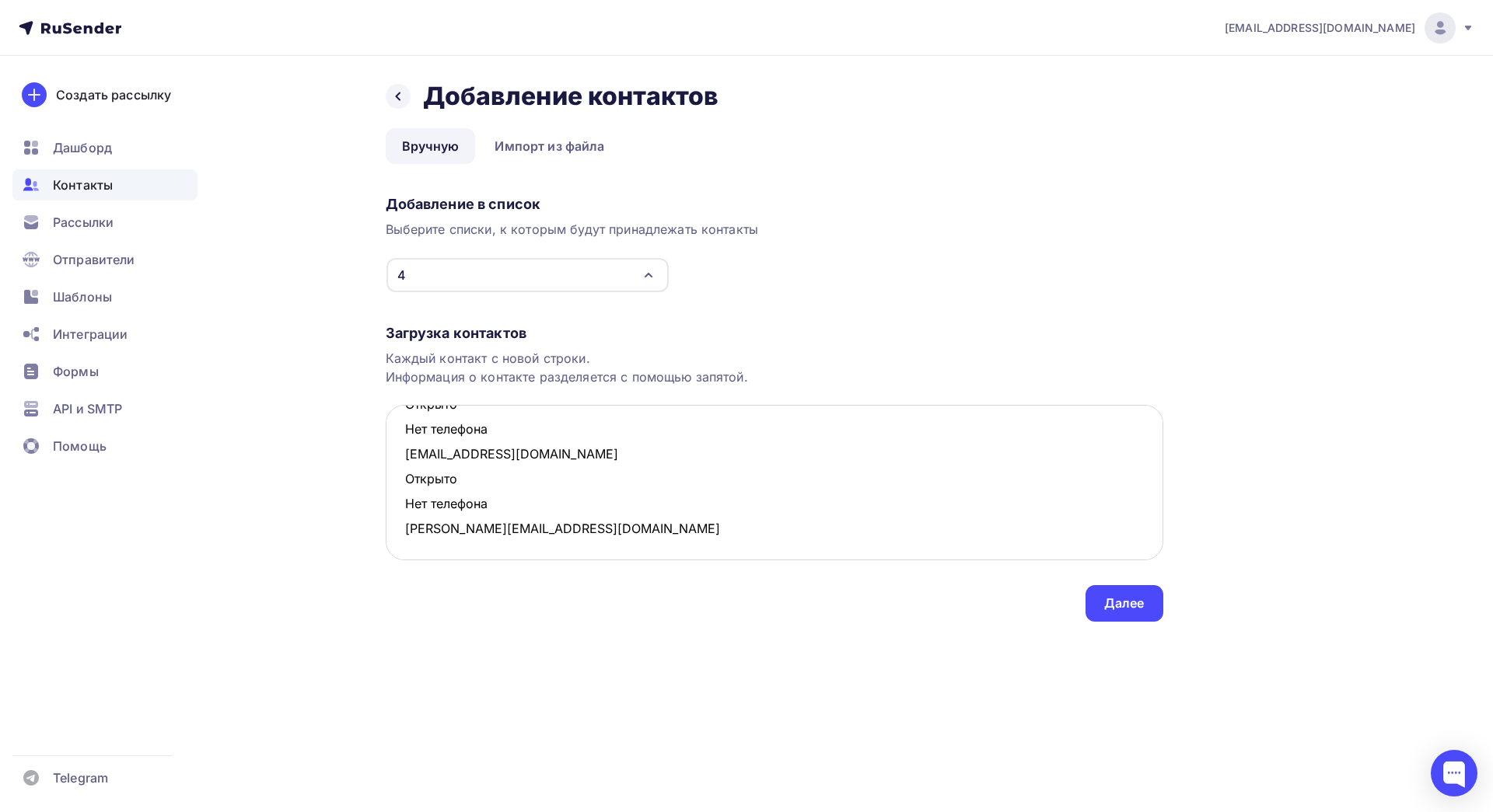
drag, startPoint x: 506, startPoint y: 513, endPoint x: 402, endPoint y: 484, distance: 108.0
click at [402, 484] on textarea "[EMAIL_ADDRESS][DOMAIN_NAME] Открыто Нет телефона [EMAIL_ADDRESS][DOMAIN_NAME] …" at bounding box center [775, 483] width 778 height 156
drag, startPoint x: 506, startPoint y: 477, endPoint x: 402, endPoint y: 454, distance: 106.5
click at [402, 454] on textarea "[EMAIL_ADDRESS][DOMAIN_NAME] Открыто Нет телефона [EMAIL_ADDRESS][DOMAIN_NAME] …" at bounding box center [775, 483] width 778 height 156
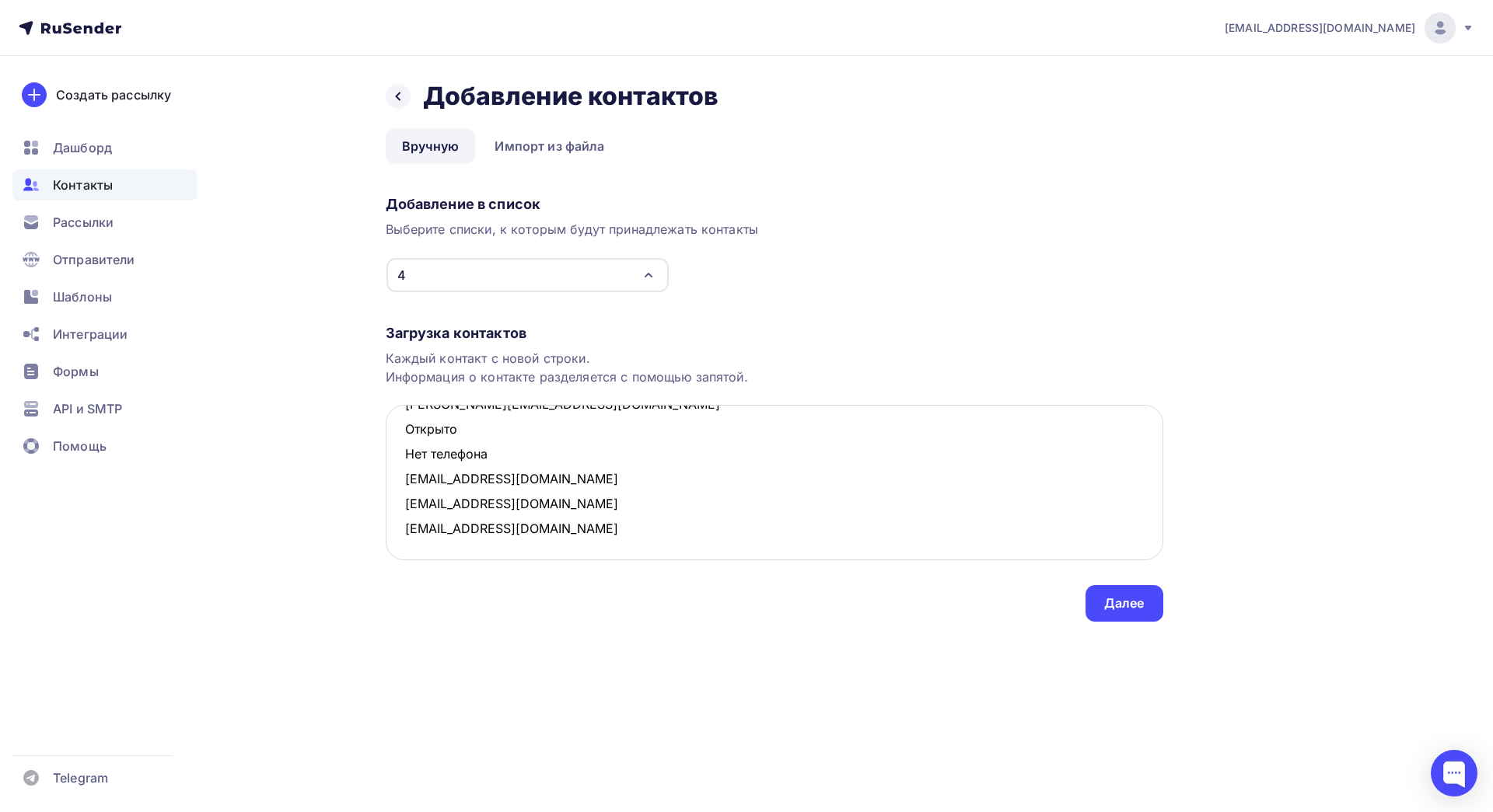
scroll to position [182, 0]
drag, startPoint x: 499, startPoint y: 456, endPoint x: 387, endPoint y: 435, distance: 114.0
click at [387, 435] on textarea "[EMAIL_ADDRESS][DOMAIN_NAME] Открыто Нет телефона [EMAIL_ADDRESS][DOMAIN_NAME] …" at bounding box center [775, 483] width 778 height 156
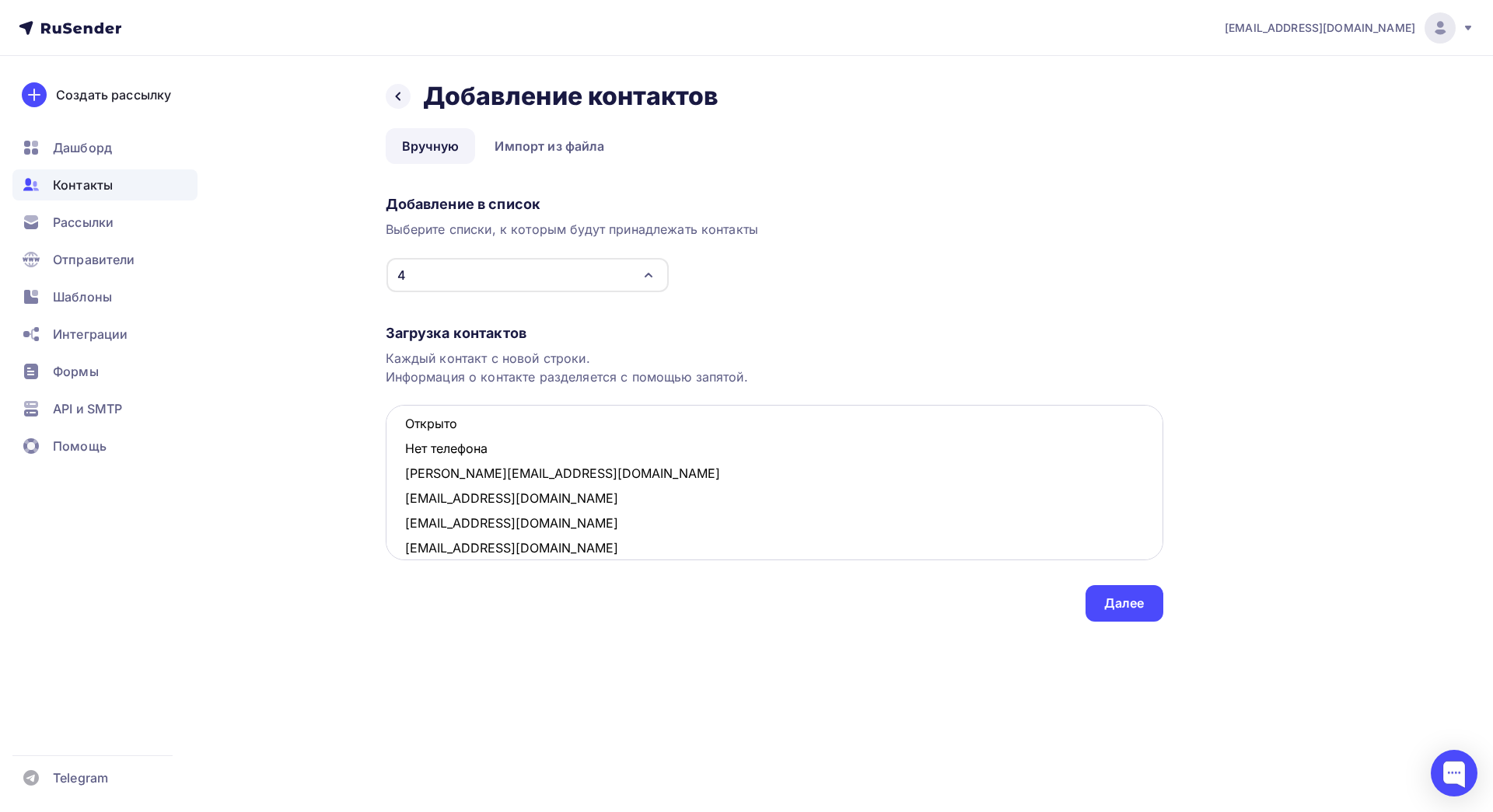
drag, startPoint x: 503, startPoint y: 453, endPoint x: 408, endPoint y: 430, distance: 97.7
click at [408, 430] on textarea "[EMAIL_ADDRESS][DOMAIN_NAME] Открыто Нет телефона [EMAIL_ADDRESS][DOMAIN_NAME] …" at bounding box center [775, 483] width 778 height 156
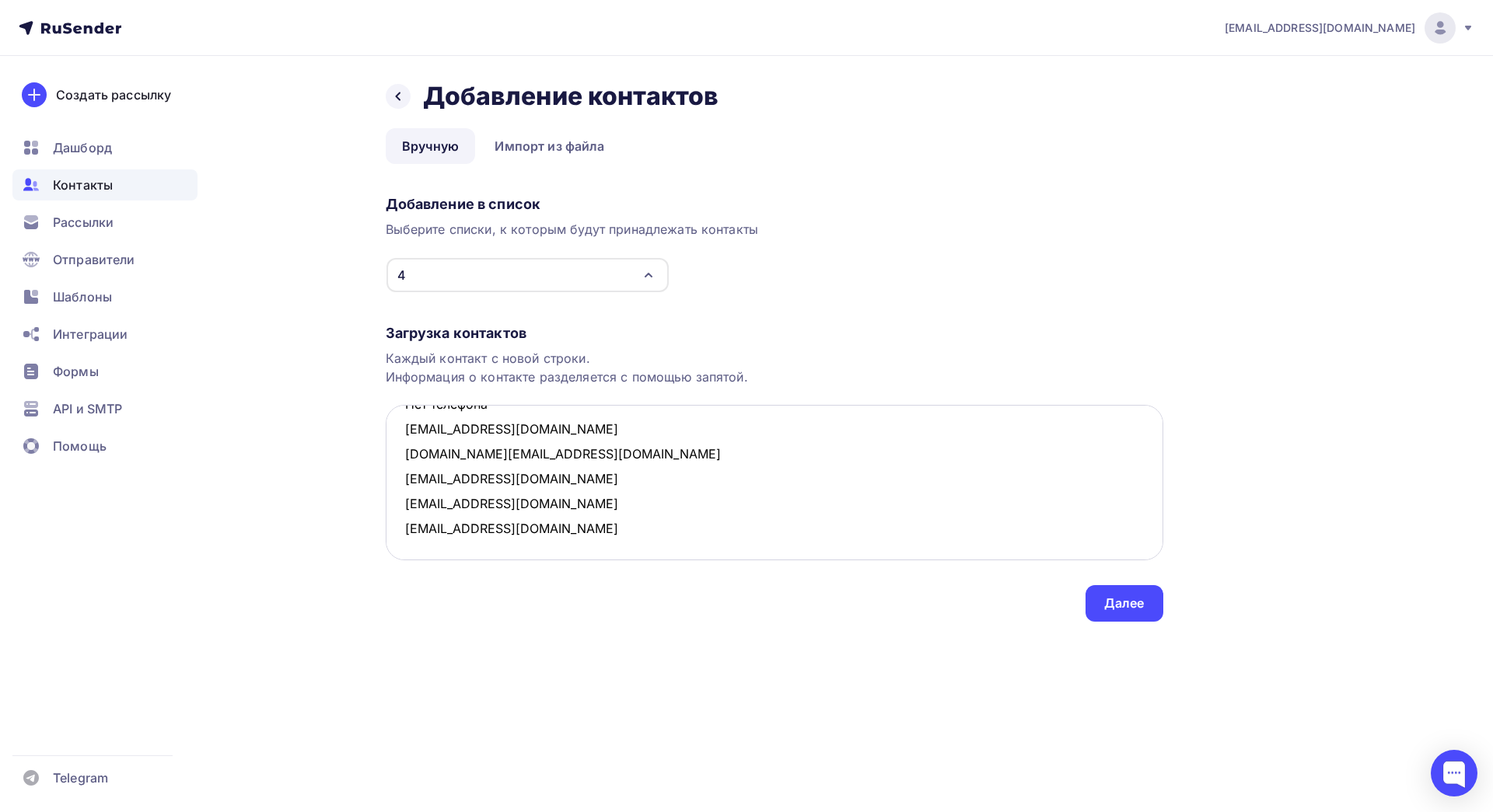
scroll to position [39, 0]
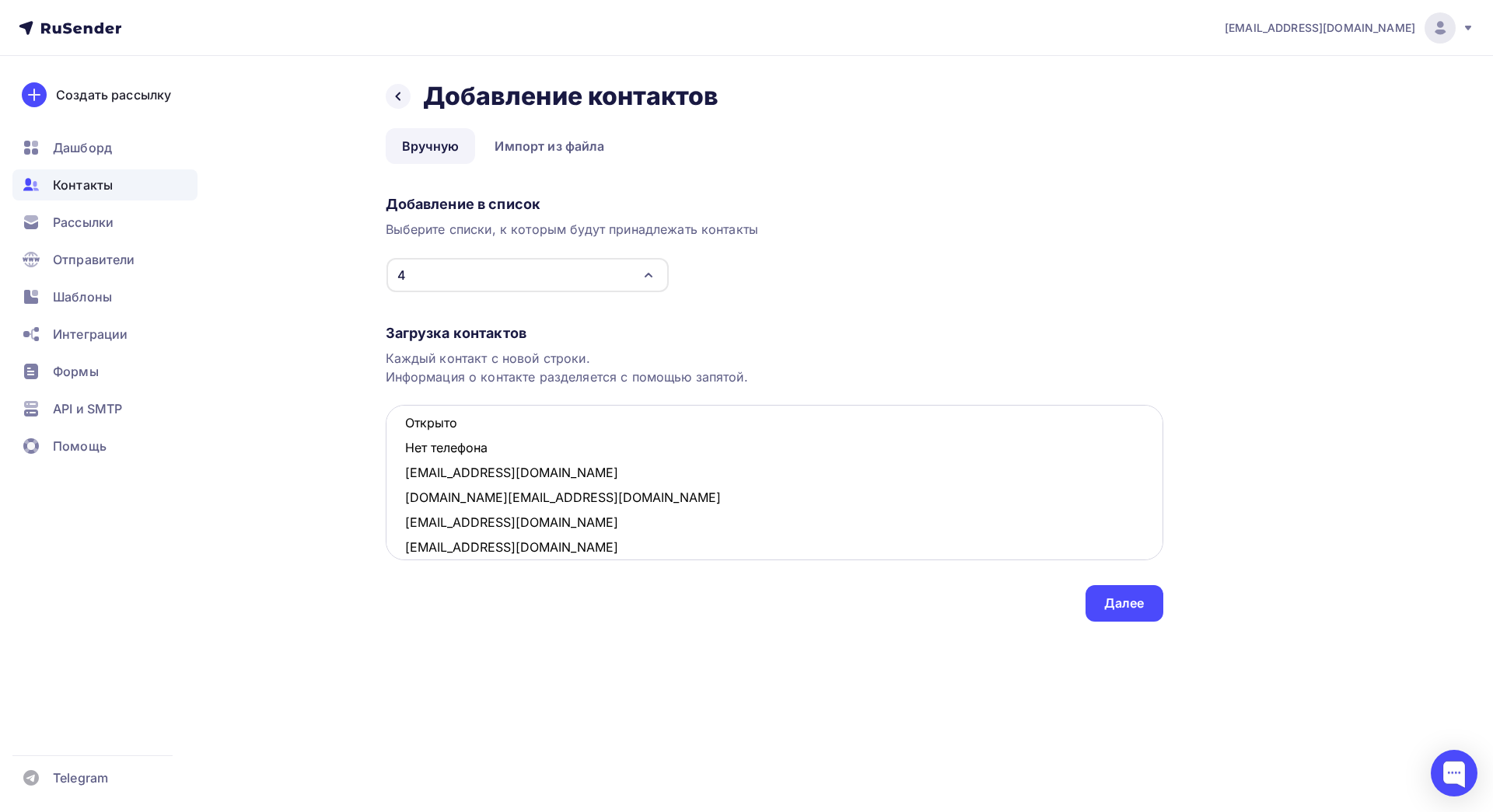
drag, startPoint x: 501, startPoint y: 445, endPoint x: 402, endPoint y: 426, distance: 100.8
click at [402, 426] on textarea "[EMAIL_ADDRESS][DOMAIN_NAME] Открыто Нет телефона [EMAIL_ADDRESS][DOMAIN_NAME] …" at bounding box center [775, 483] width 778 height 156
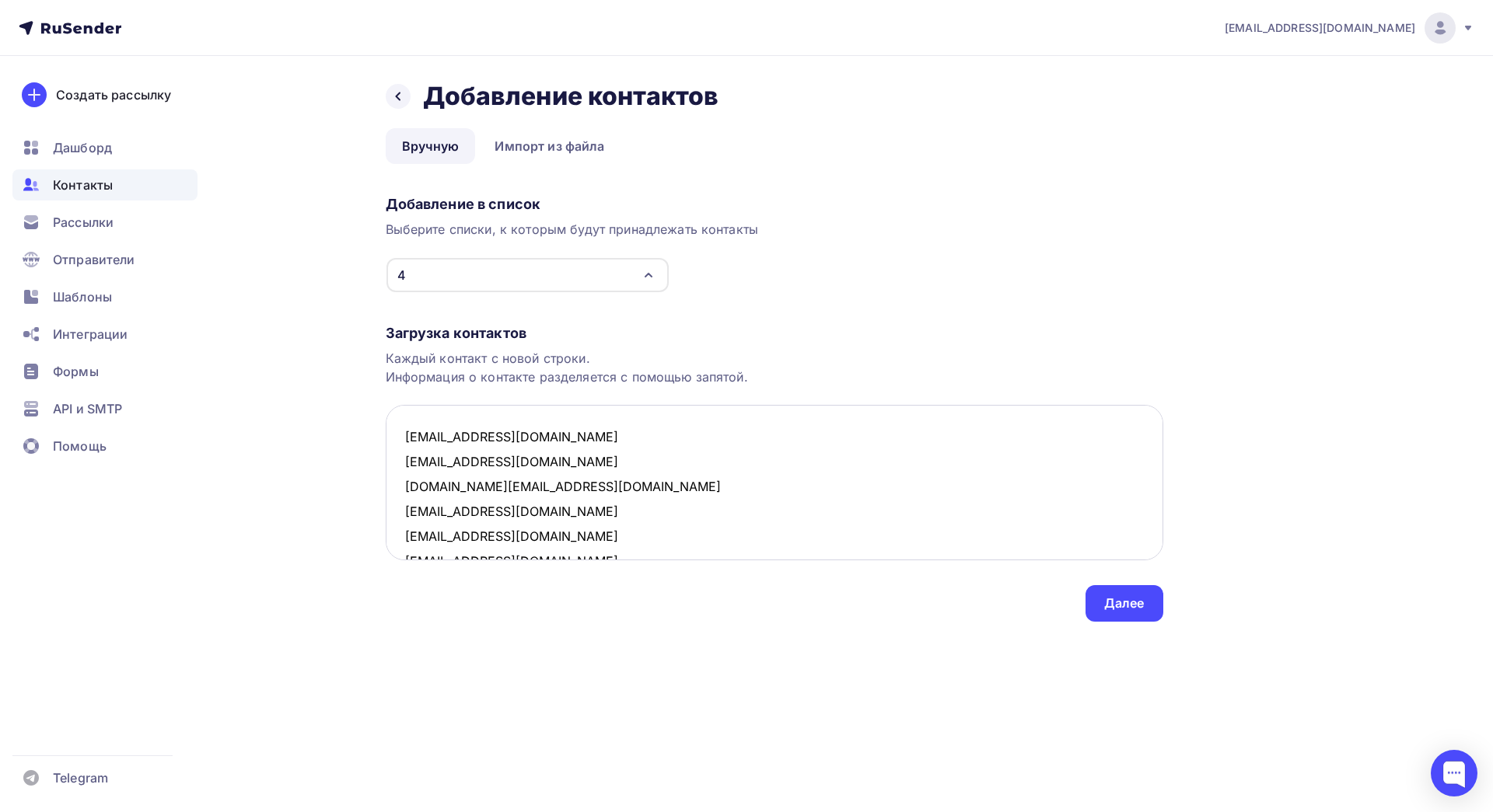
scroll to position [33, 0]
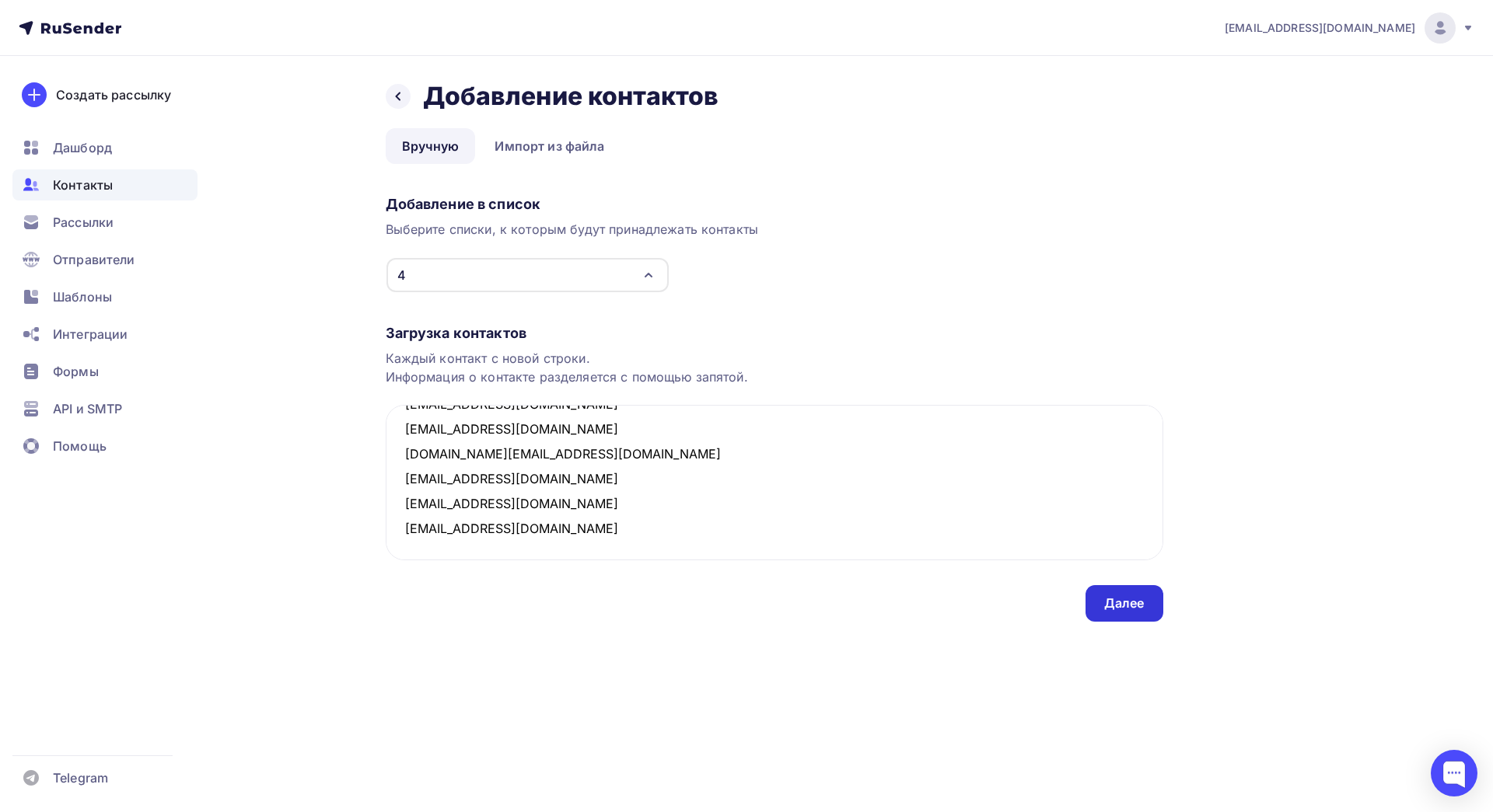
type textarea "[EMAIL_ADDRESS][DOMAIN_NAME] [EMAIL_ADDRESS][DOMAIN_NAME] [DOMAIN_NAME][EMAIL_A…"
click at [1085, 611] on div "Далее" at bounding box center [1124, 603] width 77 height 37
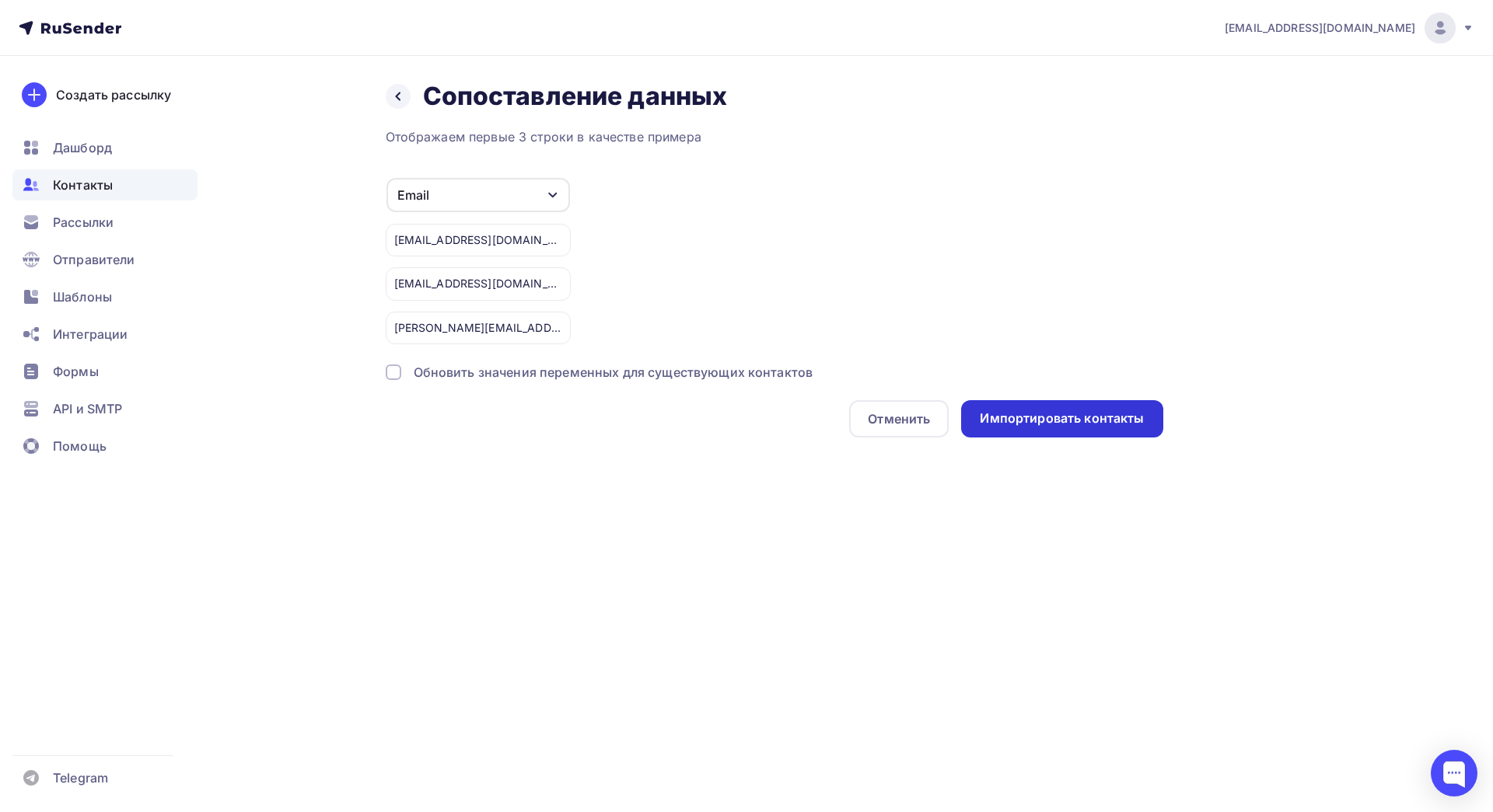
click at [1075, 423] on div "Импортировать контакты" at bounding box center [1062, 419] width 164 height 18
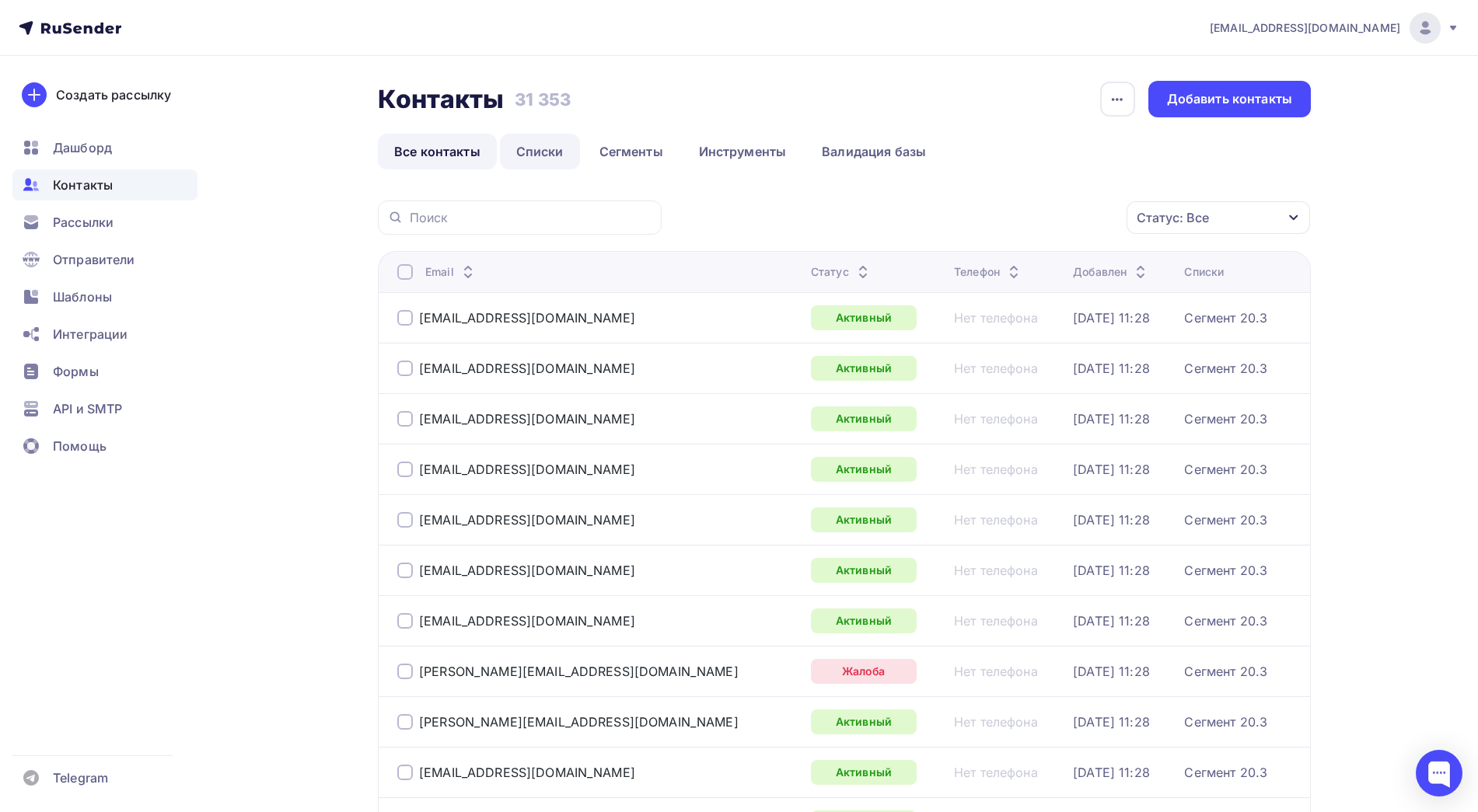
click at [547, 144] on link "Списки" at bounding box center [540, 152] width 80 height 36
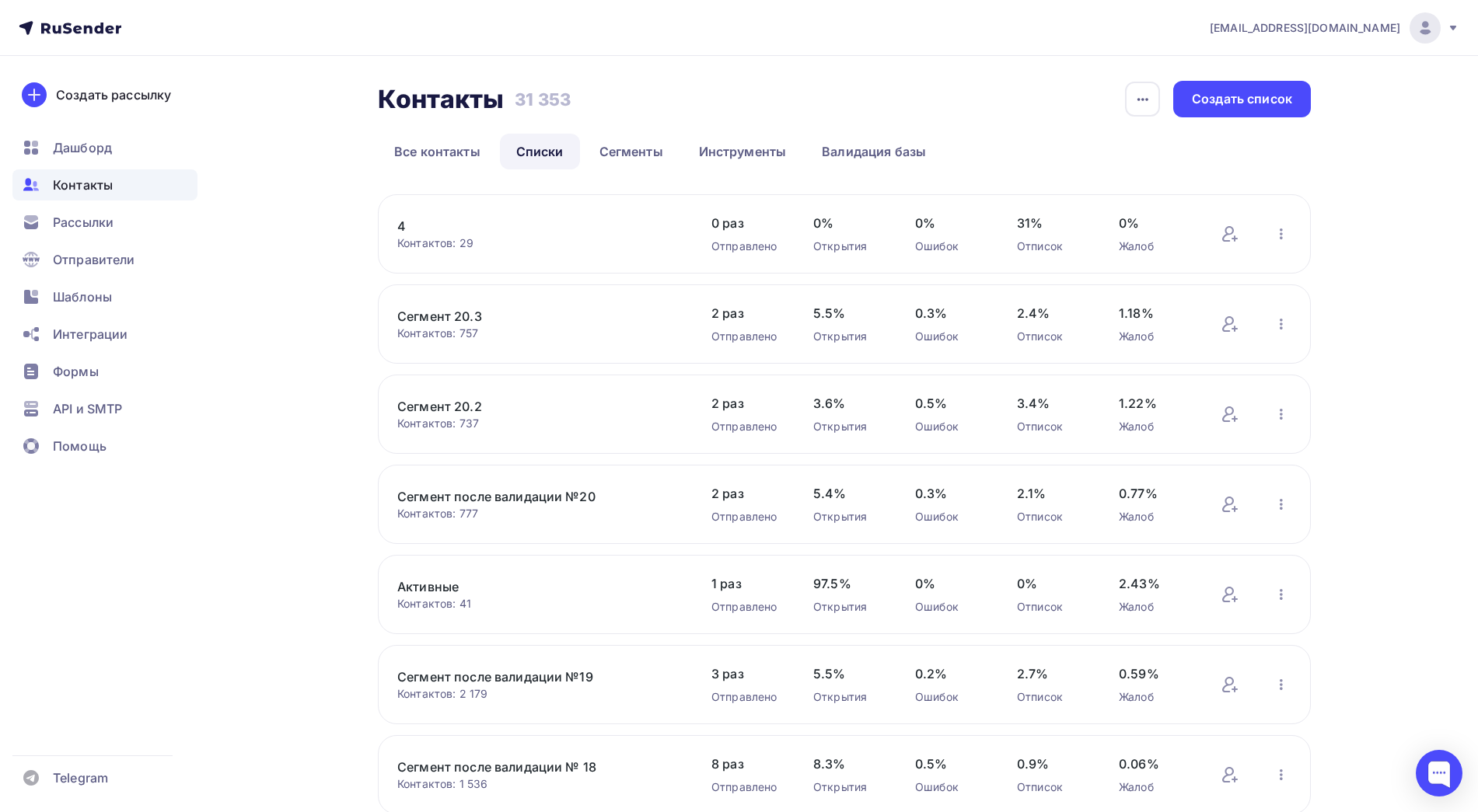
click at [409, 229] on link "4" at bounding box center [529, 226] width 264 height 19
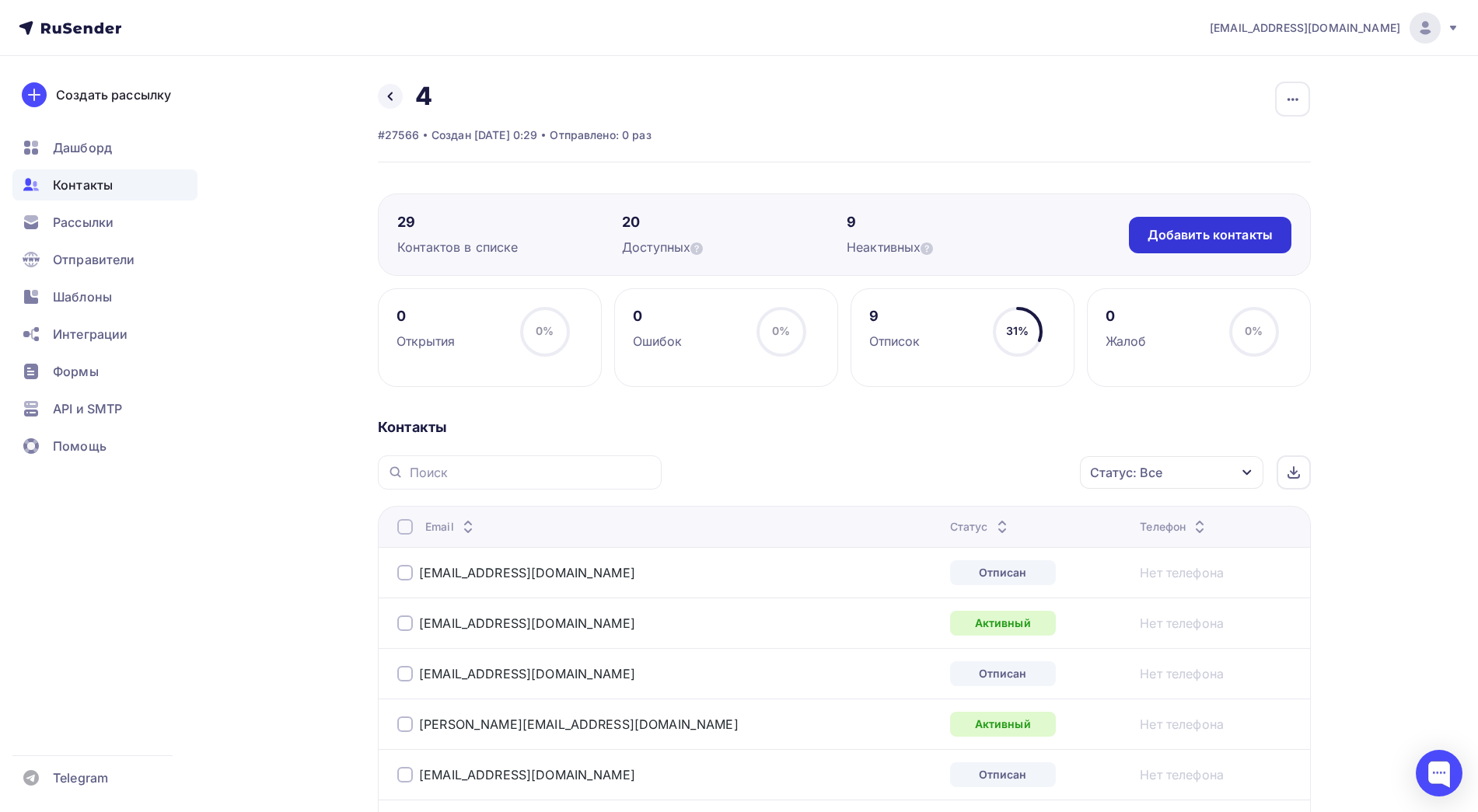
click at [1192, 232] on div "Добавить контакты" at bounding box center [1210, 235] width 126 height 18
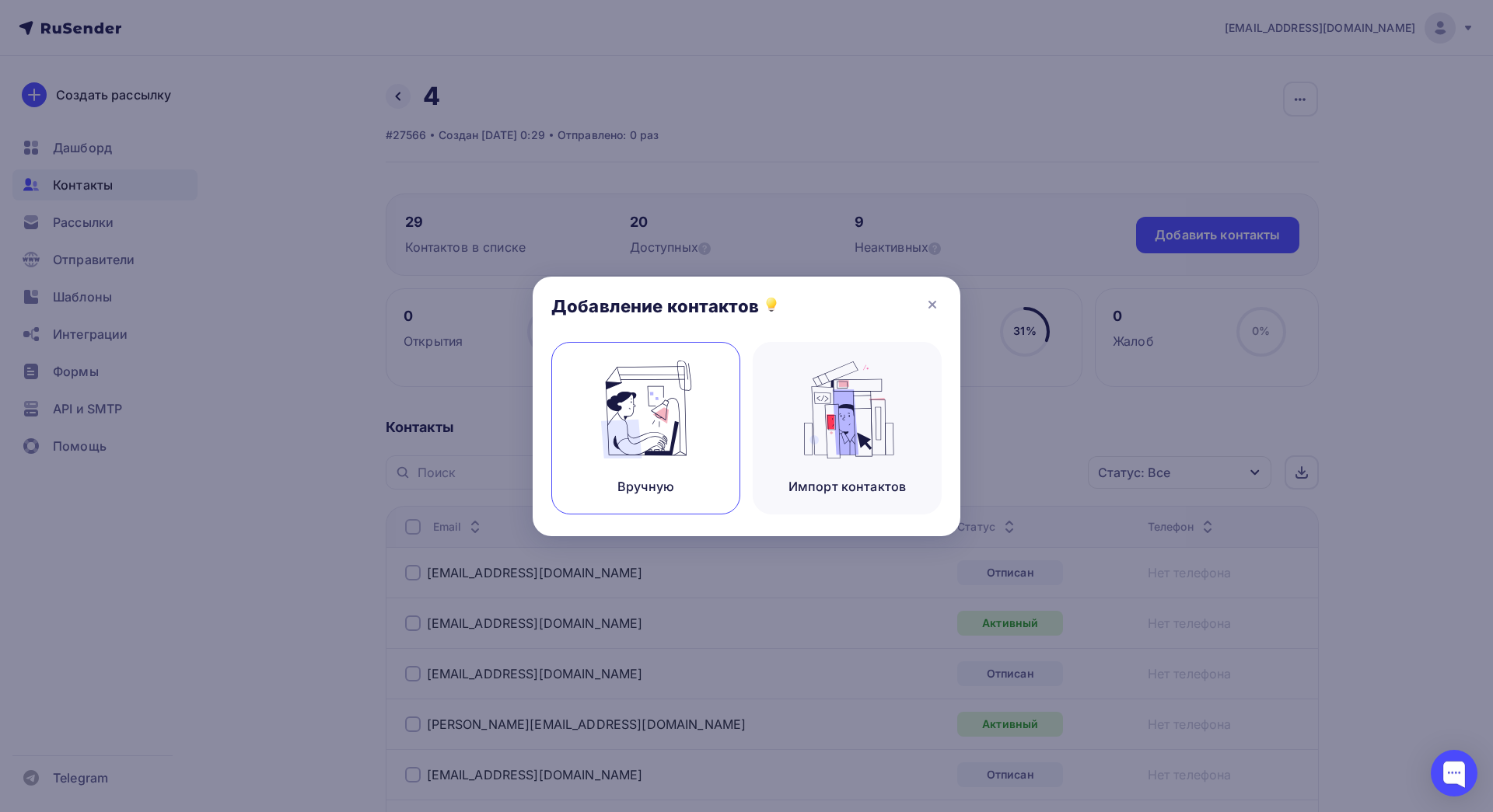
click at [665, 432] on img at bounding box center [647, 409] width 104 height 98
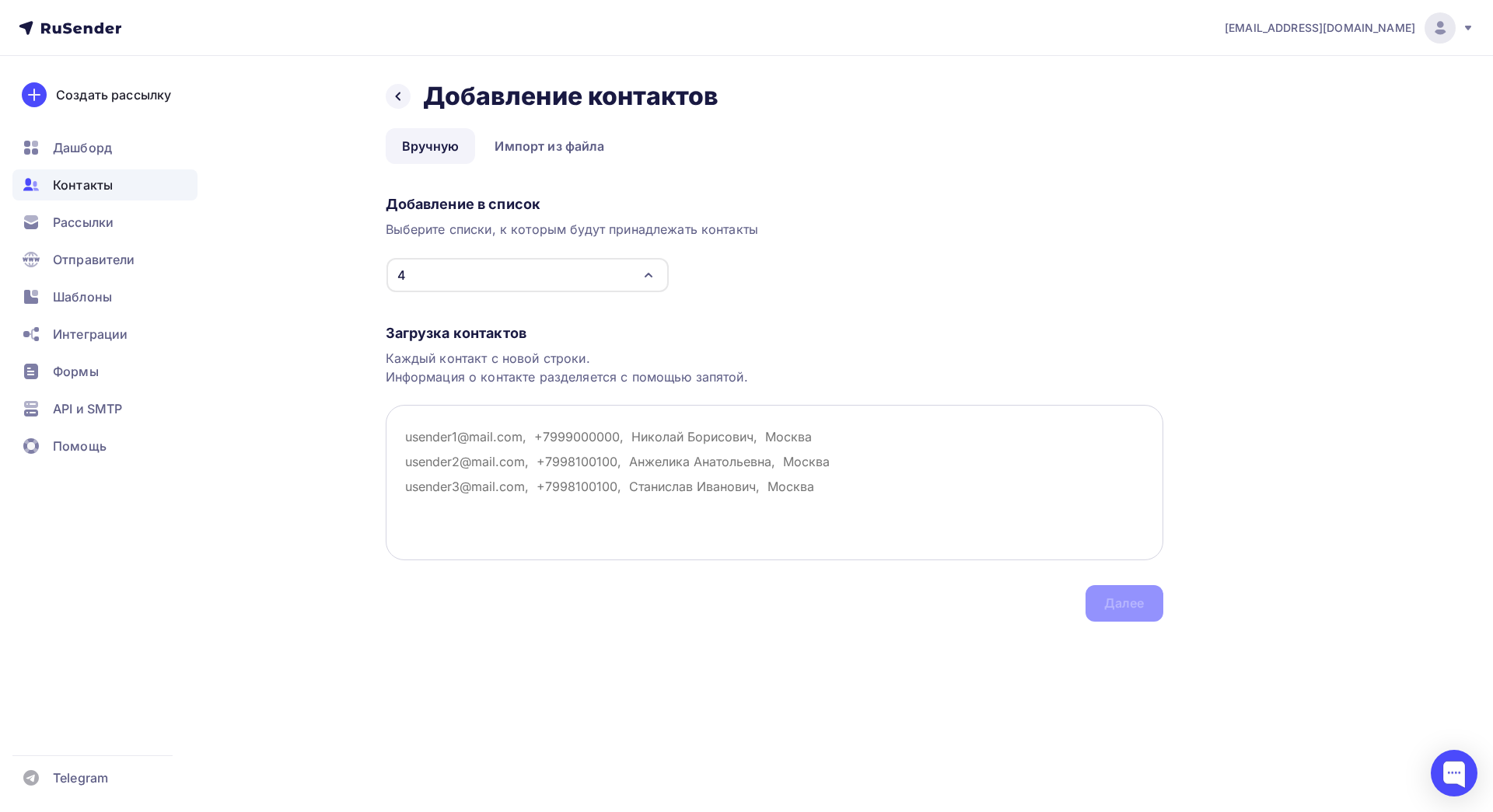
click at [517, 427] on textarea at bounding box center [775, 483] width 778 height 156
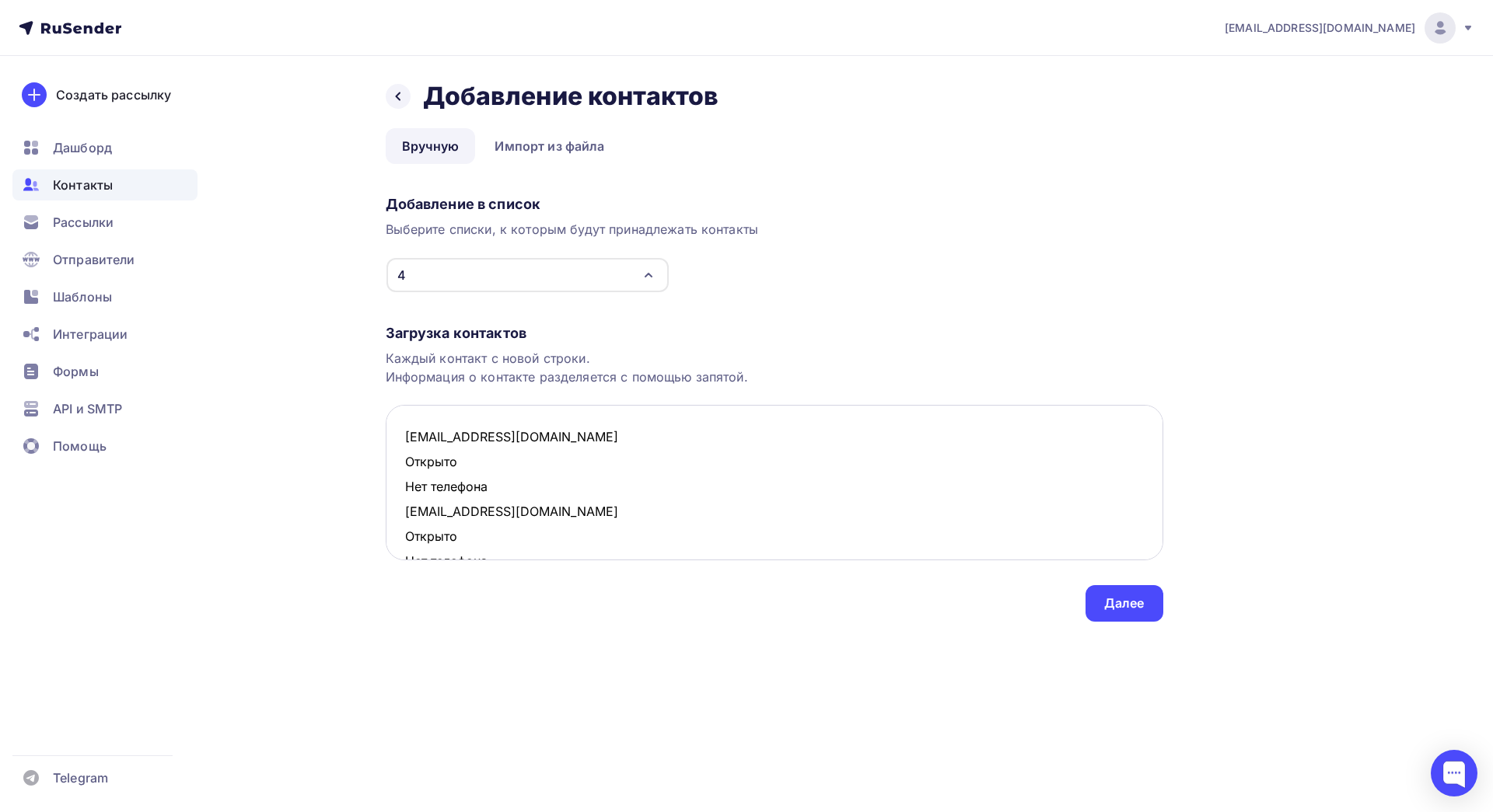
scroll to position [109, 0]
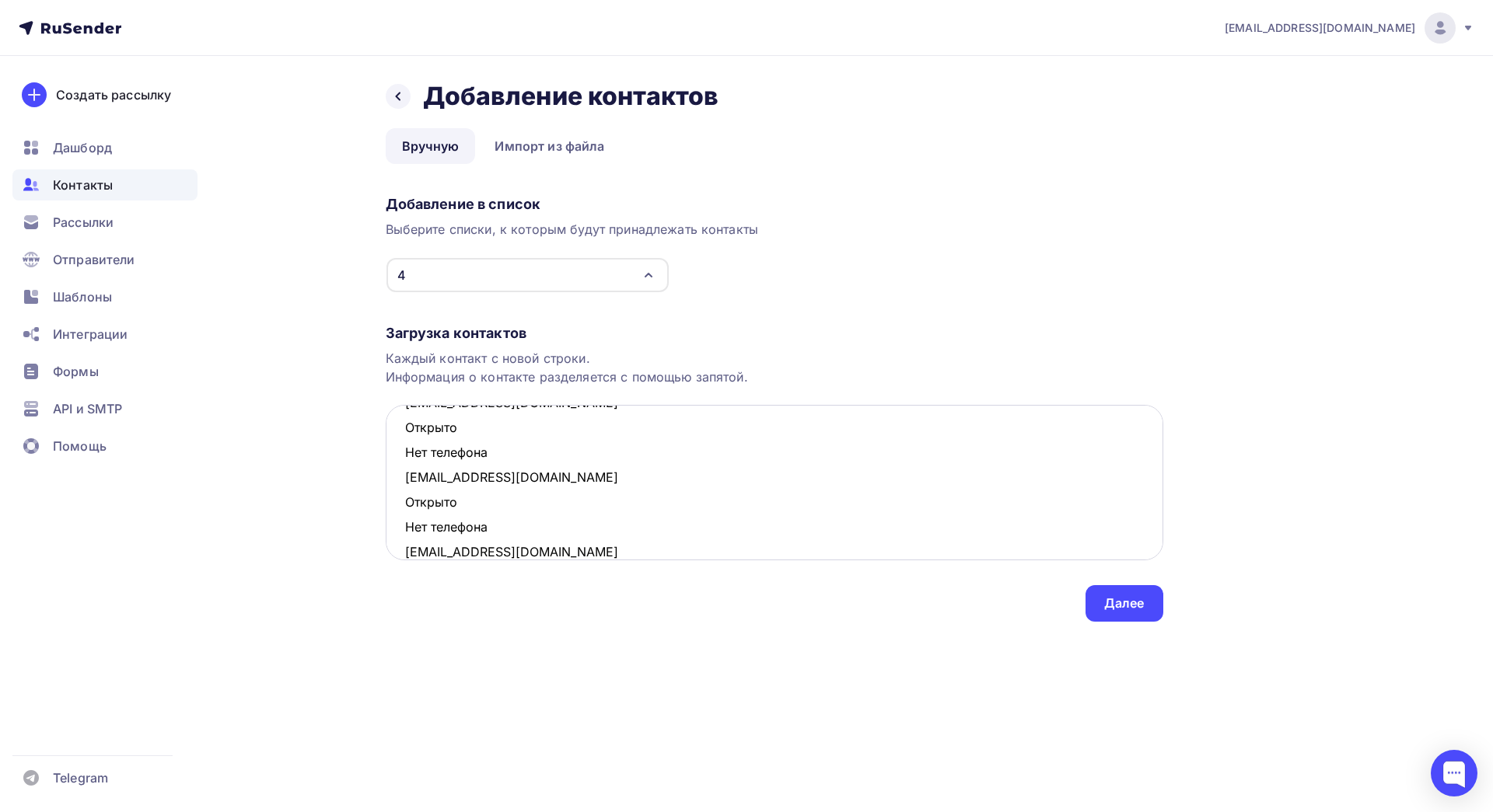
drag, startPoint x: 502, startPoint y: 534, endPoint x: 409, endPoint y: 508, distance: 96.6
click at [409, 508] on textarea "[EMAIL_ADDRESS][DOMAIN_NAME] Открыто Нет телефона [EMAIL_ADDRESS][DOMAIN_NAME] …" at bounding box center [775, 483] width 778 height 156
drag, startPoint x: 471, startPoint y: 483, endPoint x: 391, endPoint y: 459, distance: 83.5
click at [391, 459] on textarea "[EMAIL_ADDRESS][DOMAIN_NAME] Открыто Нет телефона [EMAIL_ADDRESS][DOMAIN_NAME] …" at bounding box center [775, 483] width 778 height 156
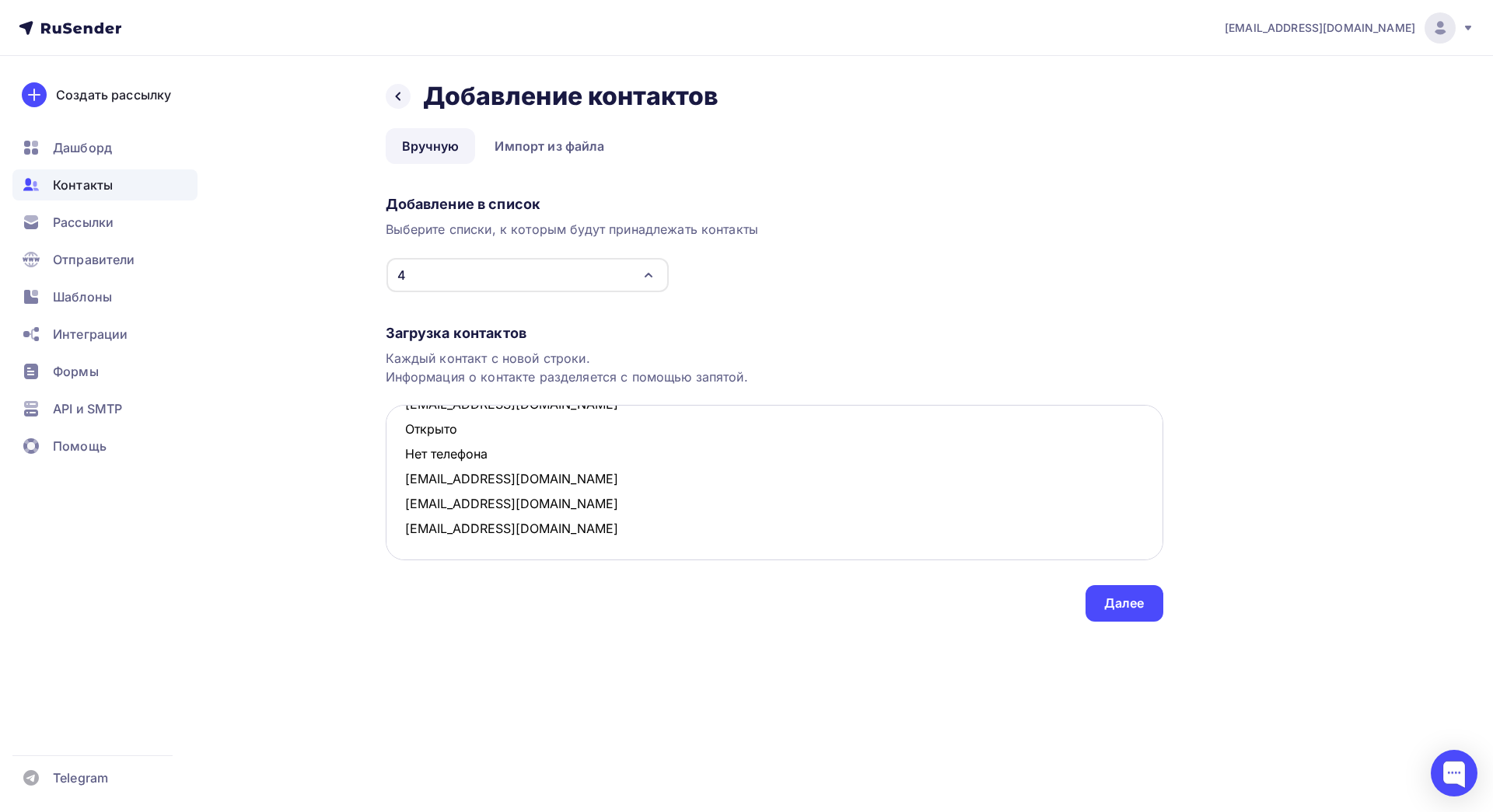
scroll to position [33, 0]
drag, startPoint x: 502, startPoint y: 459, endPoint x: 396, endPoint y: 436, distance: 108.5
click at [396, 436] on textarea "[EMAIL_ADDRESS][DOMAIN_NAME] Открыто Нет телефона [EMAIL_ADDRESS][DOMAIN_NAME] …" at bounding box center [775, 483] width 778 height 156
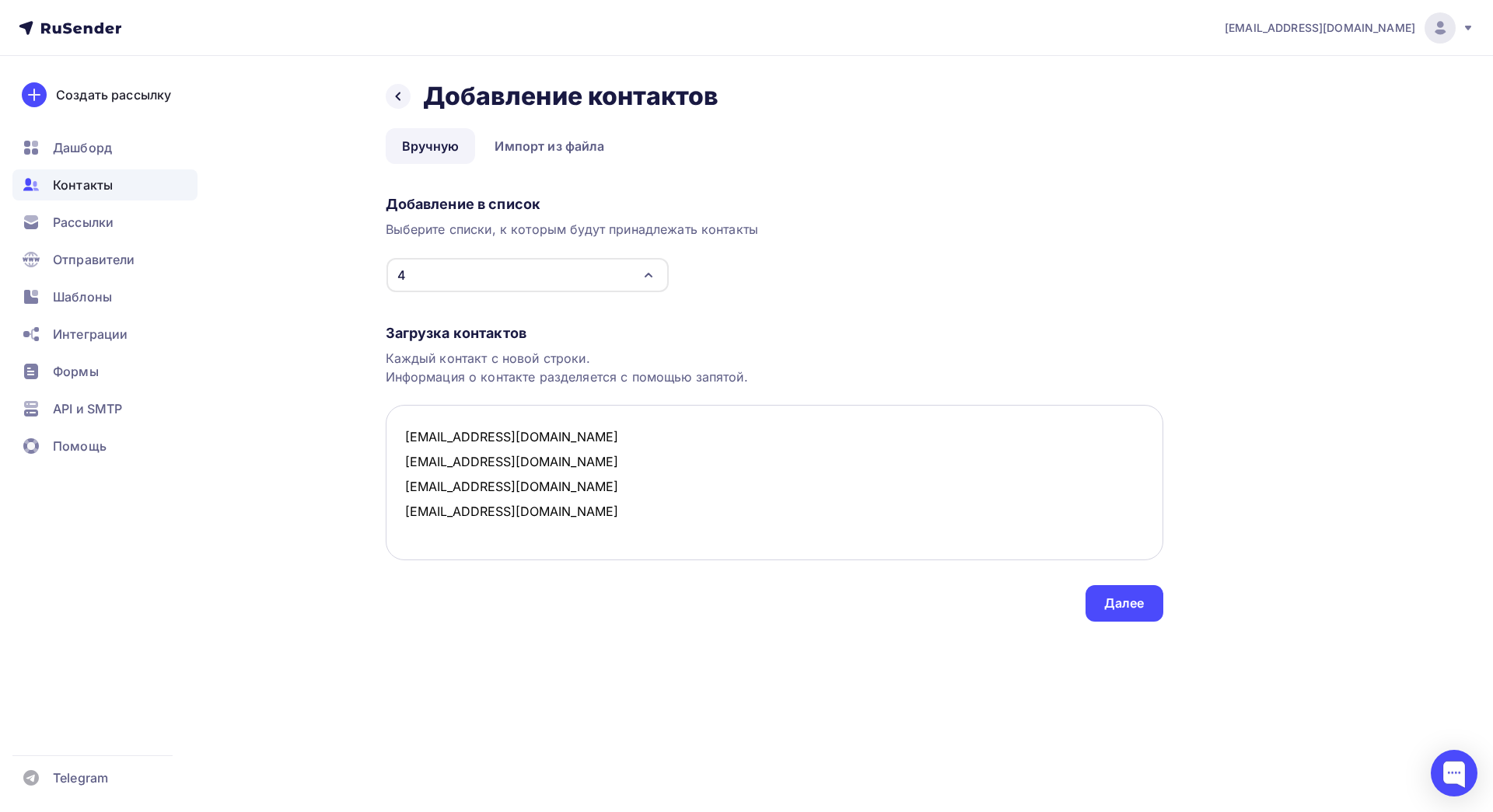
scroll to position [0, 0]
type textarea "[EMAIL_ADDRESS][DOMAIN_NAME] [EMAIL_ADDRESS][DOMAIN_NAME] [EMAIL_ADDRESS][DOMAI…"
click at [1120, 605] on div "Далее" at bounding box center [1124, 603] width 41 height 18
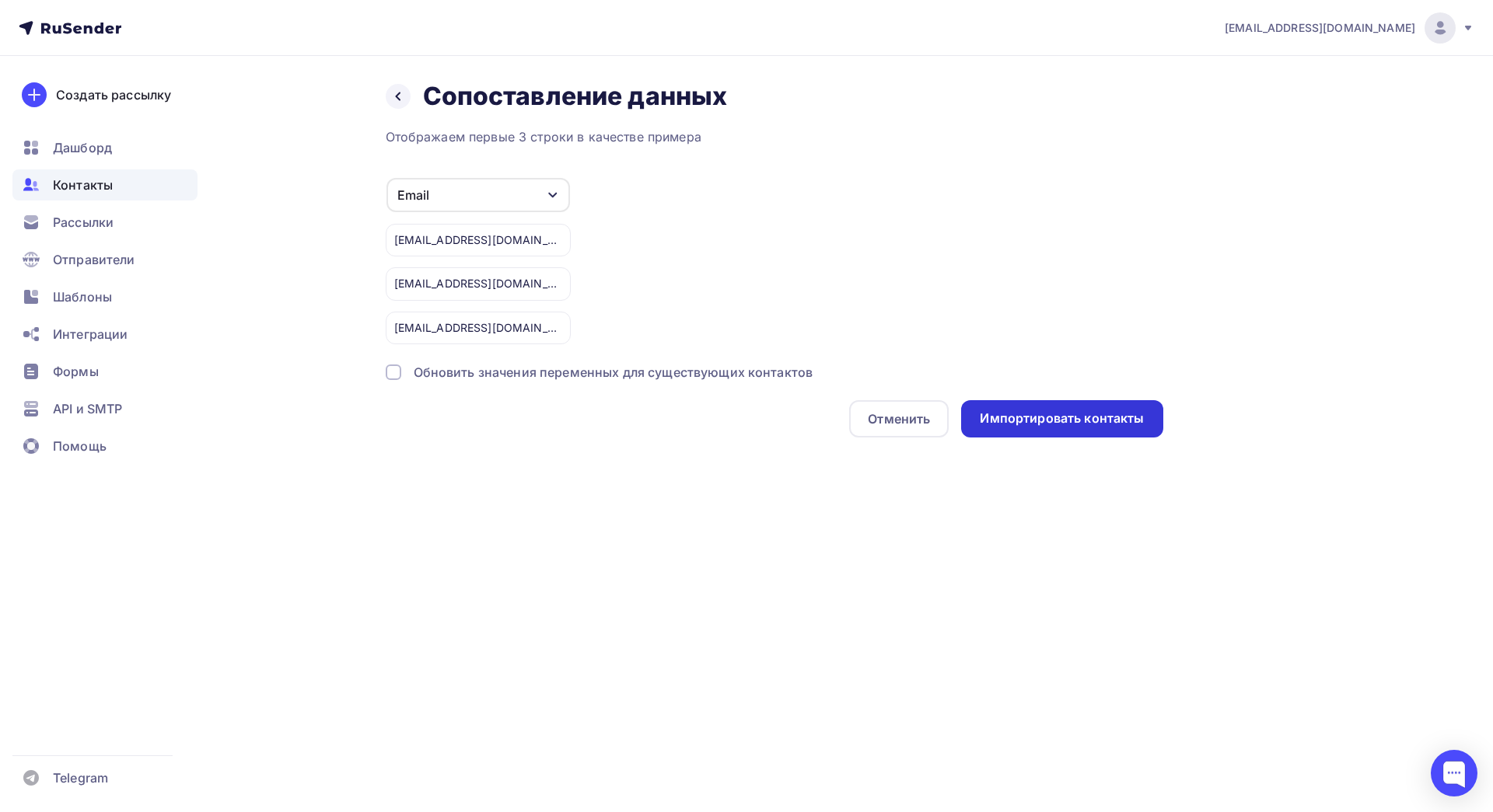
click at [1047, 430] on div "Импортировать контакты" at bounding box center [1062, 419] width 201 height 38
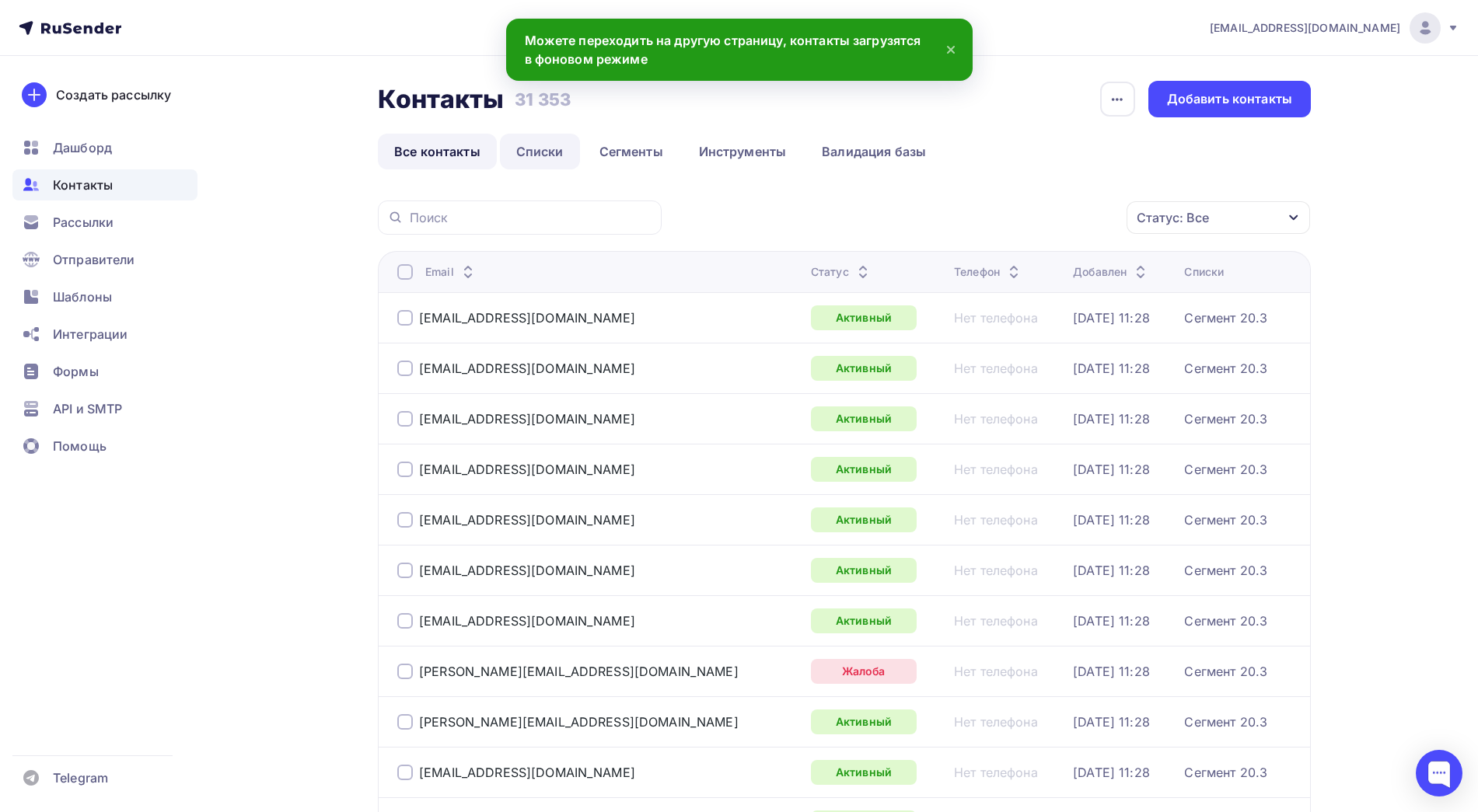
click at [540, 159] on link "Списки" at bounding box center [540, 152] width 80 height 36
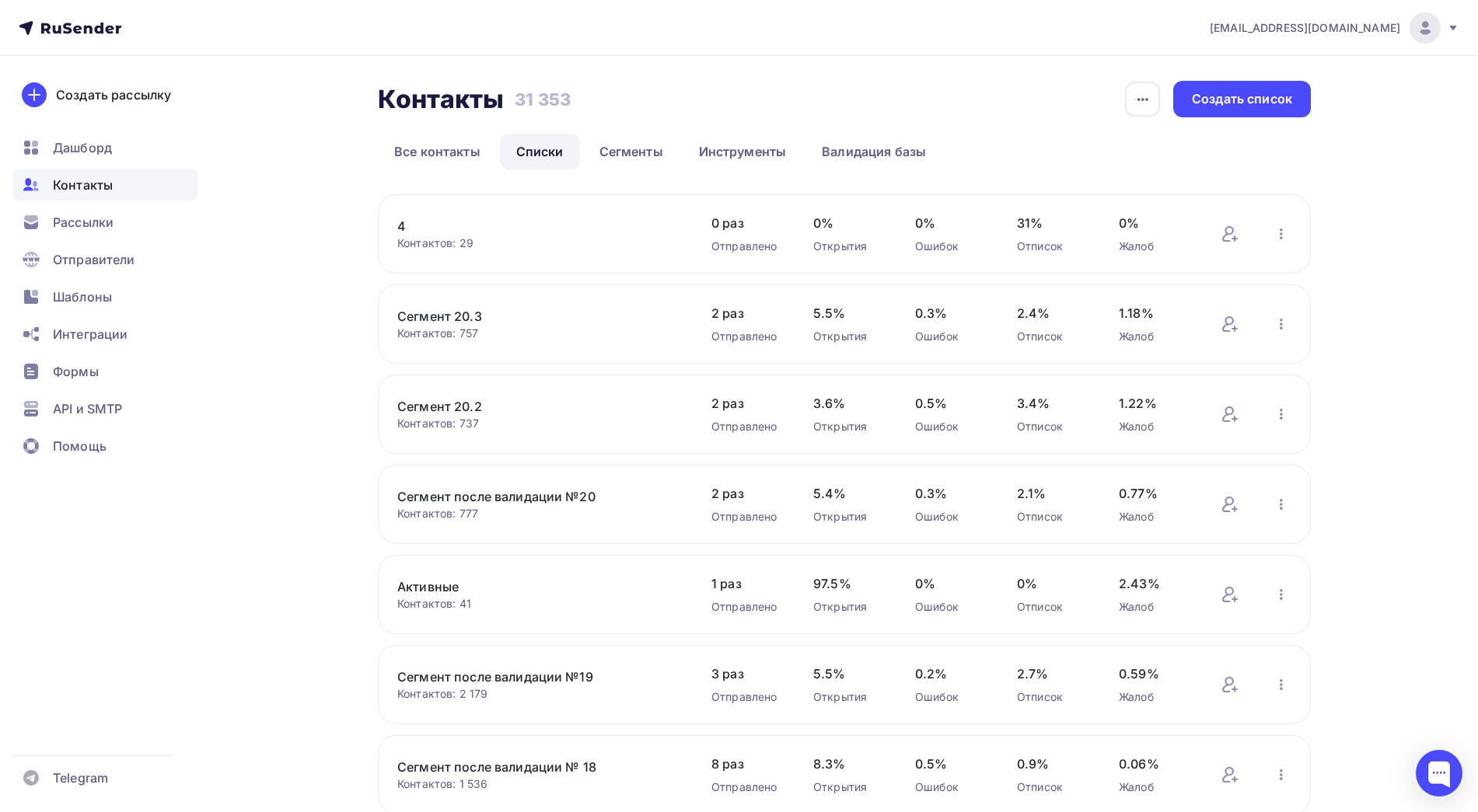
click at [401, 226] on link "4" at bounding box center [529, 226] width 264 height 19
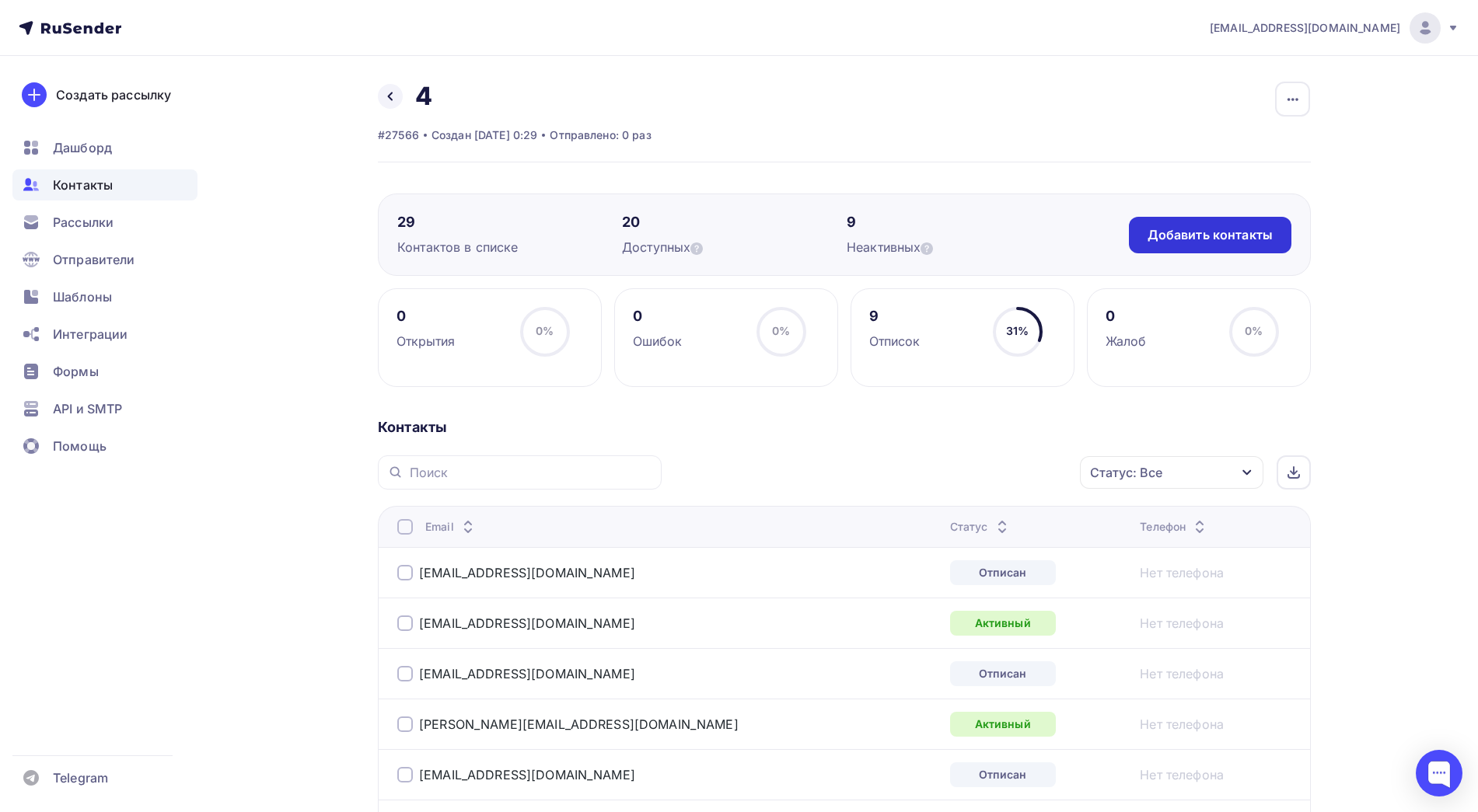
click at [1202, 234] on div "Добавить контакты" at bounding box center [1210, 235] width 126 height 18
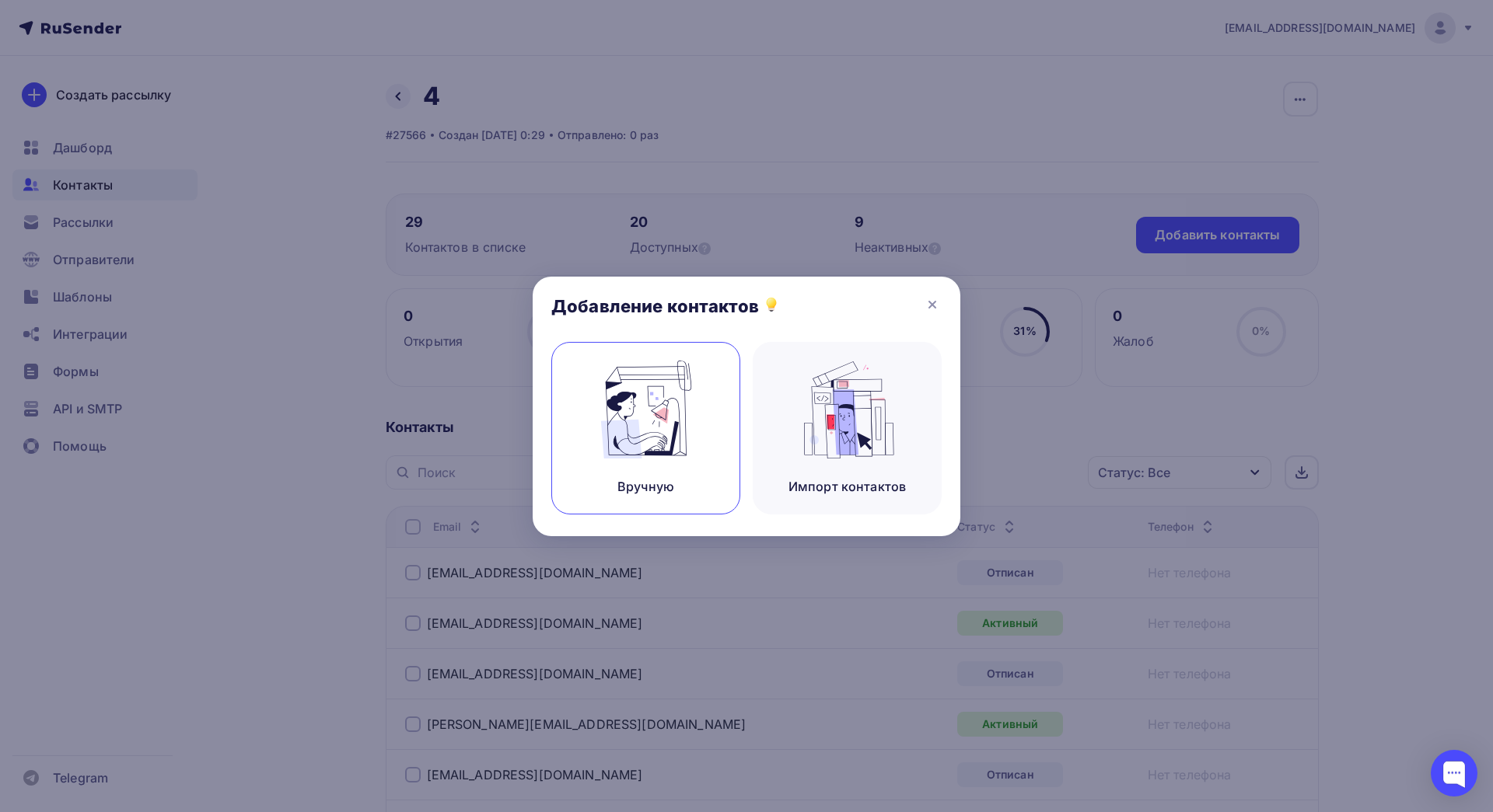
click at [692, 408] on img at bounding box center [647, 409] width 104 height 98
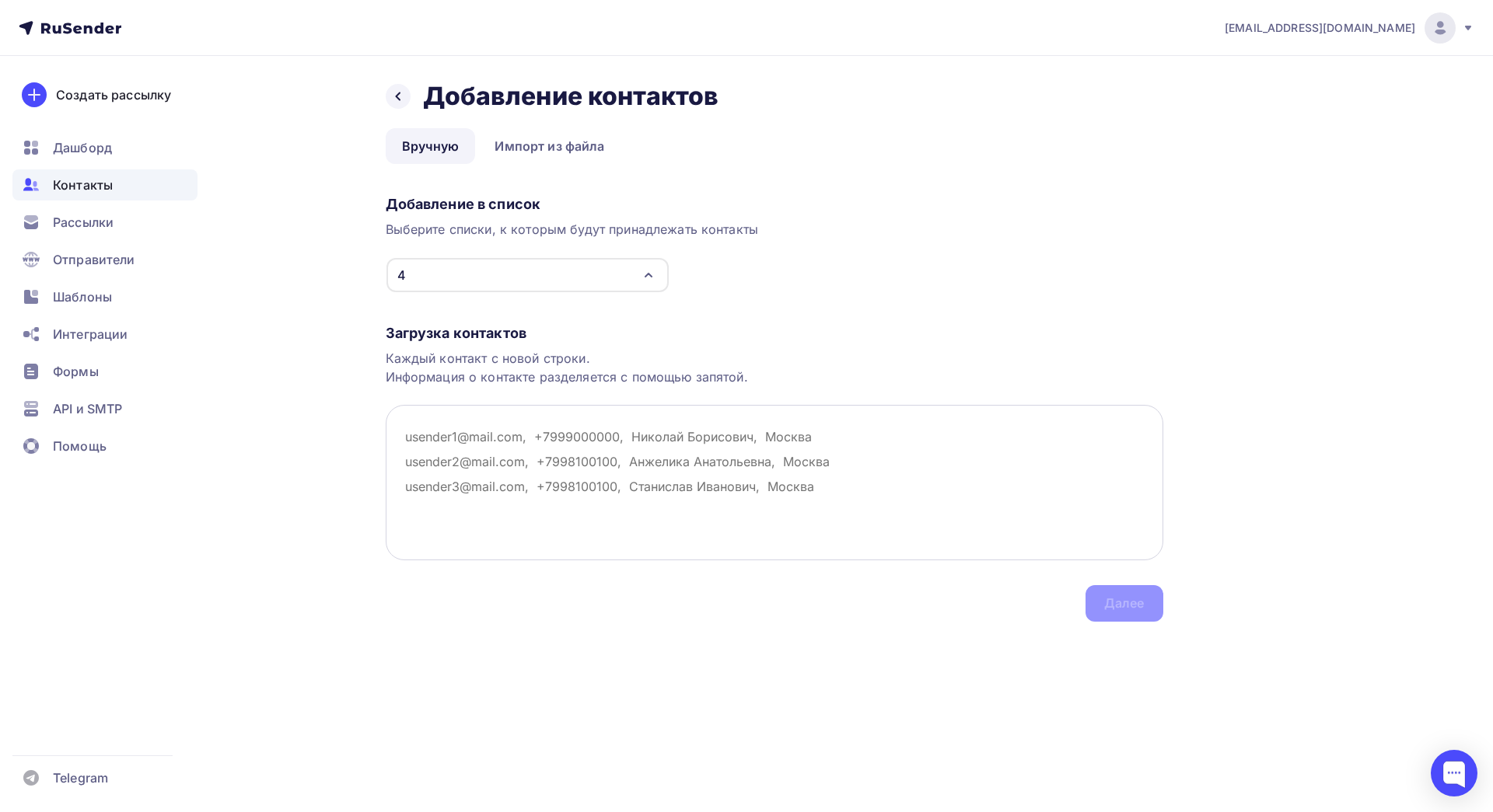
click at [501, 452] on textarea at bounding box center [775, 483] width 778 height 156
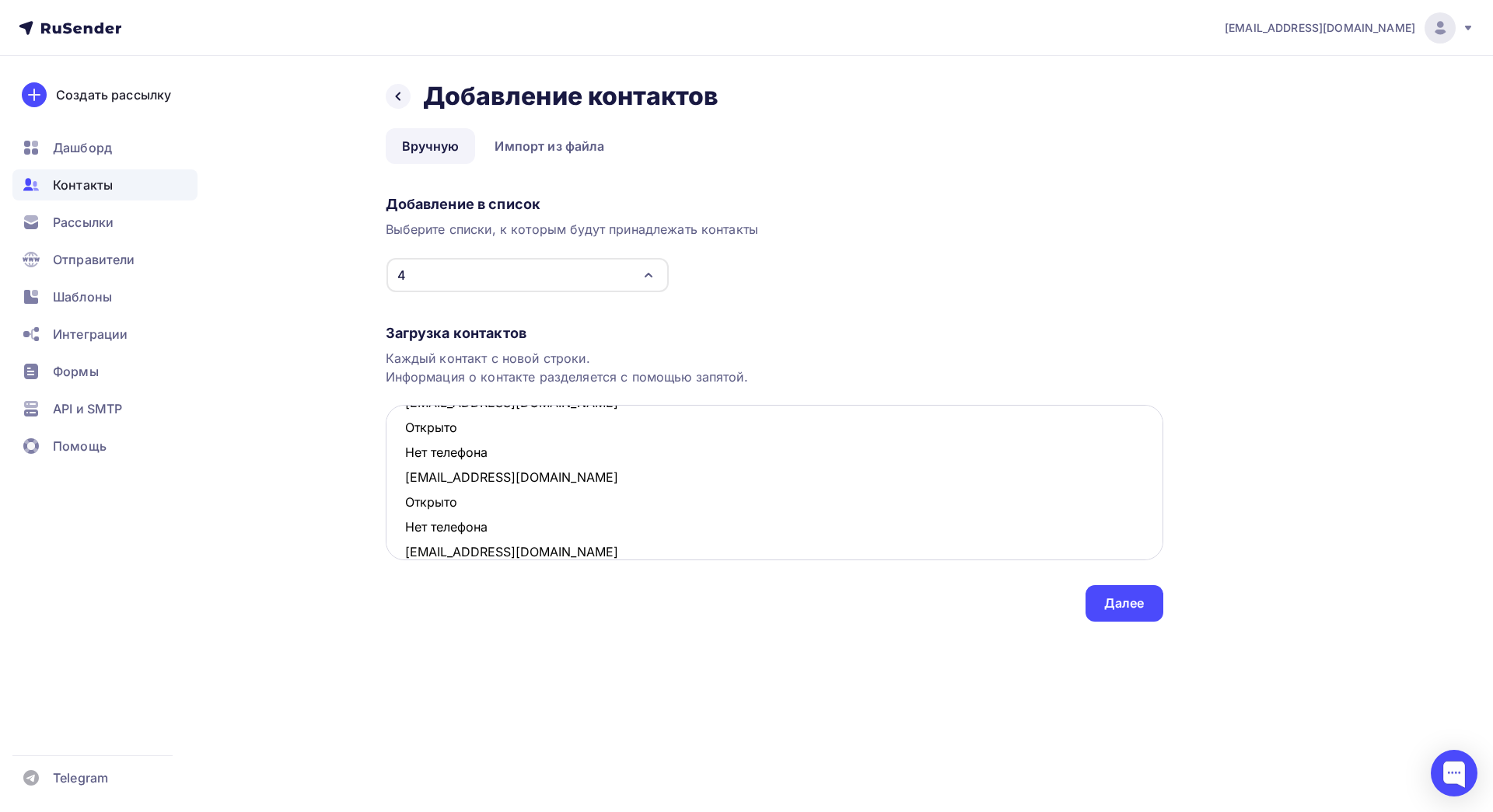
scroll to position [277, 0]
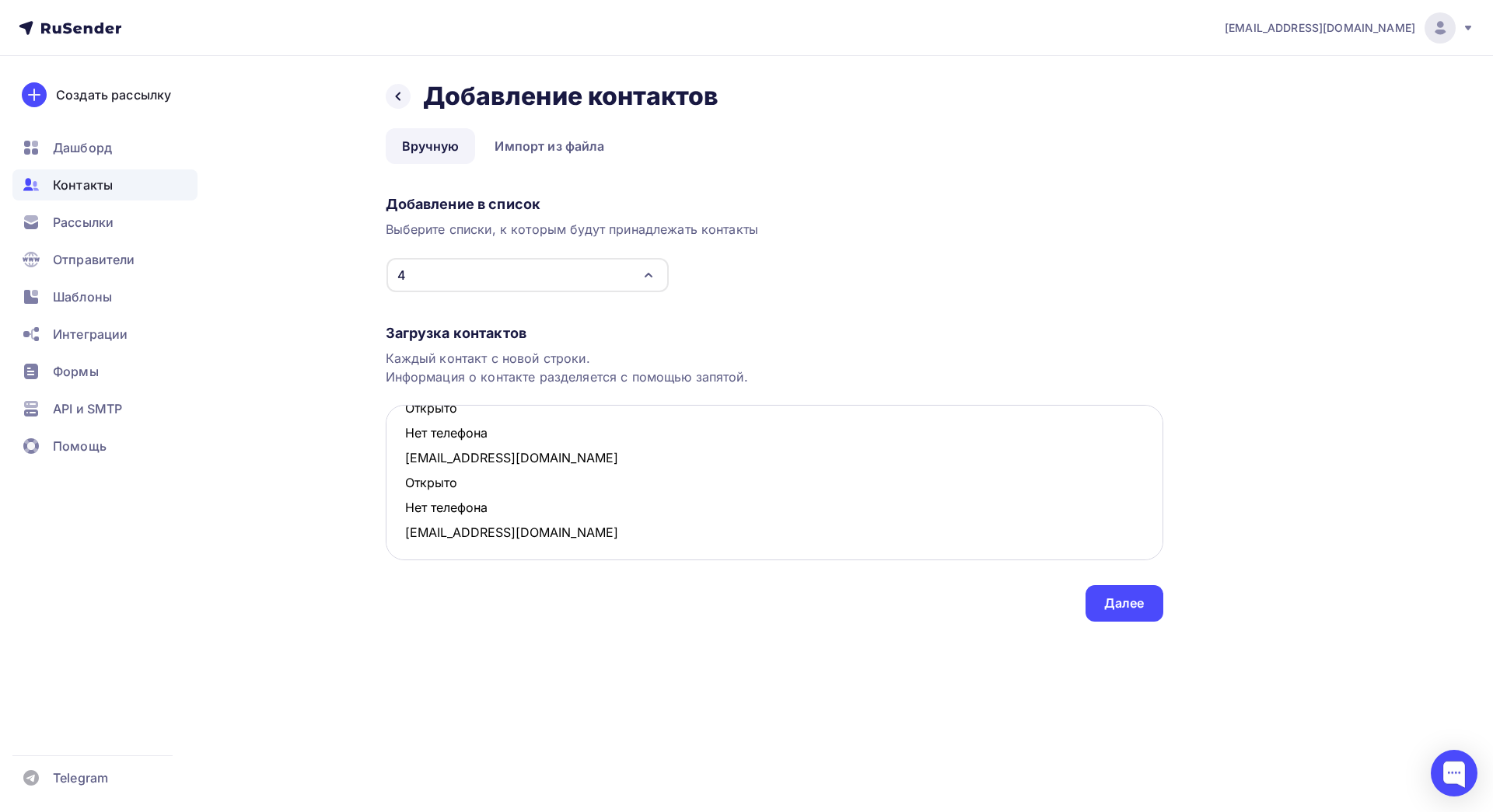
drag, startPoint x: 492, startPoint y: 510, endPoint x: 402, endPoint y: 486, distance: 93.1
click at [402, 486] on textarea "[EMAIL_ADDRESS][DOMAIN_NAME] Открыто Нет телефона [EMAIL_ADDRESS][DOMAIN_NAME] …" at bounding box center [775, 483] width 778 height 156
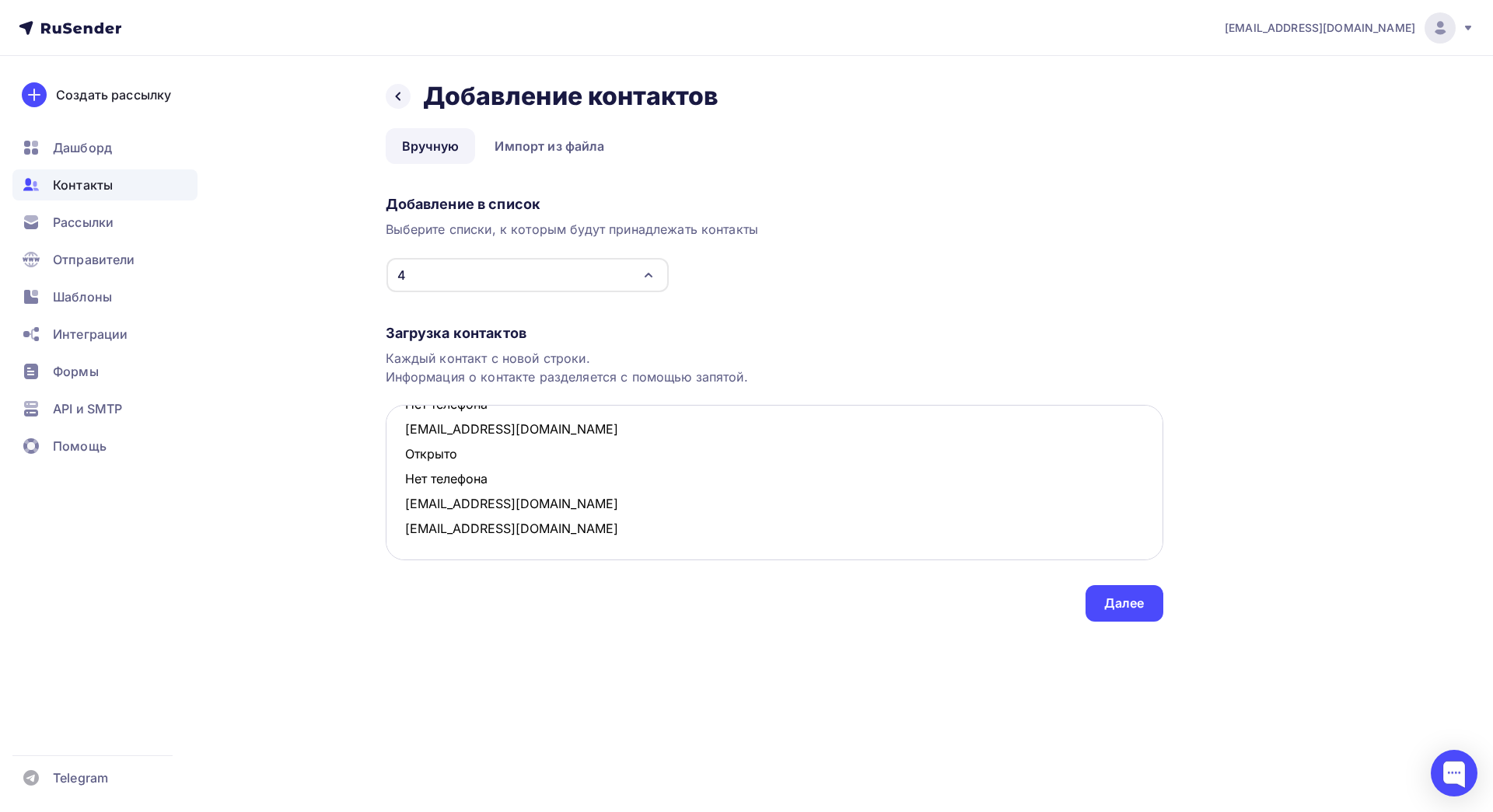
scroll to position [232, 0]
drag, startPoint x: 507, startPoint y: 479, endPoint x: 399, endPoint y: 458, distance: 110.0
click at [399, 458] on textarea "[EMAIL_ADDRESS][DOMAIN_NAME] Открыто Нет телефона [EMAIL_ADDRESS][DOMAIN_NAME] …" at bounding box center [775, 483] width 778 height 156
drag, startPoint x: 494, startPoint y: 456, endPoint x: 390, endPoint y: 434, distance: 106.3
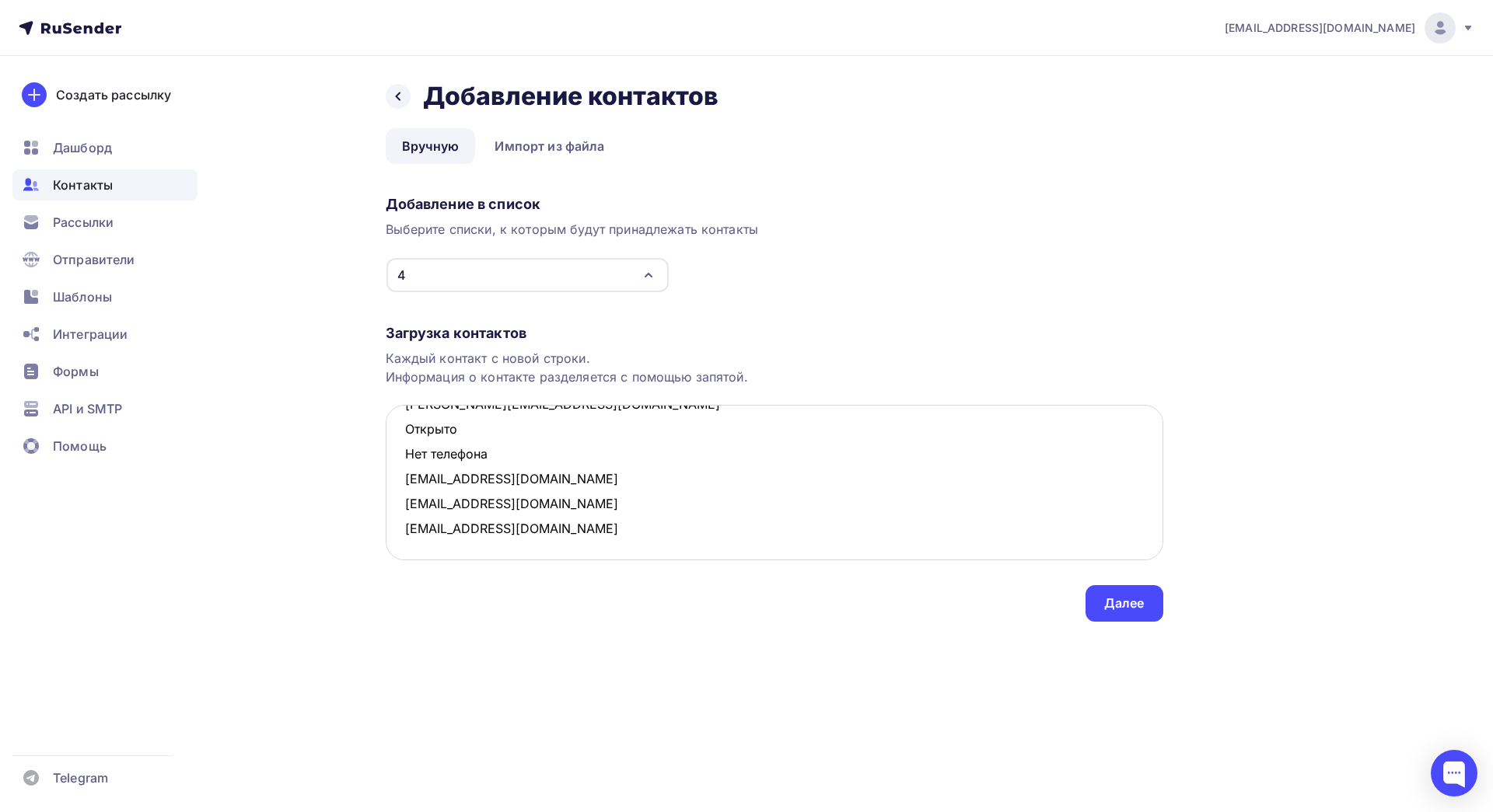
click at [390, 434] on textarea "[EMAIL_ADDRESS][DOMAIN_NAME] Открыто Нет телефона [EMAIL_ADDRESS][DOMAIN_NAME] …" at bounding box center [775, 483] width 778 height 156
drag, startPoint x: 493, startPoint y: 476, endPoint x: 396, endPoint y: 458, distance: 98.7
click at [396, 458] on textarea "[EMAIL_ADDRESS][DOMAIN_NAME] Открыто Нет телефона [EMAIL_ADDRESS][DOMAIN_NAME] …" at bounding box center [775, 483] width 778 height 156
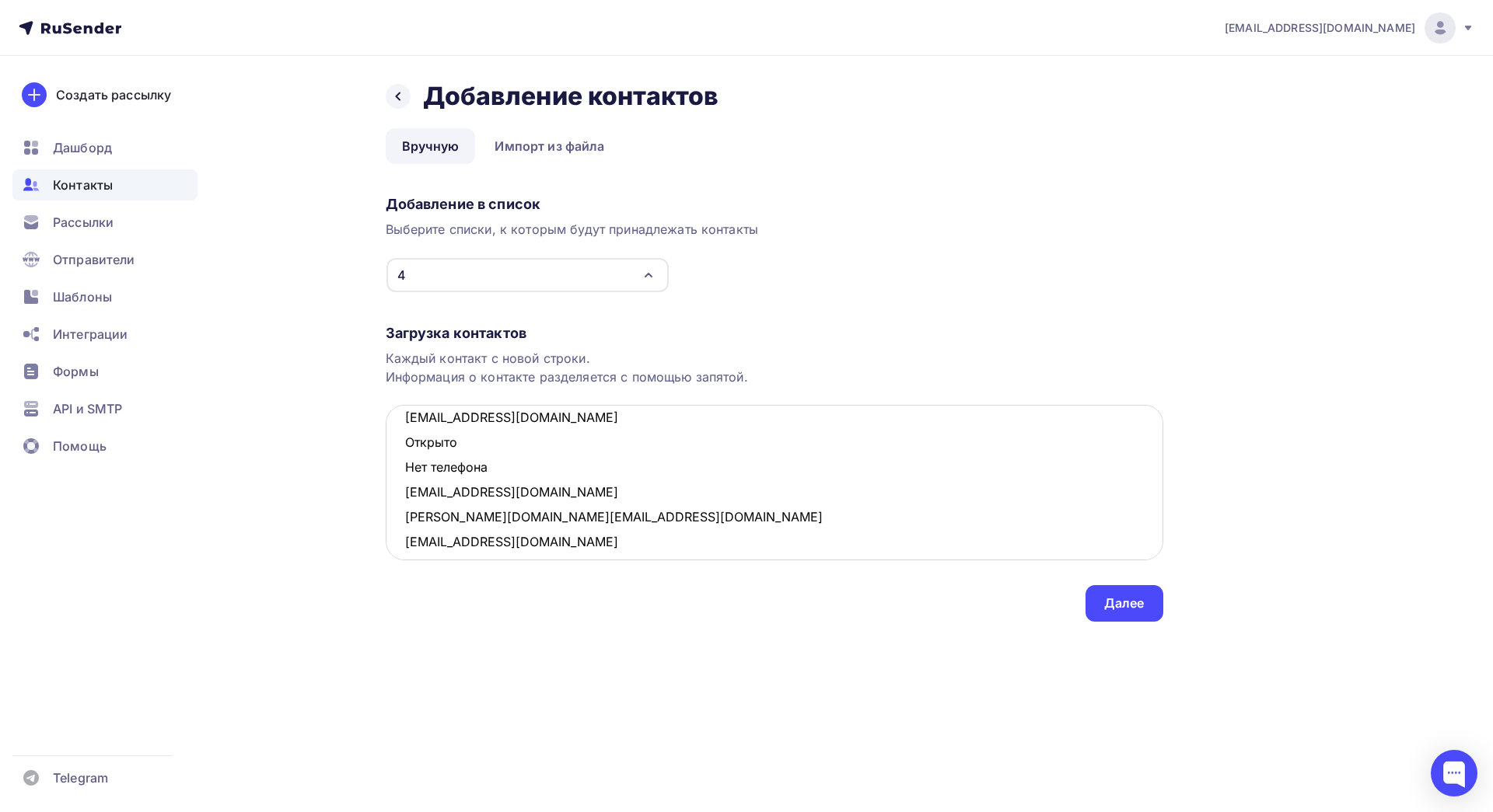
scroll to position [0, 0]
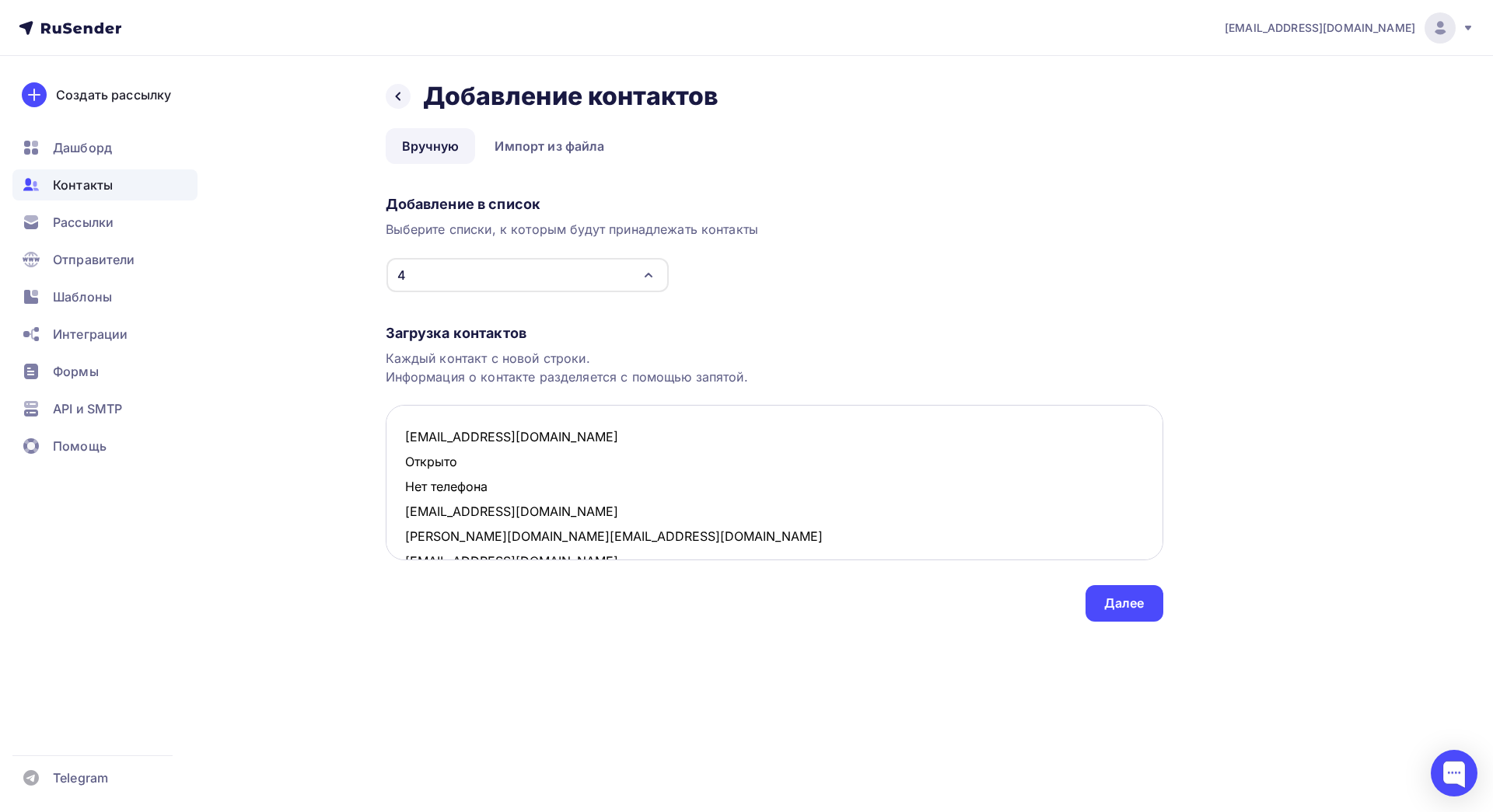
drag, startPoint x: 494, startPoint y: 495, endPoint x: 406, endPoint y: 468, distance: 92.0
click at [406, 468] on textarea "[EMAIL_ADDRESS][DOMAIN_NAME] Открыто Нет телефона [EMAIL_ADDRESS][DOMAIN_NAME] …" at bounding box center [775, 483] width 778 height 156
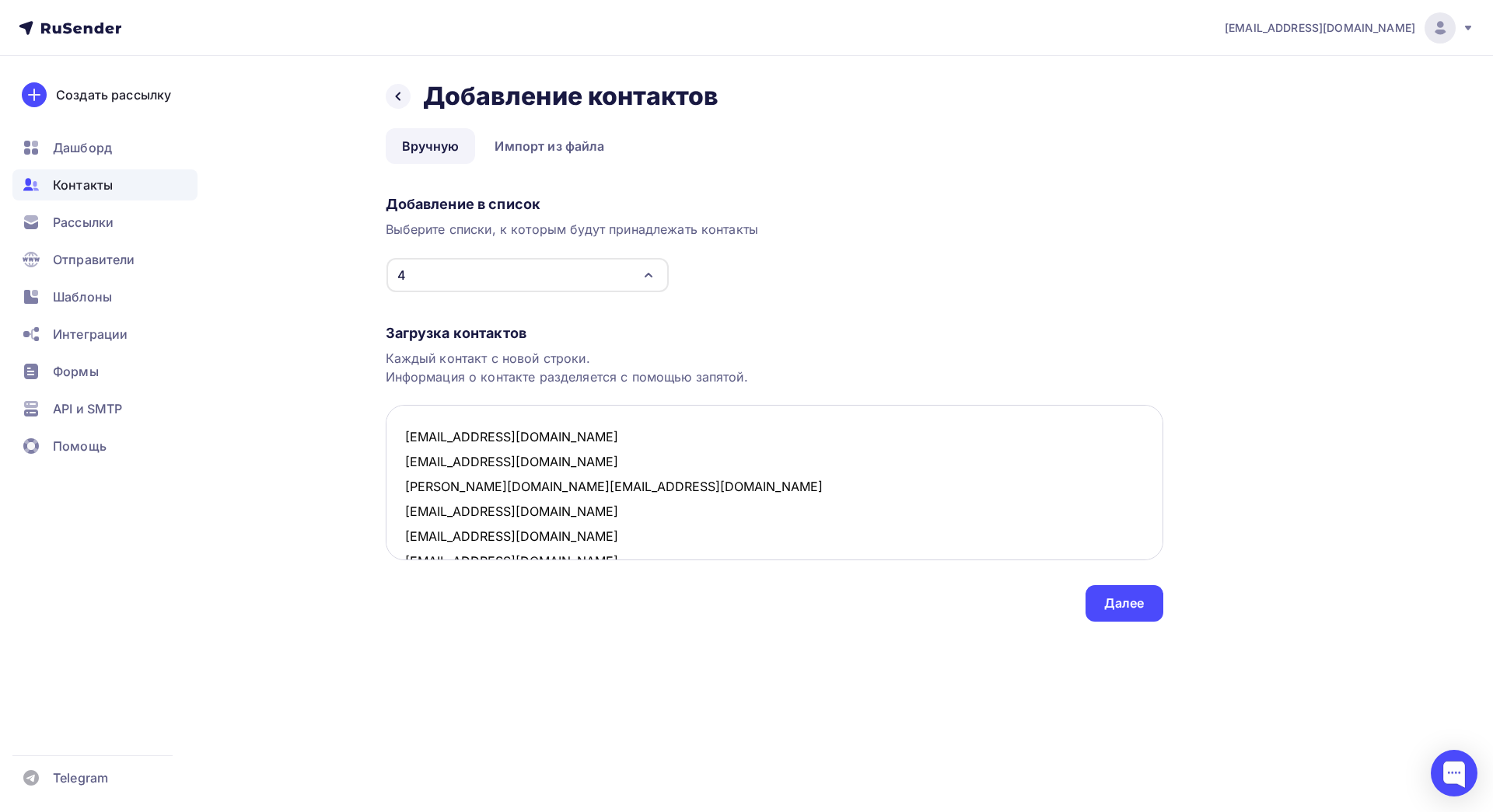
scroll to position [33, 0]
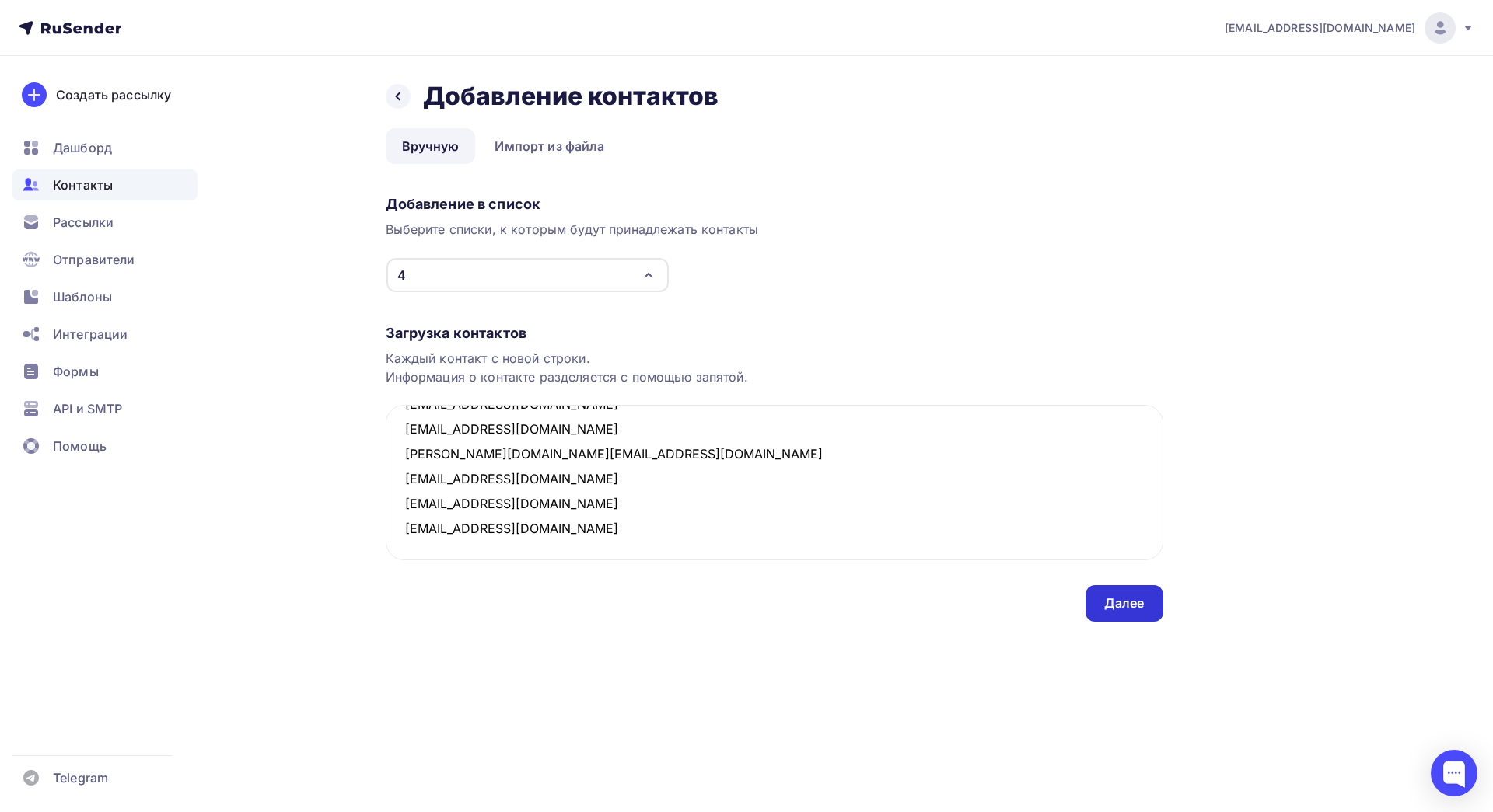
type textarea "[EMAIL_ADDRESS][DOMAIN_NAME] [EMAIL_ADDRESS][DOMAIN_NAME] [PERSON_NAME][DOMAIN_…"
click at [1106, 607] on div "Далее" at bounding box center [1124, 603] width 41 height 18
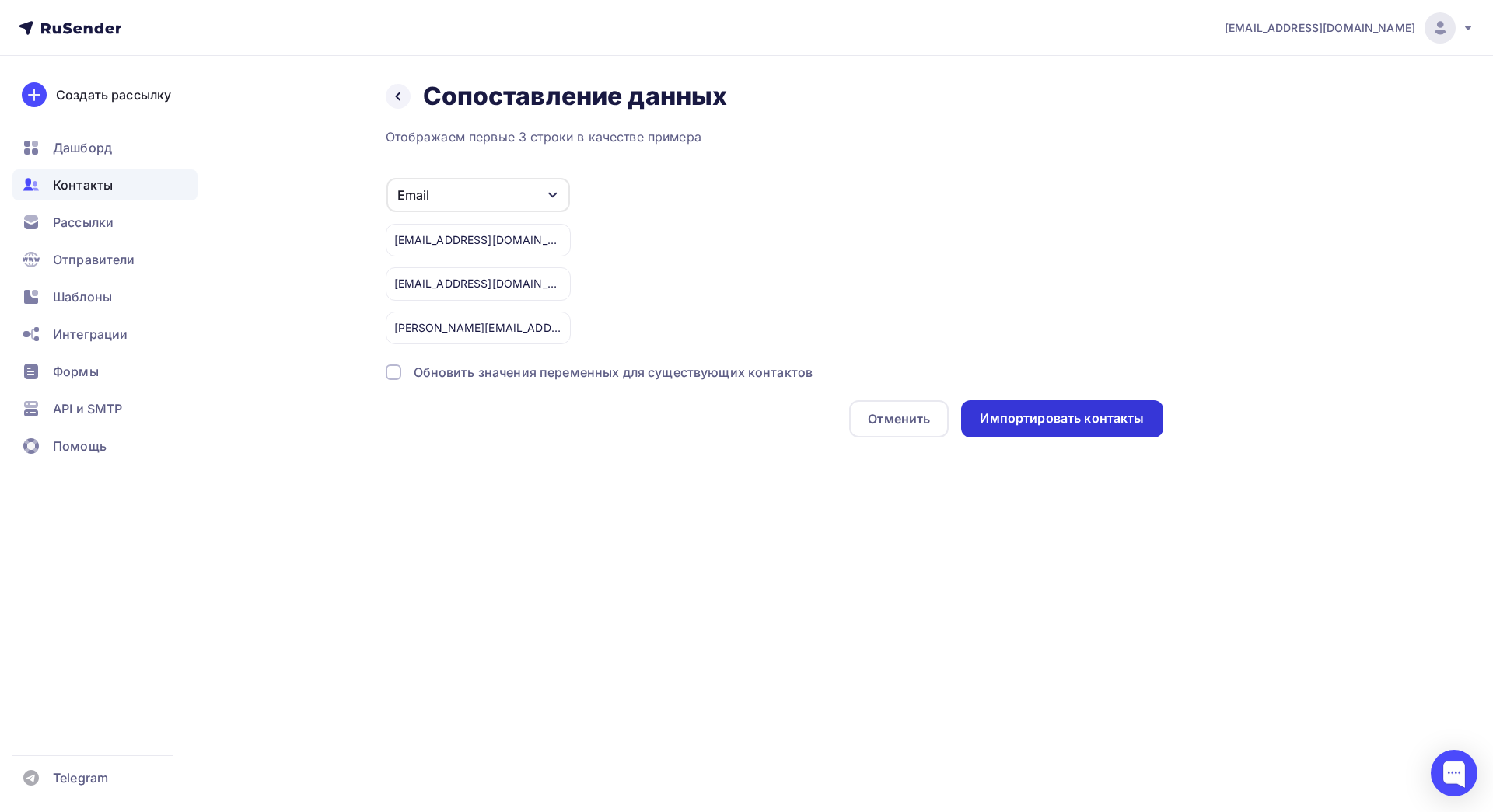
click at [1098, 411] on div "Импортировать контакты" at bounding box center [1062, 419] width 164 height 18
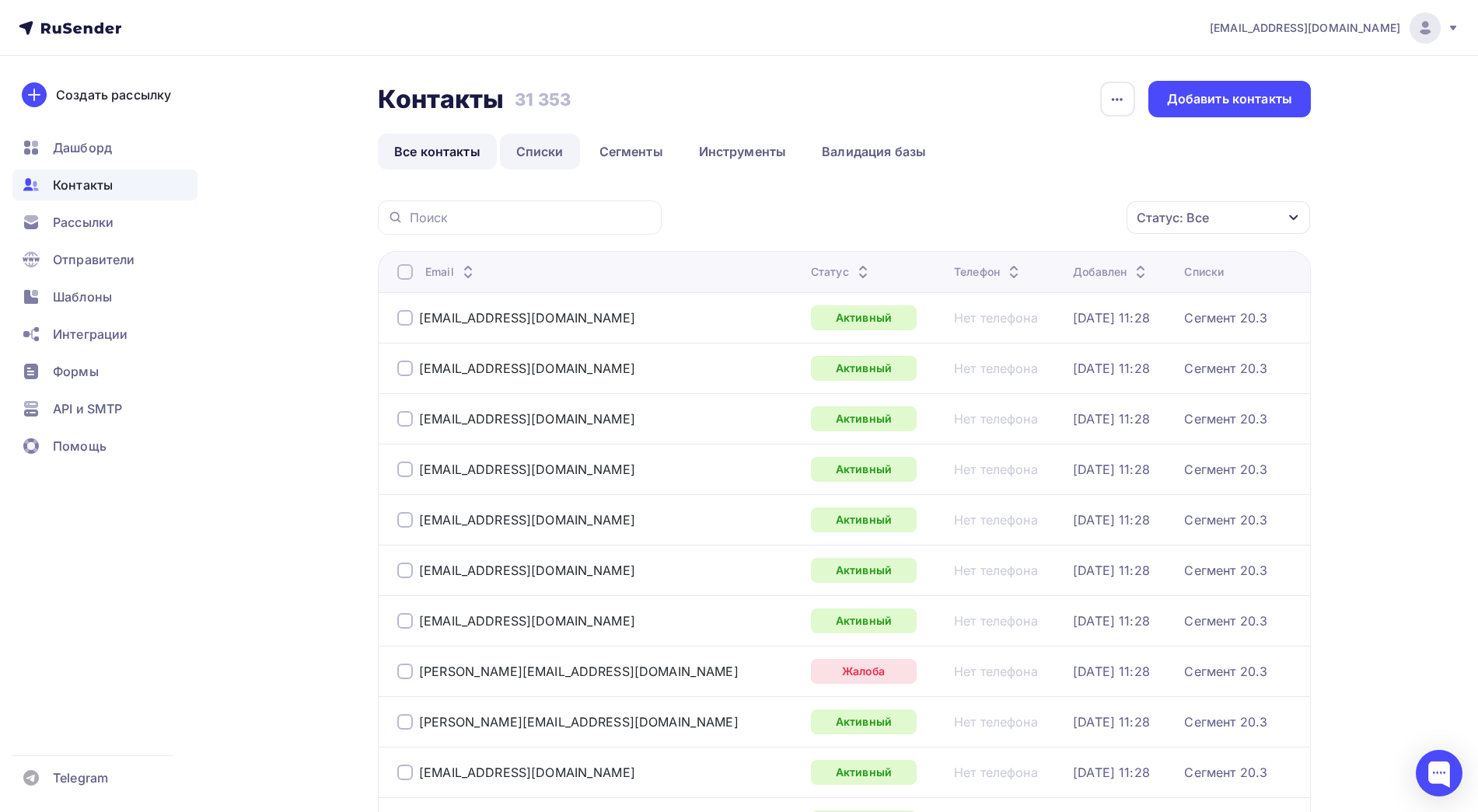
click at [527, 148] on link "Списки" at bounding box center [540, 152] width 80 height 36
click at [540, 161] on link "Списки" at bounding box center [540, 152] width 80 height 36
click at [554, 157] on link "Списки" at bounding box center [540, 152] width 80 height 36
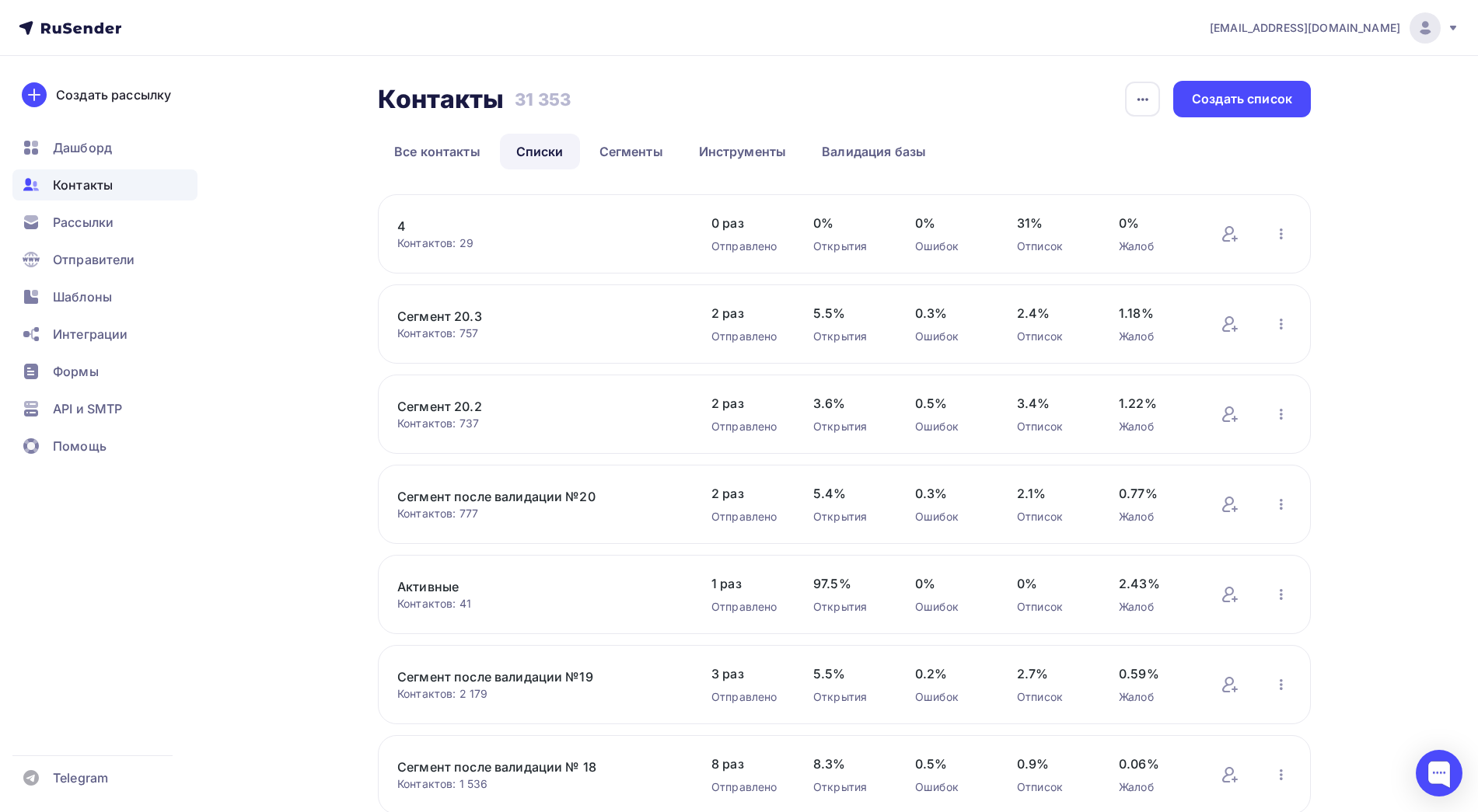
click at [398, 226] on link "4" at bounding box center [529, 226] width 264 height 19
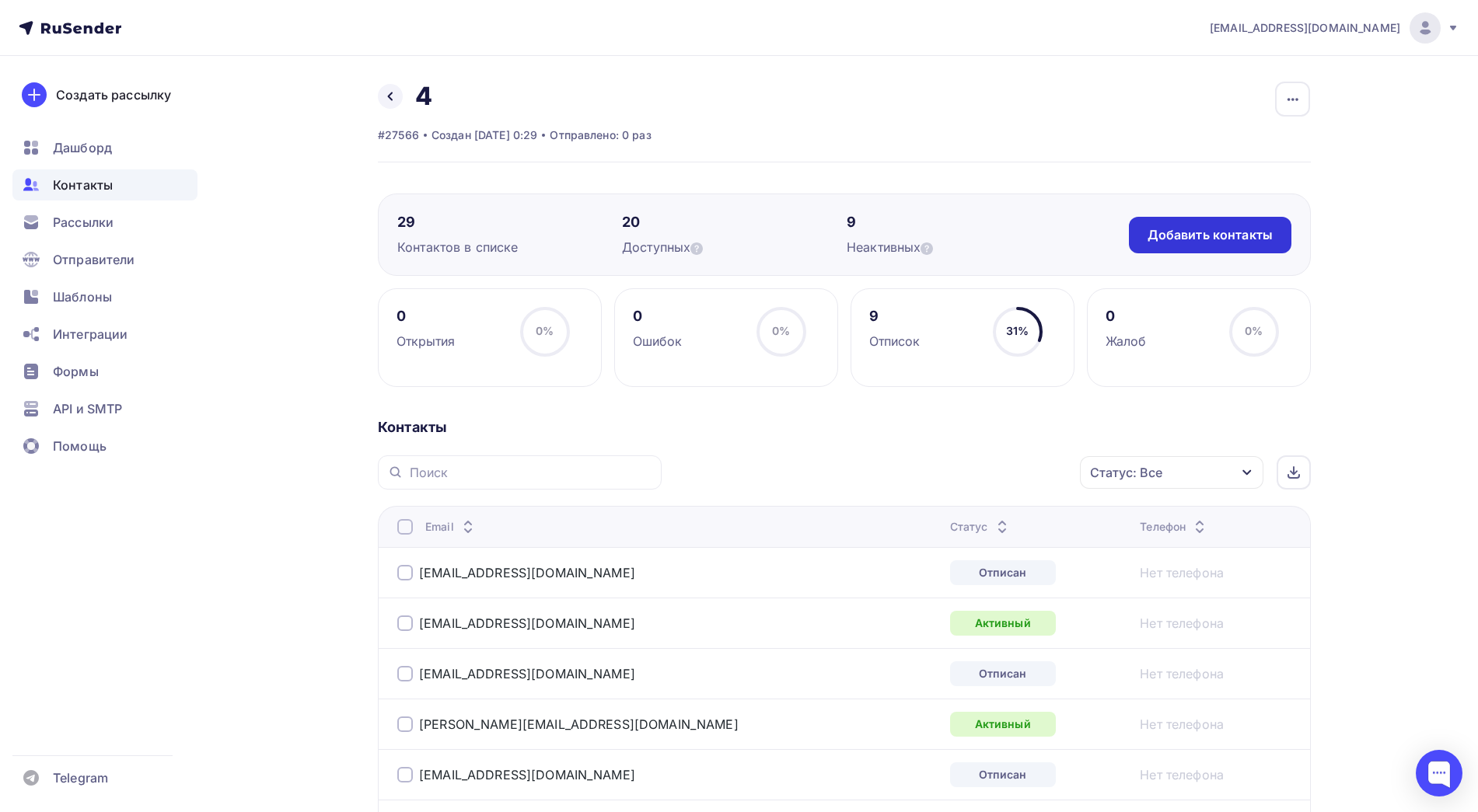
click at [1182, 237] on div "Добавить контакты" at bounding box center [1210, 235] width 126 height 18
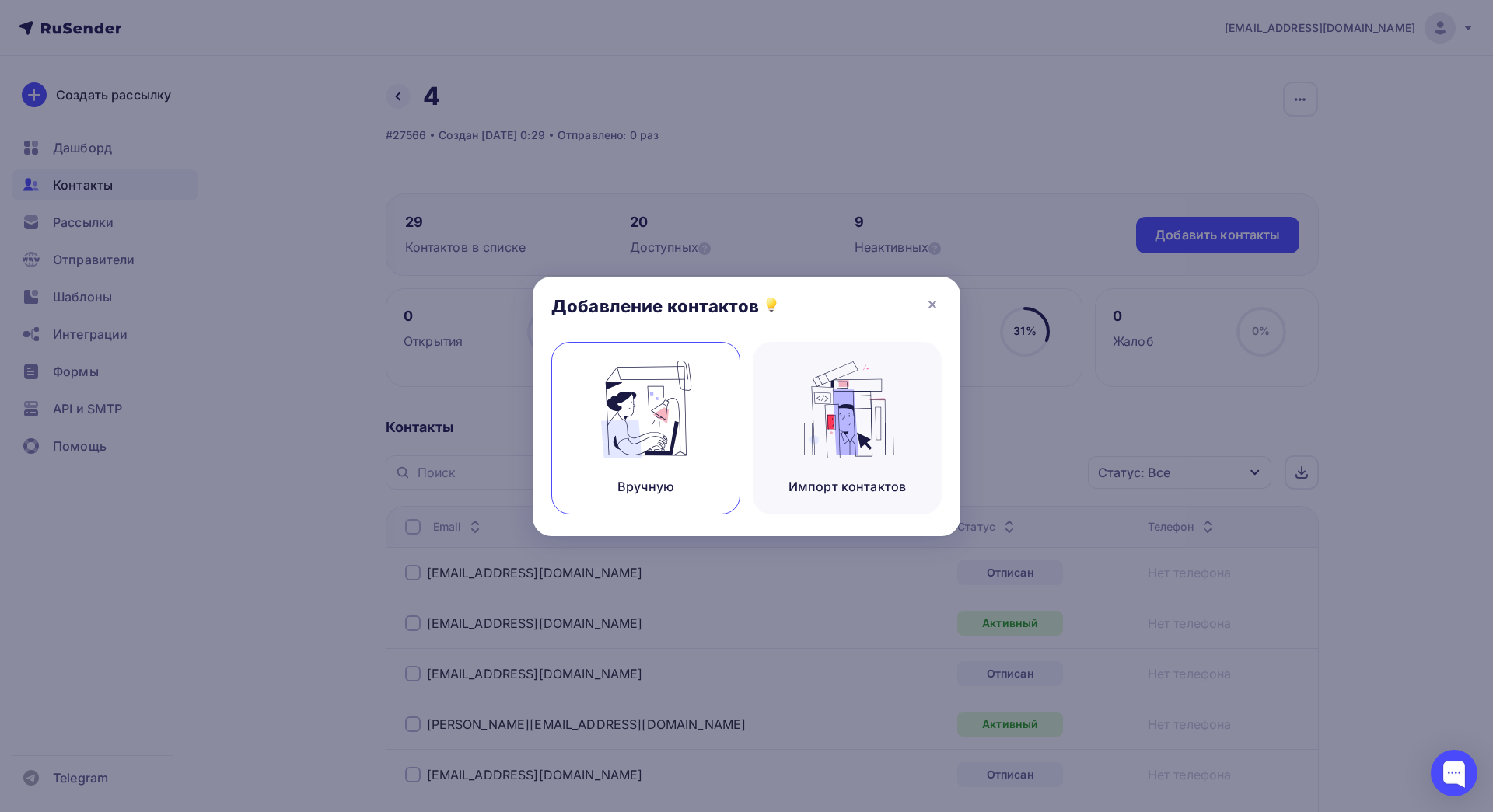
click at [680, 439] on img at bounding box center [647, 409] width 104 height 98
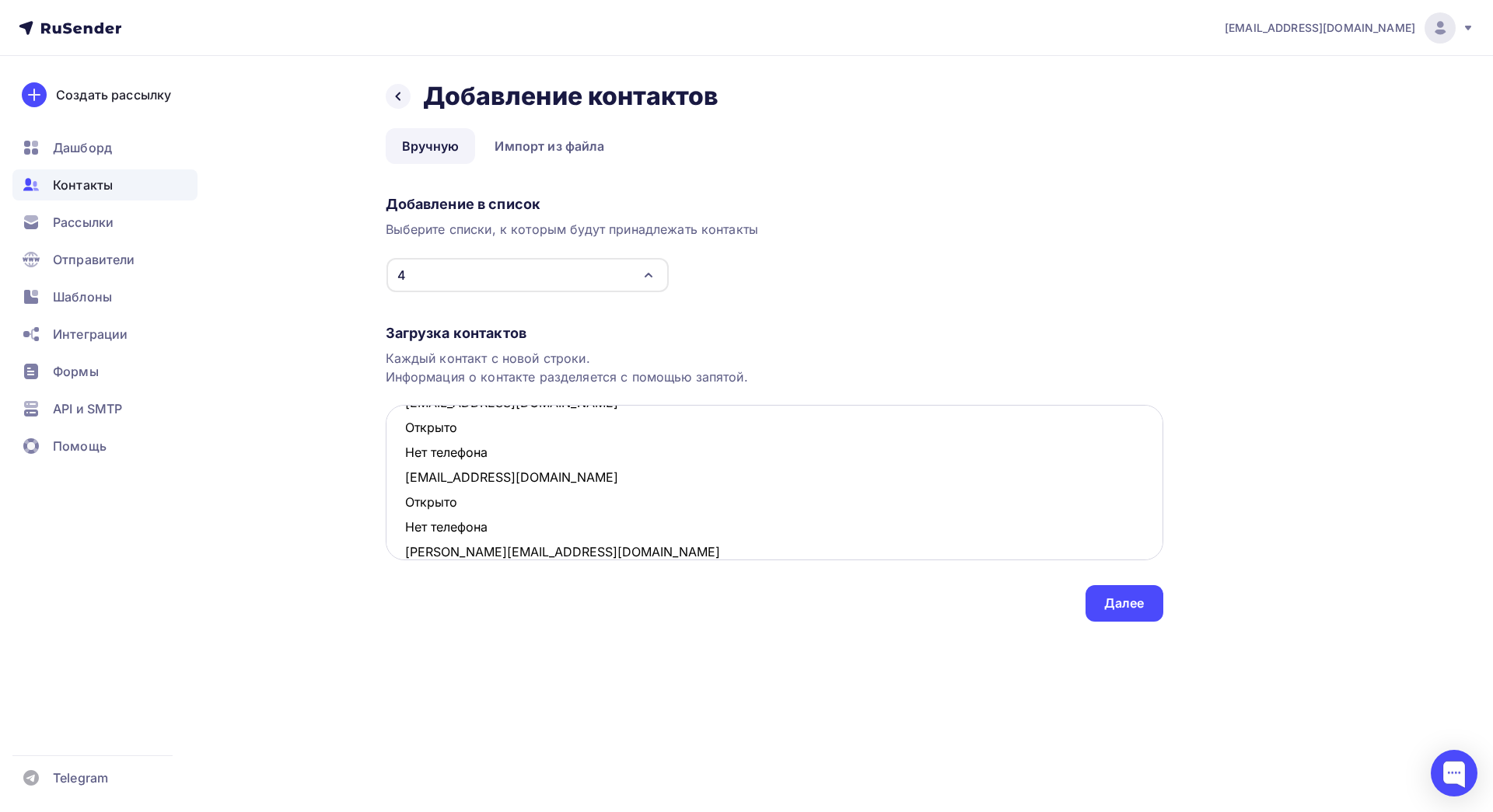
scroll to position [281, 0]
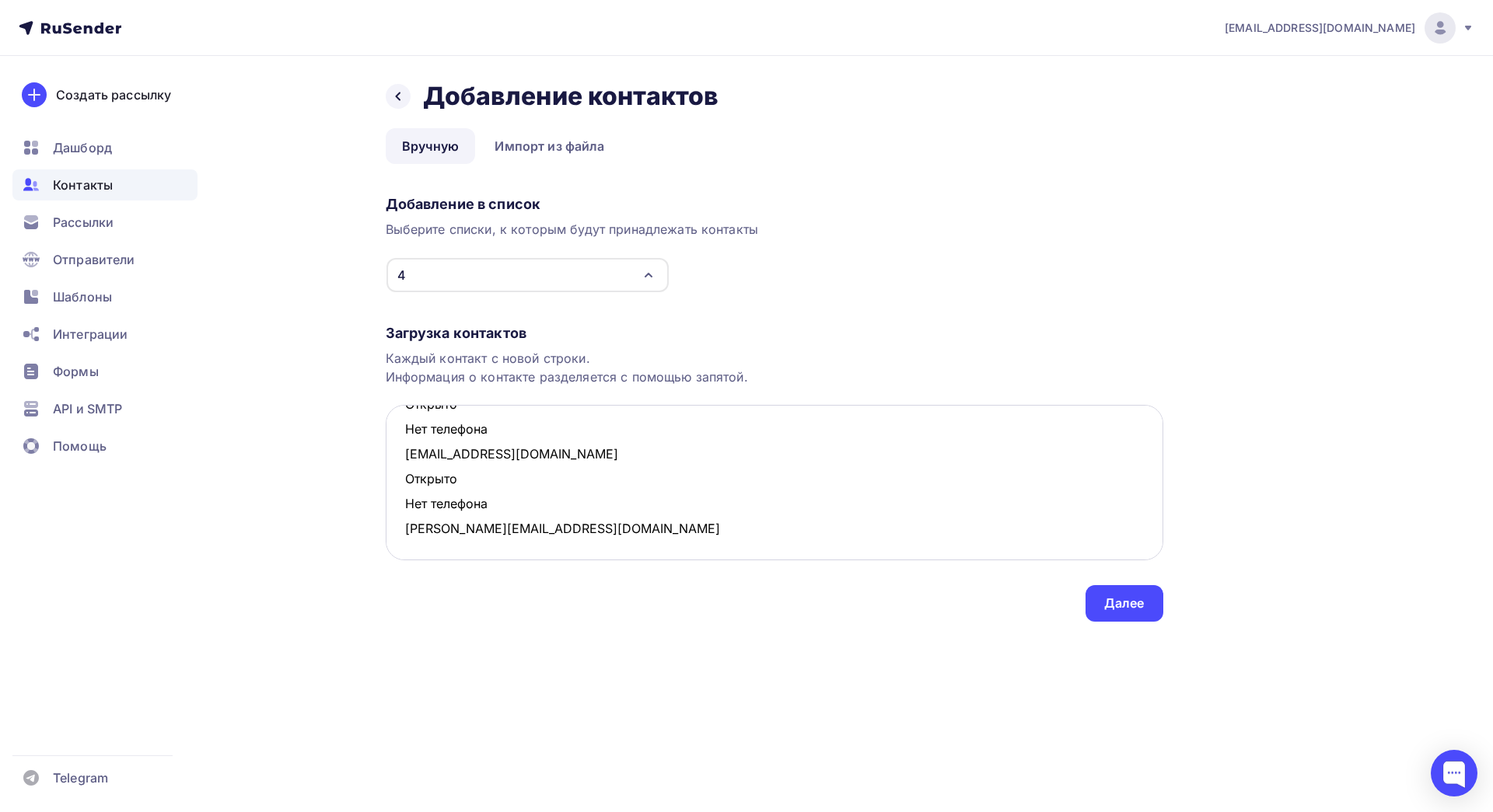
drag, startPoint x: 496, startPoint y: 502, endPoint x: 403, endPoint y: 483, distance: 94.9
click at [403, 483] on textarea "[EMAIL_ADDRESS][DOMAIN_NAME] Открыто Нет телефона [EMAIL_ADDRESS][DOMAIN_NAME] …" at bounding box center [775, 483] width 778 height 156
drag, startPoint x: 454, startPoint y: 473, endPoint x: 400, endPoint y: 456, distance: 56.6
click at [400, 456] on textarea "[EMAIL_ADDRESS][DOMAIN_NAME] Открыто Нет телефона [EMAIL_ADDRESS][DOMAIN_NAME] …" at bounding box center [775, 483] width 778 height 156
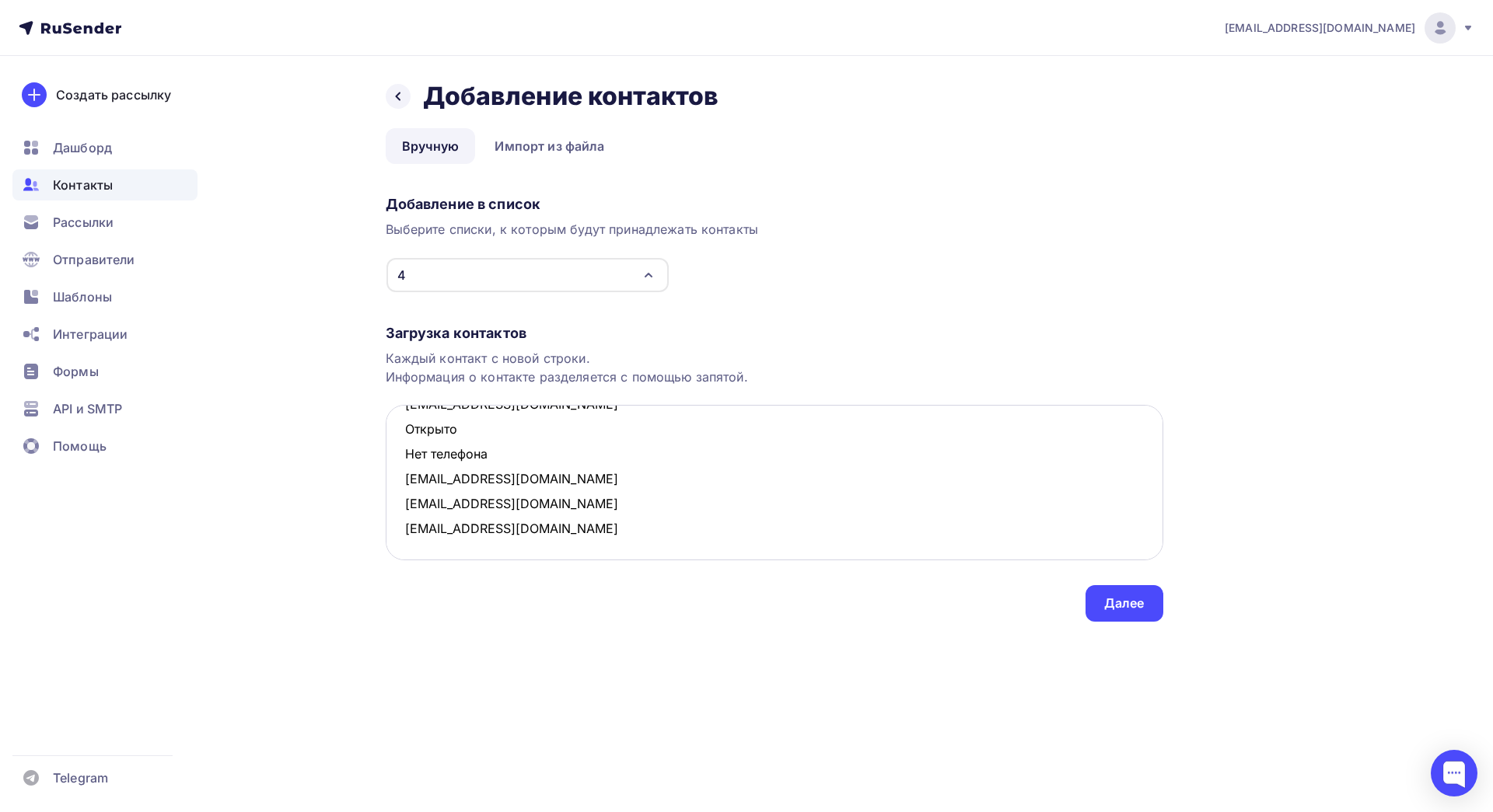
scroll to position [182, 0]
drag, startPoint x: 472, startPoint y: 454, endPoint x: 400, endPoint y: 433, distance: 75.0
click at [400, 433] on textarea "[EMAIL_ADDRESS][DOMAIN_NAME] Открыто Нет телефона [EMAIL_ADDRESS][DOMAIN_NAME] …" at bounding box center [775, 483] width 778 height 156
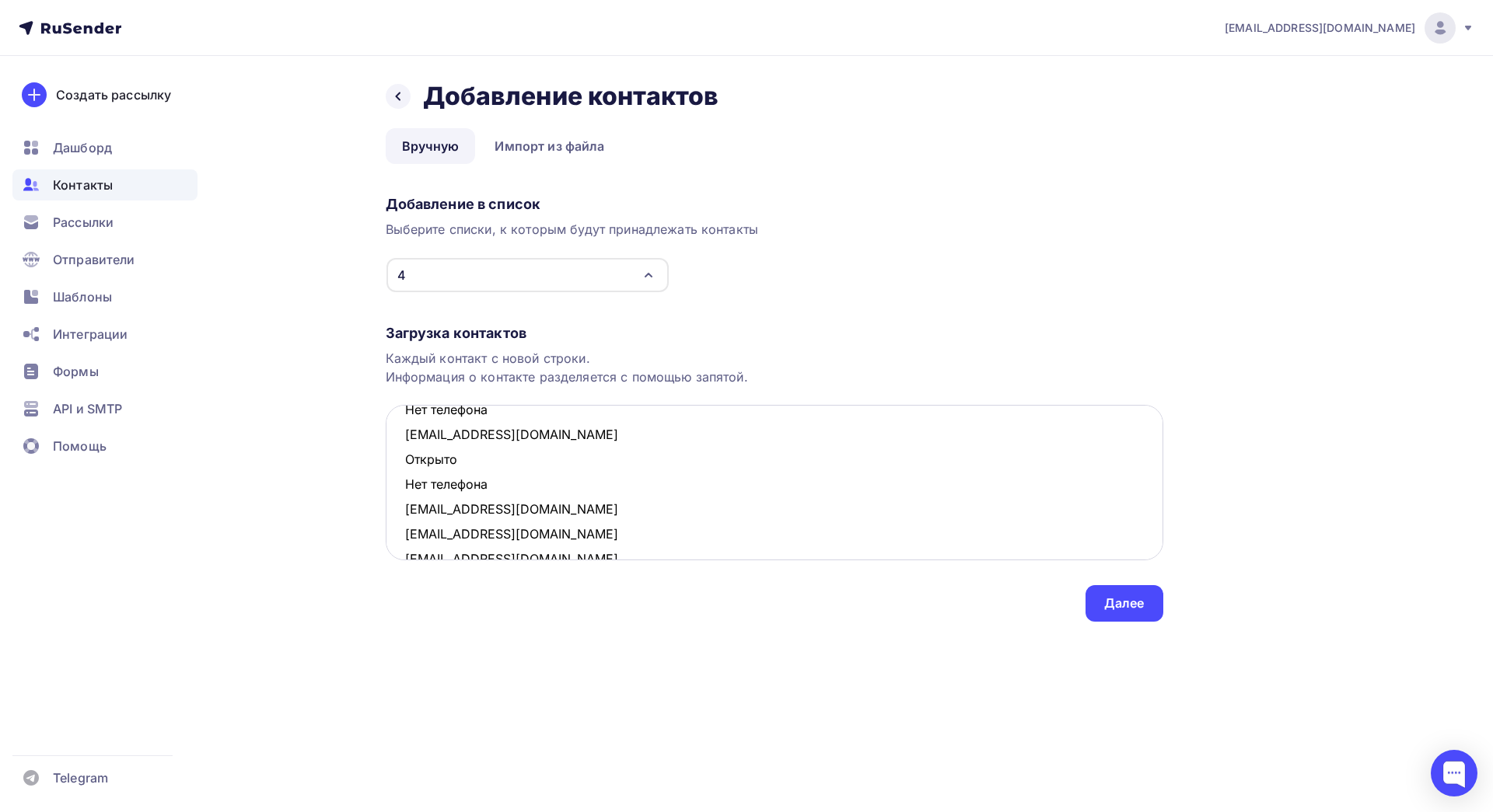
scroll to position [76, 0]
drag, startPoint x: 497, startPoint y: 484, endPoint x: 395, endPoint y: 462, distance: 104.3
click at [395, 462] on textarea "[EMAIL_ADDRESS][DOMAIN_NAME] Открыто Нет телефона [EMAIL_ADDRESS][DOMAIN_NAME] …" at bounding box center [775, 483] width 778 height 156
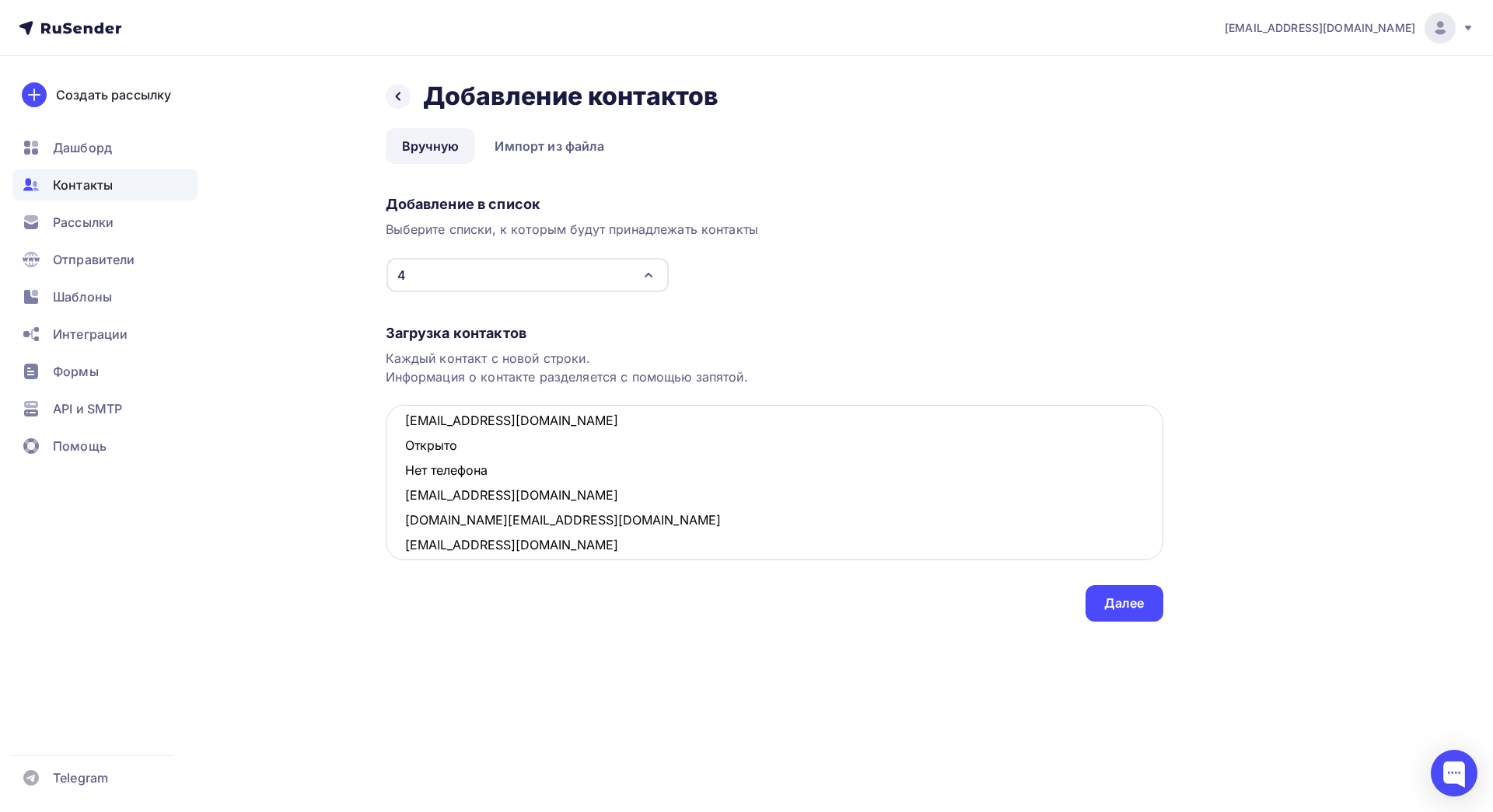
scroll to position [7, 0]
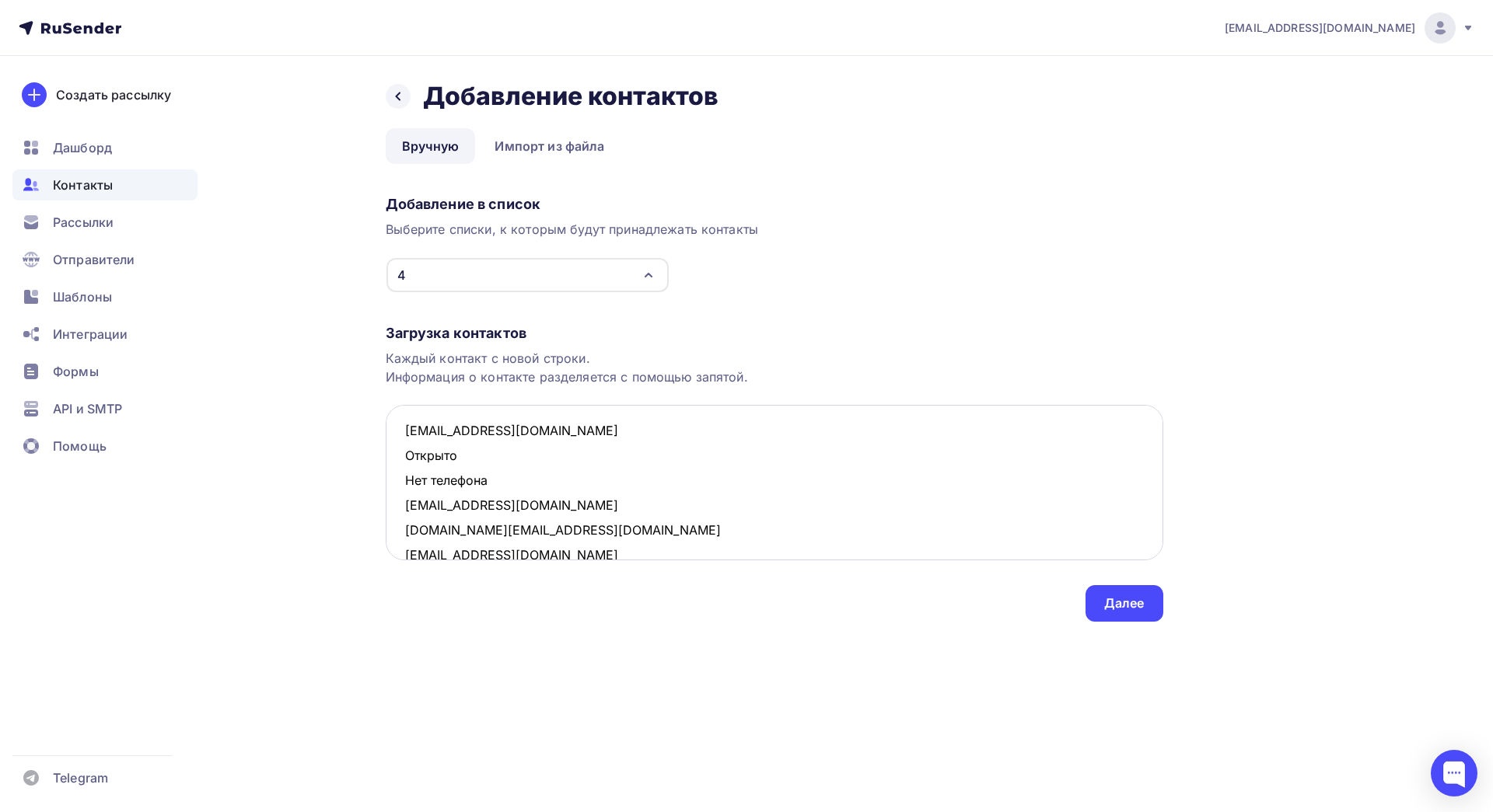
drag, startPoint x: 497, startPoint y: 484, endPoint x: 400, endPoint y: 463, distance: 99.2
click at [400, 463] on textarea "[EMAIL_ADDRESS][DOMAIN_NAME] Открыто Нет телефона [EMAIL_ADDRESS][DOMAIN_NAME] …" at bounding box center [775, 483] width 778 height 156
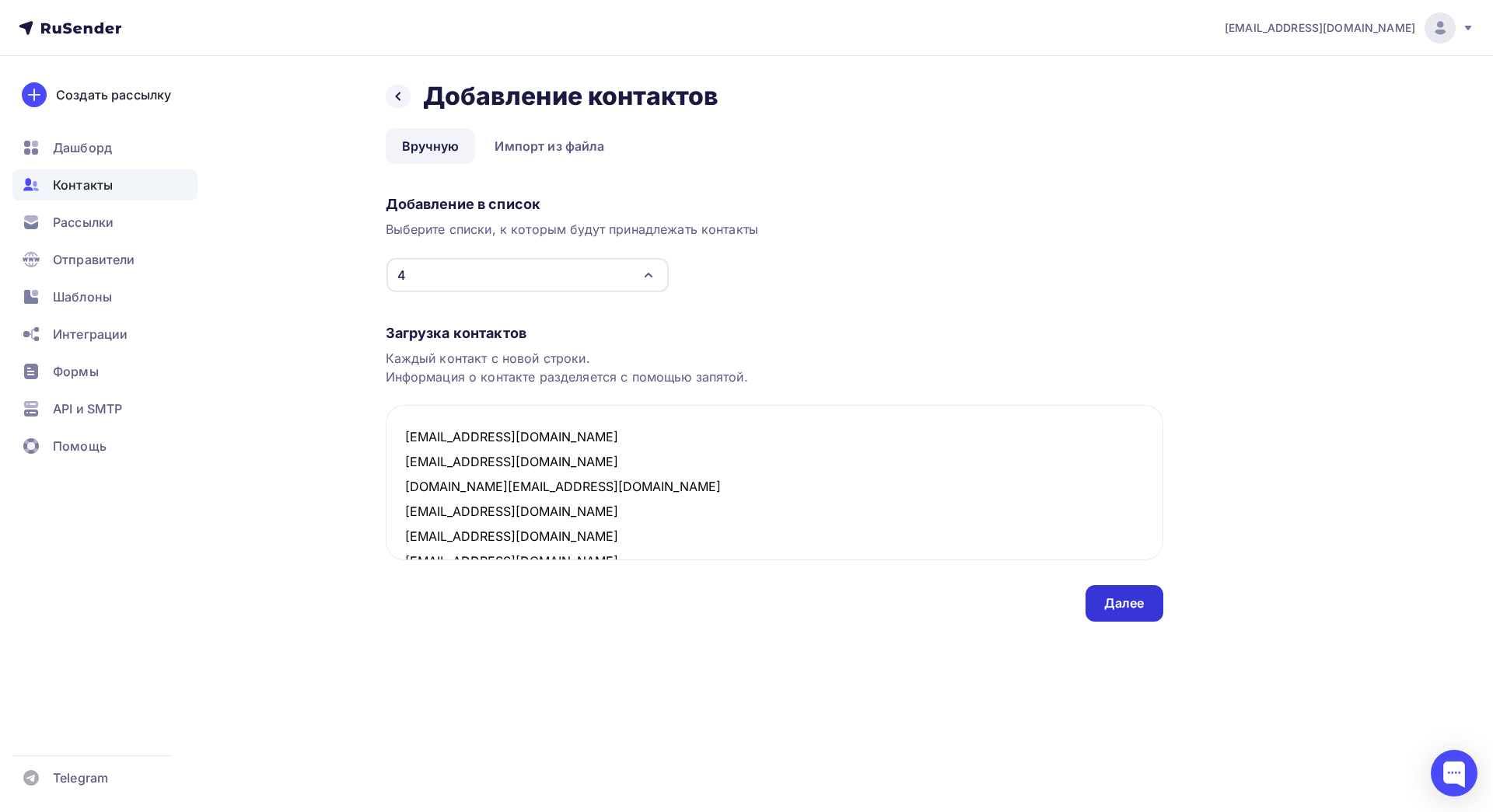
type textarea "[EMAIL_ADDRESS][DOMAIN_NAME] [EMAIL_ADDRESS][DOMAIN_NAME] [DOMAIN_NAME][EMAIL_A…"
click at [1131, 608] on div "Далее" at bounding box center [1124, 603] width 41 height 18
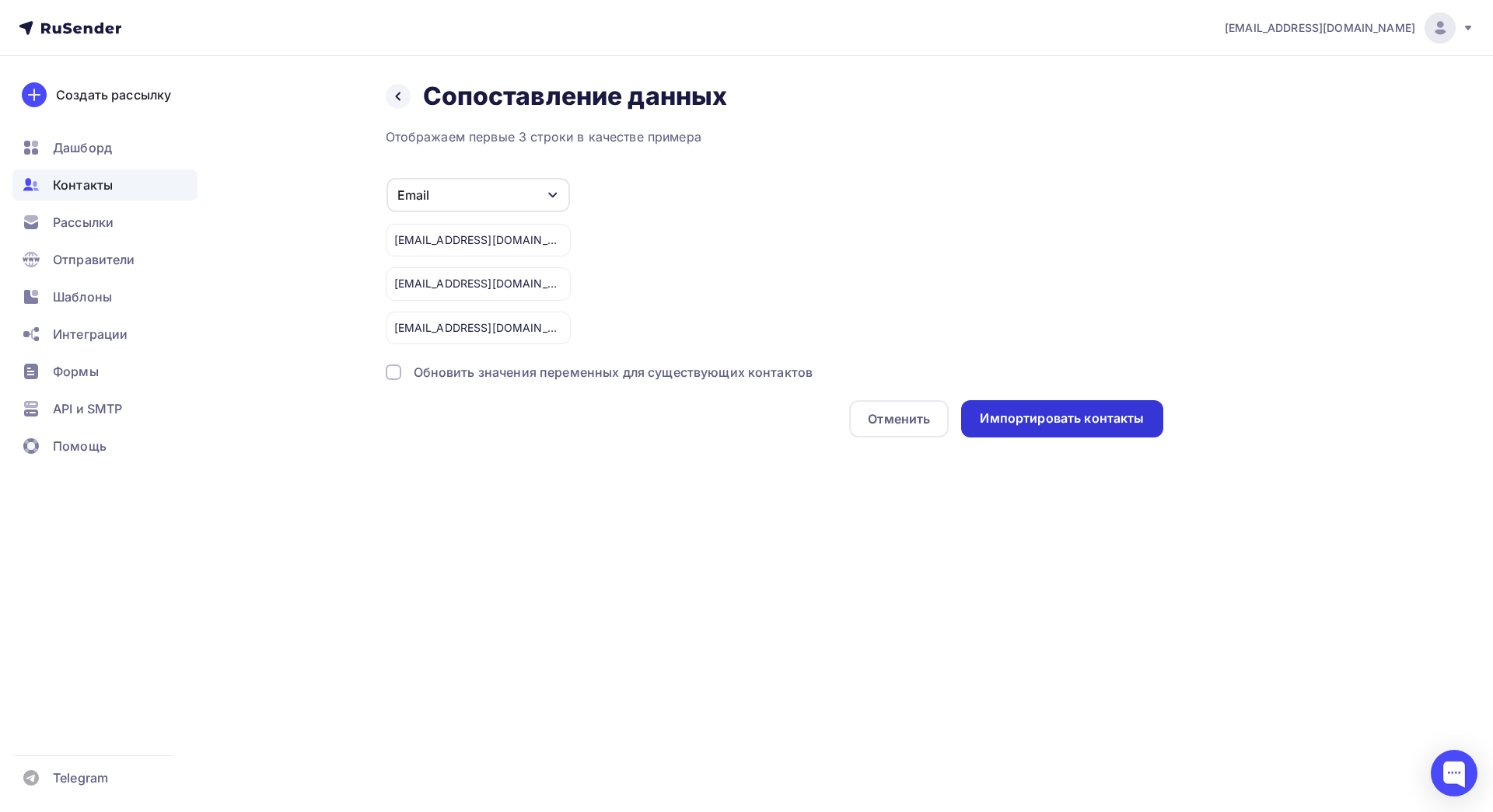
click at [1036, 424] on div "Импортировать контакты" at bounding box center [1062, 419] width 164 height 18
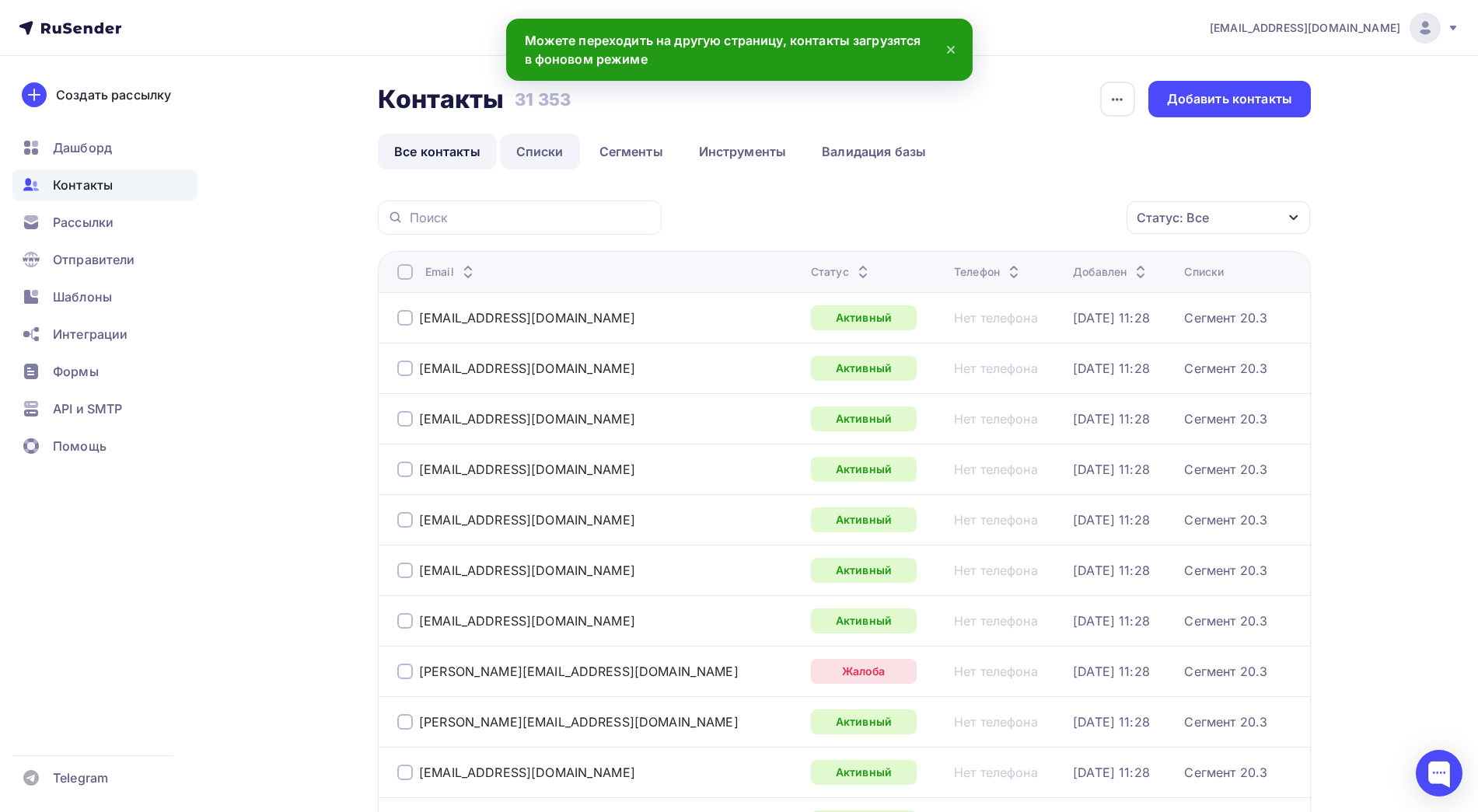
click at [542, 144] on link "Списки" at bounding box center [540, 152] width 80 height 36
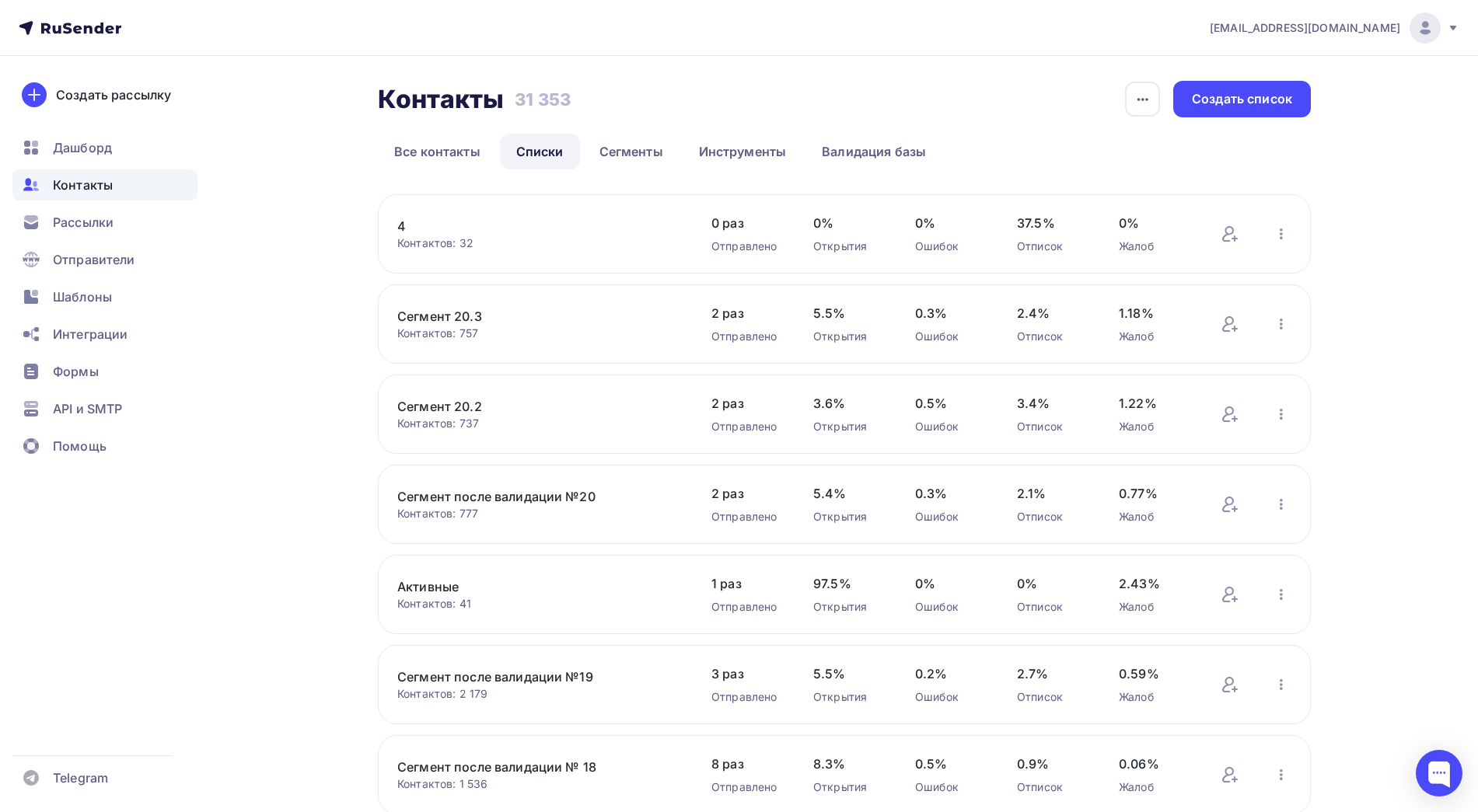
click at [403, 220] on link "4" at bounding box center [529, 226] width 264 height 19
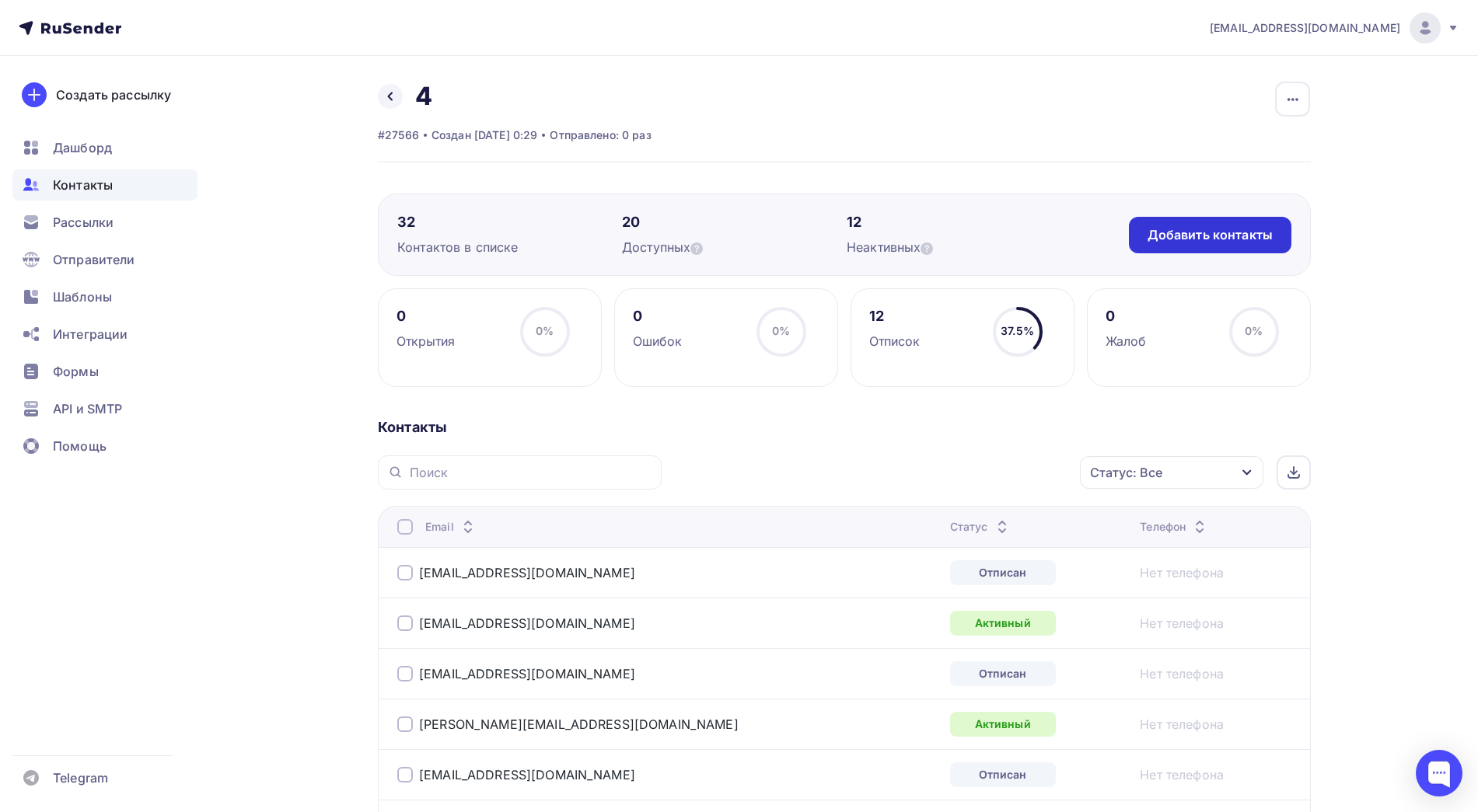
click at [1248, 232] on div "Добавить контакты" at bounding box center [1210, 235] width 126 height 18
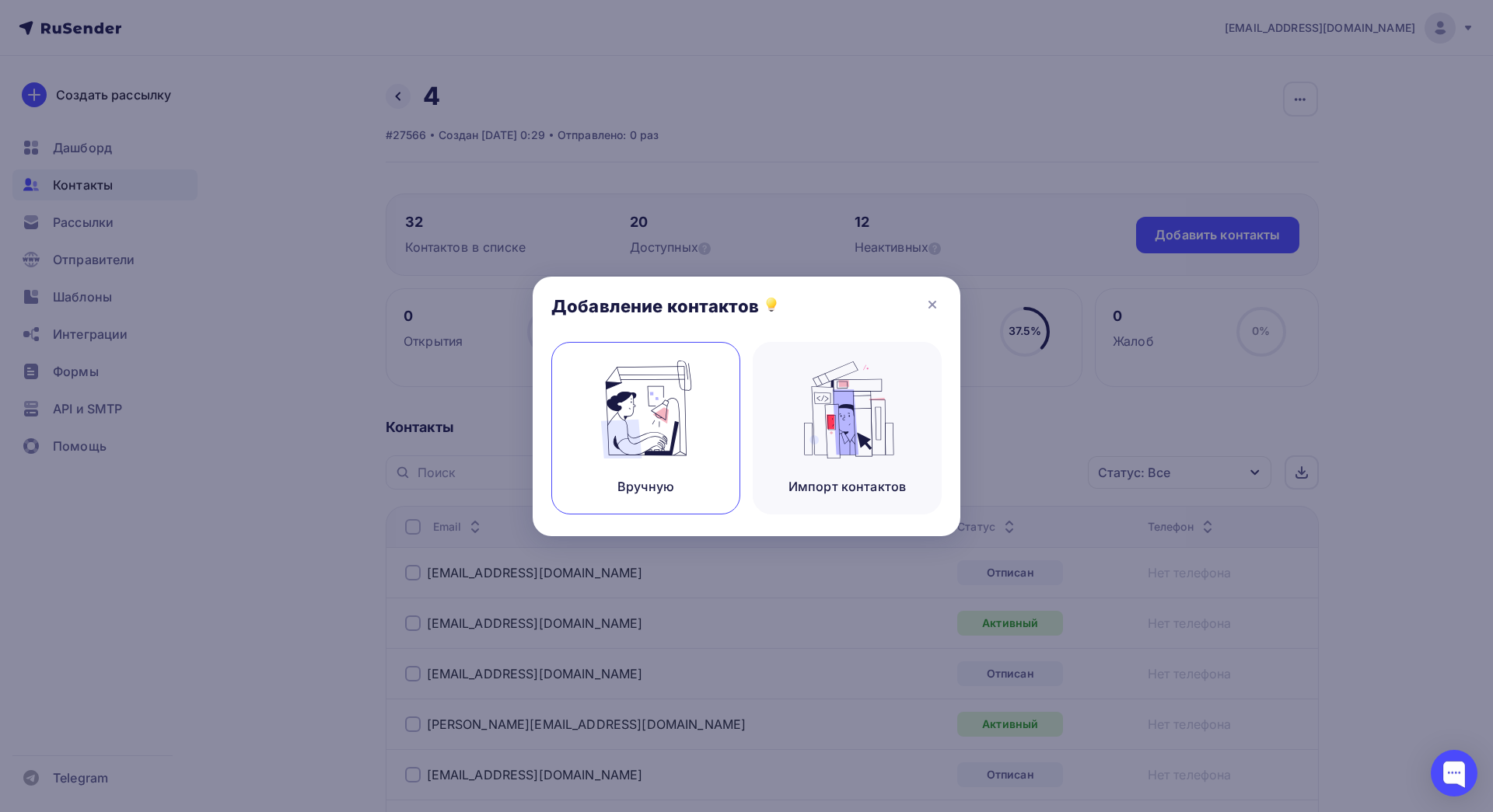
click at [660, 474] on div "Вручную" at bounding box center [646, 429] width 189 height 173
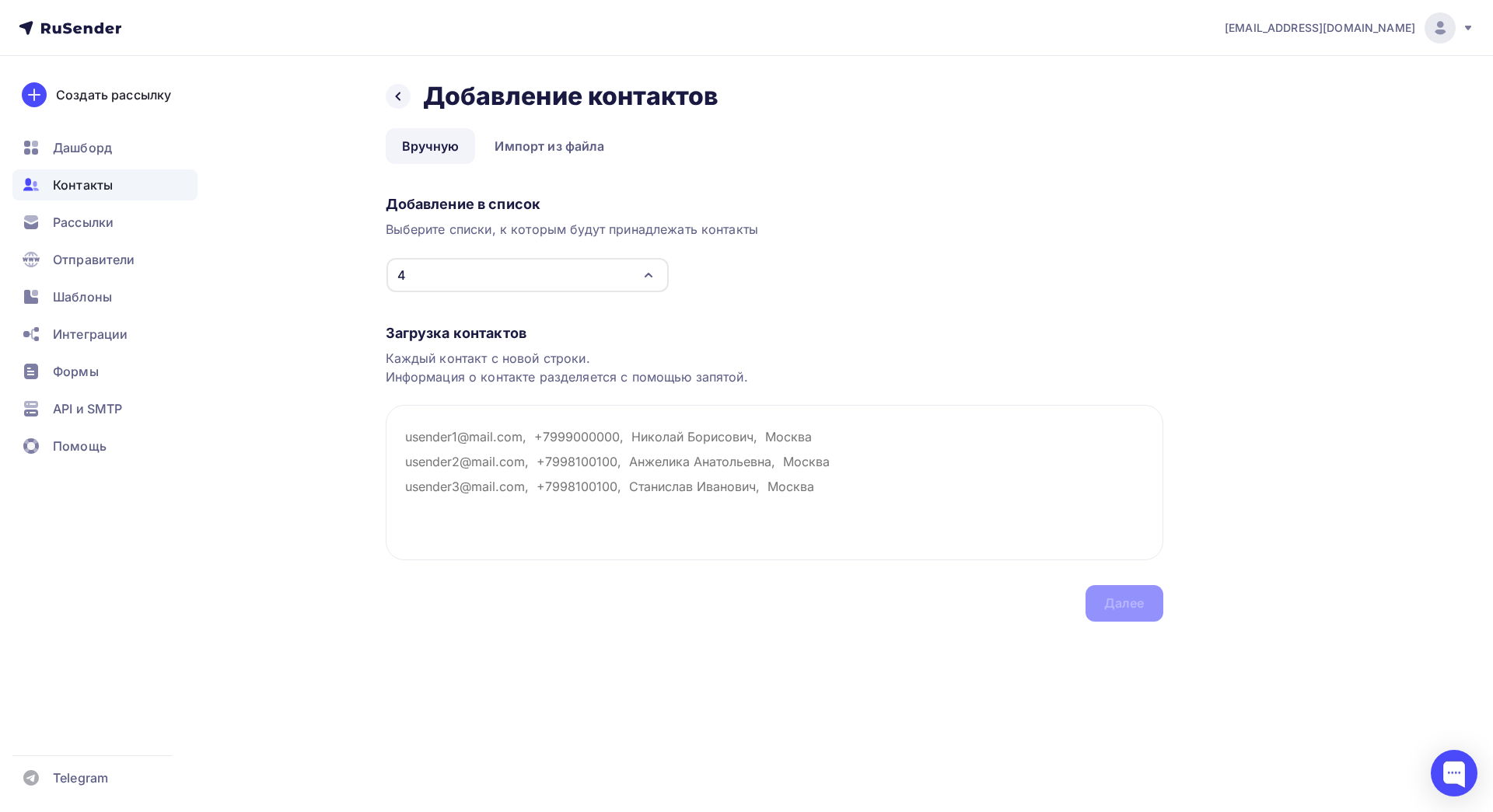
click at [616, 603] on div "Загрузка контактов Каждый контакт с новой строки. Информация о контакте разделя…" at bounding box center [775, 457] width 778 height 329
click at [567, 497] on textarea at bounding box center [775, 483] width 778 height 156
paste textarea "[EMAIL_ADDRESS][DOMAIN_NAME] Открыто Нет телефона [EMAIL_ADDRESS][DOMAIN_NAME] …"
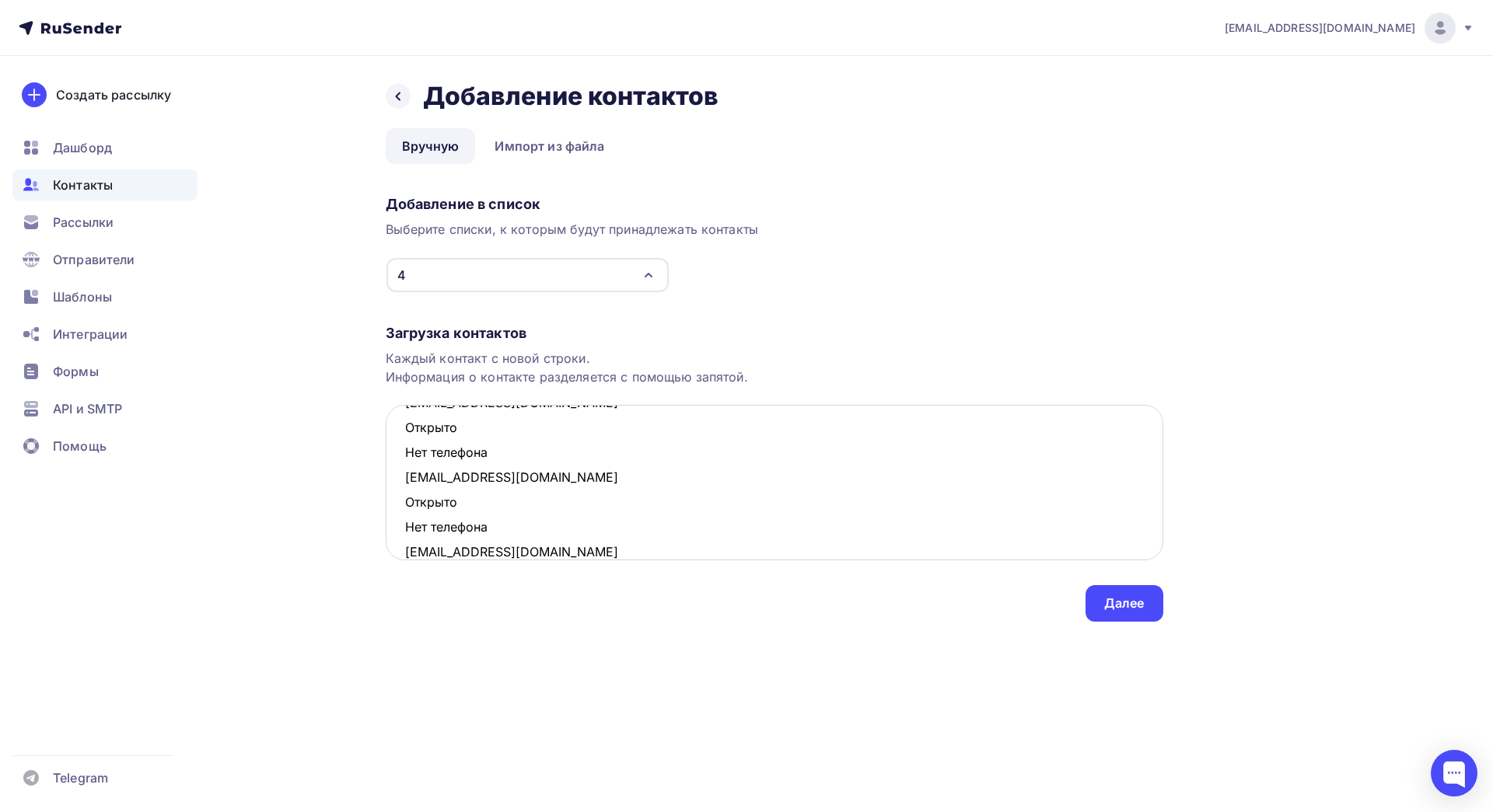
scroll to position [58, 0]
drag, startPoint x: 497, startPoint y: 505, endPoint x: 400, endPoint y: 486, distance: 98.8
click at [400, 486] on textarea "[EMAIL_ADDRESS][DOMAIN_NAME] Открыто Нет телефона [EMAIL_ADDRESS][DOMAIN_NAME] …" at bounding box center [775, 483] width 778 height 156
drag, startPoint x: 507, startPoint y: 479, endPoint x: 385, endPoint y: 461, distance: 123.3
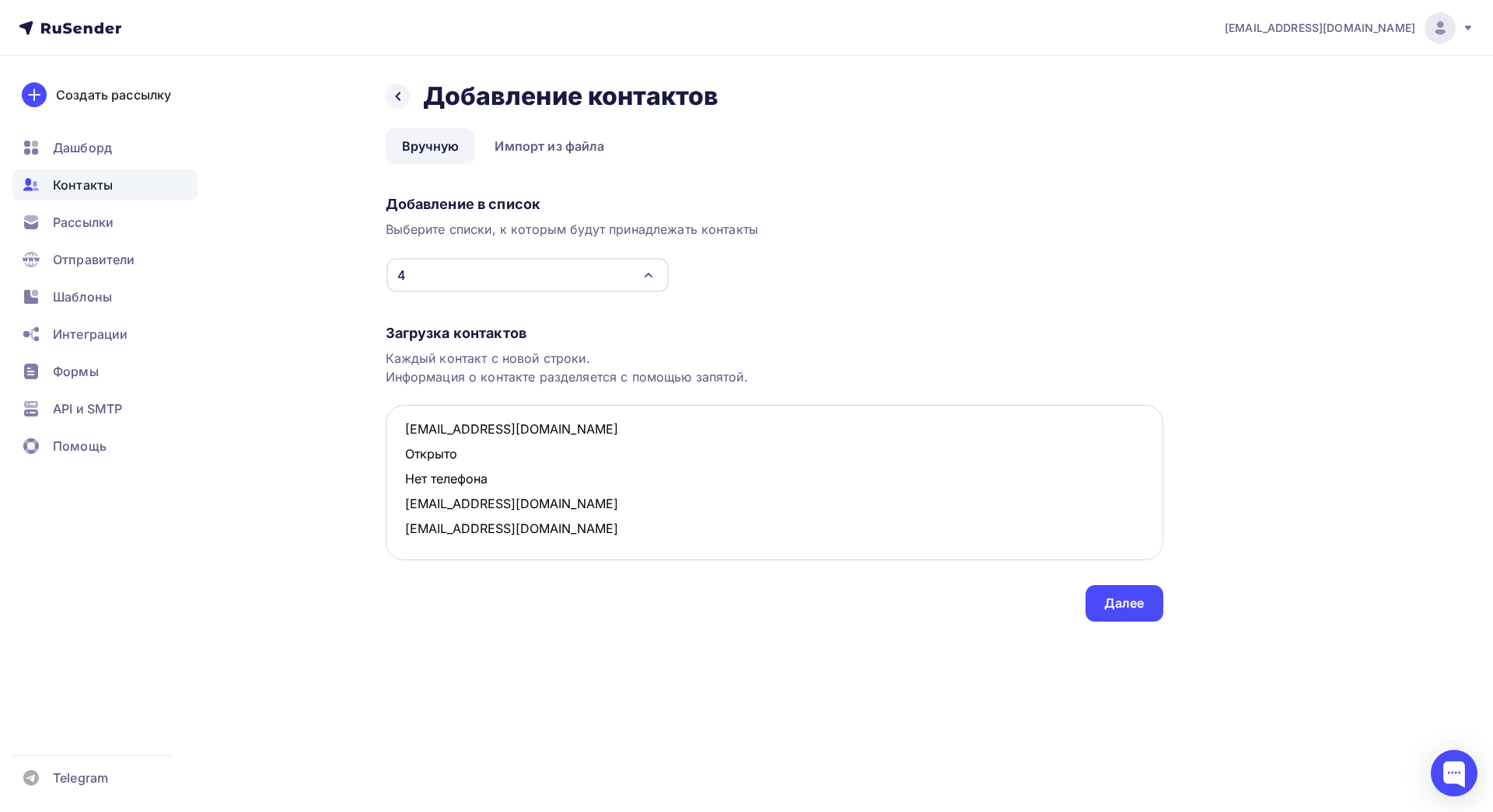
click at [386, 461] on textarea "[EMAIL_ADDRESS][DOMAIN_NAME] Открыто Нет телефона [EMAIL_ADDRESS][DOMAIN_NAME] …" at bounding box center [775, 483] width 778 height 156
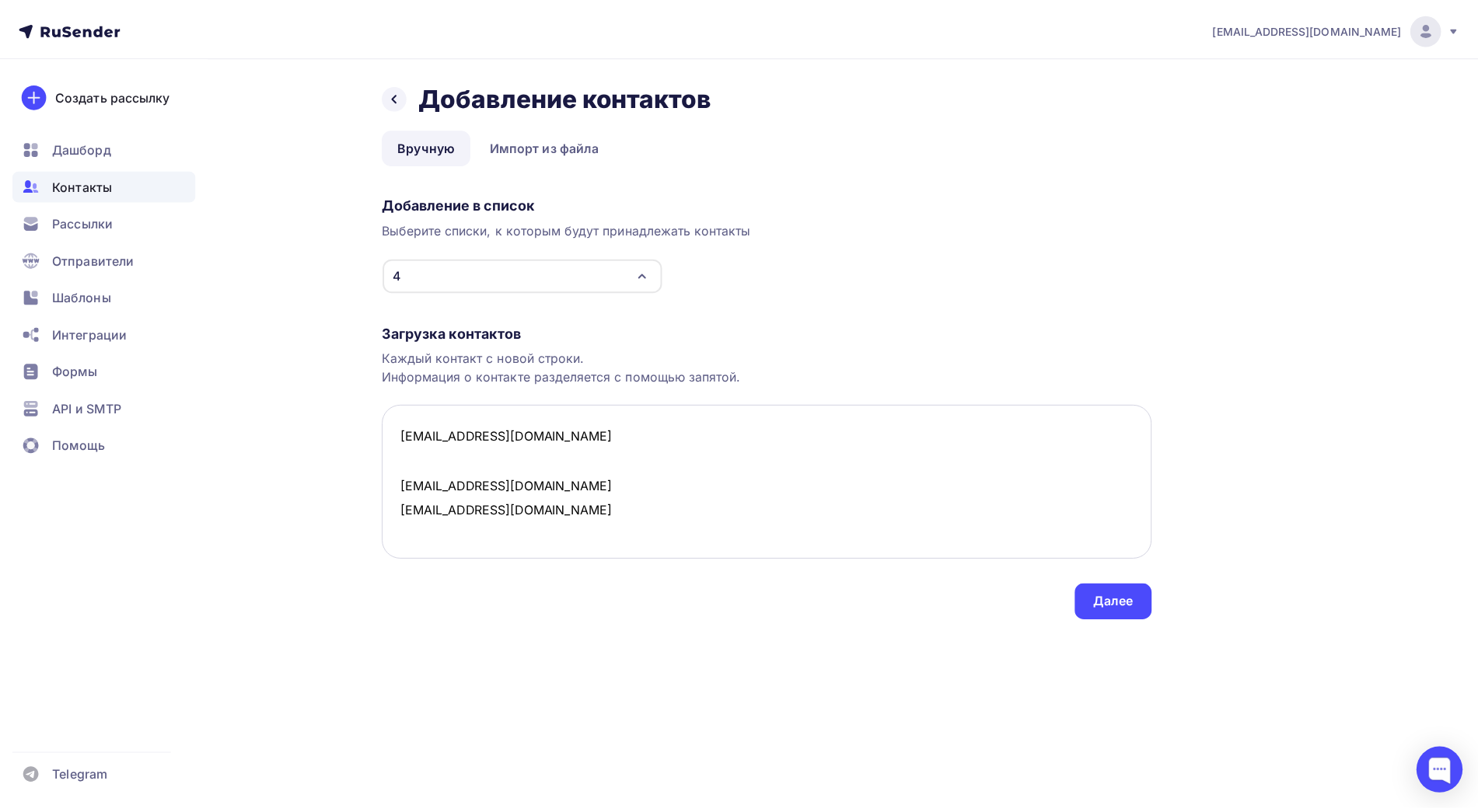
scroll to position [0, 0]
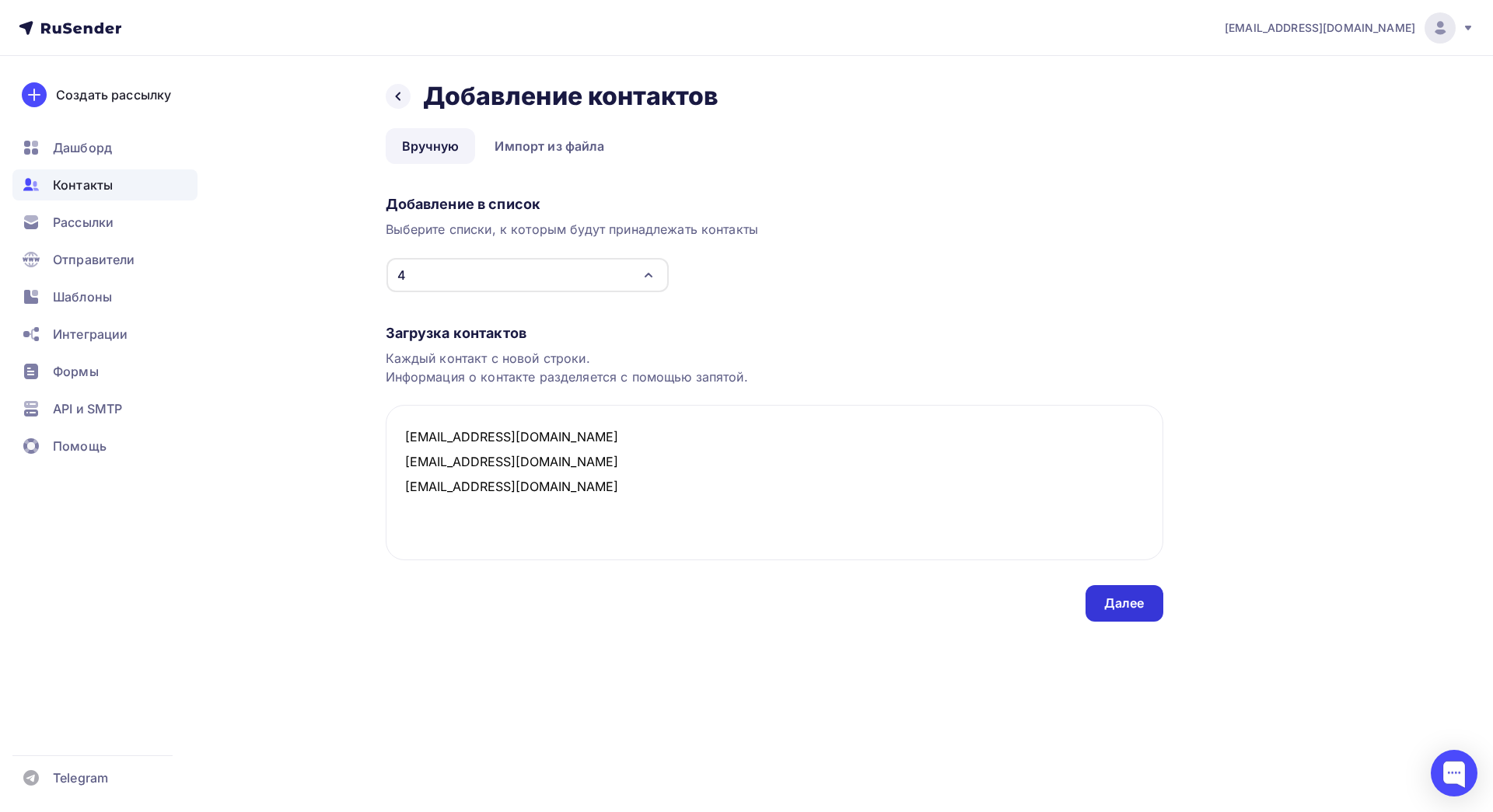
type textarea "[EMAIL_ADDRESS][DOMAIN_NAME] [EMAIL_ADDRESS][DOMAIN_NAME] [EMAIL_ADDRESS][DOMAI…"
click at [1137, 594] on div "Далее" at bounding box center [1124, 603] width 41 height 18
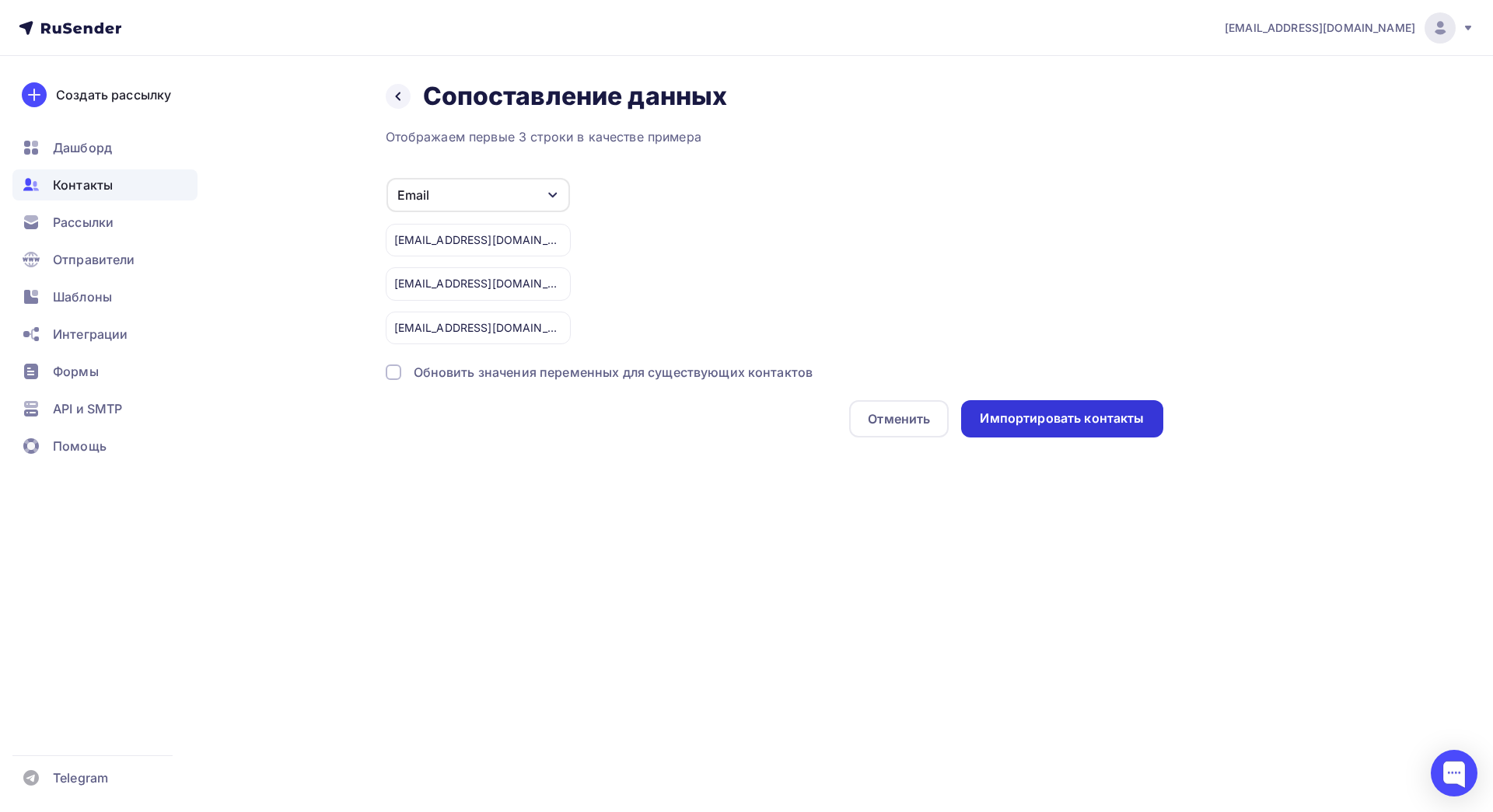
click at [1056, 412] on div "Импортировать контакты" at bounding box center [1062, 419] width 164 height 18
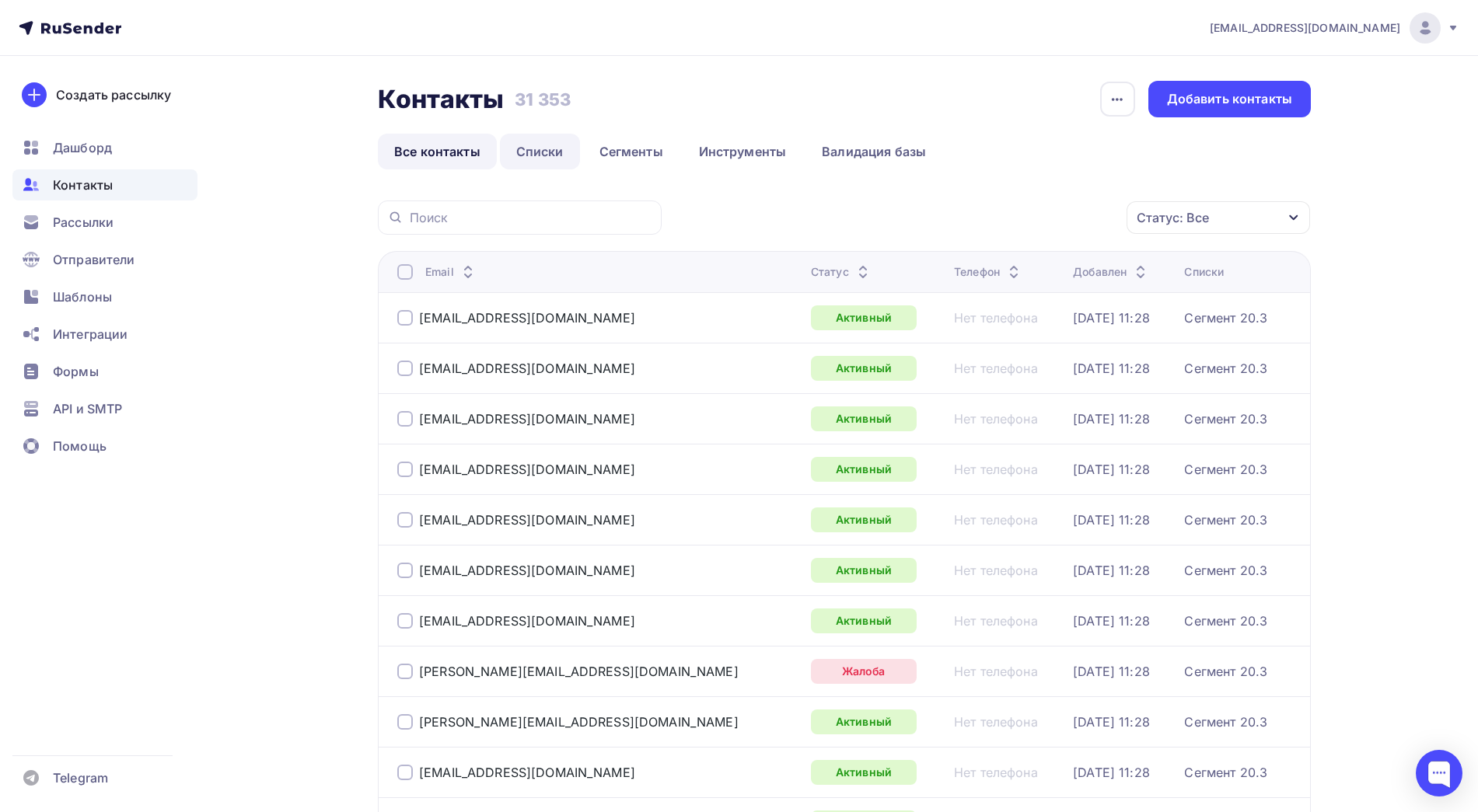
click at [549, 152] on link "Списки" at bounding box center [540, 152] width 80 height 36
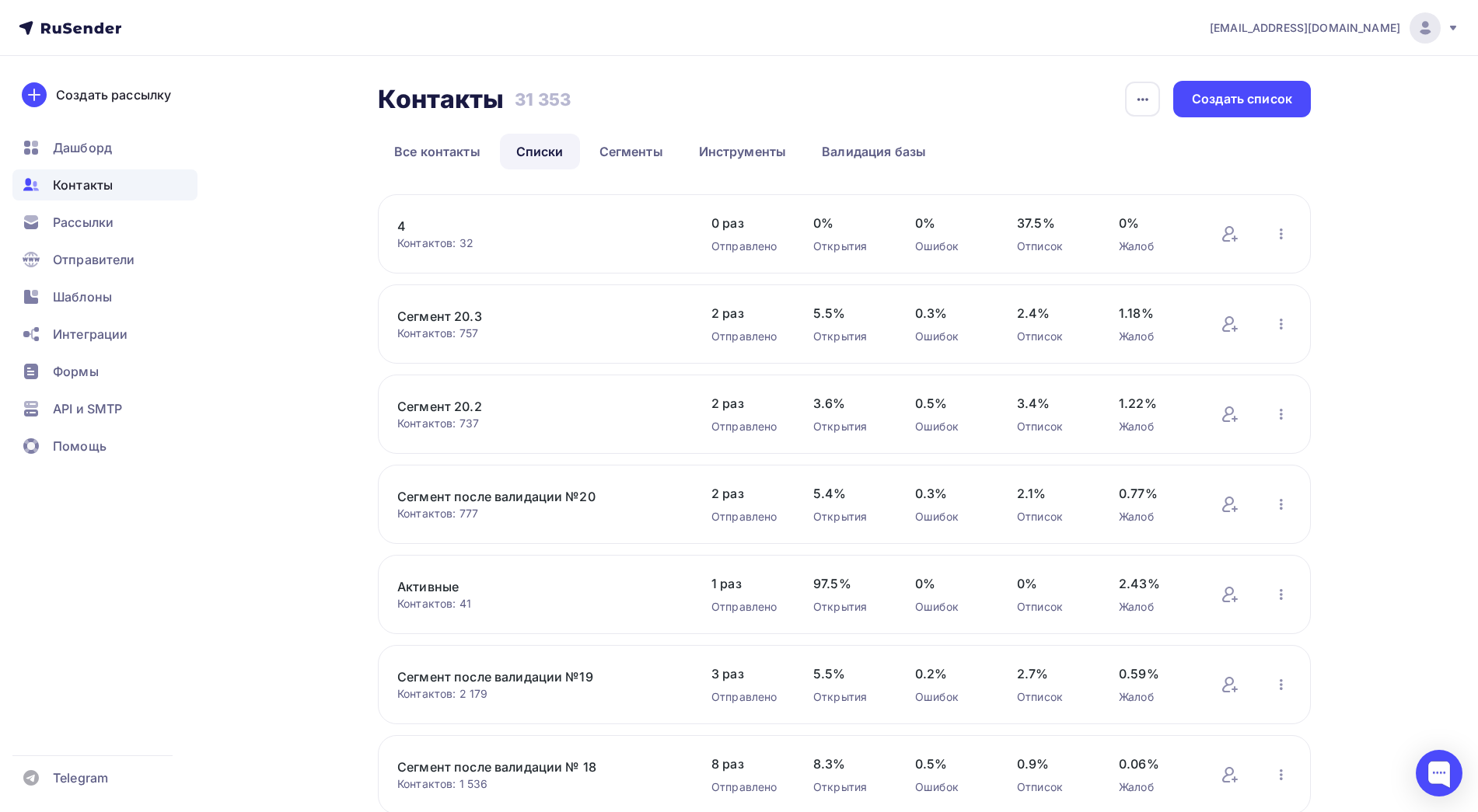
click at [404, 222] on link "4" at bounding box center [529, 226] width 264 height 19
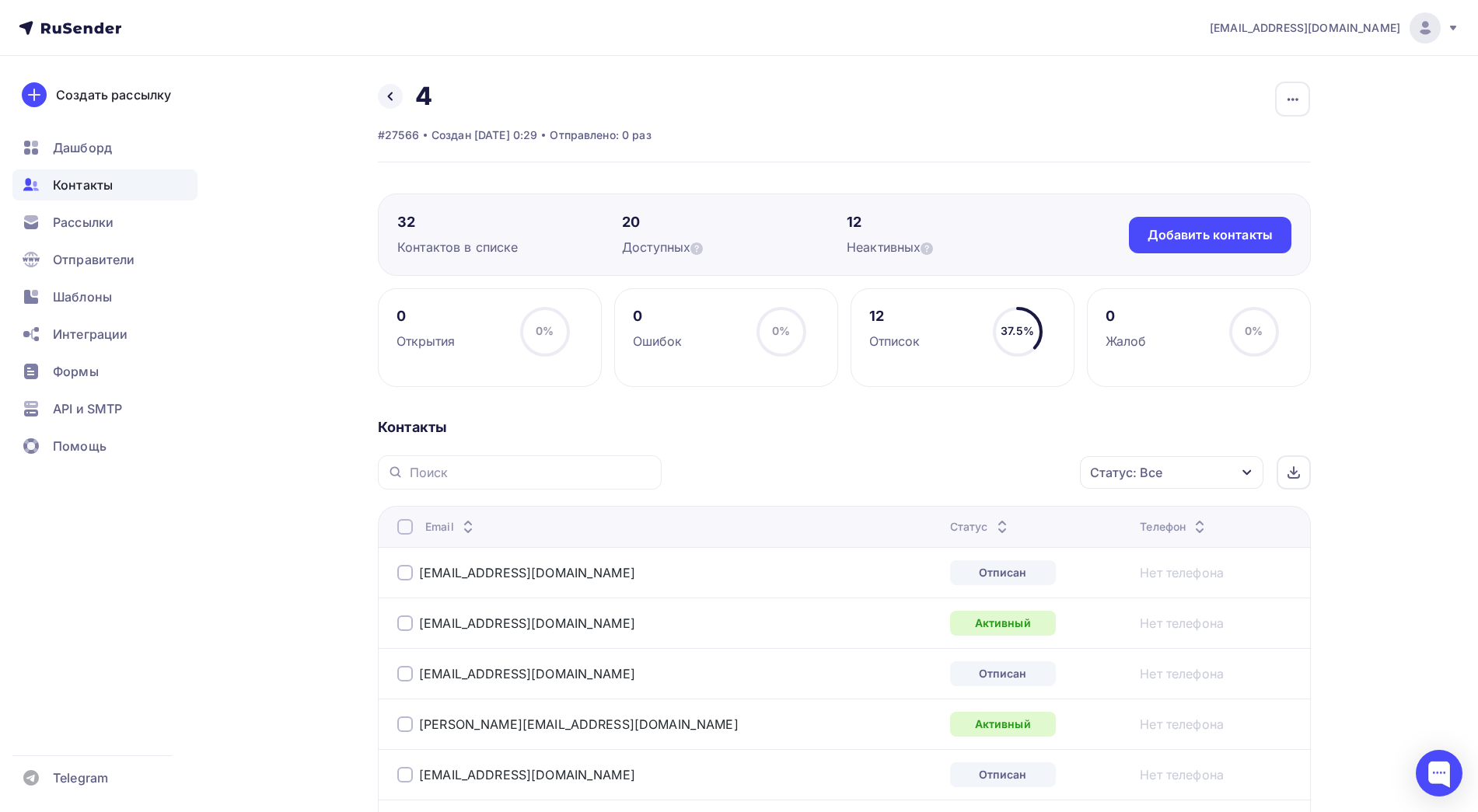
click at [993, 525] on icon at bounding box center [1002, 531] width 19 height 19
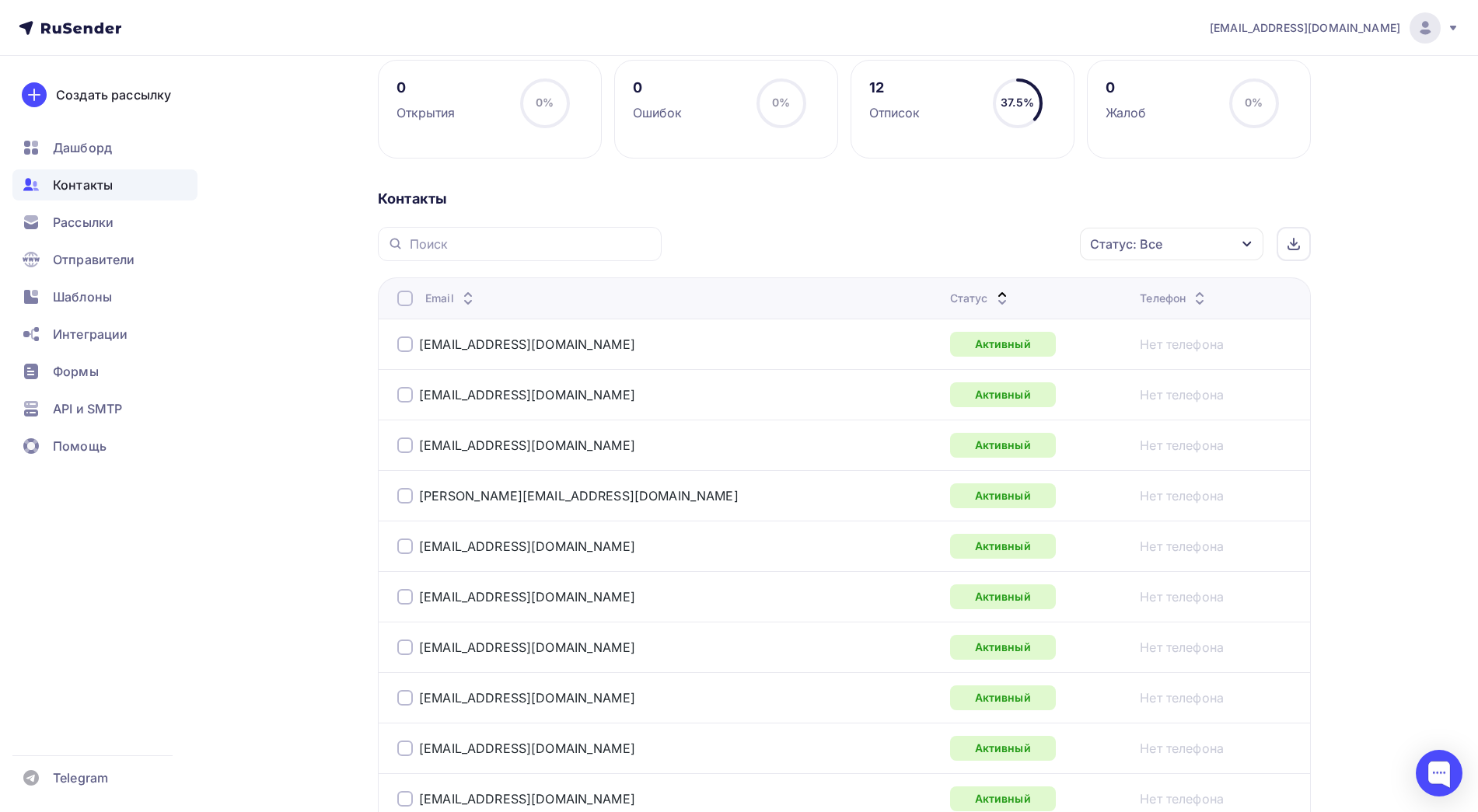
scroll to position [223, 0]
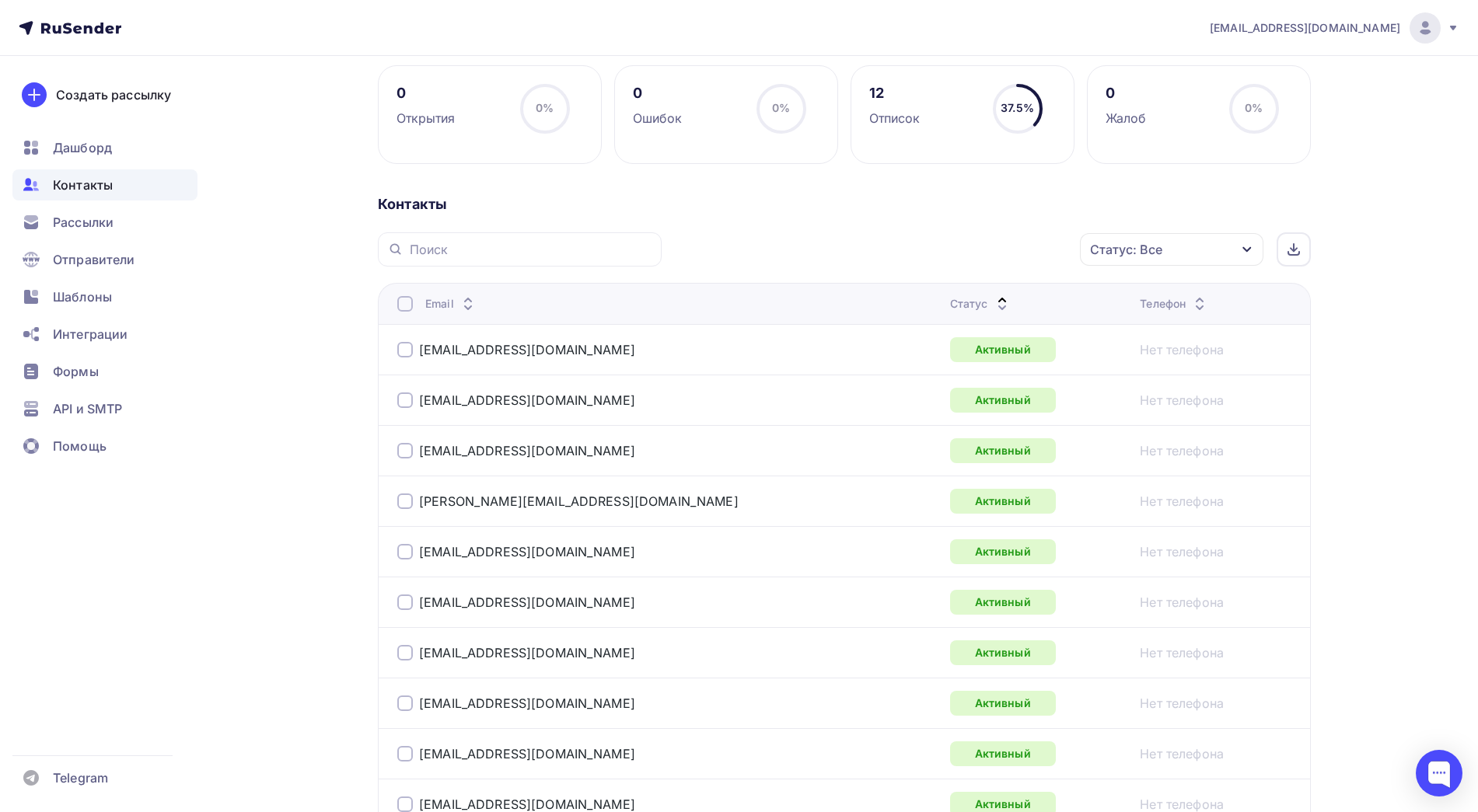
click at [1202, 260] on div "Статус: Все" at bounding box center [1171, 249] width 183 height 33
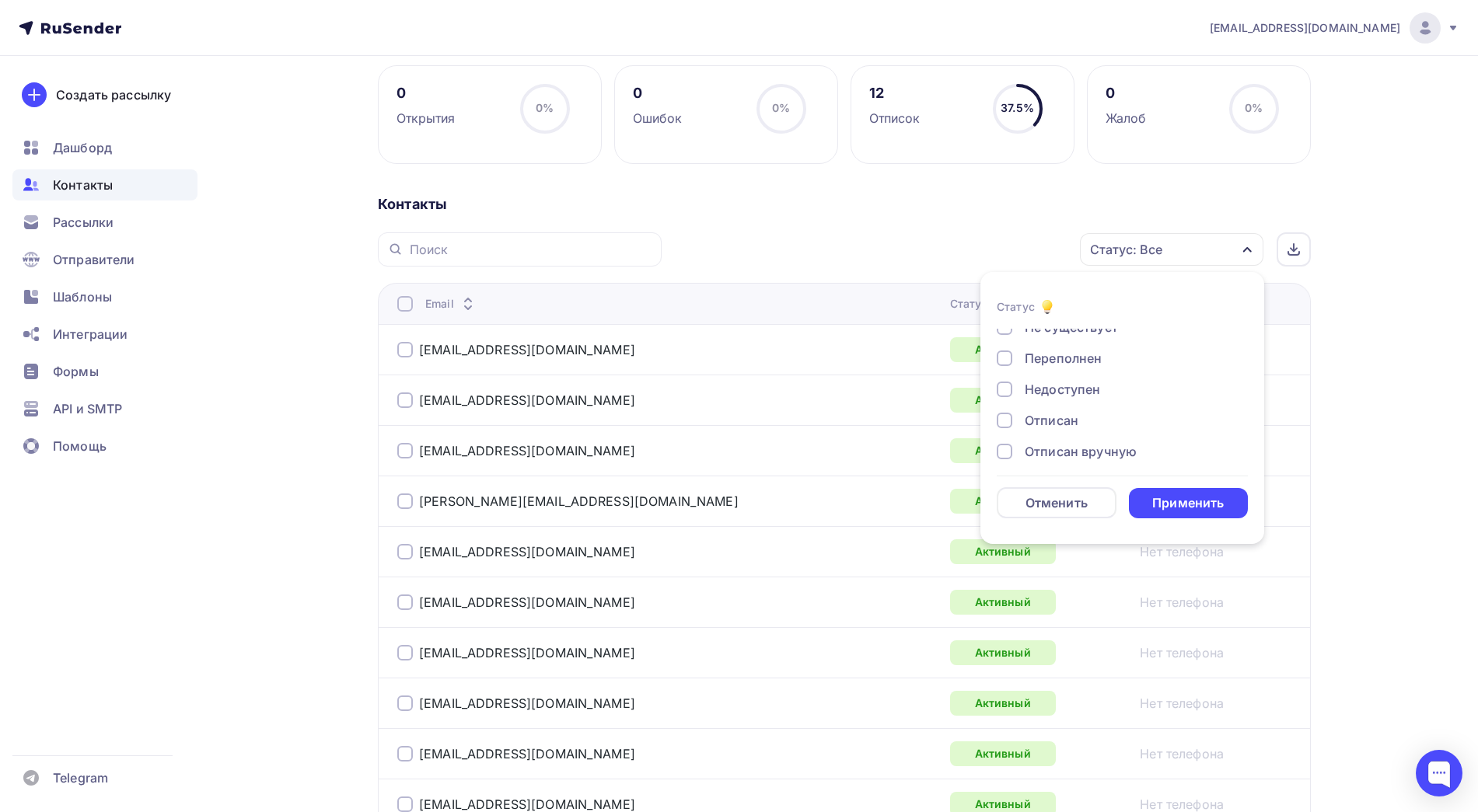
scroll to position [89, 0]
click at [1041, 401] on div "Отписан" at bounding box center [1052, 404] width 54 height 19
click at [1186, 504] on div "Применить" at bounding box center [1188, 503] width 72 height 18
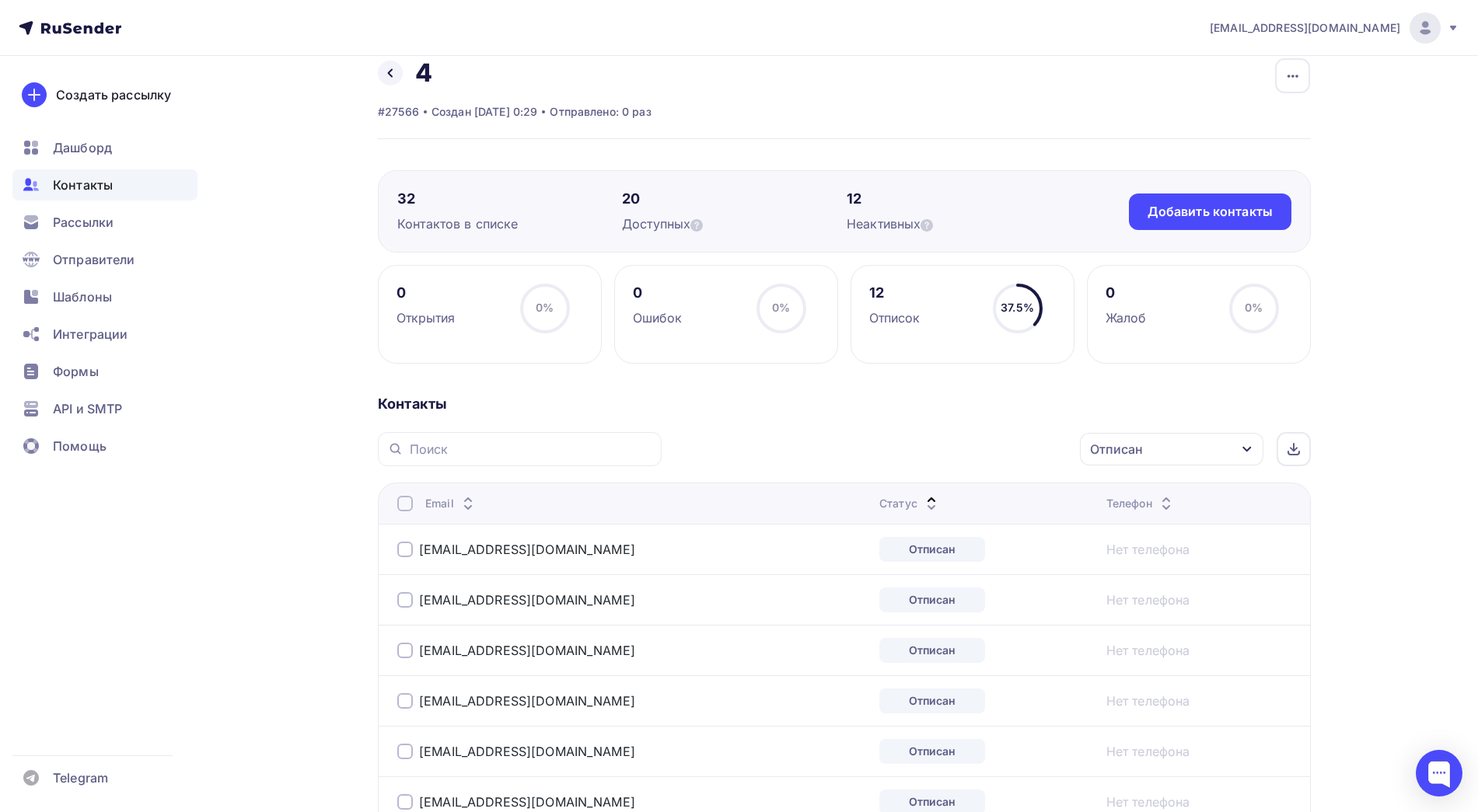
scroll to position [8, 0]
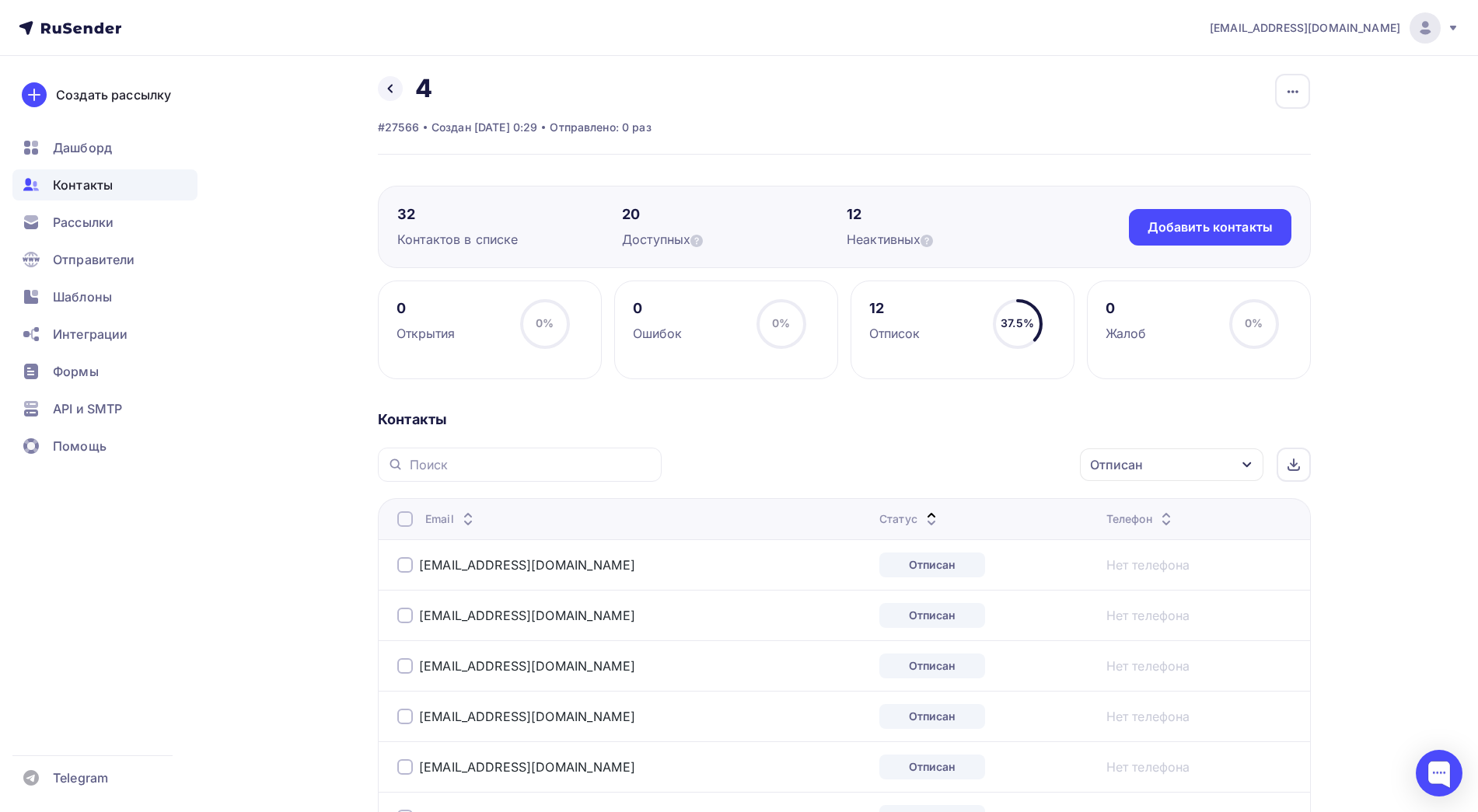
click at [403, 511] on div at bounding box center [404, 519] width 15 height 15
click at [966, 461] on div "Действие" at bounding box center [964, 465] width 205 height 30
click at [896, 545] on div "Исключить из списка" at bounding box center [947, 541] width 135 height 19
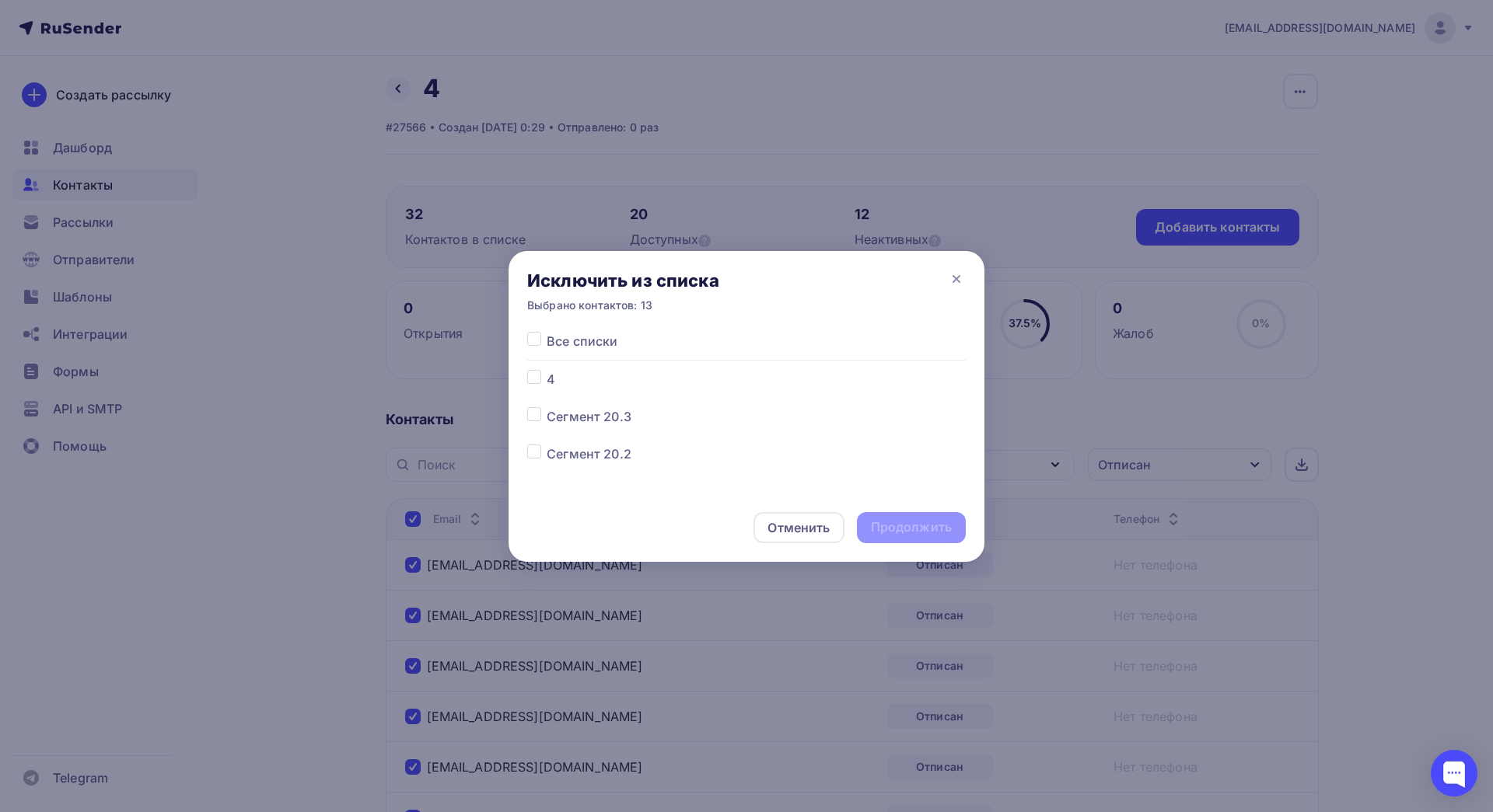
click at [546, 370] on label at bounding box center [546, 370] width 0 height 0
click at [537, 378] on input "checkbox" at bounding box center [534, 377] width 14 height 14
checkbox input "true"
click at [884, 530] on div "Продолжить" at bounding box center [911, 527] width 81 height 18
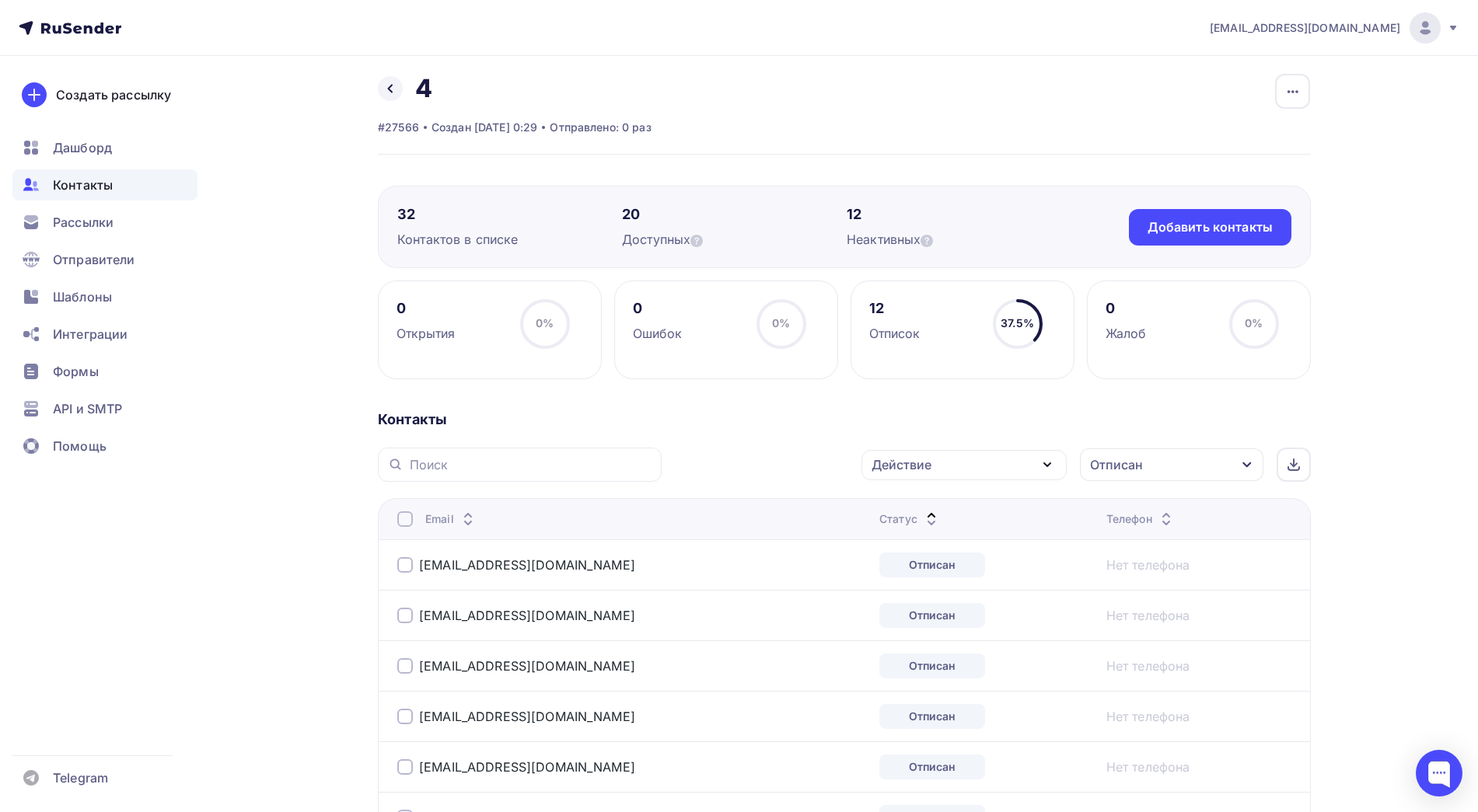
click at [1130, 464] on div "Отписан" at bounding box center [1116, 465] width 53 height 19
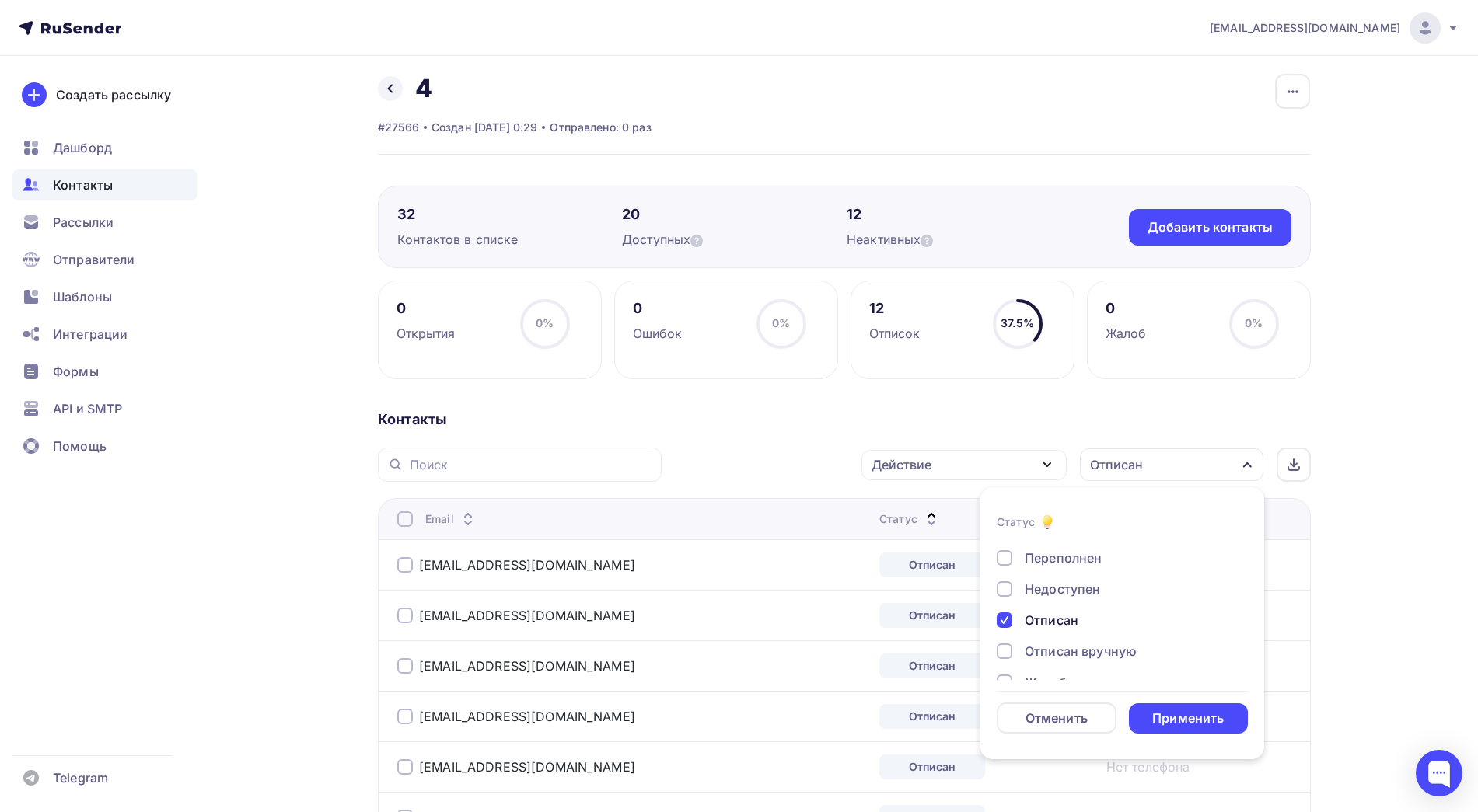
drag, startPoint x: 1035, startPoint y: 643, endPoint x: 1037, endPoint y: 629, distance: 14.1
click at [1037, 629] on div "Новый Активный Не существует Переполнен Недоступен Отписан Отписан вручную [GEO…" at bounding box center [1122, 574] width 251 height 236
click at [1037, 628] on div "Отписан" at bounding box center [1052, 620] width 54 height 19
click at [1168, 722] on div "Применить" at bounding box center [1189, 718] width 120 height 30
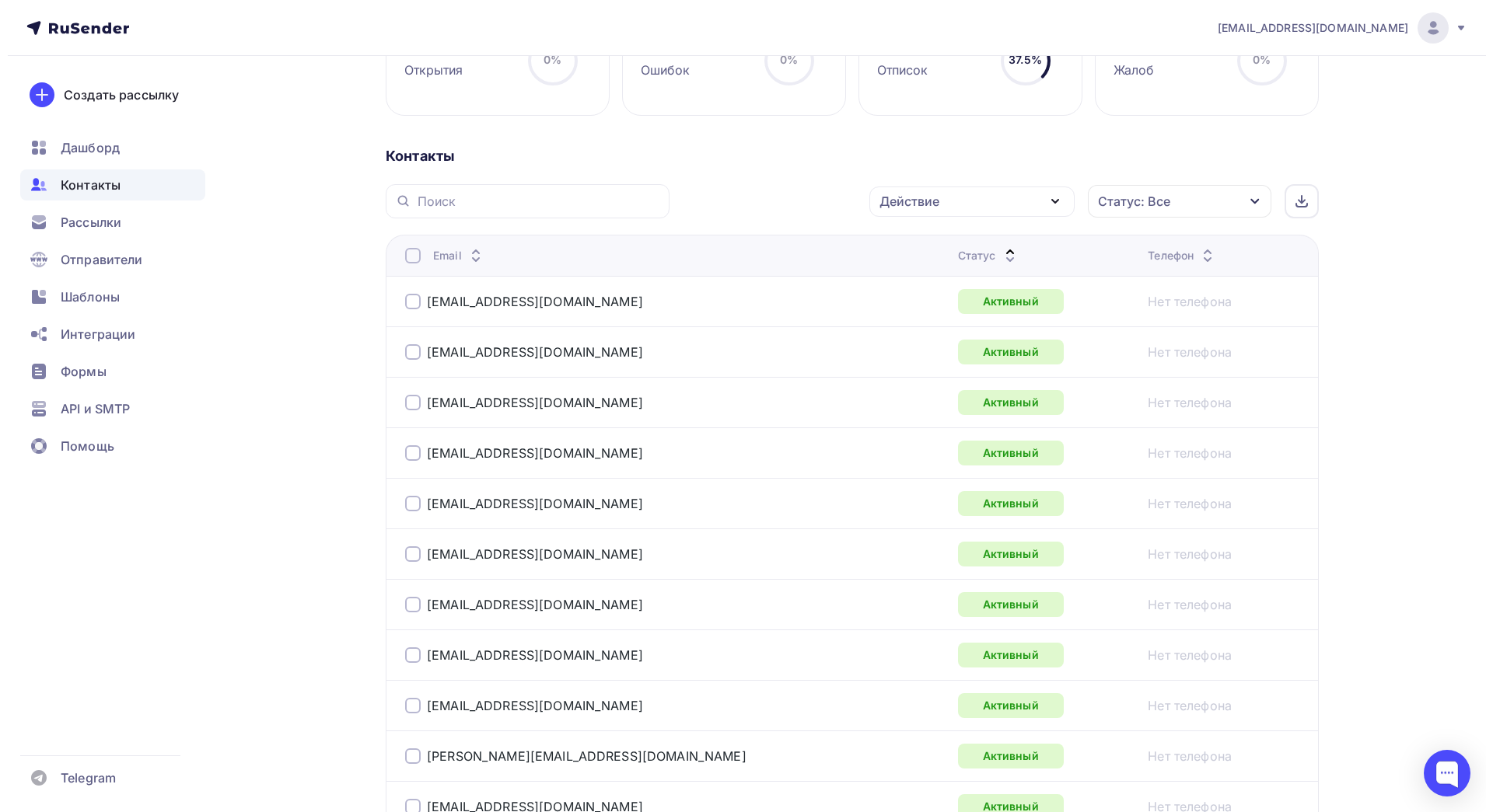
scroll to position [0, 0]
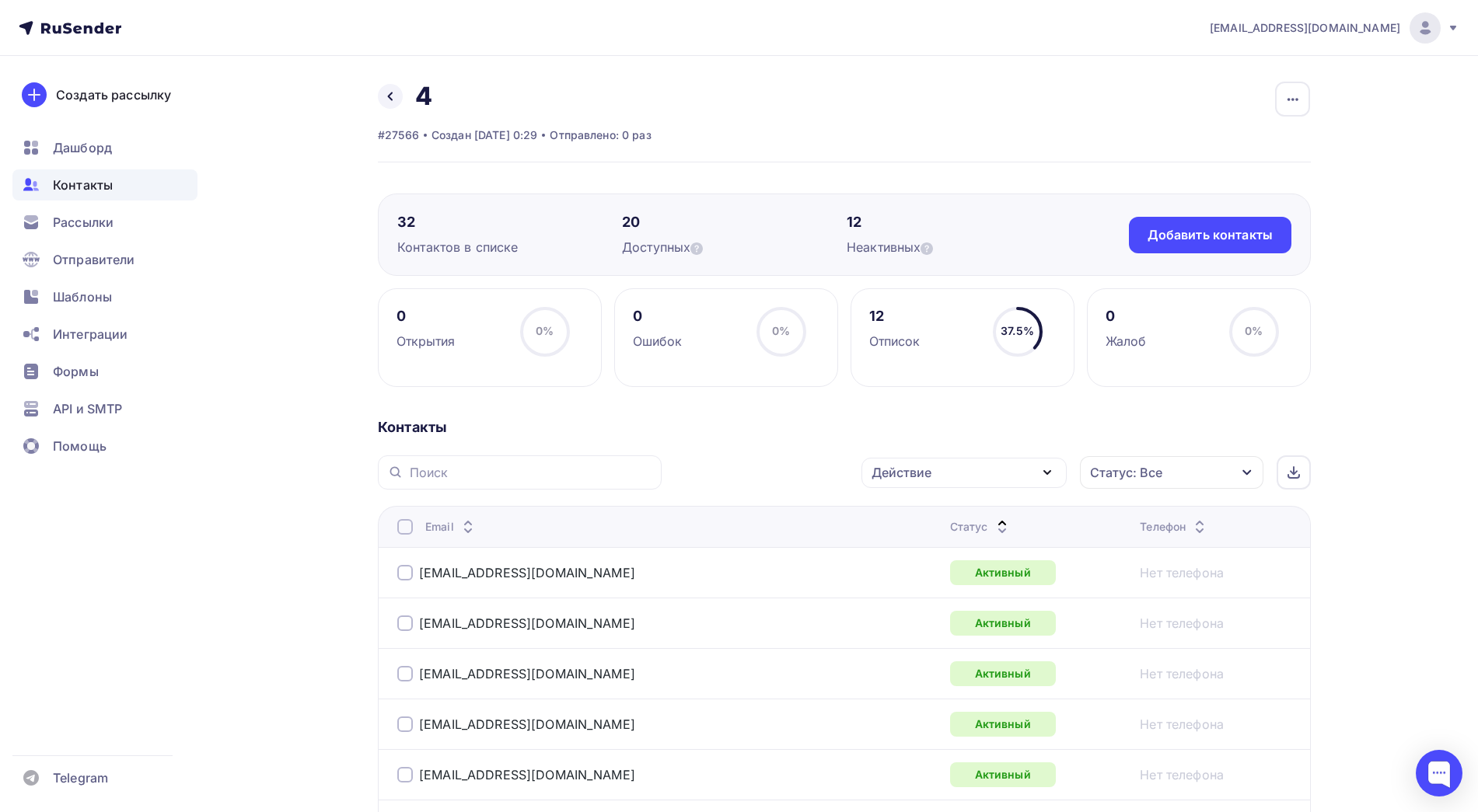
click at [408, 523] on div at bounding box center [404, 527] width 15 height 15
click at [406, 529] on div at bounding box center [404, 527] width 15 height 15
click at [1025, 461] on div "Действие" at bounding box center [964, 473] width 205 height 30
click at [918, 523] on div "Добавить в списки" at bounding box center [939, 519] width 120 height 19
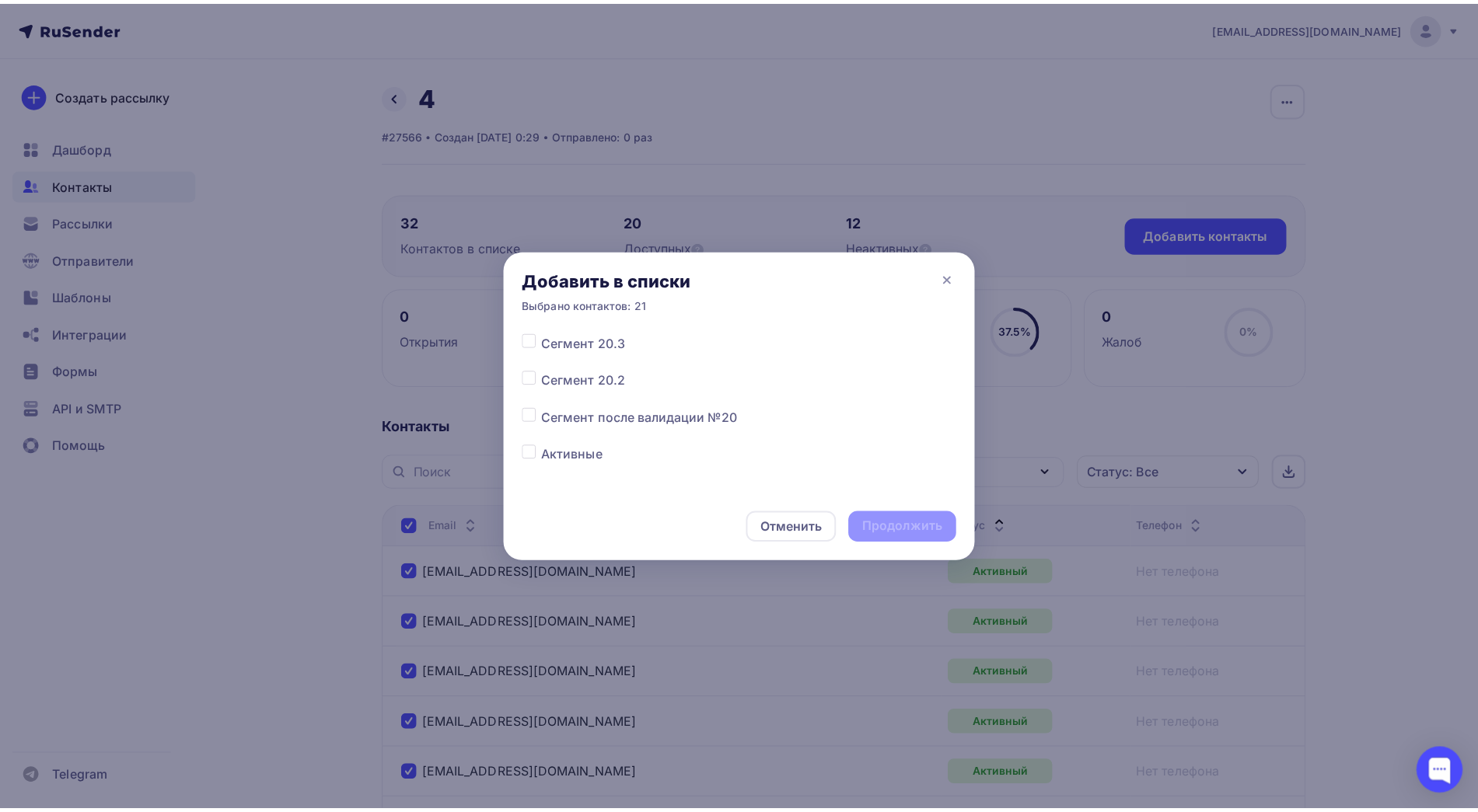
scroll to position [86, 0]
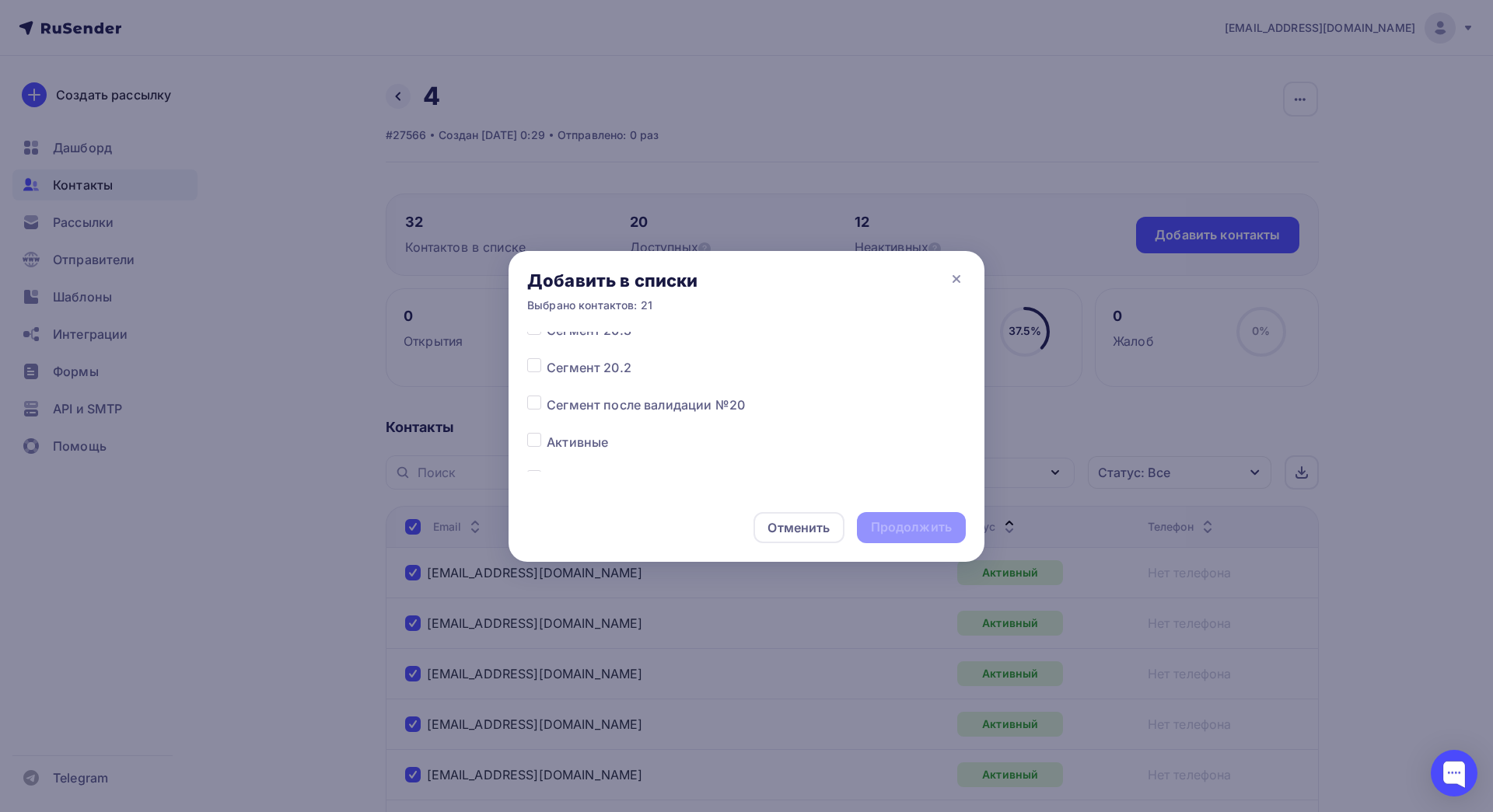
click at [590, 446] on span "Активные" at bounding box center [576, 442] width 61 height 19
click at [546, 433] on label at bounding box center [546, 433] width 0 height 0
click at [531, 444] on input "checkbox" at bounding box center [534, 439] width 14 height 14
checkbox input "true"
click at [885, 527] on div "Продолжить" at bounding box center [911, 527] width 81 height 18
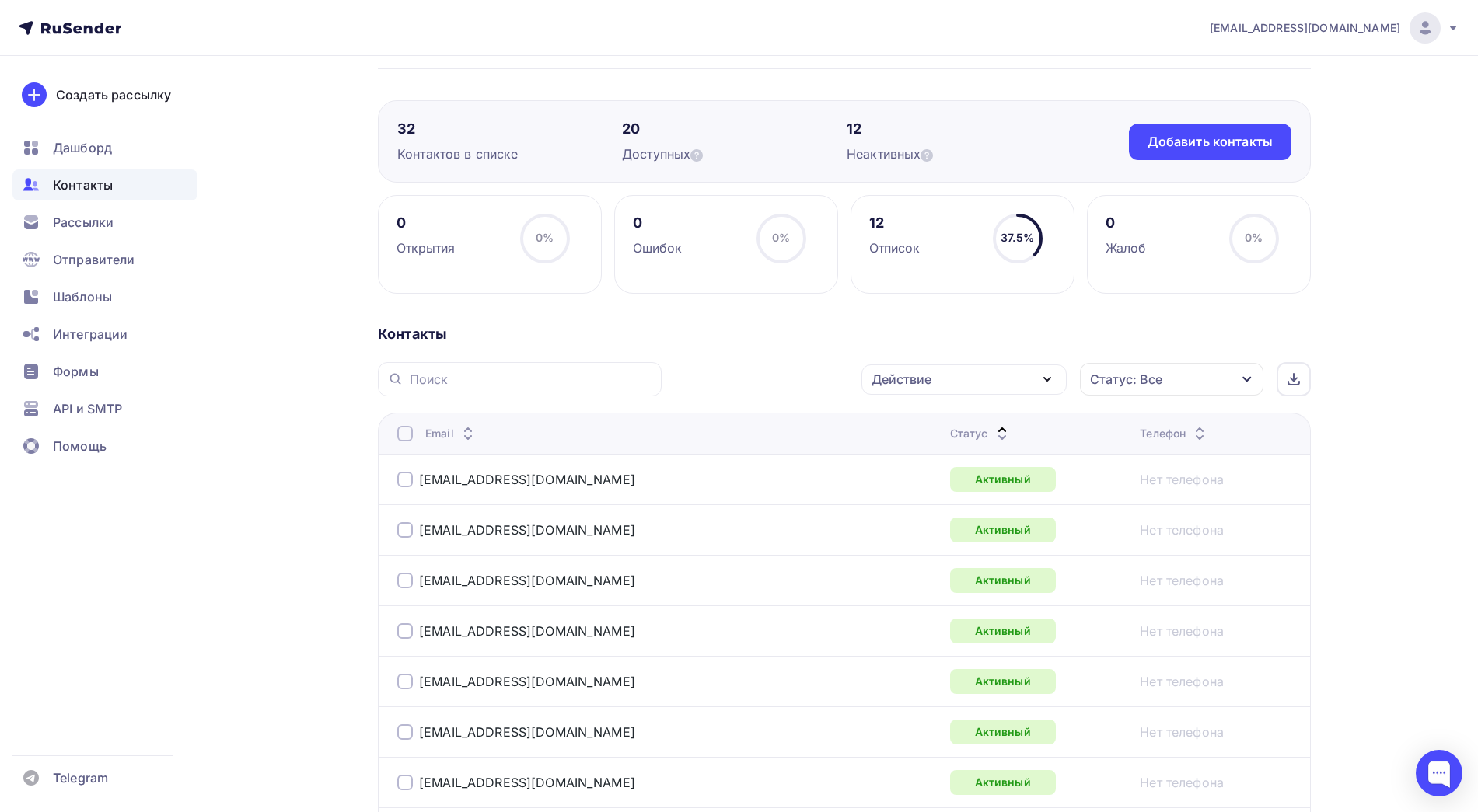
scroll to position [0, 0]
